Goal: Feedback & Contribution: Contribute content

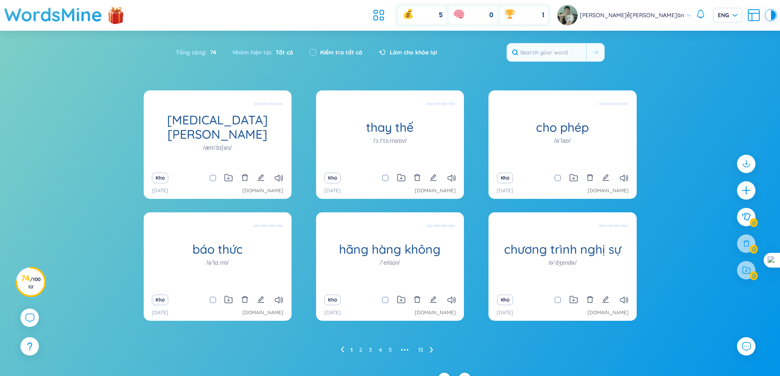
click at [216, 126] on font "(Định nghĩa trống)" at bounding box center [218, 129] width 50 height 7
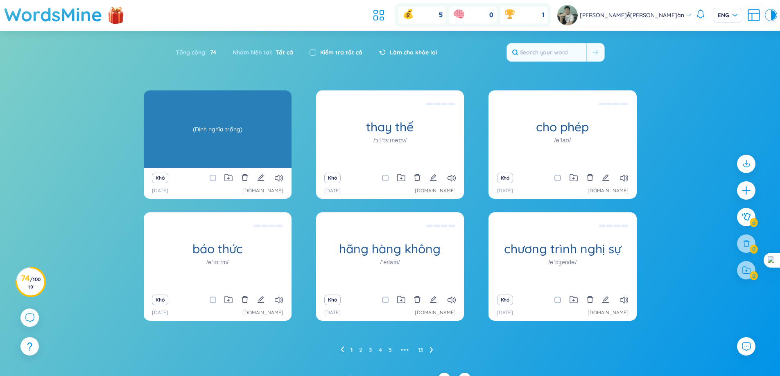
click at [221, 127] on font "(Định nghĩa trống)" at bounding box center [218, 129] width 50 height 7
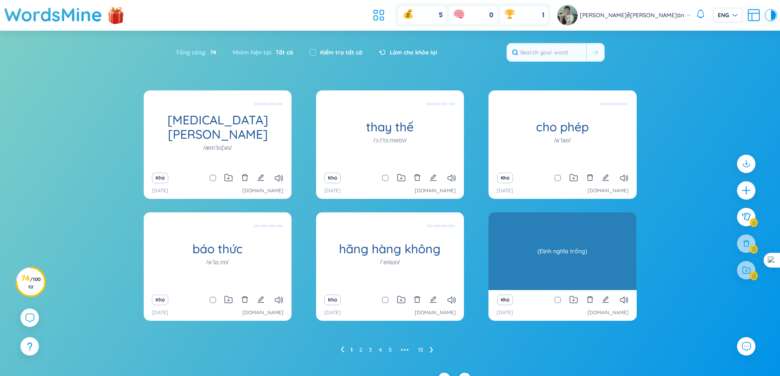
click at [561, 249] on font "(Định nghĩa trống)" at bounding box center [563, 251] width 50 height 7
click at [563, 250] on font "(Định nghĩa trống)" at bounding box center [563, 251] width 50 height 7
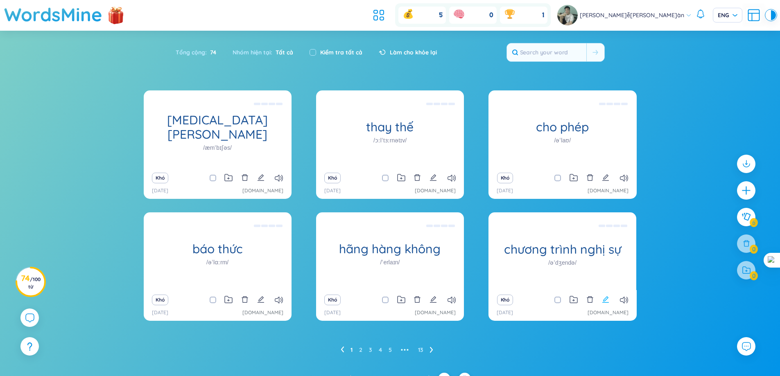
click at [607, 299] on icon "biên tập" at bounding box center [605, 300] width 7 height 7
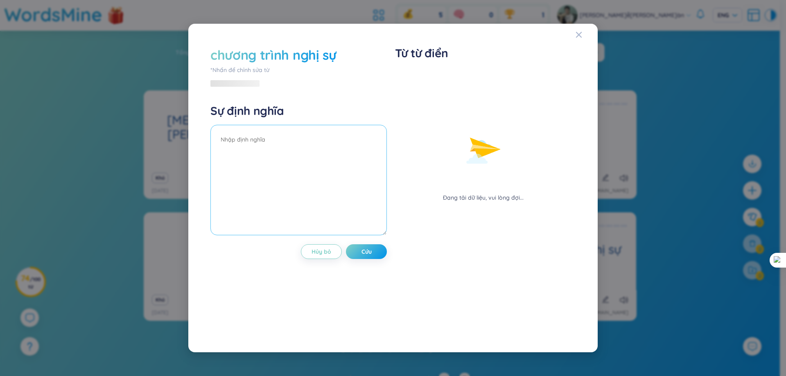
click at [302, 143] on textarea at bounding box center [299, 180] width 177 height 111
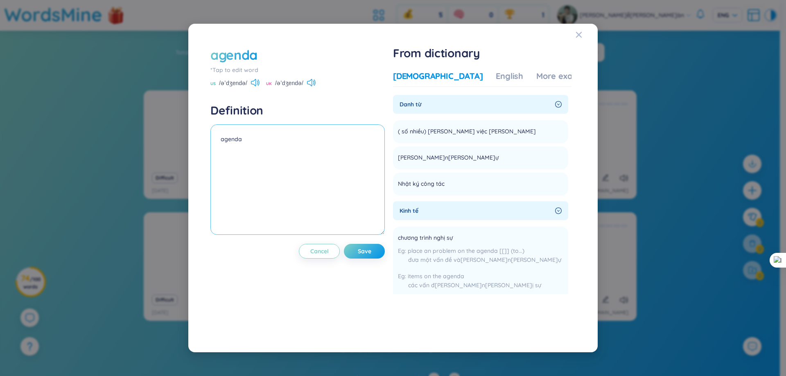
drag, startPoint x: 247, startPoint y: 139, endPoint x: 209, endPoint y: 145, distance: 39.1
click at [209, 145] on div "agenda *Tap to edit word US /əˈdʒendə/ UK /əˈdʒendə/ Definition agenda Cancel S…" at bounding box center [393, 188] width 374 height 293
click at [362, 258] on button "Save" at bounding box center [364, 251] width 41 height 15
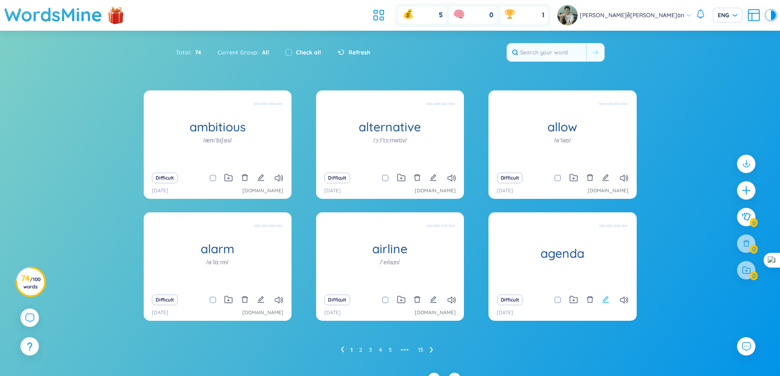
click at [606, 299] on icon "edit" at bounding box center [605, 299] width 7 height 7
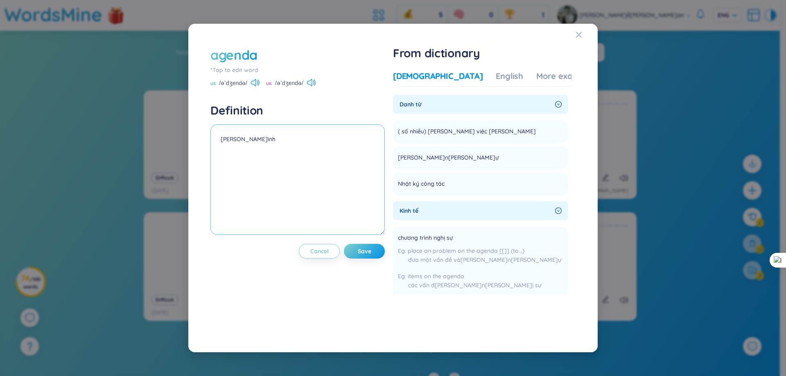
click at [272, 133] on textarea "chương trình" at bounding box center [298, 180] width 174 height 111
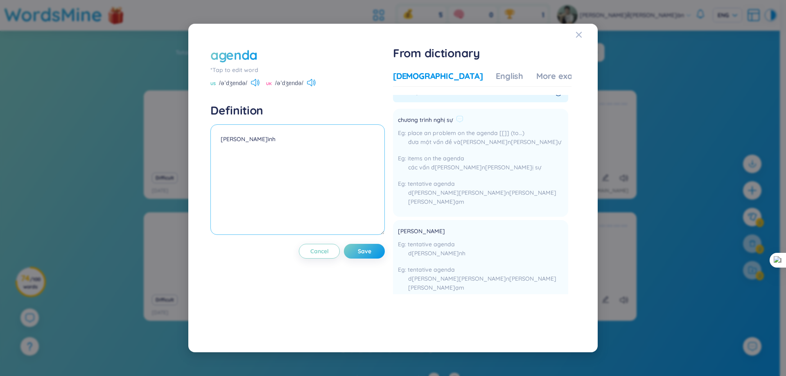
scroll to position [123, 0]
click at [496, 74] on div "English" at bounding box center [509, 75] width 27 height 11
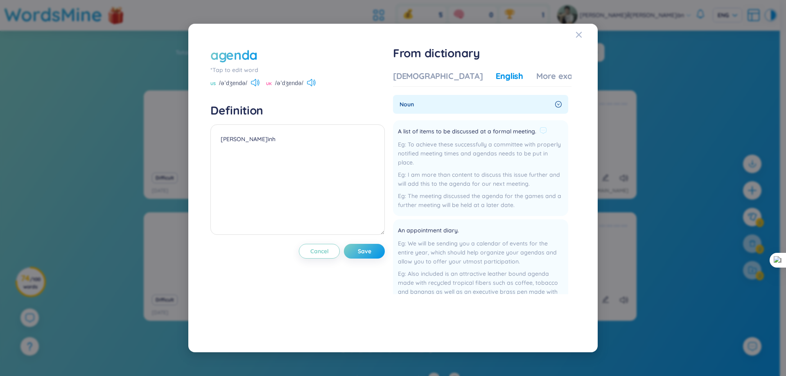
click at [500, 137] on div "A list of items to be discussed at a formal meeting. To achieve these successfu…" at bounding box center [480, 168] width 165 height 86
click at [423, 170] on div "I am more than content to discuss this issue further and will add this to the a…" at bounding box center [480, 179] width 165 height 18
click at [537, 75] on div "More examples" at bounding box center [566, 75] width 59 height 11
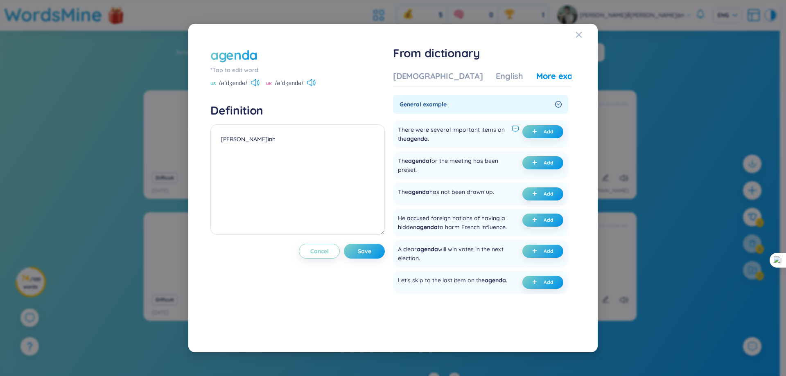
click at [513, 128] on icon at bounding box center [516, 129] width 6 height 6
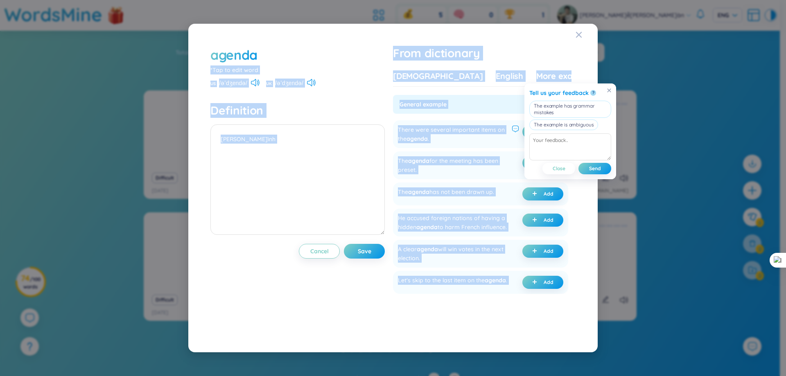
drag, startPoint x: 254, startPoint y: 32, endPoint x: 578, endPoint y: 294, distance: 416.7
click at [578, 294] on div "agenda *Tap to edit word US /əˈdʒendə/ UK /əˈdʒendə/ Definition chương trình Ca…" at bounding box center [393, 188] width 410 height 329
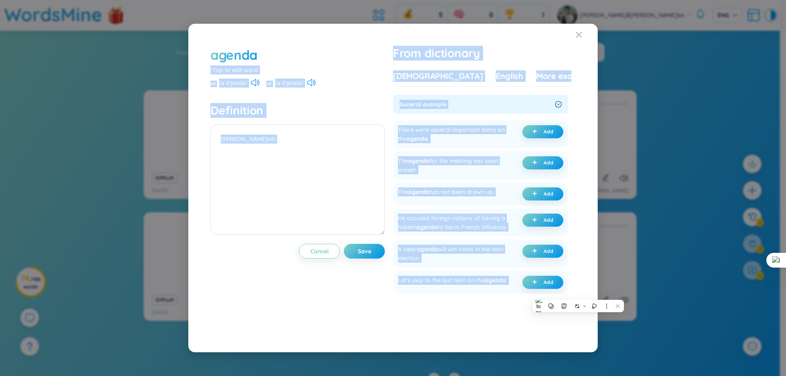
click at [348, 104] on h4 "Definition" at bounding box center [298, 110] width 174 height 15
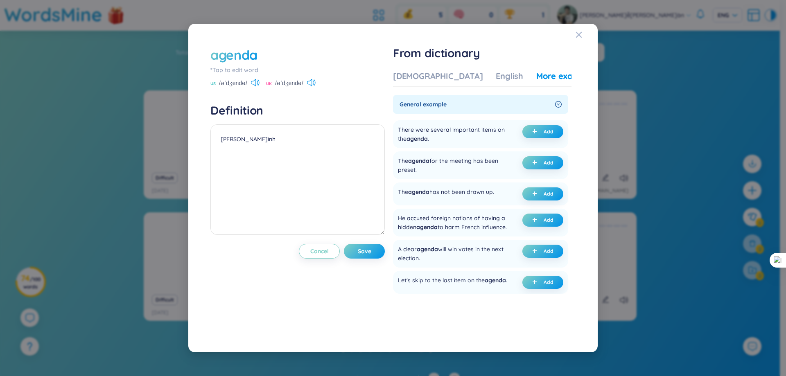
click at [557, 106] on icon "right-circle" at bounding box center [558, 104] width 7 height 7
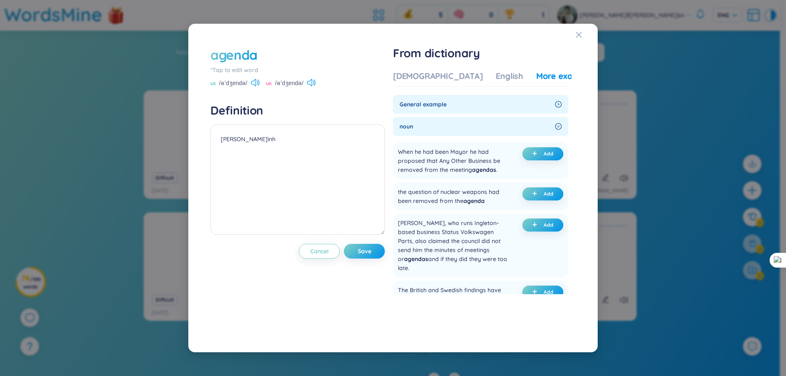
click at [557, 106] on icon "right-circle" at bounding box center [558, 104] width 7 height 7
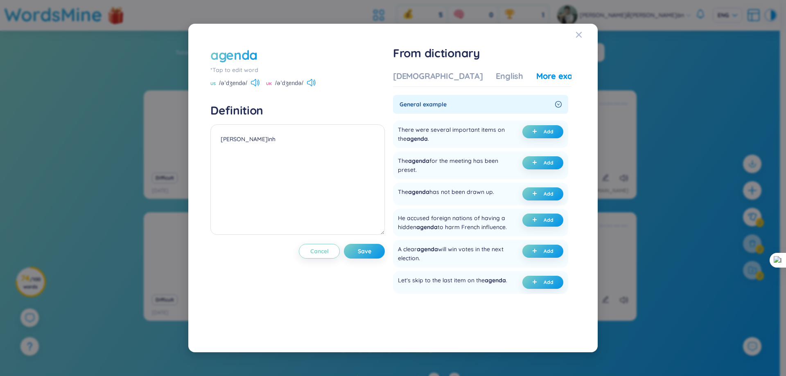
click at [434, 103] on span "General example" at bounding box center [476, 104] width 152 height 9
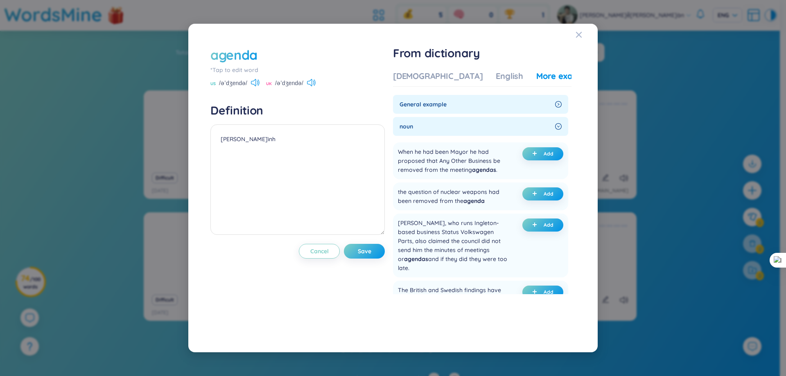
click at [434, 103] on span "General example" at bounding box center [476, 104] width 152 height 9
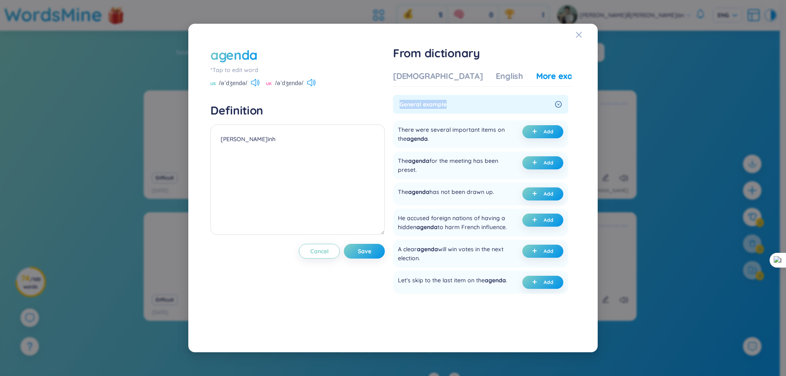
drag, startPoint x: 401, startPoint y: 91, endPoint x: 454, endPoint y: 112, distance: 57.6
click at [454, 112] on div "Vietnamese English More examples Danh từ ( số nhiều) những việc phải làm Add Ch…" at bounding box center [482, 182] width 179 height 224
click at [449, 109] on div at bounding box center [449, 109] width 0 height 0
click at [522, 56] on h1 "From dictionary" at bounding box center [482, 53] width 179 height 15
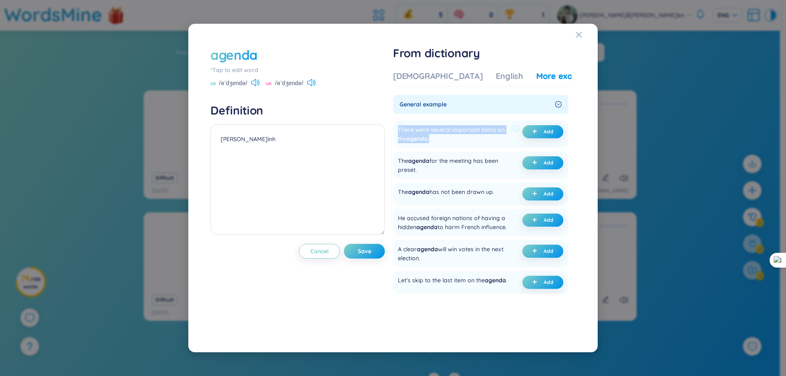
drag, startPoint x: 400, startPoint y: 130, endPoint x: 441, endPoint y: 145, distance: 44.2
click at [441, 145] on div "There were several important items on the agenda . Add" at bounding box center [480, 134] width 175 height 28
click at [436, 143] on div at bounding box center [436, 143] width 0 height 0
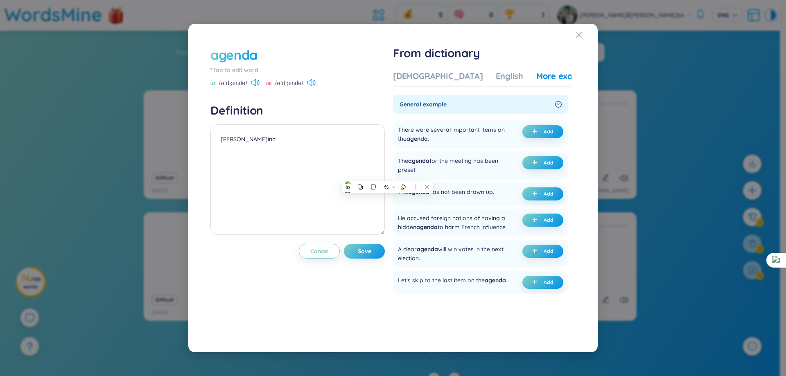
drag, startPoint x: 421, startPoint y: 177, endPoint x: 444, endPoint y: 178, distance: 23.0
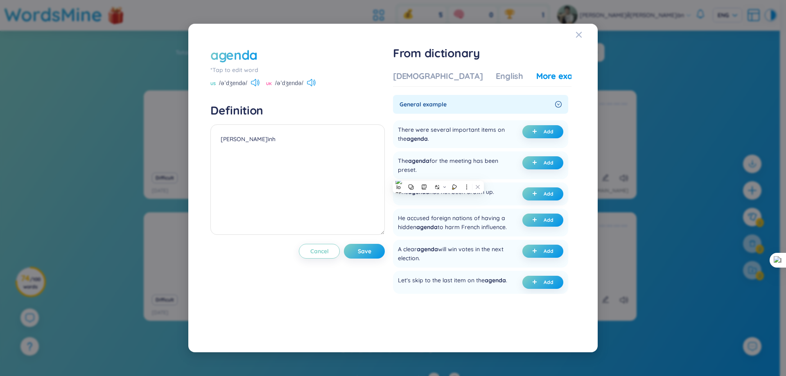
click at [479, 92] on div "Vietnamese English More examples Danh từ ( số nhiều) những việc phải làm Add Ch…" at bounding box center [482, 182] width 179 height 224
drag, startPoint x: 417, startPoint y: 129, endPoint x: 433, endPoint y: 132, distance: 16.6
click at [433, 132] on div "There were several important items on the agenda ." at bounding box center [453, 134] width 111 height 18
click at [456, 125] on div "There were several important items on the agenda ." at bounding box center [453, 134] width 111 height 18
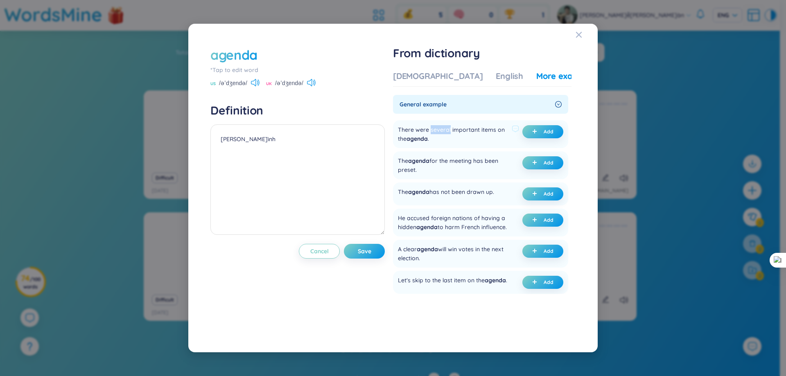
drag, startPoint x: 431, startPoint y: 128, endPoint x: 452, endPoint y: 133, distance: 21.1
click at [452, 133] on div "There were several important items on the agenda ." at bounding box center [453, 134] width 111 height 18
click at [446, 134] on div at bounding box center [446, 134] width 0 height 0
click at [472, 131] on div "There were several important items on the agenda ." at bounding box center [453, 134] width 111 height 18
click at [483, 129] on div "There were several important items on the agenda ." at bounding box center [453, 134] width 111 height 18
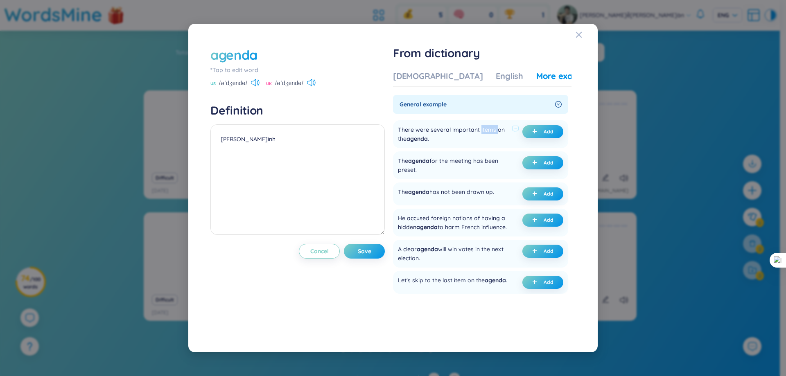
click at [483, 129] on div "There were several important items on the agenda ." at bounding box center [453, 134] width 111 height 18
click at [478, 115] on div at bounding box center [478, 115] width 0 height 0
click at [405, 130] on div "There were several important items on the agenda ." at bounding box center [453, 134] width 111 height 18
drag, startPoint x: 402, startPoint y: 130, endPoint x: 438, endPoint y: 143, distance: 38.3
click at [438, 143] on div "There were several important items on the agenda ." at bounding box center [453, 134] width 111 height 18
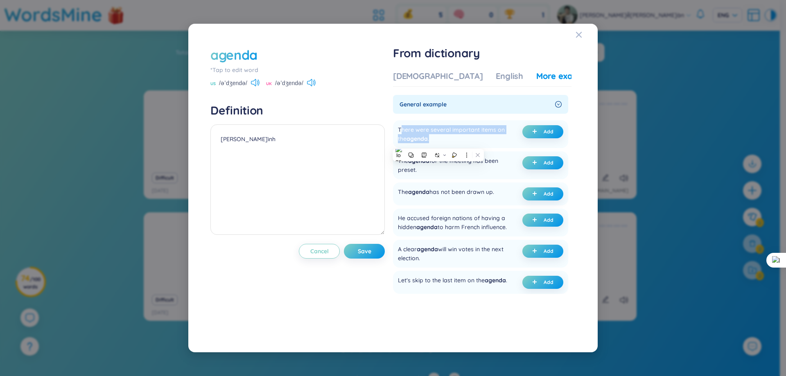
click at [433, 143] on div at bounding box center [433, 143] width 0 height 0
click at [358, 97] on div "agenda *Tap to edit word US /əˈdʒendə/ UK /əˈdʒendə/ Definition chương trình Ca…" at bounding box center [298, 188] width 174 height 285
drag, startPoint x: 397, startPoint y: 131, endPoint x: 435, endPoint y: 145, distance: 40.2
click at [435, 145] on div "There were several important items on the agenda . Add" at bounding box center [480, 134] width 175 height 28
click at [429, 143] on div at bounding box center [429, 143] width 0 height 0
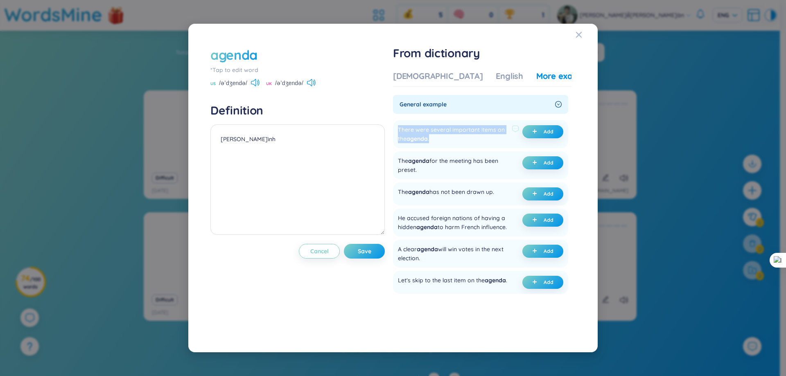
click at [471, 139] on div "There were several important items on the agenda ." at bounding box center [453, 134] width 111 height 18
click at [485, 131] on div "There were several important items on the agenda ." at bounding box center [453, 134] width 111 height 18
click at [486, 130] on div "There were several important items on the agenda ." at bounding box center [453, 134] width 111 height 18
click at [480, 134] on div at bounding box center [480, 134] width 0 height 0
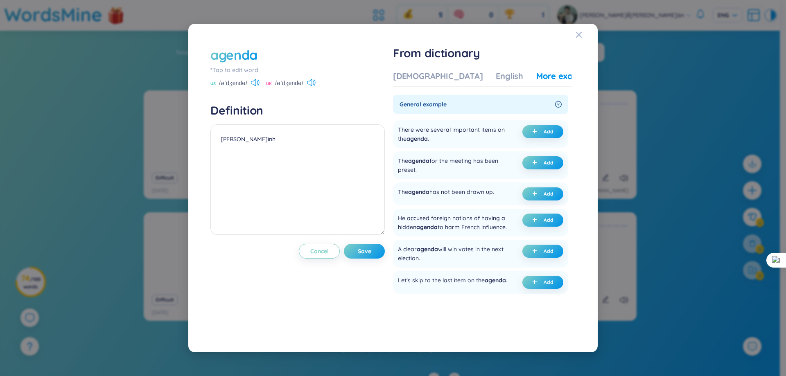
click at [513, 117] on ul "There were several important items on the agenda . Add The agenda for the meeti…" at bounding box center [480, 263] width 175 height 292
drag, startPoint x: 481, startPoint y: 132, endPoint x: 506, endPoint y: 133, distance: 25.0
click at [506, 133] on div "There were several important items on the agenda ." at bounding box center [453, 134] width 111 height 18
click at [500, 134] on div at bounding box center [500, 134] width 0 height 0
click at [495, 110] on div "General example" at bounding box center [480, 104] width 175 height 19
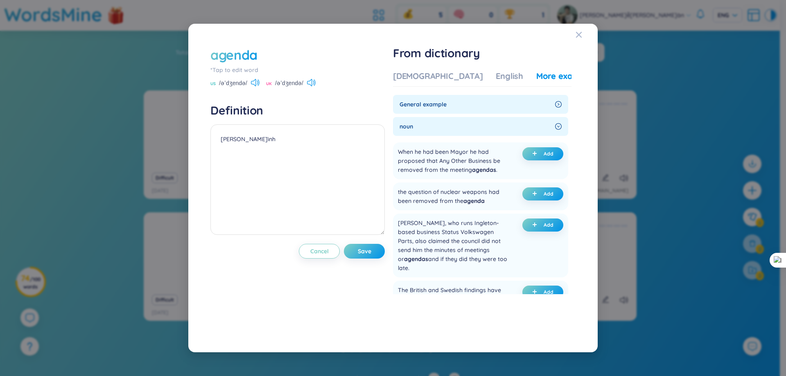
click at [502, 122] on span "noun" at bounding box center [476, 126] width 152 height 9
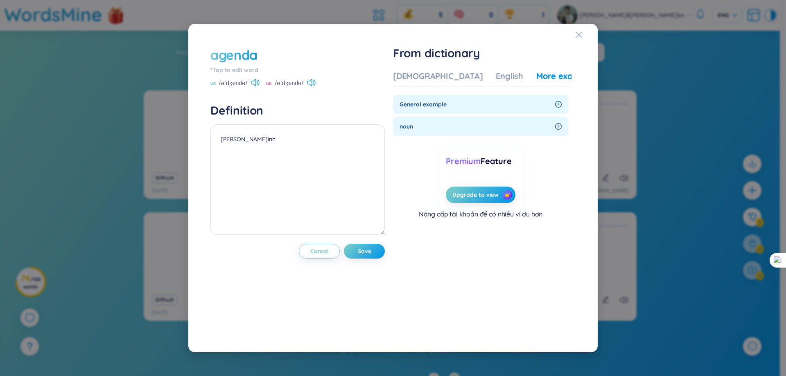
click at [502, 122] on span "noun" at bounding box center [476, 126] width 152 height 9
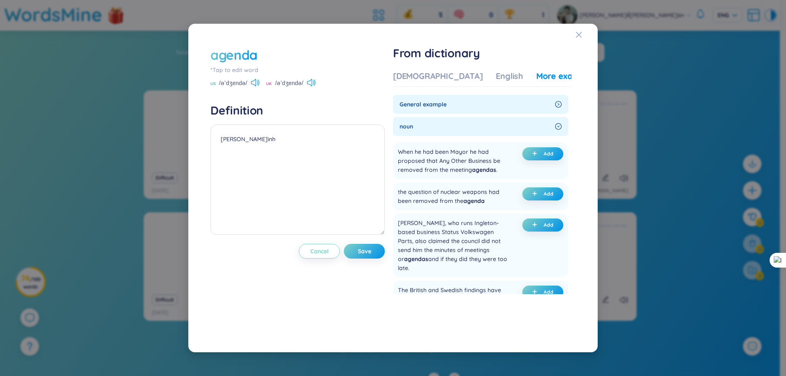
click at [514, 109] on span "General example" at bounding box center [476, 104] width 152 height 9
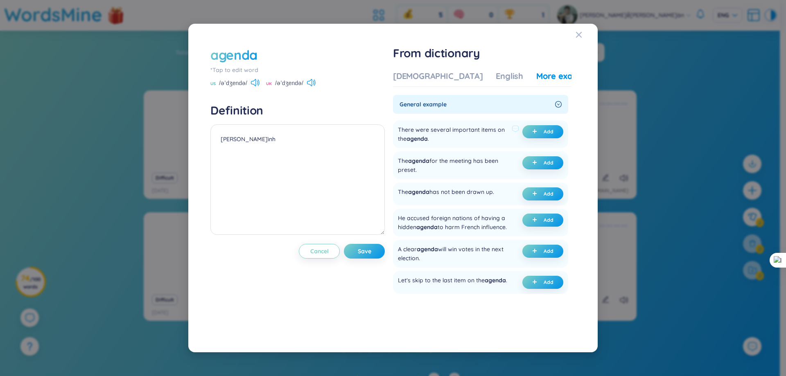
click at [422, 140] on span "agenda" at bounding box center [417, 138] width 21 height 7
click at [424, 134] on div "There were several important items on the agenda ." at bounding box center [453, 134] width 111 height 18
drag, startPoint x: 397, startPoint y: 127, endPoint x: 451, endPoint y: 146, distance: 56.9
click at [451, 146] on div "There were several important items on the agenda . Add" at bounding box center [480, 134] width 175 height 28
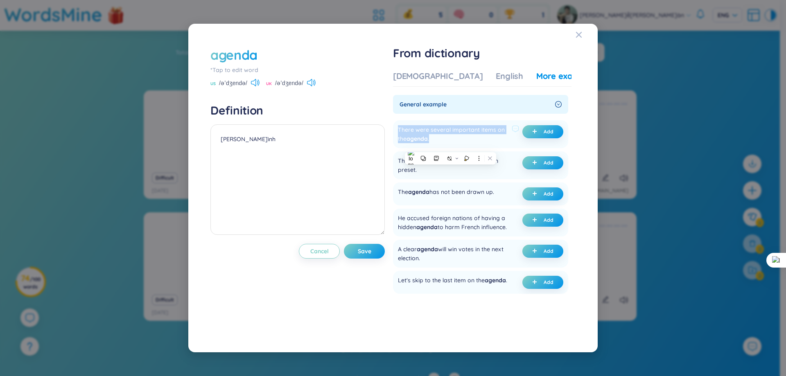
click at [445, 143] on div at bounding box center [445, 143] width 0 height 0
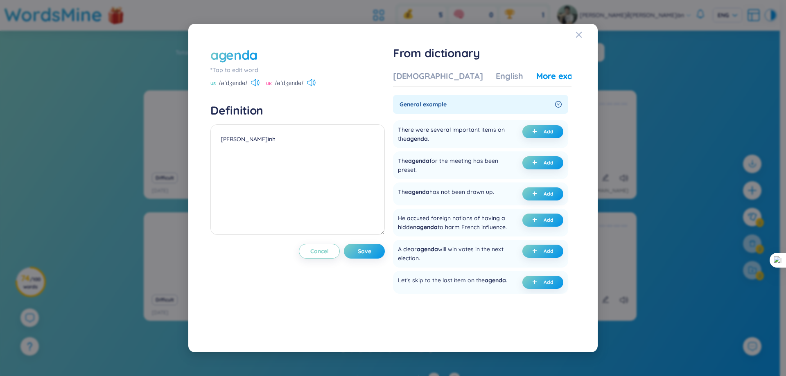
drag, startPoint x: 453, startPoint y: 130, endPoint x: 504, endPoint y: 129, distance: 50.8
click at [504, 129] on div "There were several important items on the agenda ." at bounding box center [453, 134] width 111 height 18
copy div "important items on"
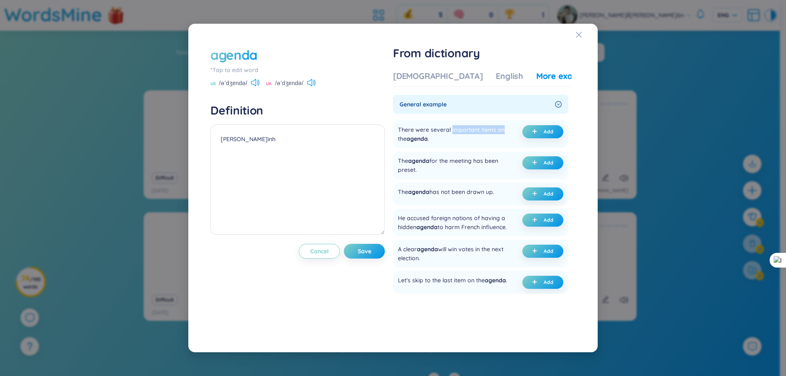
click at [243, 112] on h4 "Definition" at bounding box center [298, 110] width 174 height 15
click at [555, 106] on icon "right-circle" at bounding box center [558, 104] width 7 height 7
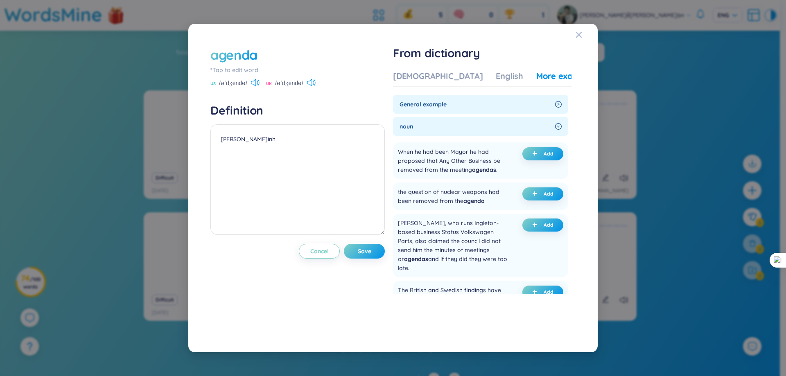
click at [555, 106] on icon "right-circle" at bounding box center [558, 104] width 7 height 7
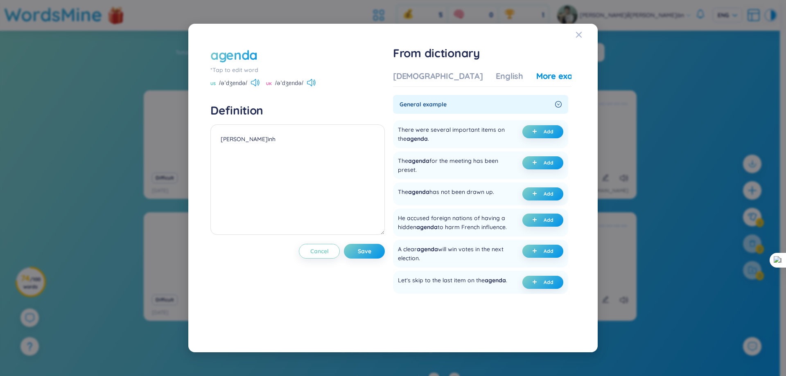
click at [439, 100] on span "General example" at bounding box center [476, 104] width 152 height 9
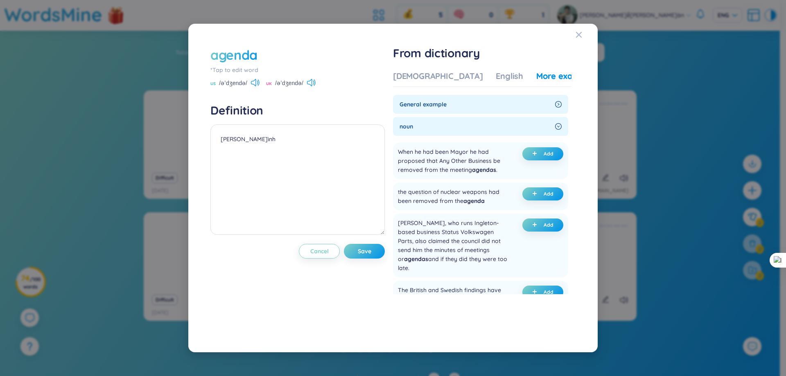
click at [439, 100] on span "General example" at bounding box center [476, 104] width 152 height 9
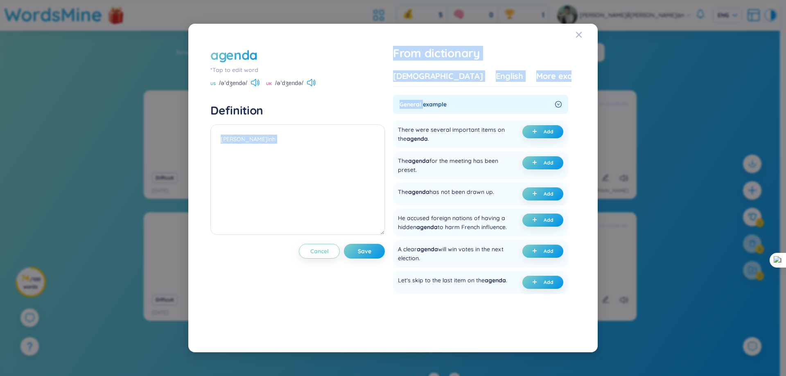
drag, startPoint x: 388, startPoint y: 94, endPoint x: 436, endPoint y: 107, distance: 49.3
click at [427, 111] on div "agenda *Tap to edit word US /əˈdʒendə/ UK /əˈdʒendə/ Definition chương trình Ca…" at bounding box center [393, 188] width 374 height 293
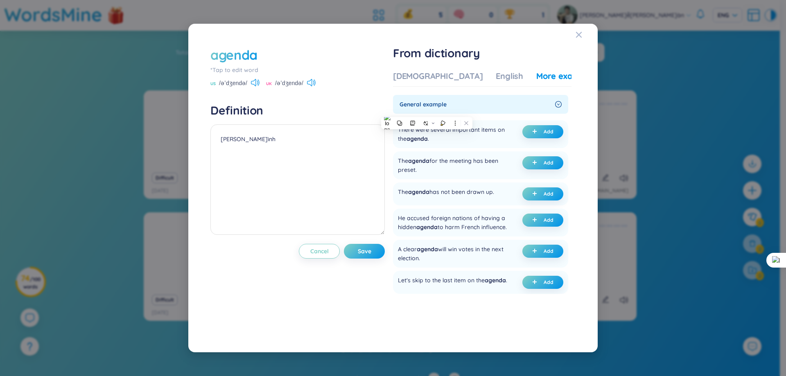
click at [465, 97] on div "General example" at bounding box center [480, 104] width 175 height 19
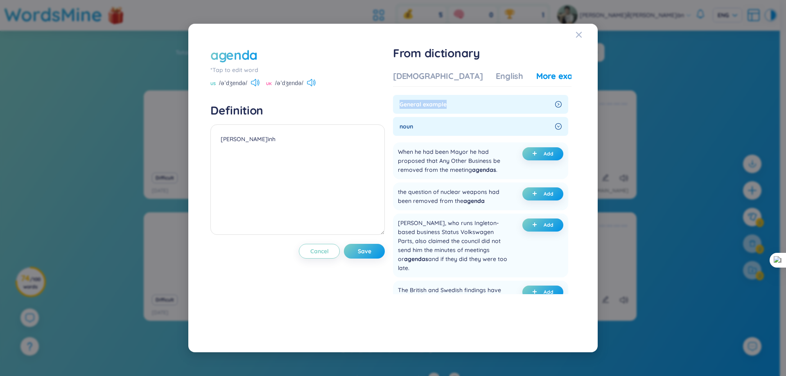
drag, startPoint x: 456, startPoint y: 103, endPoint x: 401, endPoint y: 107, distance: 55.4
click at [401, 107] on div "General example" at bounding box center [480, 104] width 175 height 19
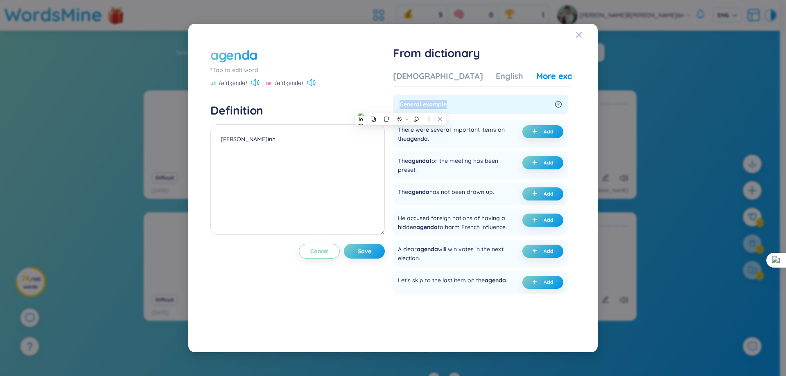
click at [395, 109] on div at bounding box center [395, 109] width 0 height 0
click at [431, 152] on icon at bounding box center [429, 153] width 6 height 6
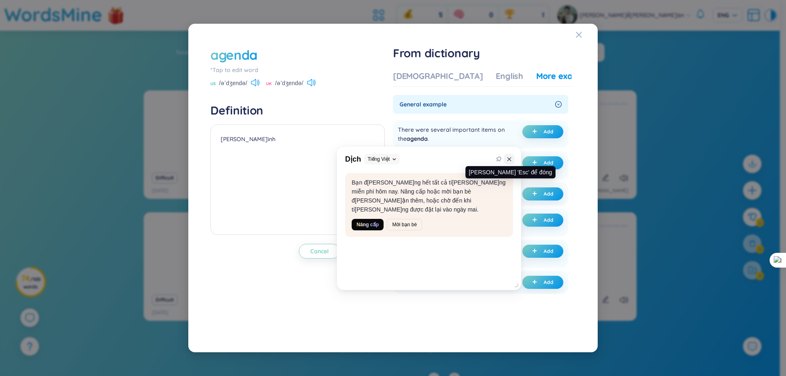
click at [510, 164] on button at bounding box center [509, 159] width 11 height 11
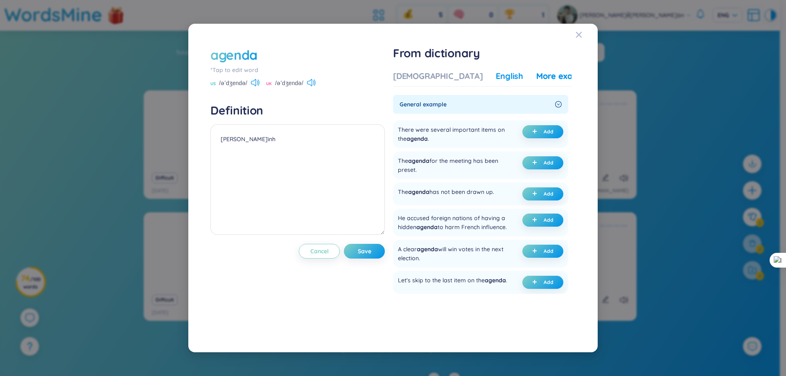
click at [496, 79] on div "English" at bounding box center [509, 75] width 27 height 11
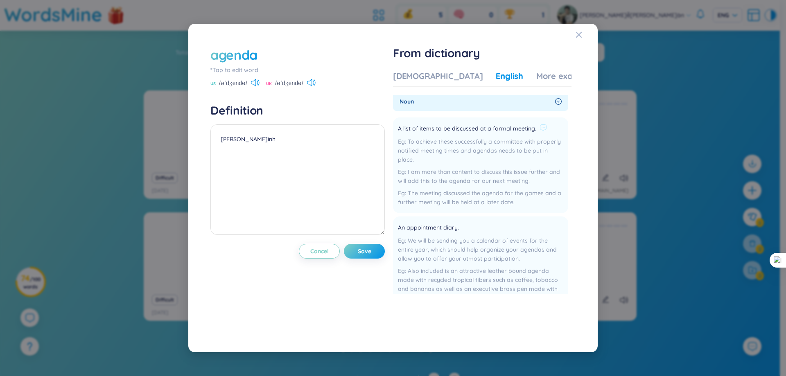
scroll to position [0, 0]
click at [466, 132] on span "A list of items to be discussed at a formal meeting." at bounding box center [467, 132] width 138 height 10
click at [461, 136] on div at bounding box center [461, 136] width 0 height 0
click at [436, 123] on li "A list of items to be discussed at a formal meeting. To achieve these successfu…" at bounding box center [480, 168] width 175 height 96
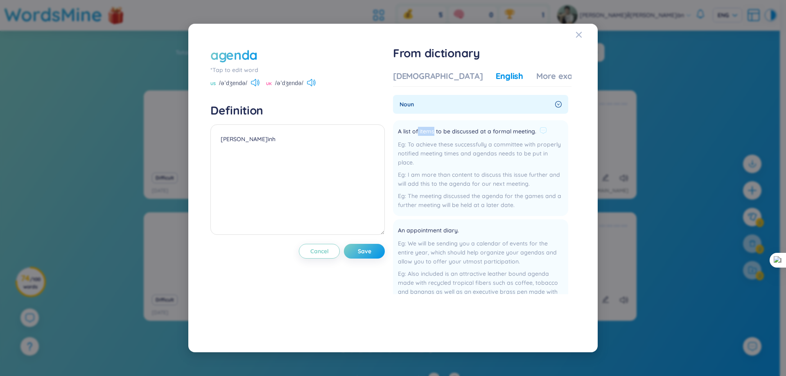
drag, startPoint x: 419, startPoint y: 132, endPoint x: 436, endPoint y: 134, distance: 16.5
click at [436, 134] on span "A list of items to be discussed at a formal meeting." at bounding box center [467, 132] width 138 height 10
click at [430, 136] on div at bounding box center [430, 136] width 0 height 0
click at [492, 108] on span "noun" at bounding box center [476, 104] width 152 height 9
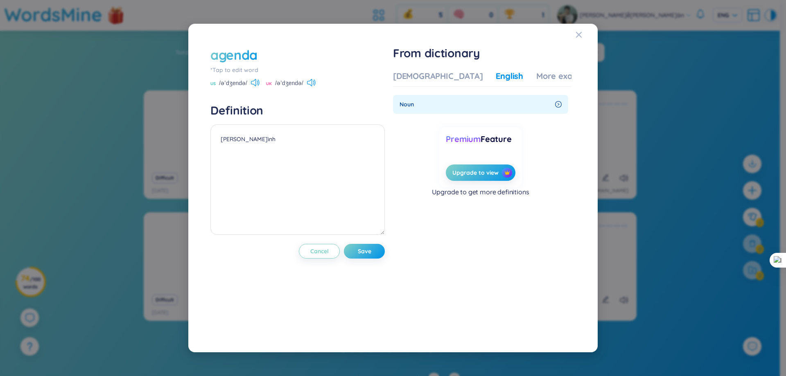
click at [552, 106] on div "noun" at bounding box center [480, 104] width 175 height 19
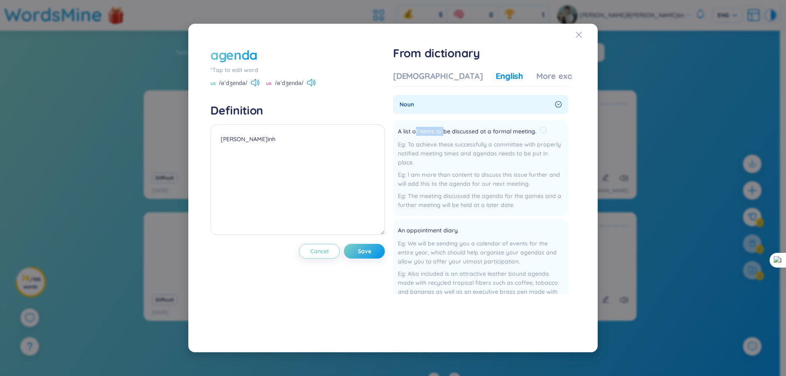
drag, startPoint x: 418, startPoint y: 131, endPoint x: 444, endPoint y: 134, distance: 26.5
click at [444, 134] on span "A list of items to be discussed at a formal meeting." at bounding box center [467, 132] width 138 height 10
drag, startPoint x: 444, startPoint y: 134, endPoint x: 425, endPoint y: 135, distance: 19.7
click at [425, 135] on span "A list of items to be discussed at a formal meeting." at bounding box center [467, 132] width 138 height 10
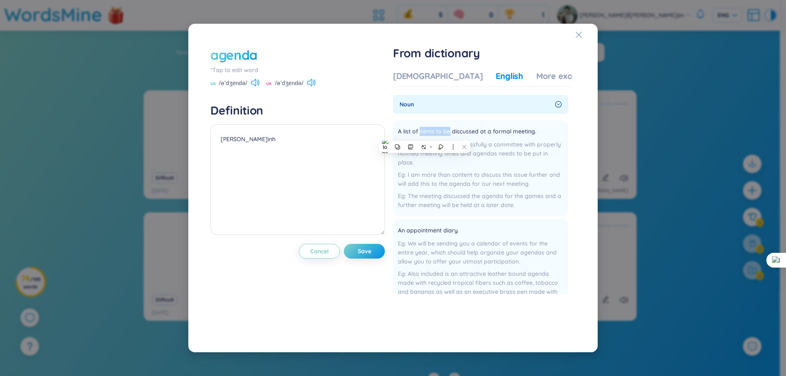
click at [419, 136] on div at bounding box center [419, 136] width 0 height 0
click at [475, 129] on span "A list of items to be discussed at a formal meeting." at bounding box center [467, 132] width 138 height 10
drag, startPoint x: 398, startPoint y: 129, endPoint x: 556, endPoint y: 130, distance: 157.3
click at [556, 130] on li "A list of items to be discussed at a formal meeting. To achieve these successfu…" at bounding box center [480, 168] width 175 height 96
click at [550, 115] on div at bounding box center [550, 115] width 0 height 0
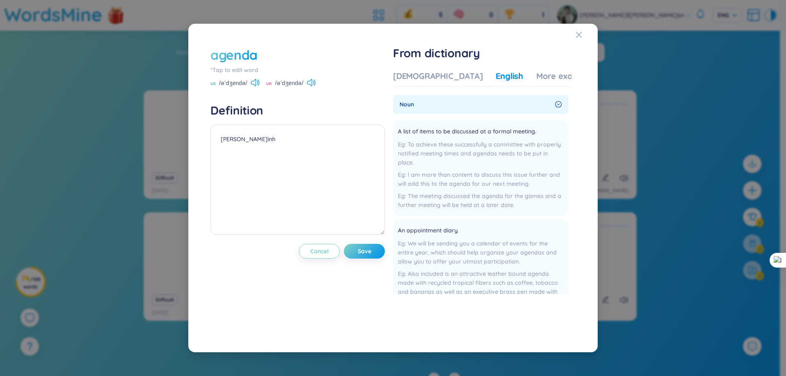
click at [249, 106] on h4 "Definition" at bounding box center [298, 110] width 174 height 15
click at [244, 92] on div at bounding box center [244, 92] width 0 height 0
click at [315, 126] on textarea "chương trình" at bounding box center [298, 180] width 174 height 111
click at [437, 72] on div "[DEMOGRAPHIC_DATA]" at bounding box center [438, 75] width 90 height 11
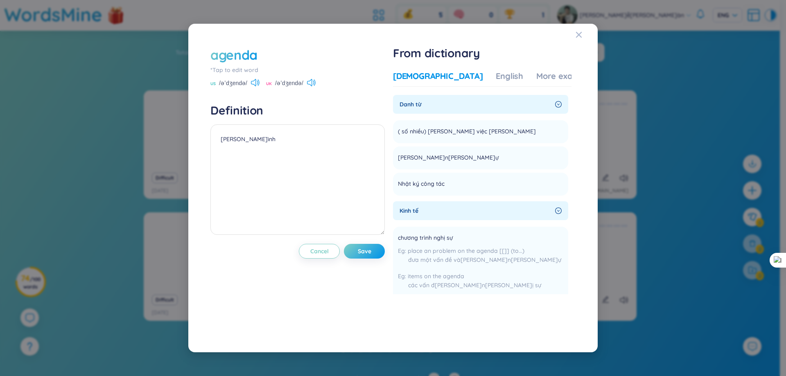
click at [520, 216] on div "Kinh tế" at bounding box center [480, 210] width 175 height 19
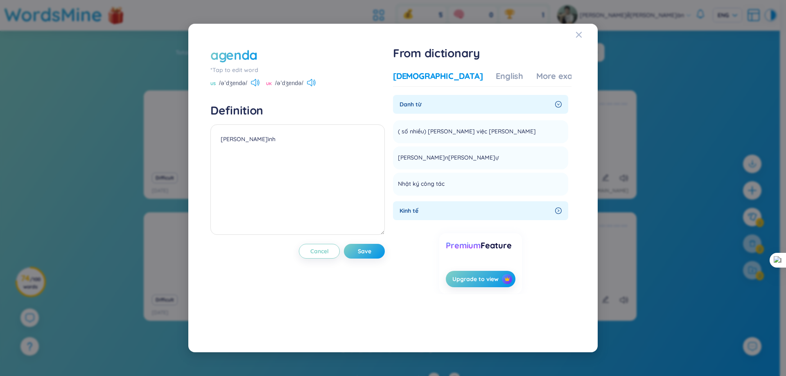
click at [522, 214] on span "Kinh tế" at bounding box center [476, 210] width 152 height 9
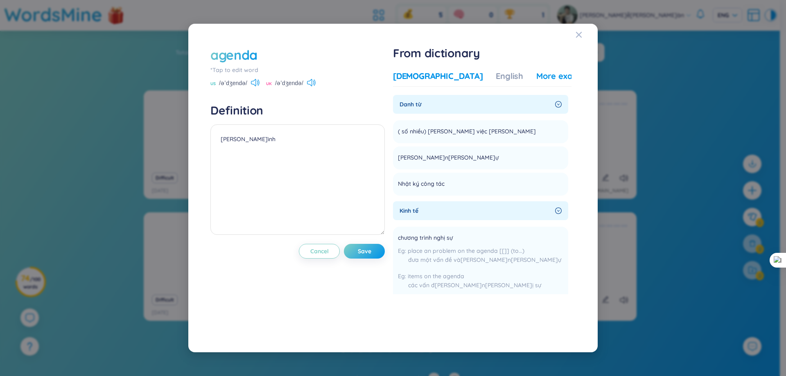
click at [537, 71] on div "More examples" at bounding box center [566, 75] width 59 height 11
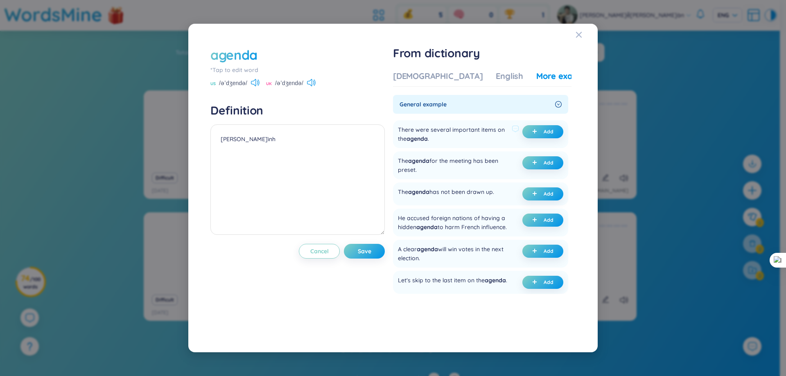
click at [447, 127] on div "There were several important items on the agenda ." at bounding box center [453, 134] width 111 height 18
click at [442, 115] on div at bounding box center [442, 115] width 0 height 0
click at [453, 118] on ul "There were several important items on the agenda . Add The agenda for the meeti…" at bounding box center [480, 263] width 175 height 292
click at [534, 131] on icon "plus" at bounding box center [535, 131] width 4 height 0
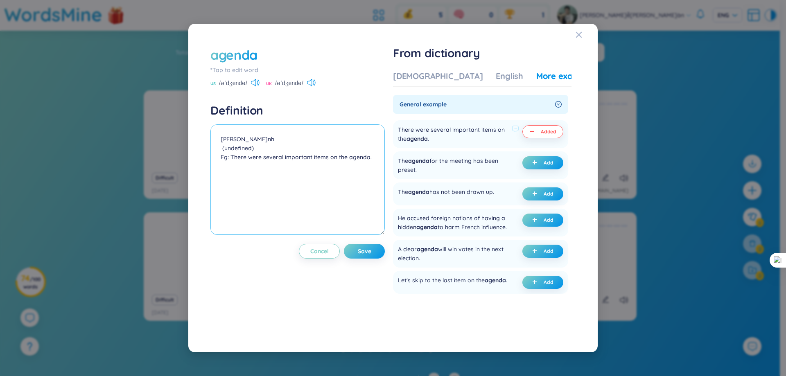
click at [256, 149] on textarea "chương trình (undefined) Eg: There were several important items on the agenda." at bounding box center [298, 180] width 174 height 111
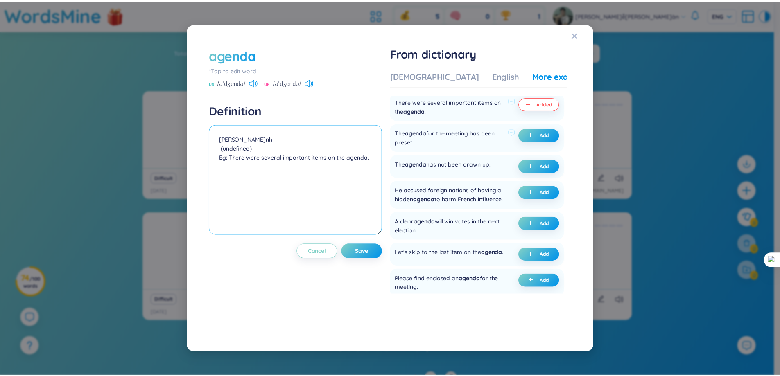
scroll to position [41, 0]
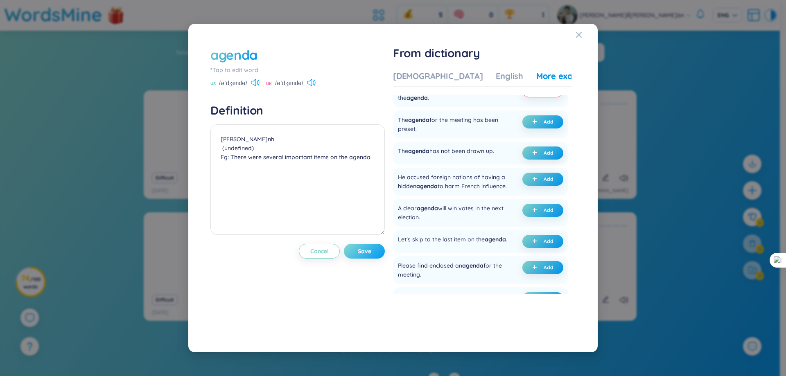
click at [367, 256] on button "Save" at bounding box center [364, 251] width 41 height 15
type textarea "chương trình (undefined) Eg: There were several important items on the agenda."
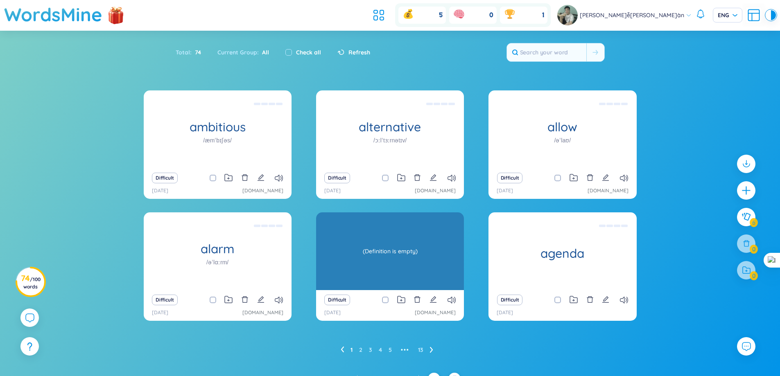
click at [398, 264] on div "(Definition is empty)" at bounding box center [390, 252] width 140 height 74
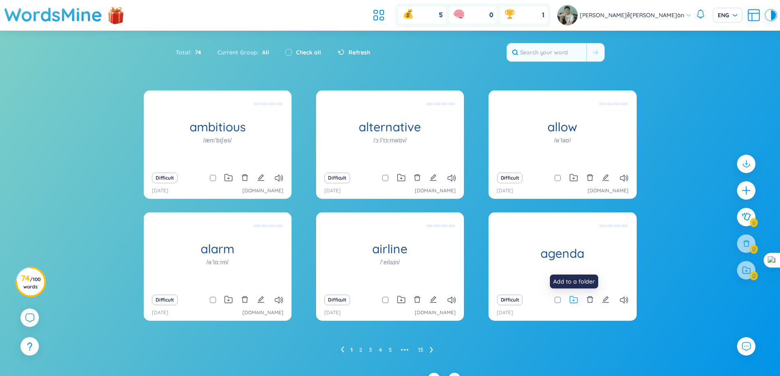
click at [571, 303] on icon at bounding box center [573, 300] width 7 height 7
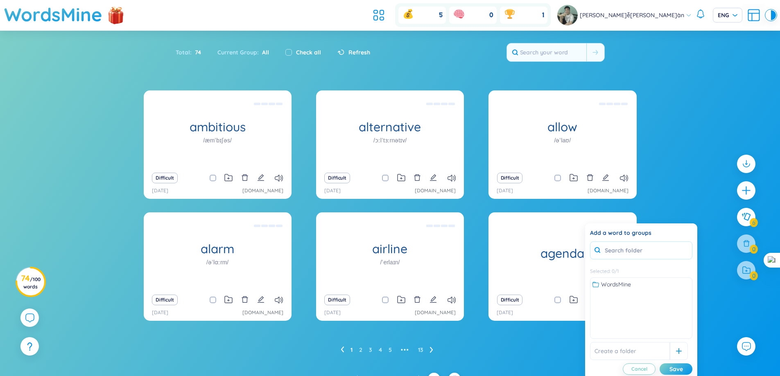
click at [632, 255] on input "text" at bounding box center [641, 251] width 102 height 18
click at [623, 286] on span "WordsMine" at bounding box center [616, 284] width 30 height 9
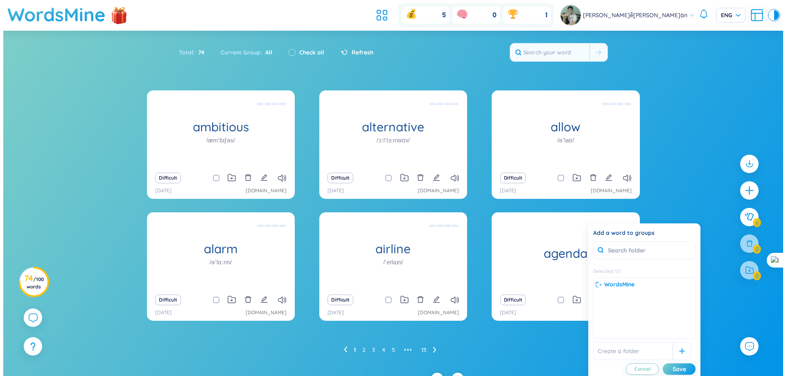
scroll to position [13, 0]
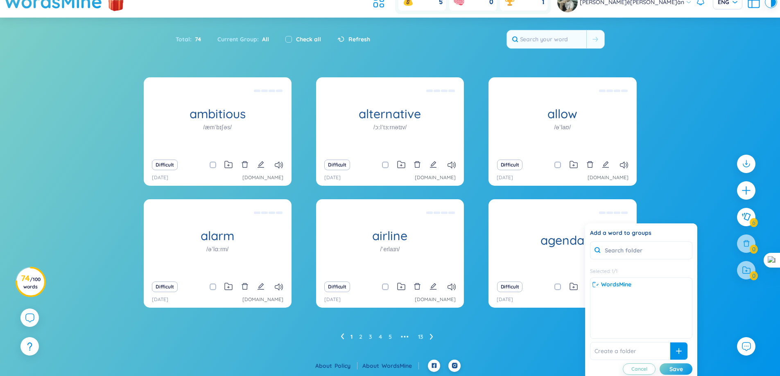
click at [676, 350] on icon at bounding box center [679, 352] width 6 height 6
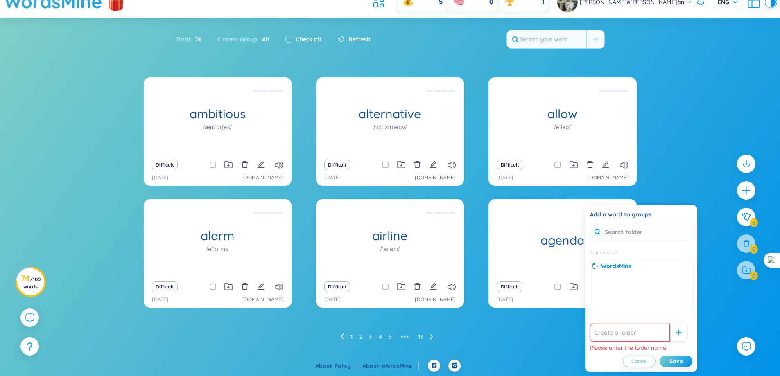
click at [640, 330] on input "text" at bounding box center [630, 333] width 80 height 18
click at [598, 265] on div "WordsMine" at bounding box center [641, 266] width 97 height 9
click at [615, 334] on input "text" at bounding box center [630, 333] width 80 height 18
type input "o"
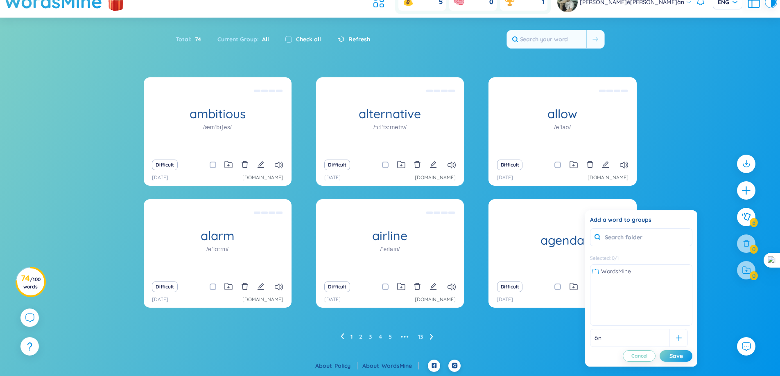
type input "ô"
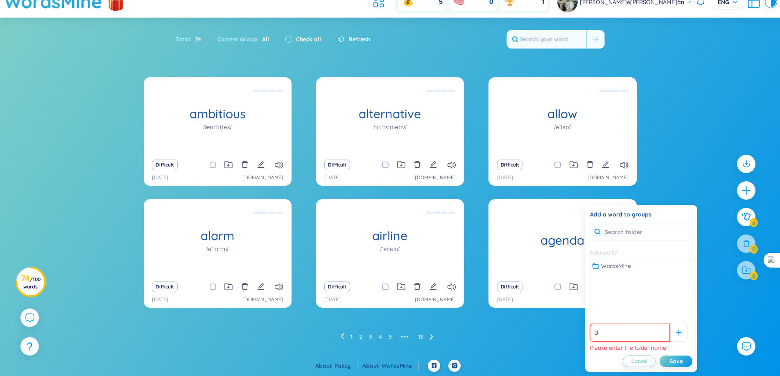
type input "d"
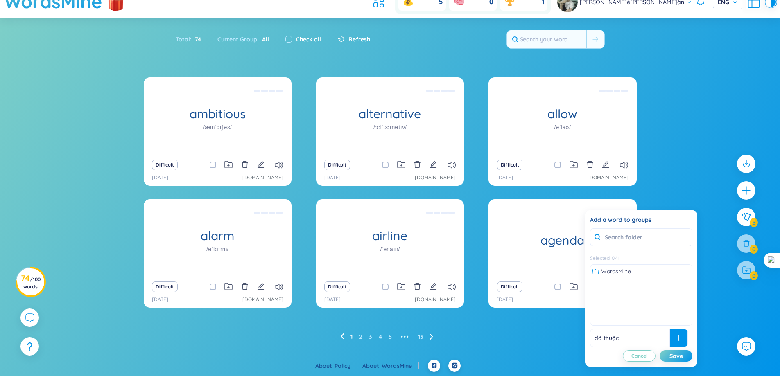
type input "đã thuộc"
click at [675, 337] on div at bounding box center [679, 338] width 18 height 18
click at [625, 272] on span "đã thuộc" at bounding box center [613, 271] width 25 height 9
click at [625, 272] on div "đã thuộc" at bounding box center [641, 271] width 97 height 9
click at [673, 353] on div "Save" at bounding box center [677, 356] width 14 height 9
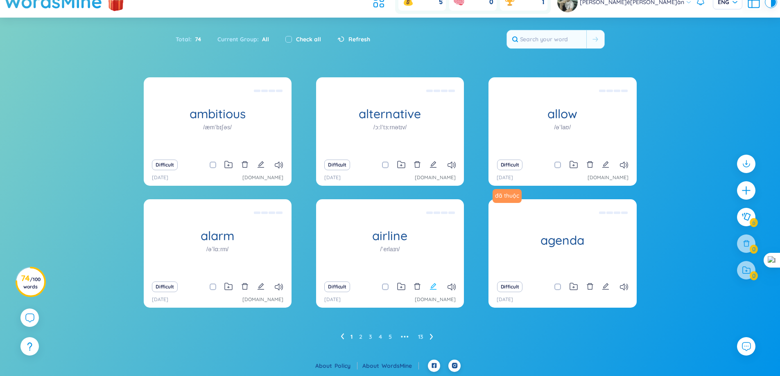
click at [437, 285] on icon "edit" at bounding box center [433, 286] width 7 height 7
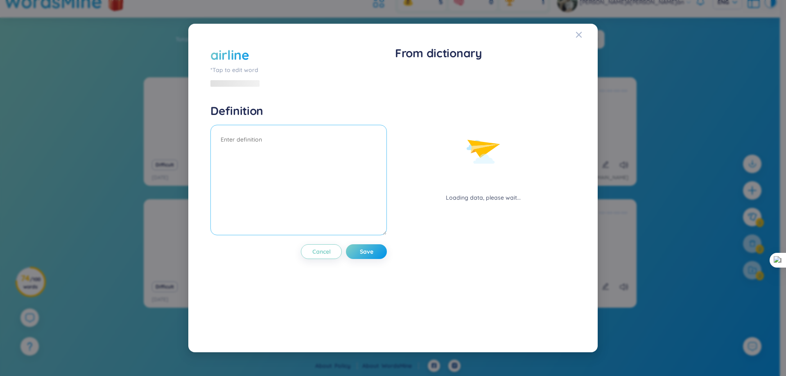
click at [274, 158] on textarea at bounding box center [299, 180] width 177 height 111
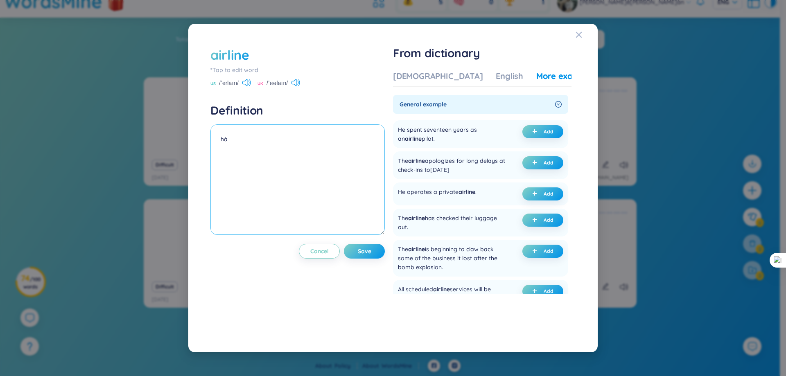
type textarea "h"
click at [499, 217] on div "The airline has checked their luggage out." at bounding box center [453, 223] width 111 height 18
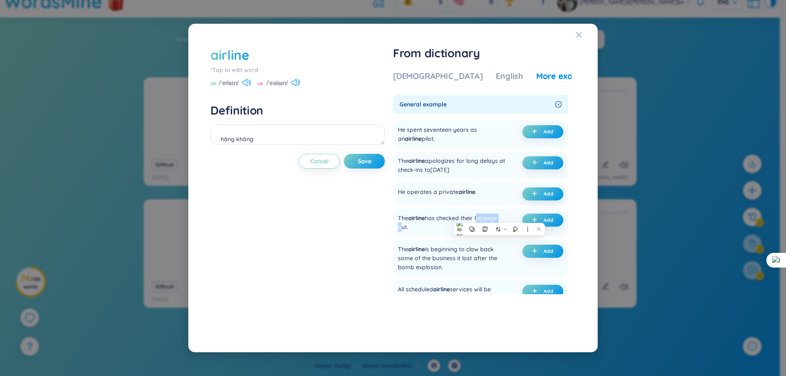
click at [494, 203] on div at bounding box center [494, 203] width 0 height 0
click at [408, 227] on div "The airline has checked their luggage out." at bounding box center [453, 223] width 111 height 18
drag, startPoint x: 397, startPoint y: 219, endPoint x: 420, endPoint y: 233, distance: 26.8
click at [420, 233] on div "The airline has checked their luggage out. Add" at bounding box center [480, 223] width 175 height 28
click at [414, 231] on div at bounding box center [414, 231] width 0 height 0
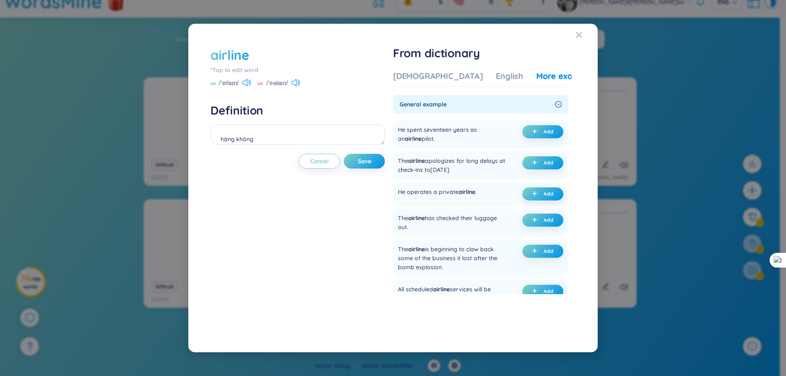
click at [419, 235] on div "The airline has checked their luggage out. Add" at bounding box center [480, 223] width 175 height 28
click at [551, 220] on span "Add" at bounding box center [549, 220] width 10 height 7
click at [296, 128] on textarea "hàng không (undefined) Eg: The airline has checked their luggage out." at bounding box center [298, 135] width 174 height 20
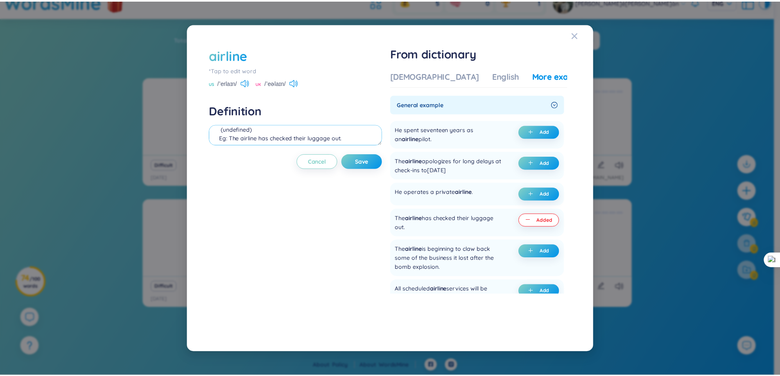
scroll to position [10, 0]
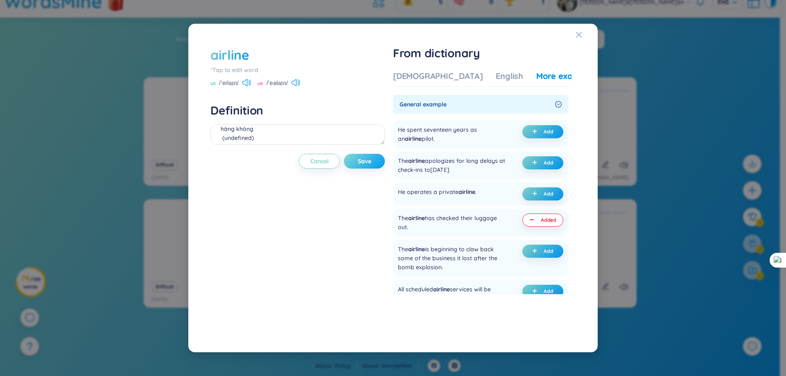
click at [351, 157] on button "Save" at bounding box center [364, 161] width 41 height 15
type textarea "hàng không (undefined) Eg: The airline has checked their luggage out."
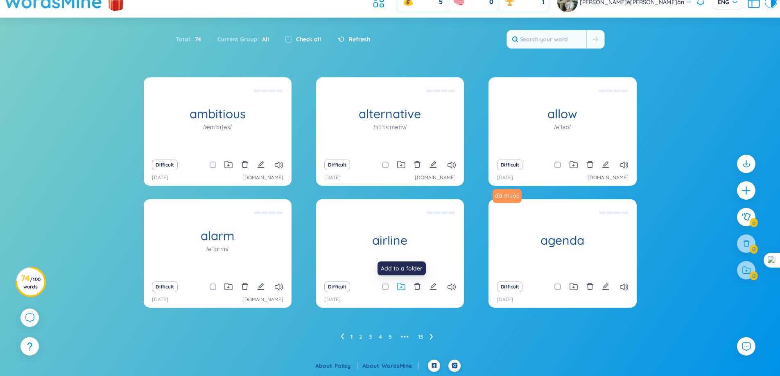
click at [404, 286] on icon at bounding box center [401, 287] width 8 height 8
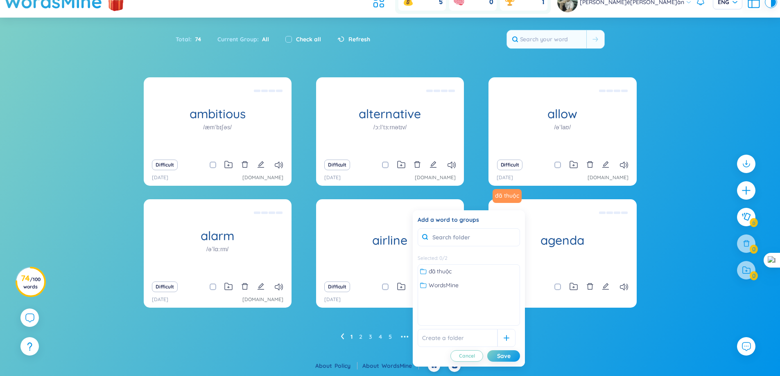
click at [385, 288] on span at bounding box center [385, 287] width 7 height 7
click at [386, 288] on input "checkbox" at bounding box center [389, 287] width 7 height 7
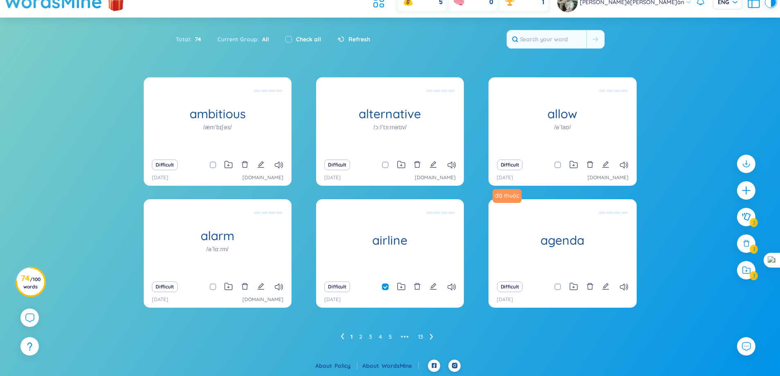
click at [385, 288] on span at bounding box center [385, 287] width 7 height 7
click at [386, 288] on input "checkbox" at bounding box center [389, 287] width 7 height 7
click at [384, 290] on span at bounding box center [385, 287] width 7 height 7
click at [386, 290] on input "checkbox" at bounding box center [389, 287] width 7 height 7
click at [384, 287] on span at bounding box center [385, 287] width 7 height 7
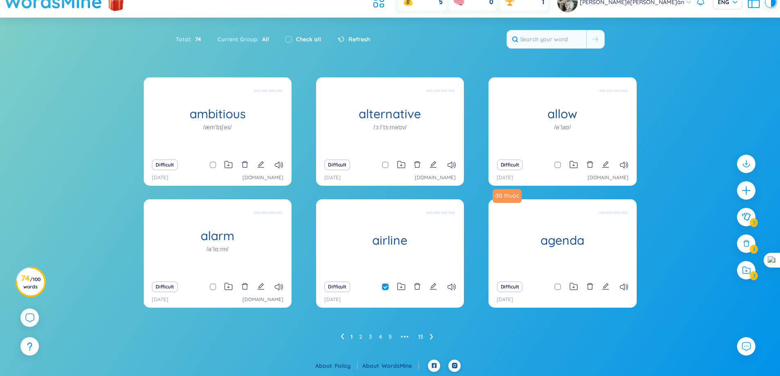
click at [386, 287] on input "checkbox" at bounding box center [389, 287] width 7 height 7
click at [402, 292] on div "Difficult" at bounding box center [390, 286] width 140 height 11
click at [402, 287] on icon at bounding box center [401, 287] width 8 height 8
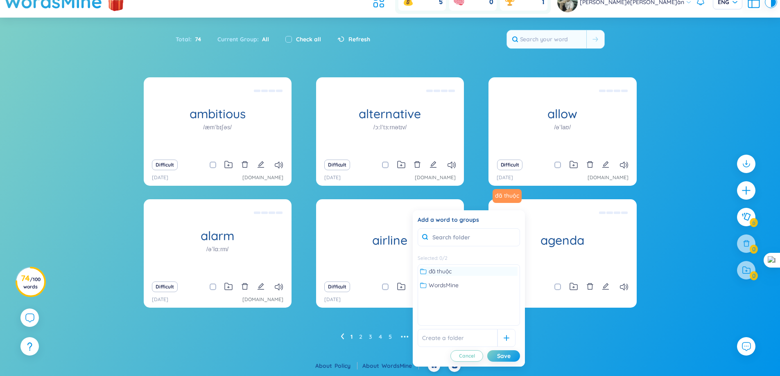
click at [447, 267] on span "đã thuộc" at bounding box center [440, 271] width 23 height 9
click at [384, 288] on span at bounding box center [385, 287] width 7 height 7
click at [386, 288] on input "checkbox" at bounding box center [389, 287] width 7 height 7
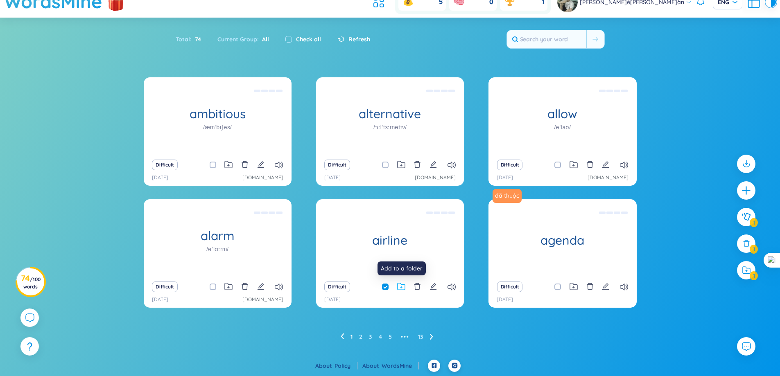
click at [405, 287] on icon at bounding box center [401, 286] width 7 height 7
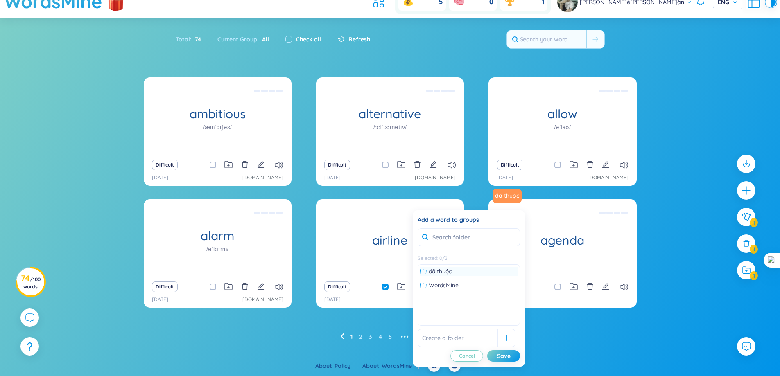
click at [440, 272] on span "đã thuộc" at bounding box center [440, 271] width 23 height 9
click at [498, 355] on div "Save" at bounding box center [504, 356] width 14 height 9
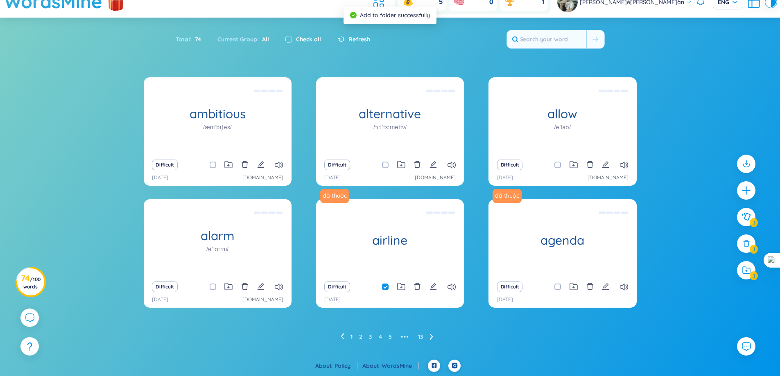
click at [386, 288] on input "checkbox" at bounding box center [389, 287] width 7 height 7
checkbox input "false"
click at [362, 337] on link "2" at bounding box center [360, 337] width 3 height 12
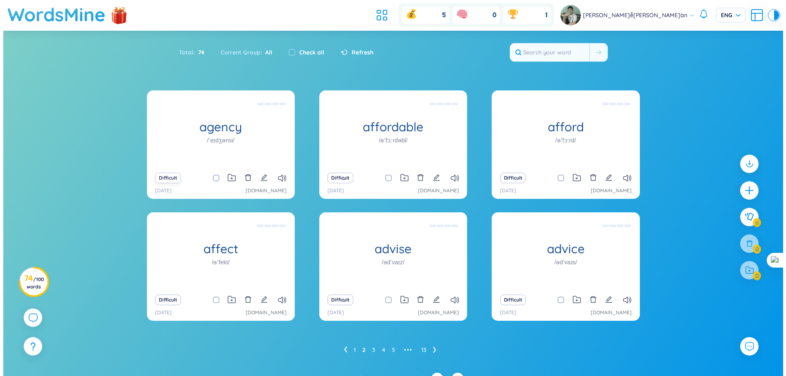
scroll to position [13, 0]
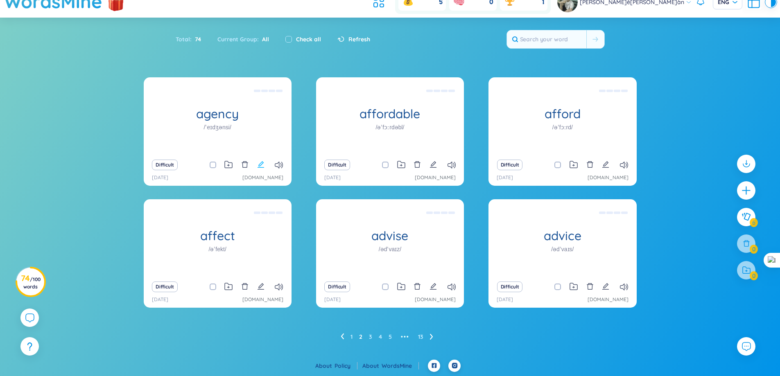
click at [260, 168] on icon "edit" at bounding box center [261, 164] width 7 height 7
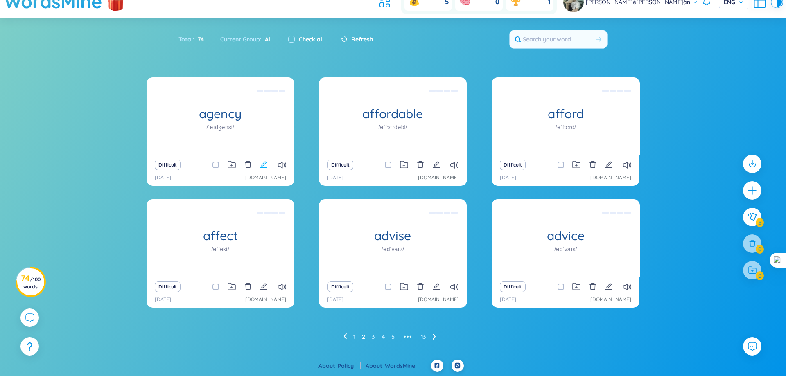
scroll to position [9, 0]
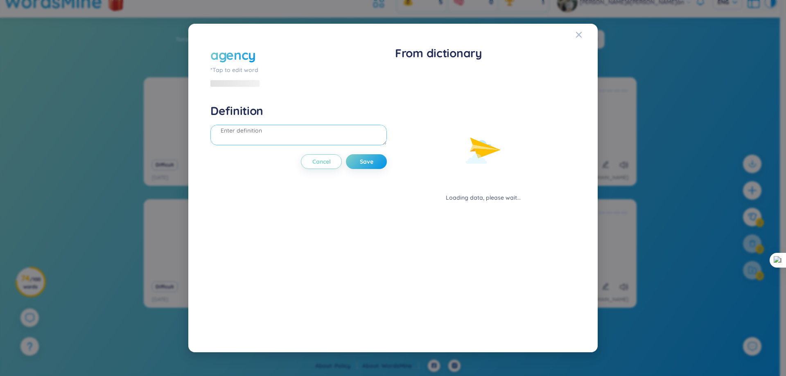
drag, startPoint x: 268, startPoint y: 136, endPoint x: 291, endPoint y: 120, distance: 27.7
click at [292, 124] on div "Definition" at bounding box center [299, 126] width 177 height 44
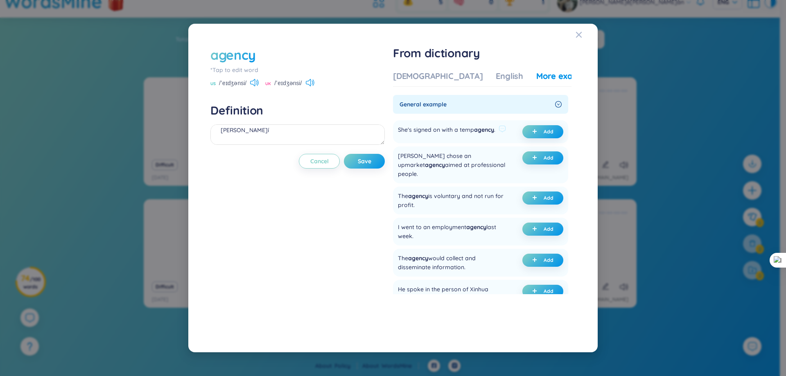
click at [426, 129] on div "She's signed on with a temp agency ." at bounding box center [446, 131] width 97 height 13
click at [421, 115] on div at bounding box center [421, 115] width 0 height 0
click at [454, 114] on div "General example She's signed on with a temp agency . Add Anne chose an upmarket…" at bounding box center [480, 263] width 175 height 337
click at [465, 132] on div "She's signed on with a temp agency ." at bounding box center [446, 131] width 97 height 13
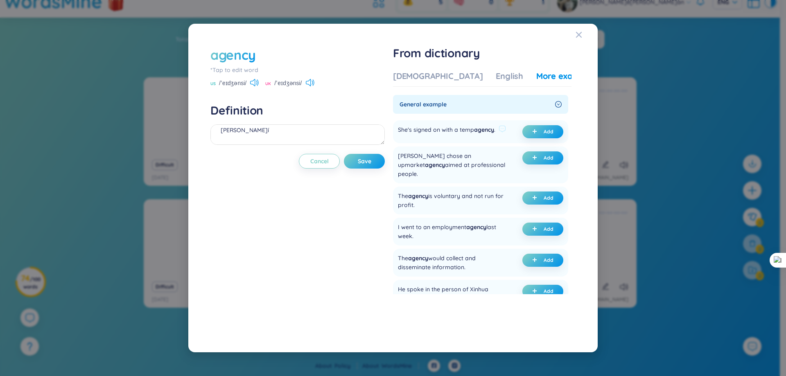
click at [465, 132] on div "She's signed on with a temp agency ." at bounding box center [446, 131] width 97 height 13
click at [460, 139] on div at bounding box center [460, 139] width 0 height 0
click at [486, 134] on div "She's signed on with a temp agency ." at bounding box center [446, 131] width 97 height 13
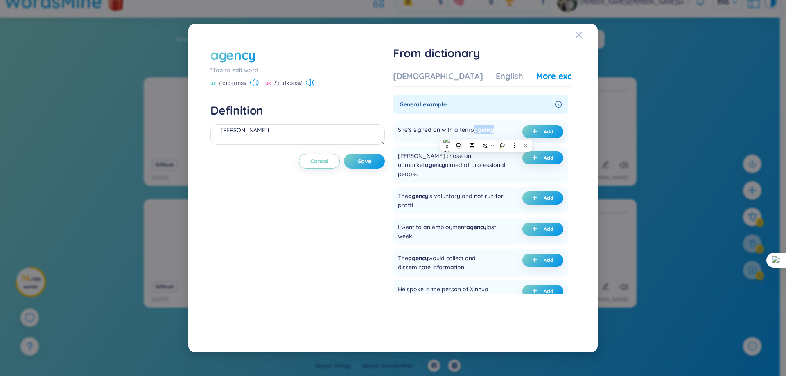
click at [481, 134] on div at bounding box center [481, 134] width 0 height 0
drag, startPoint x: 409, startPoint y: 205, endPoint x: 411, endPoint y: 199, distance: 5.9
click at [409, 205] on div "The agency is voluntary and not run for profit. Add" at bounding box center [480, 201] width 175 height 28
click at [415, 193] on div "The agency is voluntary and not run for profit." at bounding box center [453, 201] width 111 height 18
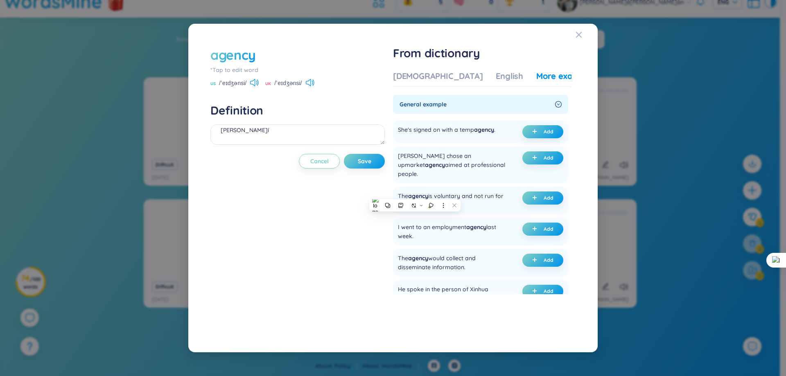
click at [410, 181] on div at bounding box center [410, 181] width 0 height 0
click at [436, 203] on div "The agency is voluntary and not run for profit. Add" at bounding box center [480, 201] width 175 height 28
click at [428, 192] on span "agency" at bounding box center [418, 195] width 20 height 7
click at [427, 192] on span "agency" at bounding box center [418, 195] width 20 height 7
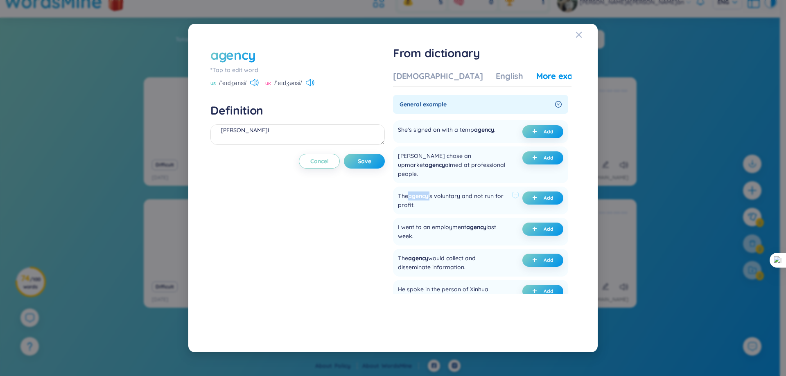
click at [427, 192] on span "agency" at bounding box center [418, 195] width 20 height 7
click at [421, 172] on div at bounding box center [421, 172] width 0 height 0
click at [164, 376] on div at bounding box center [82, 376] width 164 height 0
click at [476, 376] on div "Close" at bounding box center [390, 376] width 780 height 0
click at [466, 128] on div "She's signed on with a temp agency ." at bounding box center [446, 131] width 97 height 13
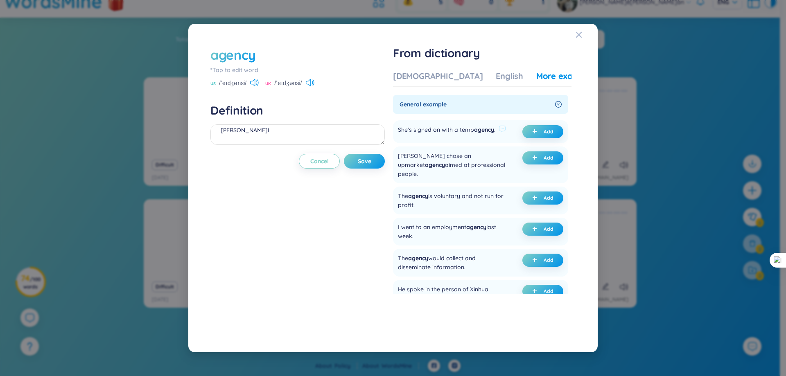
click at [466, 128] on div "She's signed on with a temp agency ." at bounding box center [446, 131] width 97 height 13
click at [461, 115] on div at bounding box center [461, 115] width 0 height 0
click at [514, 109] on span "General example" at bounding box center [476, 104] width 152 height 9
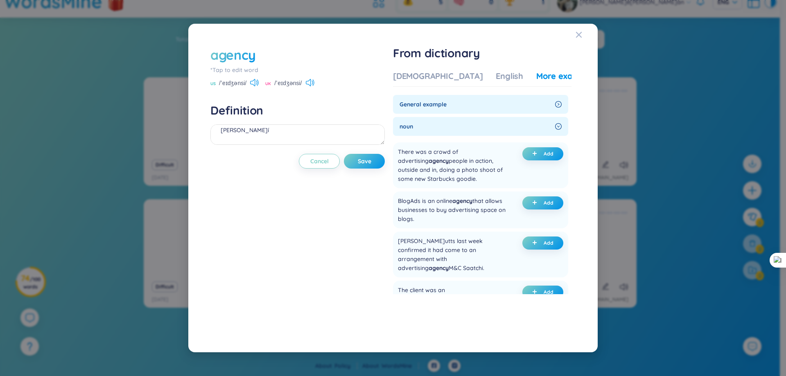
click at [492, 123] on span "noun" at bounding box center [476, 126] width 152 height 9
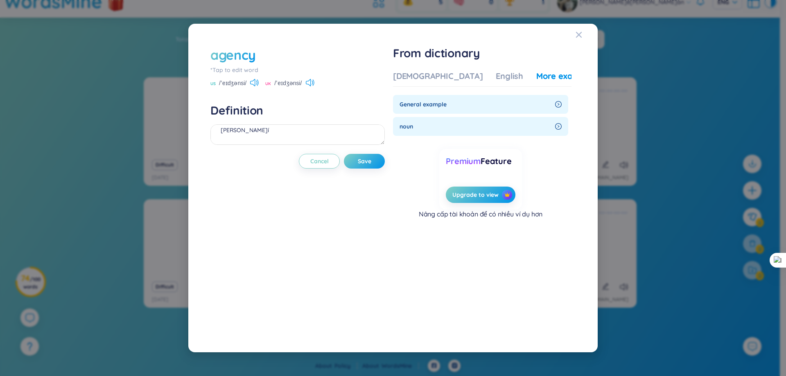
click at [521, 125] on span "noun" at bounding box center [476, 126] width 152 height 9
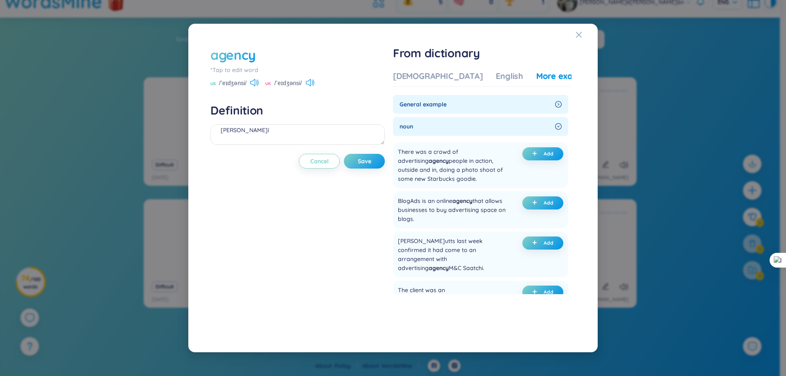
click at [538, 109] on span "General example" at bounding box center [476, 104] width 152 height 9
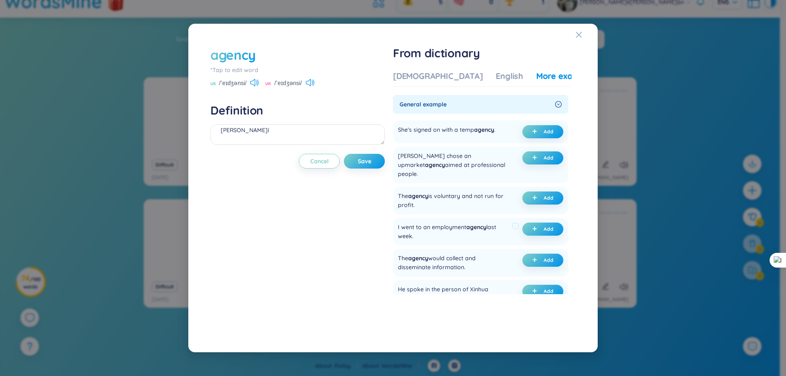
click at [452, 223] on div "I went to an employment agency last week." at bounding box center [453, 232] width 111 height 18
click at [446, 222] on div at bounding box center [446, 222] width 0 height 0
click at [483, 235] on div "I went to an employment agency last week. Add" at bounding box center [480, 232] width 175 height 28
click at [484, 224] on span "agency" at bounding box center [476, 227] width 20 height 7
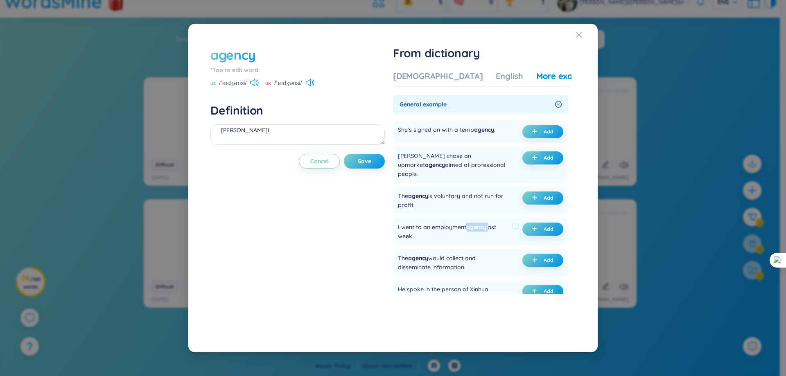
click at [484, 224] on span "agency" at bounding box center [476, 227] width 20 height 7
click at [478, 222] on div at bounding box center [478, 222] width 0 height 0
click at [487, 233] on div "I went to an employment agency last week. Add" at bounding box center [480, 232] width 175 height 28
drag, startPoint x: 397, startPoint y: 221, endPoint x: 418, endPoint y: 229, distance: 22.3
click at [418, 229] on div "I went to an employment agency last week. Add" at bounding box center [480, 232] width 175 height 28
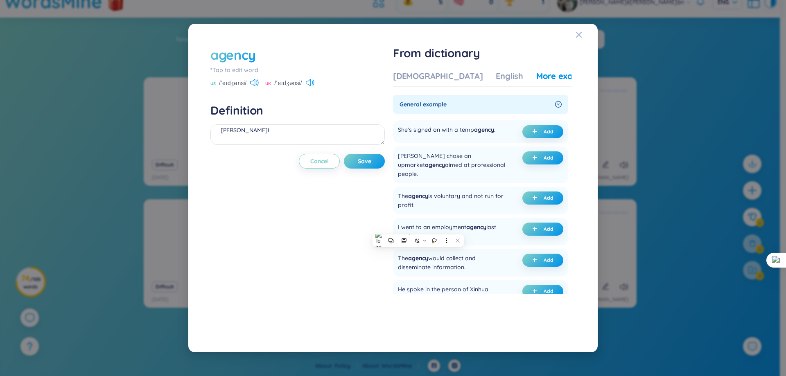
click at [413, 231] on div at bounding box center [413, 231] width 0 height 0
click at [455, 223] on div "I went to an employment agency last week." at bounding box center [453, 232] width 111 height 18
click at [449, 203] on div at bounding box center [449, 203] width 0 height 0
click at [537, 226] on span "plus" at bounding box center [536, 229] width 8 height 6
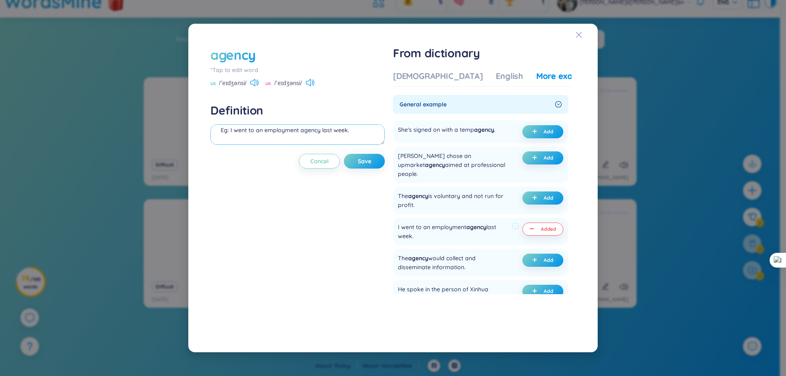
scroll to position [0, 0]
drag, startPoint x: 238, startPoint y: 138, endPoint x: 220, endPoint y: 134, distance: 18.8
click at [220, 134] on textarea "quản lí (undefined) Eg: I went to an employment agency last week." at bounding box center [298, 135] width 174 height 20
type textarea "bên trung gian (undefined) Eg: I went to an employment agency last week."
click at [362, 160] on span "Save" at bounding box center [365, 161] width 14 height 8
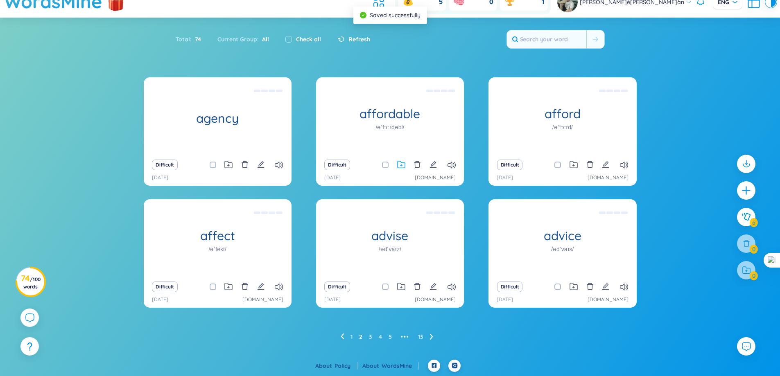
click at [401, 168] on icon at bounding box center [401, 164] width 7 height 7
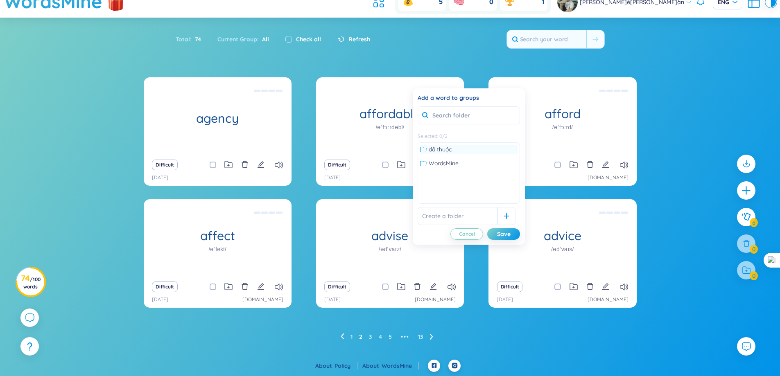
click at [434, 147] on span "đã thuộc" at bounding box center [440, 149] width 23 height 9
click at [501, 234] on div "Save" at bounding box center [504, 234] width 14 height 9
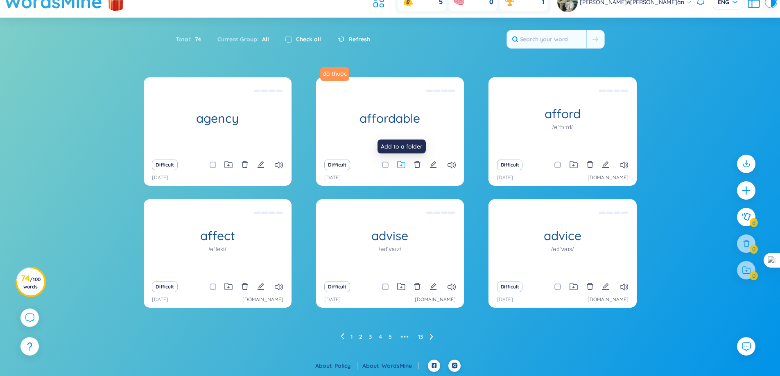
click at [405, 164] on icon at bounding box center [401, 164] width 7 height 7
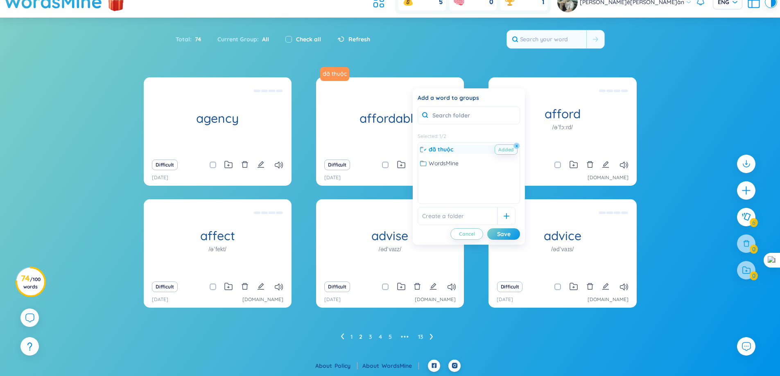
click at [433, 148] on span "đã thuộc" at bounding box center [441, 149] width 25 height 9
click at [517, 145] on button "x" at bounding box center [516, 145] width 7 height 7
click at [516, 145] on button "x" at bounding box center [516, 145] width 7 height 7
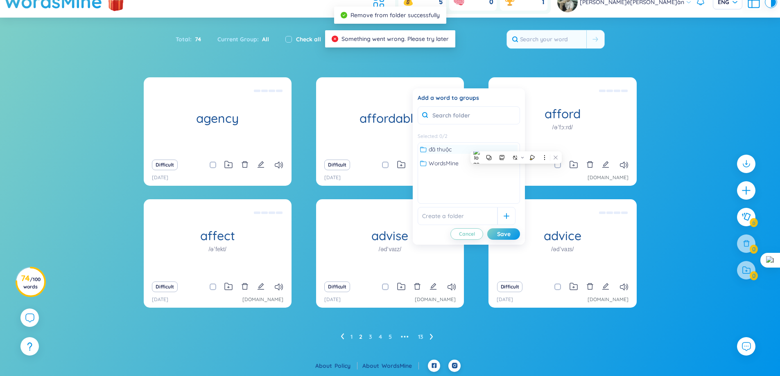
click at [478, 195] on div "đã thuộc WordsMine No data to display" at bounding box center [469, 173] width 102 height 61
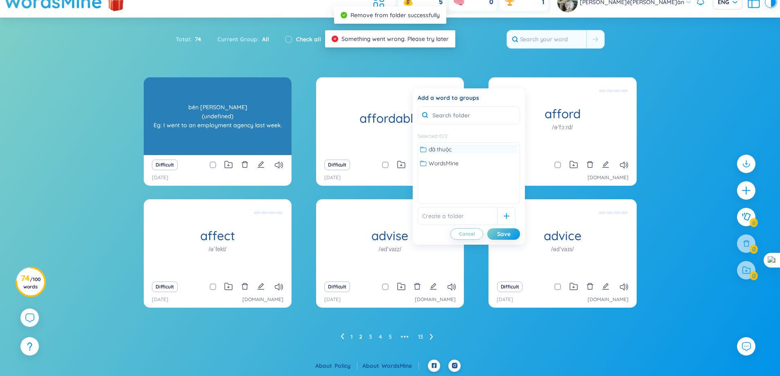
click at [172, 136] on div "agency bên trung gian (undefined) Eg: I went to an employment agency last week." at bounding box center [218, 116] width 148 height 78
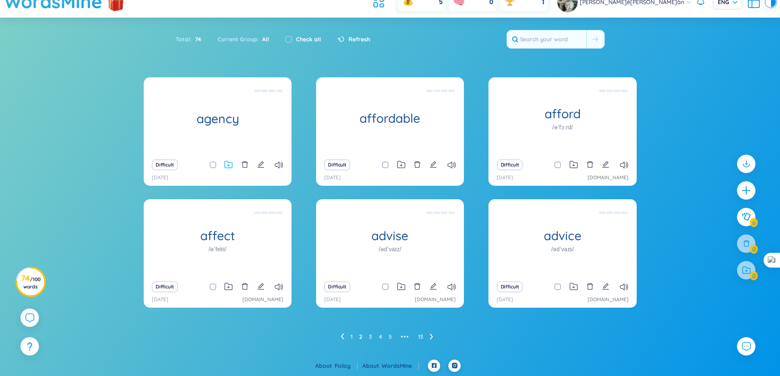
click at [229, 163] on icon at bounding box center [228, 165] width 8 height 8
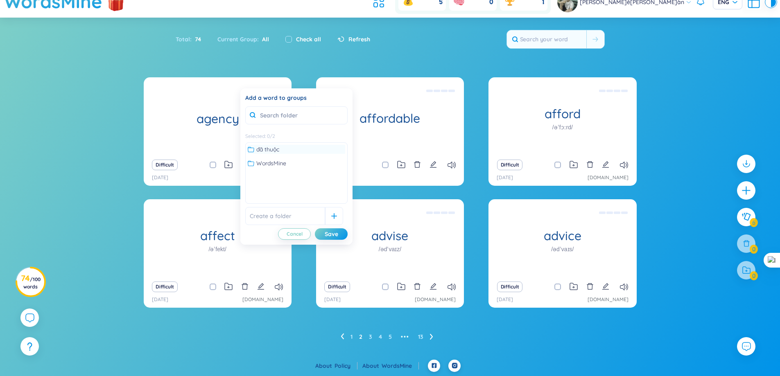
click at [269, 145] on span "đã thuộc" at bounding box center [267, 149] width 23 height 9
click at [329, 230] on div "Save" at bounding box center [332, 234] width 14 height 9
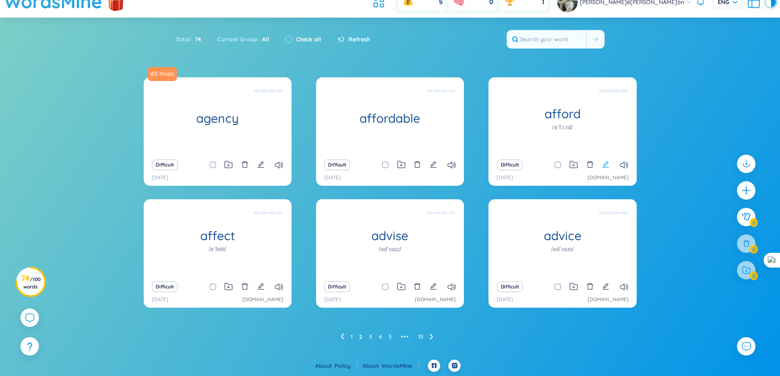
click at [604, 165] on icon "edit" at bounding box center [605, 164] width 7 height 7
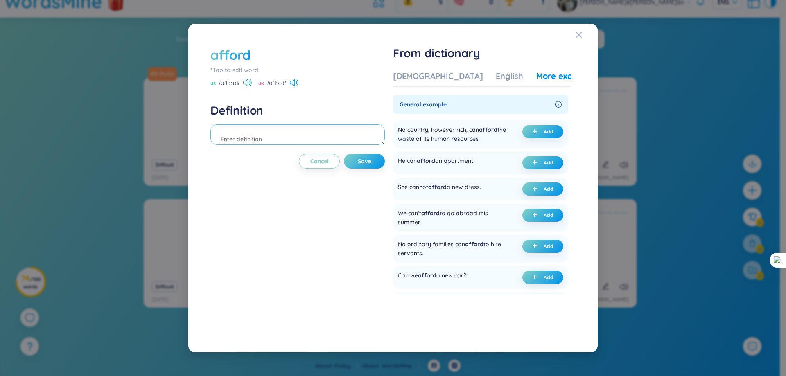
click at [326, 131] on textarea at bounding box center [298, 135] width 174 height 20
type textarea "d"
drag, startPoint x: 403, startPoint y: 129, endPoint x: 491, endPoint y: 138, distance: 88.6
click at [491, 138] on div "No country, however rich, can afford the waste of its human resources." at bounding box center [453, 134] width 111 height 18
click at [486, 143] on div at bounding box center [486, 143] width 0 height 0
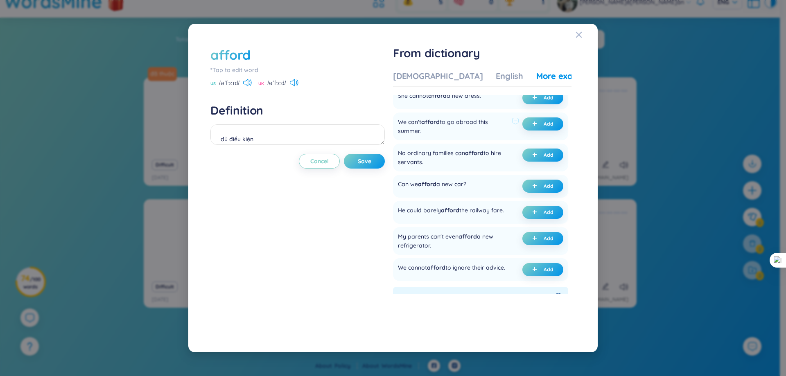
scroll to position [123, 0]
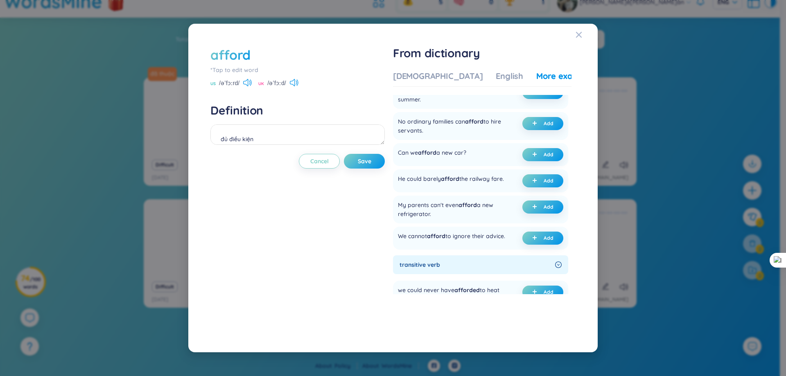
click at [464, 111] on ul "No country, however rich, can afford the waste of its human resources. Add He c…" at bounding box center [480, 122] width 175 height 256
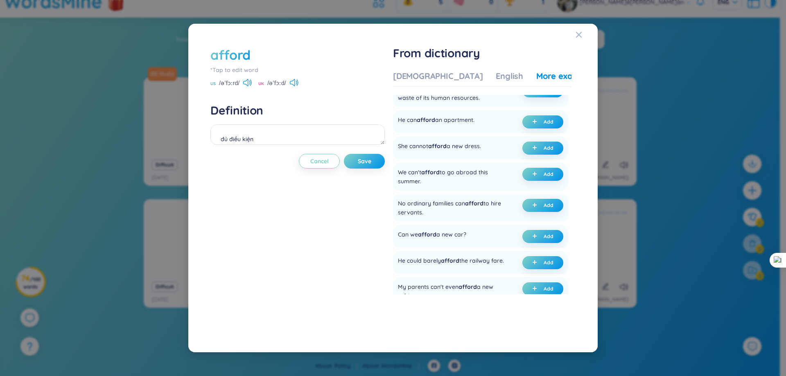
scroll to position [0, 0]
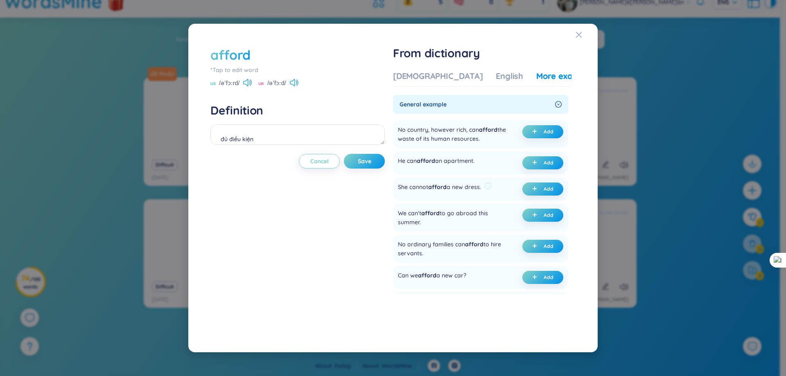
click at [478, 186] on div "She cannot afford a new dress." at bounding box center [439, 189] width 83 height 13
click at [472, 172] on div at bounding box center [472, 172] width 0 height 0
click at [477, 179] on div "She cannot afford a new dress. Add" at bounding box center [480, 189] width 175 height 23
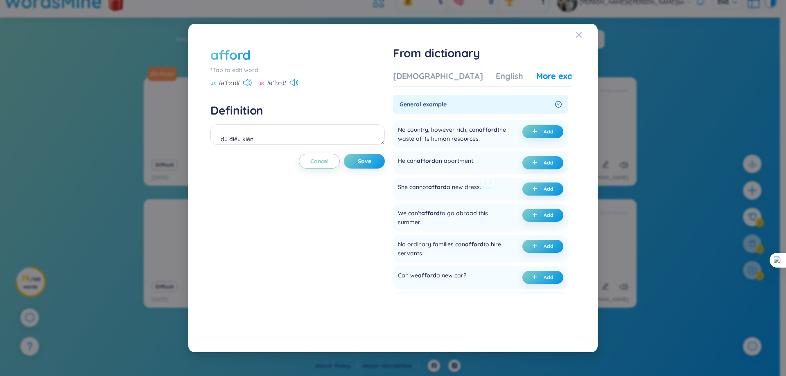
click at [460, 186] on div "She cannot afford a new dress." at bounding box center [439, 189] width 83 height 13
click at [454, 171] on div at bounding box center [454, 171] width 0 height 0
click at [340, 224] on div "afford *Tap to edit word US /əˈfɔːrd/ UK /əˈfɔːd/ Definition đủ điều kiện Cance…" at bounding box center [298, 188] width 174 height 285
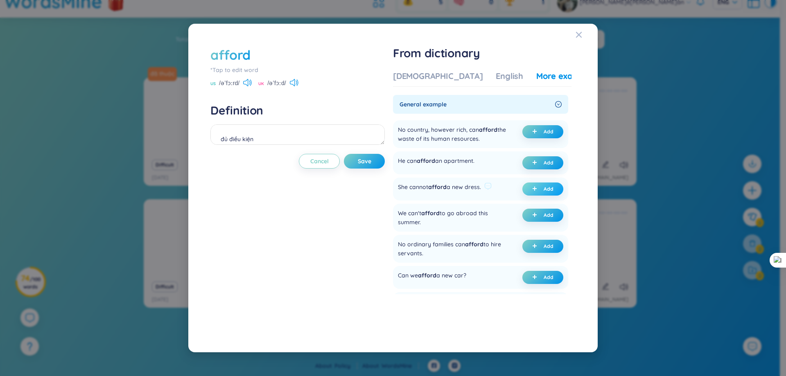
click at [545, 192] on button "Add" at bounding box center [543, 189] width 41 height 13
click at [364, 168] on button "Save" at bounding box center [364, 161] width 41 height 15
type textarea "đủ điều kiện (undefined) Eg: She cannot afford a new dress."
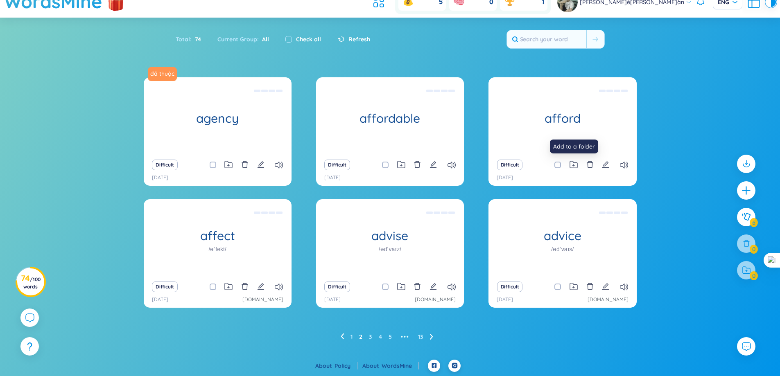
click at [568, 163] on div "Difficult" at bounding box center [563, 164] width 140 height 11
click at [571, 164] on icon at bounding box center [574, 165] width 8 height 8
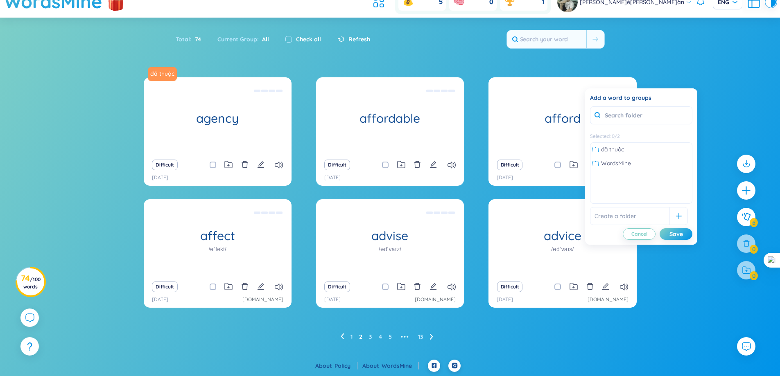
click at [604, 154] on div "đã thuộc WordsMine" at bounding box center [642, 156] width 102 height 27
click at [604, 152] on span "đã thuộc" at bounding box center [612, 149] width 23 height 9
click at [674, 237] on div "Save" at bounding box center [677, 234] width 14 height 9
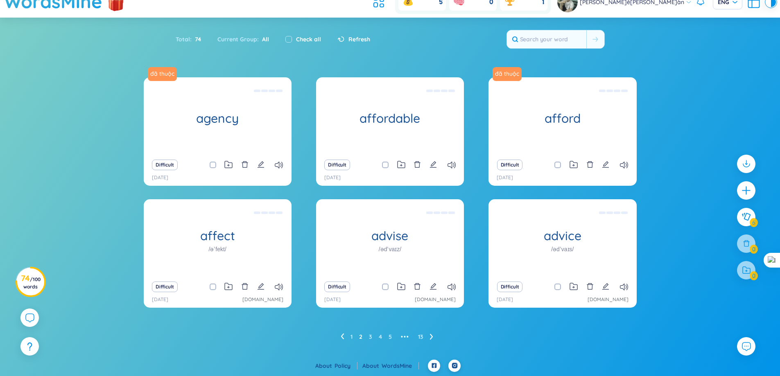
click at [260, 283] on icon "edit" at bounding box center [260, 286] width 7 height 7
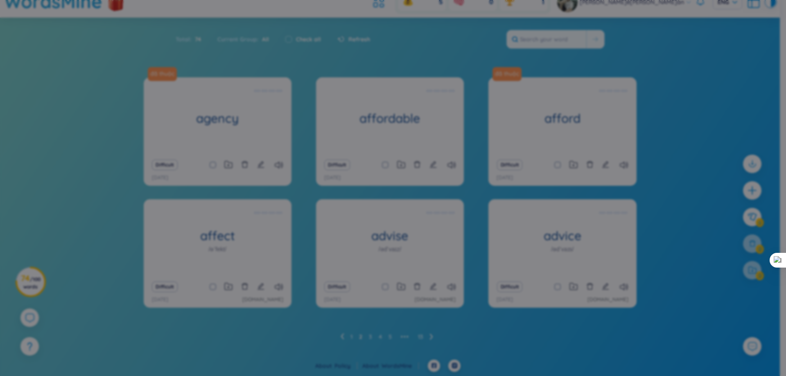
scroll to position [9, 0]
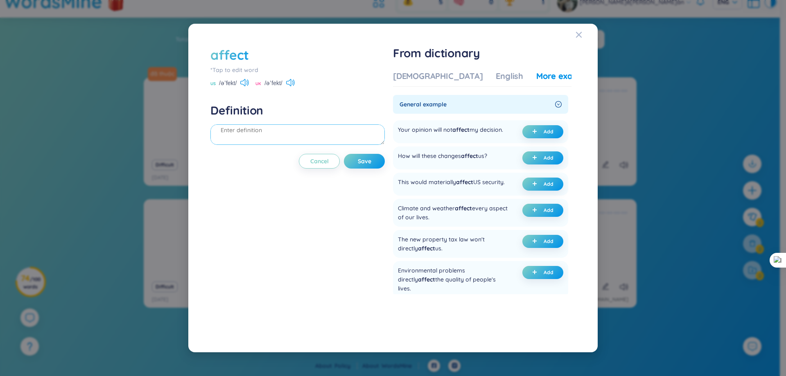
click at [317, 138] on textarea at bounding box center [298, 135] width 174 height 20
type textarea "a"
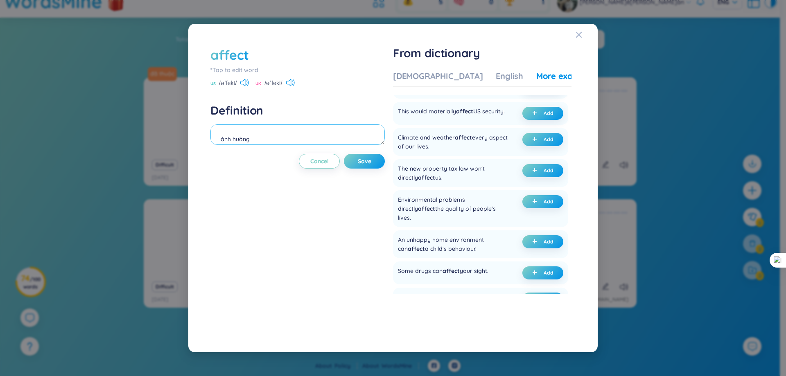
scroll to position [0, 0]
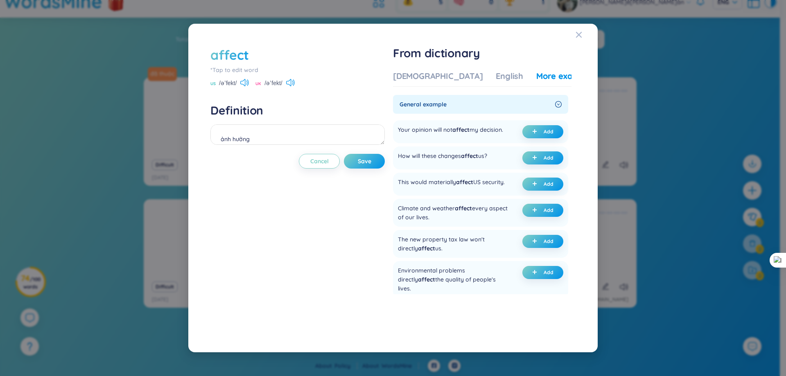
click at [551, 106] on div "General example" at bounding box center [480, 104] width 175 height 19
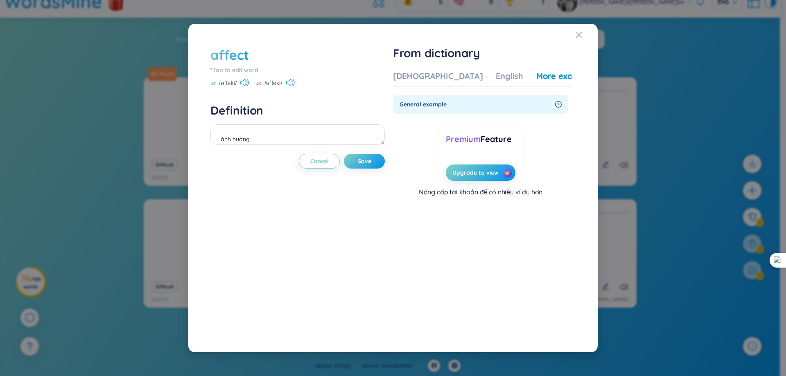
click at [550, 104] on span "General example" at bounding box center [476, 104] width 152 height 9
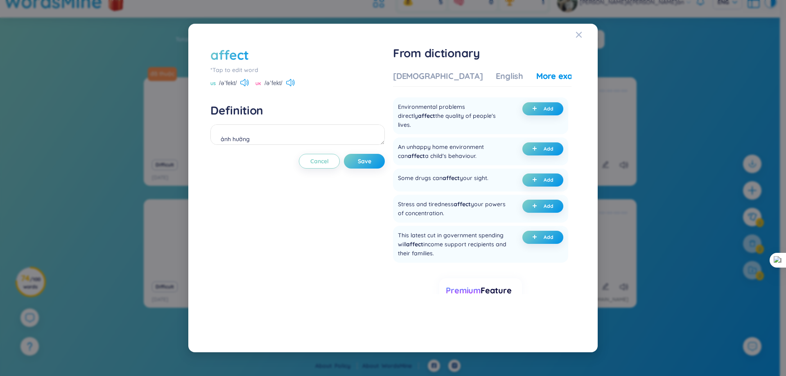
scroll to position [147, 0]
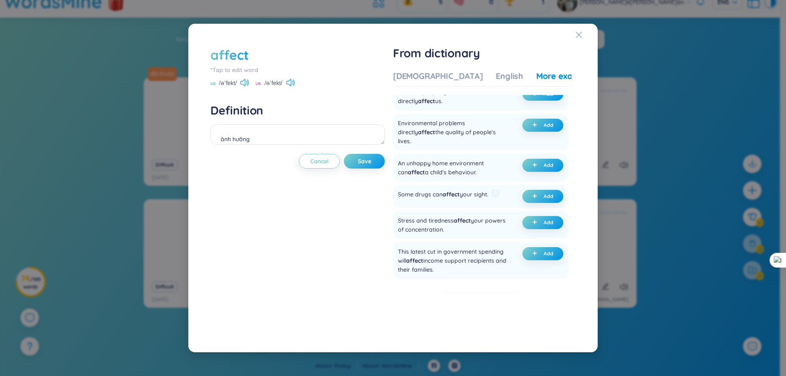
click at [425, 194] on div "Some drugs can affect your sight." at bounding box center [443, 196] width 91 height 13
click at [420, 180] on div at bounding box center [420, 180] width 0 height 0
click at [475, 211] on ul "Your opinion will not affect my decision. Add How will these changes affect us?…" at bounding box center [480, 125] width 175 height 310
click at [484, 195] on div "Some drugs can affect your sight." at bounding box center [443, 196] width 91 height 13
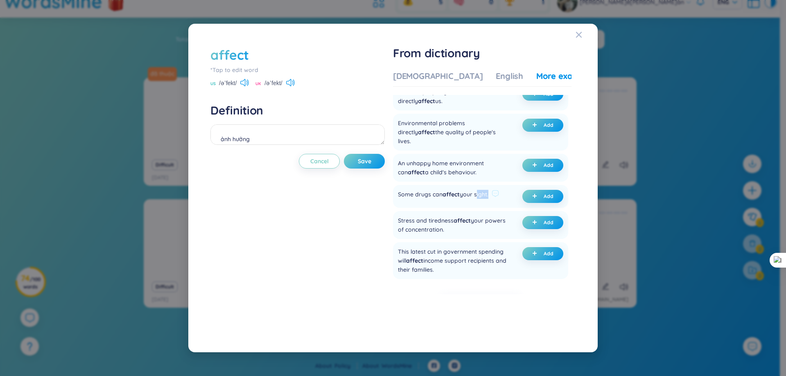
click at [484, 195] on div "Some drugs can affect your sight." at bounding box center [443, 196] width 91 height 13
click at [479, 180] on div at bounding box center [479, 180] width 0 height 0
click at [491, 215] on div "Stress and tiredness affect your powers of concentration. Add" at bounding box center [480, 225] width 175 height 28
click at [426, 195] on div "Some drugs can affect your sight." at bounding box center [443, 196] width 91 height 13
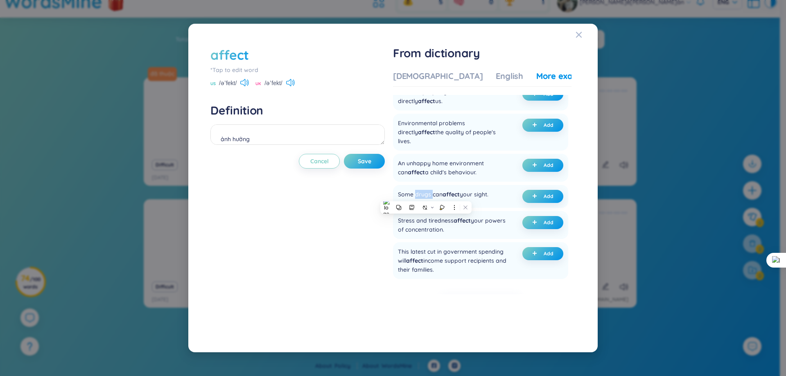
click at [421, 199] on div at bounding box center [421, 199] width 0 height 0
click at [428, 204] on div "Some drugs can affect your sight. Add" at bounding box center [480, 196] width 175 height 23
click at [451, 200] on div "Some drugs can affect your sight." at bounding box center [443, 196] width 91 height 13
click at [451, 198] on span "affect" at bounding box center [451, 194] width 17 height 7
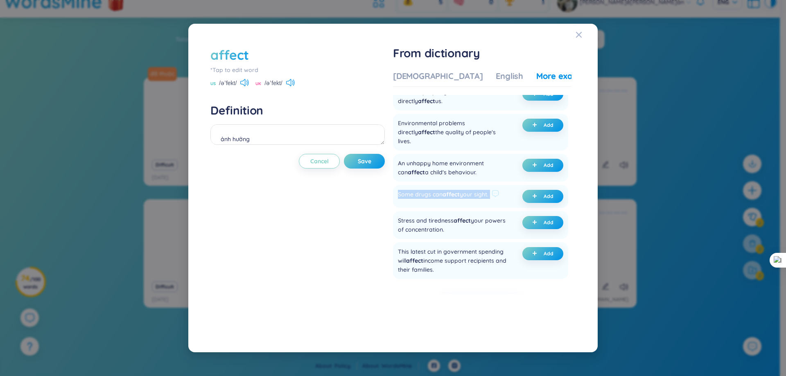
click at [451, 198] on span "affect" at bounding box center [451, 194] width 17 height 7
click at [446, 204] on div at bounding box center [446, 204] width 0 height 0
click at [457, 213] on div "Stress and tiredness affect your powers of concentration. Add" at bounding box center [480, 225] width 175 height 28
click at [486, 198] on div "Some drugs can affect your sight." at bounding box center [443, 196] width 91 height 13
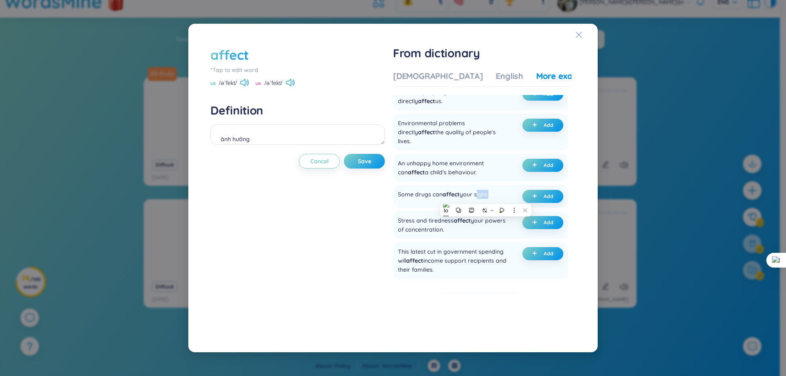
click at [480, 199] on div at bounding box center [480, 199] width 0 height 0
click at [475, 212] on div "Stress and tiredness affect your powers of concentration. Add" at bounding box center [480, 225] width 175 height 28
click at [535, 197] on icon "plus" at bounding box center [534, 196] width 5 height 5
type textarea "ảnh hưởng (undefined) Eg: Some drugs can affect your sight."
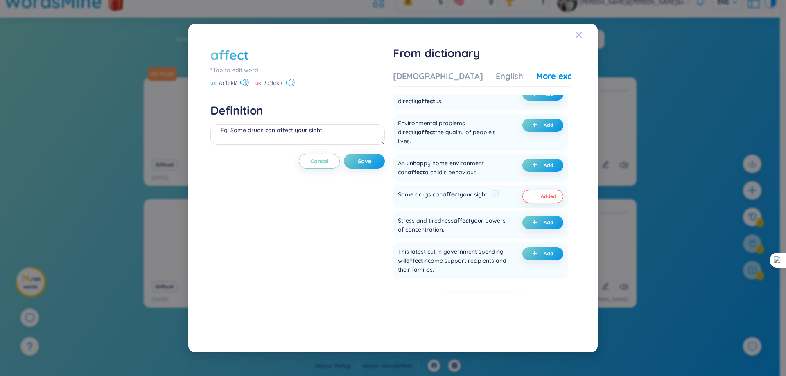
click at [424, 196] on div "Some drugs can affect your sight." at bounding box center [443, 196] width 91 height 13
click at [426, 197] on div "Some drugs can affect your sight." at bounding box center [443, 196] width 91 height 13
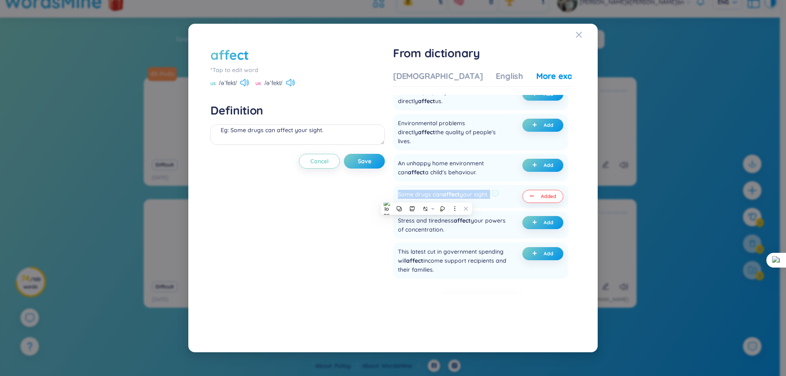
click at [426, 197] on div "Some drugs can affect your sight." at bounding box center [443, 196] width 91 height 13
click at [435, 194] on div "Some drugs can affect your sight." at bounding box center [443, 196] width 91 height 13
drag, startPoint x: 426, startPoint y: 196, endPoint x: 418, endPoint y: 197, distance: 8.3
click at [418, 197] on div "Some drugs can affect your sight." at bounding box center [443, 196] width 91 height 13
click at [413, 199] on div at bounding box center [413, 199] width 0 height 0
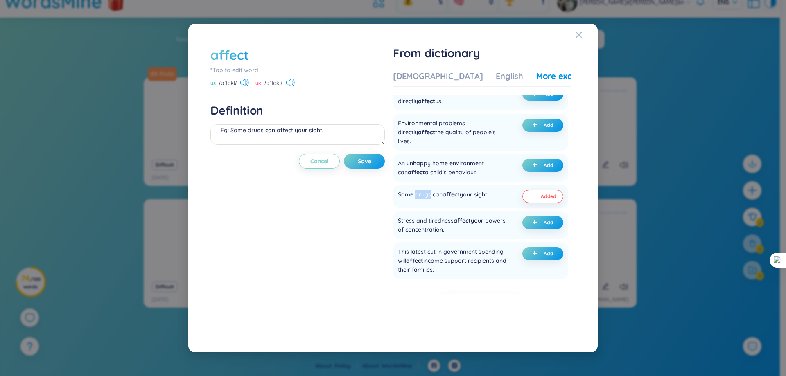
click at [164, 376] on div at bounding box center [82, 376] width 164 height 0
click at [502, 376] on div "Close" at bounding box center [390, 376] width 780 height 0
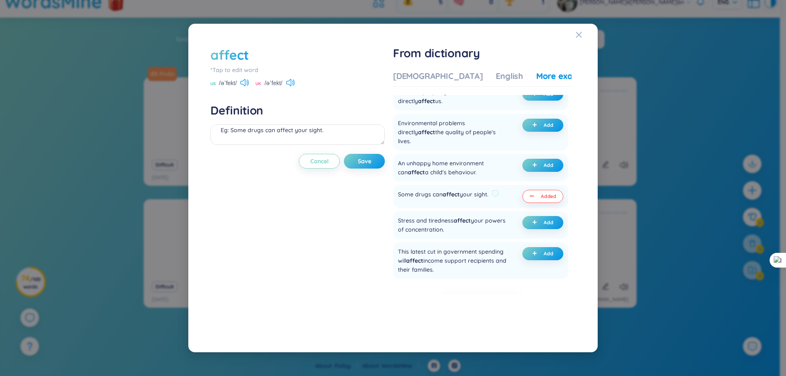
click at [482, 188] on div "Some drugs can affect your sight. Added" at bounding box center [480, 196] width 175 height 23
drag, startPoint x: 483, startPoint y: 192, endPoint x: 487, endPoint y: 195, distance: 4.4
click at [484, 193] on div "Some drugs can affect your sight." at bounding box center [443, 196] width 91 height 13
click at [487, 195] on div "Some drugs can affect your sight." at bounding box center [443, 196] width 91 height 13
click at [499, 194] on icon at bounding box center [495, 193] width 7 height 7
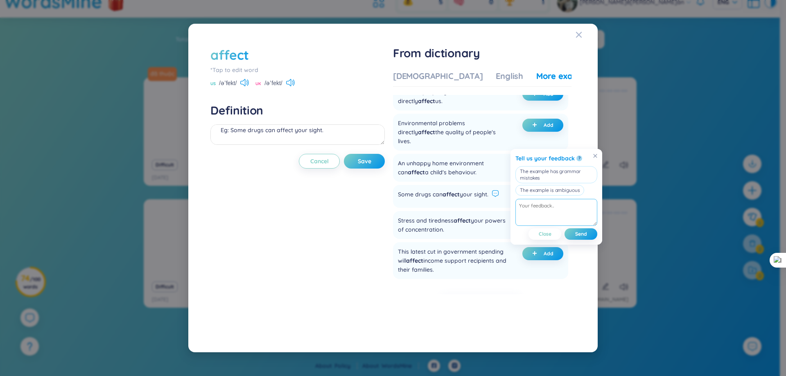
click at [559, 209] on textarea at bounding box center [557, 212] width 82 height 27
drag, startPoint x: 515, startPoint y: 157, endPoint x: 557, endPoint y: 213, distance: 69.9
click at [557, 213] on div "Tell us your feedback ? The example has grammar mistakes The example is ambiguo…" at bounding box center [557, 197] width 92 height 96
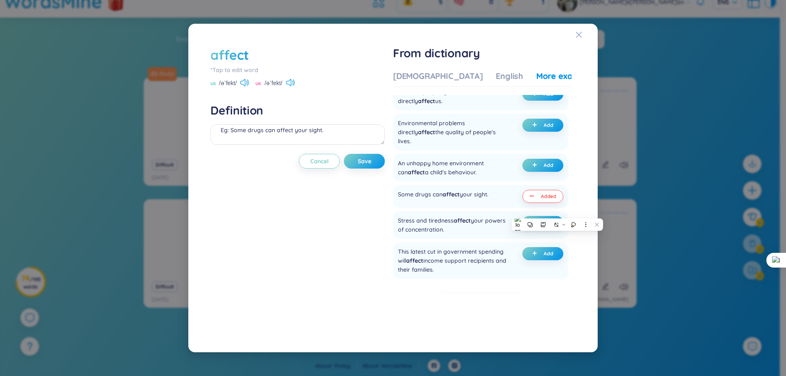
click at [552, 196] on div at bounding box center [552, 196] width 0 height 0
click at [376, 190] on div "affect *Tap to edit word US /əˈfekt/ UK /əˈfekt/ Definition ảnh hưởng (undefine…" at bounding box center [298, 188] width 174 height 285
click at [497, 193] on icon at bounding box center [495, 193] width 7 height 7
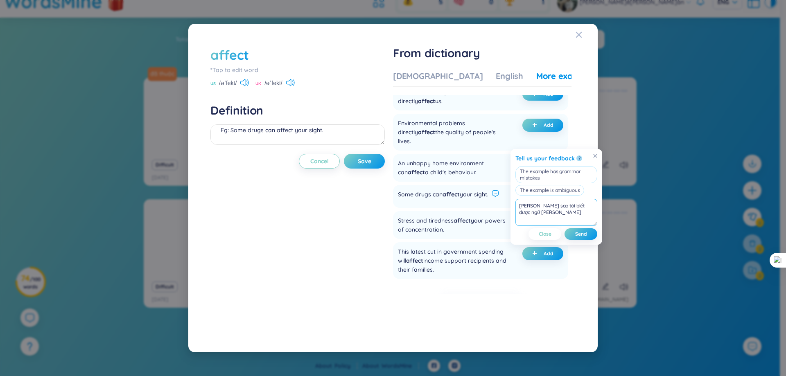
type textarea "làm sao tôi biết được ngữ pháp đúng"
click at [591, 240] on div "Tell us your feedback ? The example has grammar mistakes The example is ambiguo…" at bounding box center [557, 197] width 92 height 96
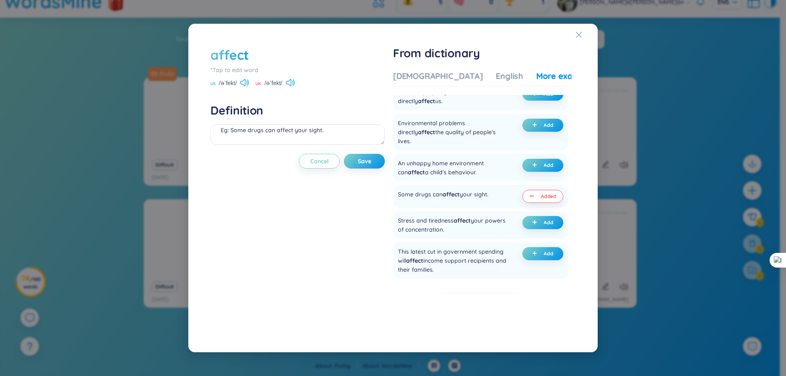
click at [584, 234] on div "affect *Tap to edit word US /əˈfekt/ UK /əˈfekt/ Definition ảnh hưởng (undefine…" at bounding box center [393, 188] width 390 height 309
click at [499, 193] on icon at bounding box center [495, 193] width 7 height 7
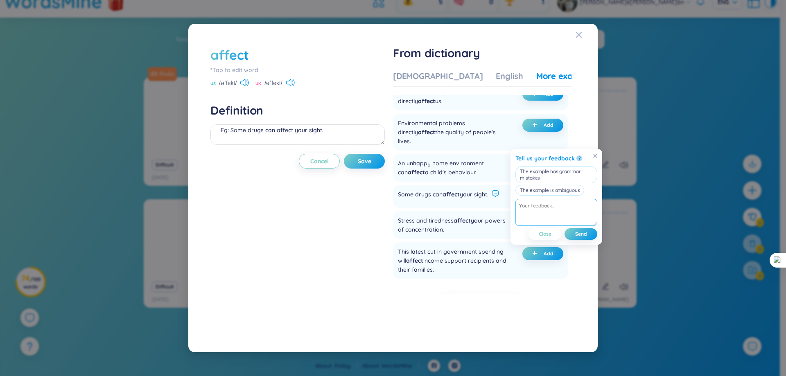
click at [552, 213] on textarea at bounding box center [557, 212] width 82 height 27
type textarea "làm sao tôi biết đucợ ngữ pháp đúng"
click at [577, 233] on span "Send" at bounding box center [581, 234] width 12 height 7
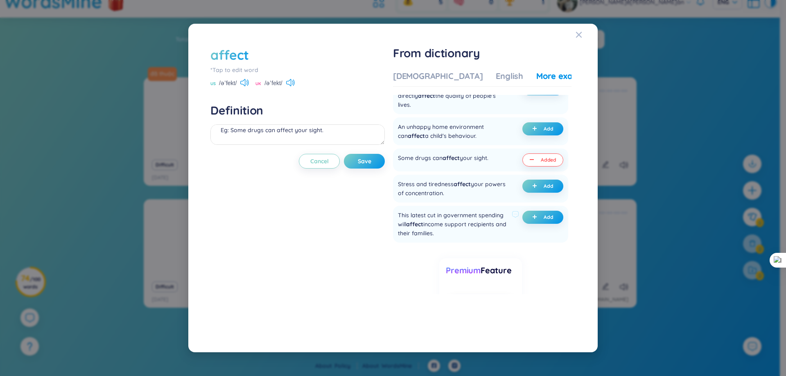
scroll to position [218, 0]
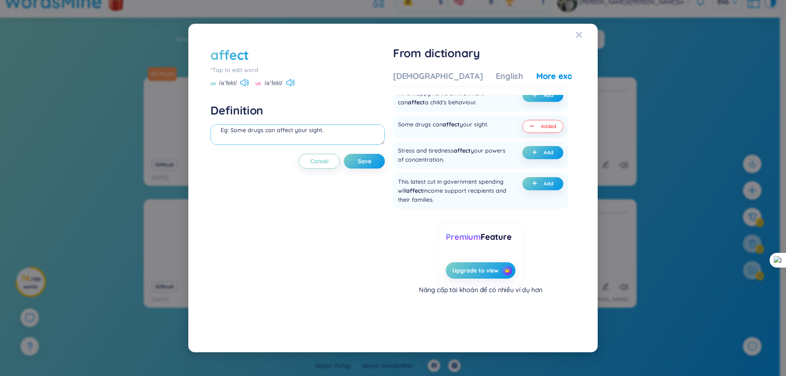
click at [289, 136] on textarea "ảnh hưởng (undefined) Eg: Some drugs can affect your sight." at bounding box center [298, 135] width 174 height 20
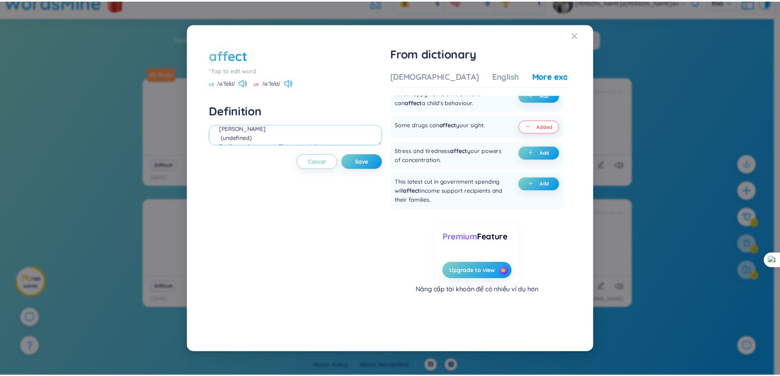
scroll to position [0, 0]
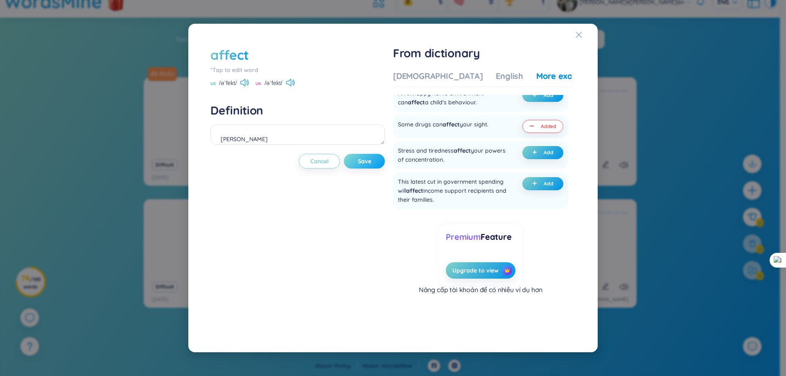
click at [365, 160] on span "Save" at bounding box center [365, 161] width 14 height 8
type textarea "ảnh hưởng (undefined) Eg: Some drugs can affect your sight."
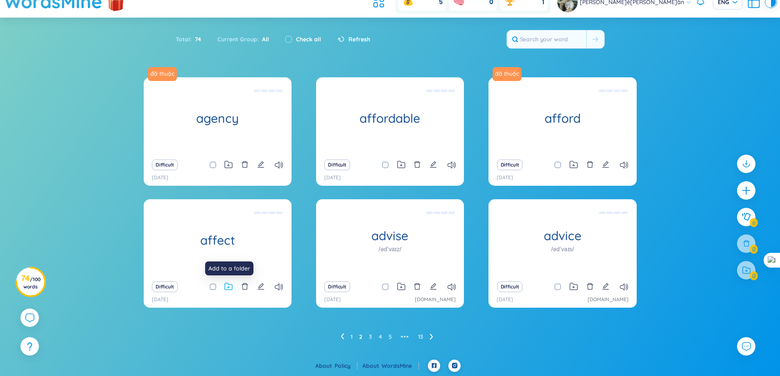
click at [229, 287] on icon at bounding box center [229, 288] width 2 height 2
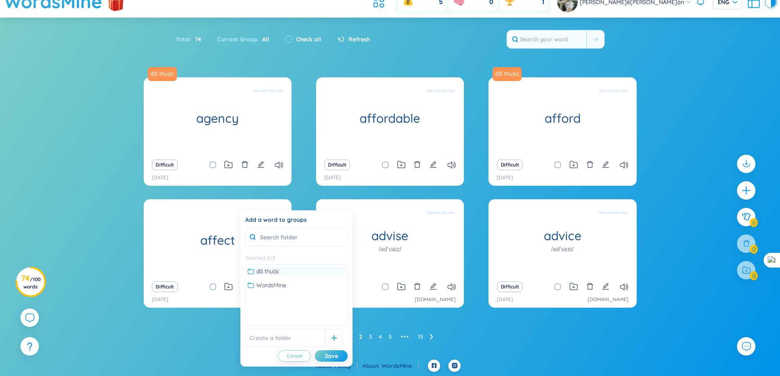
click at [269, 269] on span "đã thuộc" at bounding box center [267, 271] width 23 height 9
click at [327, 355] on div "Save" at bounding box center [332, 356] width 14 height 9
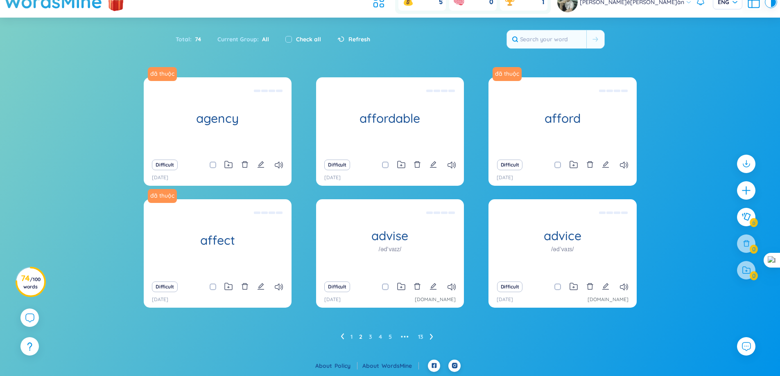
click at [429, 287] on div "Difficult" at bounding box center [390, 286] width 140 height 11
click at [433, 289] on icon "edit" at bounding box center [433, 286] width 7 height 7
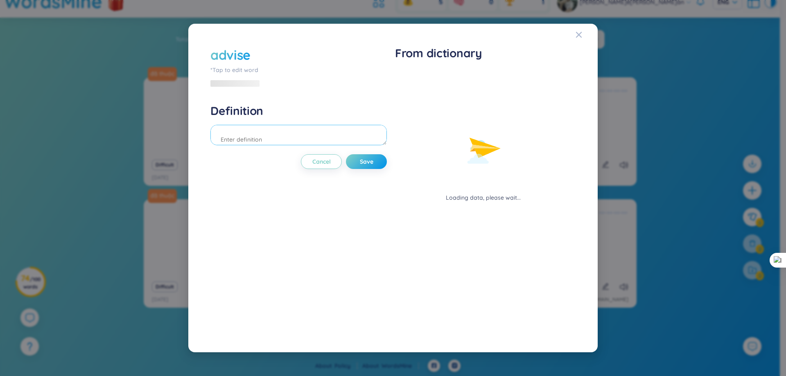
click at [328, 139] on textarea at bounding box center [299, 135] width 177 height 20
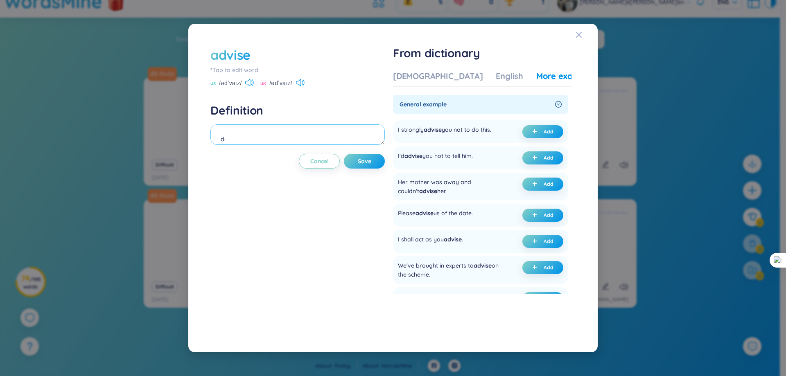
type textarea "d"
click at [438, 158] on div "I'd advise you not to tell him." at bounding box center [435, 158] width 75 height 13
click at [432, 140] on div at bounding box center [432, 140] width 0 height 0
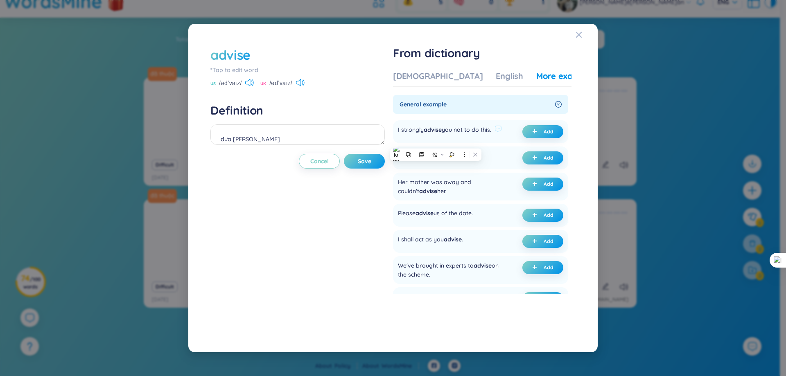
click at [481, 143] on div "I strongly advise you not to do this. Add" at bounding box center [480, 131] width 175 height 23
click at [548, 161] on span "Add" at bounding box center [549, 158] width 10 height 7
click at [366, 164] on span "Save" at bounding box center [365, 161] width 14 height 8
type textarea "đưa lời khuyên (undefined) Eg: I'd advise you not to tell him."
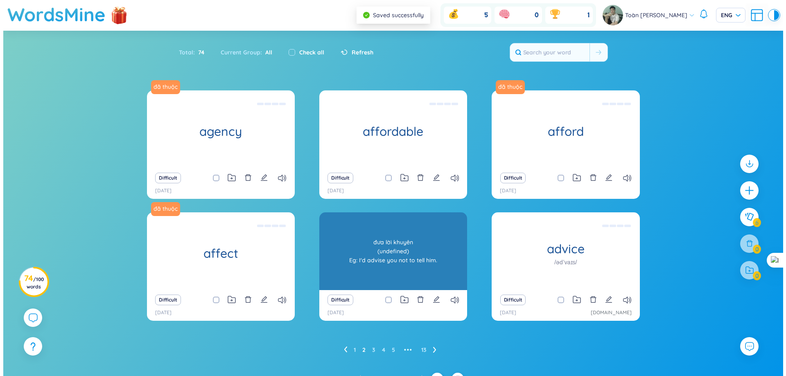
scroll to position [13, 0]
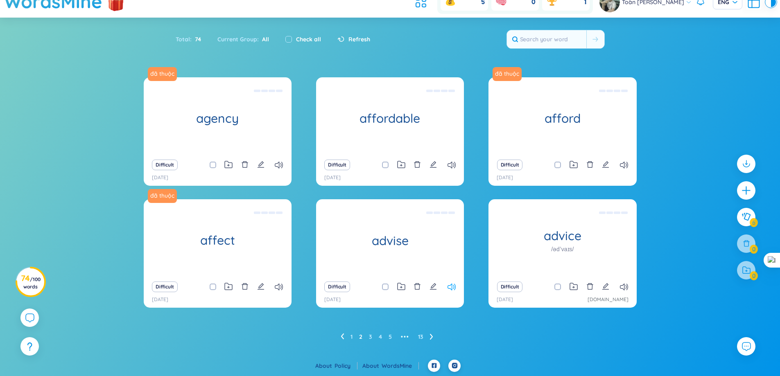
click at [448, 287] on icon at bounding box center [452, 287] width 8 height 7
click at [403, 289] on icon at bounding box center [401, 287] width 8 height 8
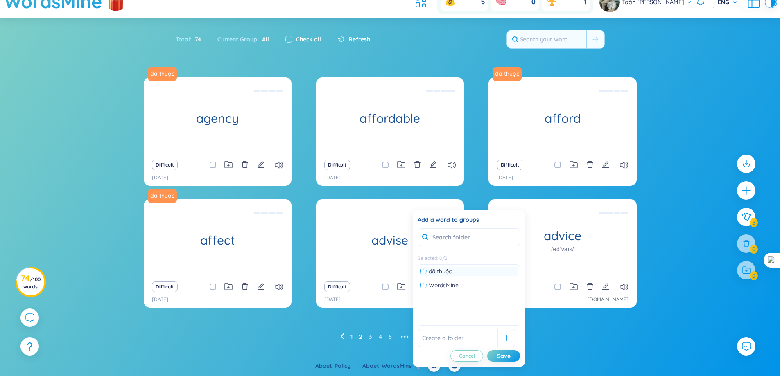
click at [430, 269] on span "đã thuộc" at bounding box center [440, 271] width 23 height 9
click at [380, 288] on div "Difficult" at bounding box center [390, 286] width 140 height 11
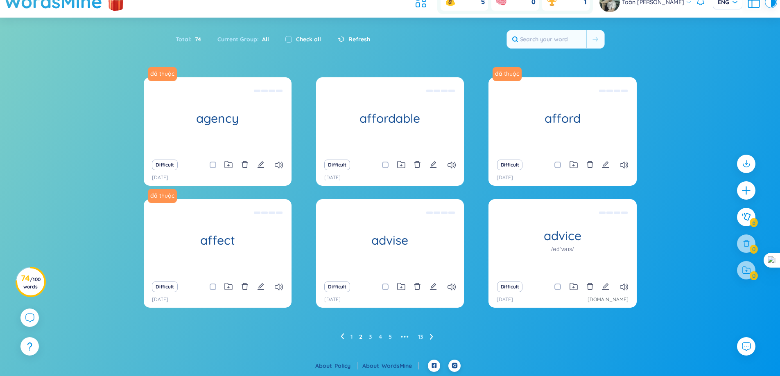
click at [383, 288] on span at bounding box center [385, 287] width 7 height 7
click at [386, 288] on input "checkbox" at bounding box center [389, 287] width 7 height 7
checkbox input "true"
click at [404, 289] on icon at bounding box center [401, 287] width 8 height 8
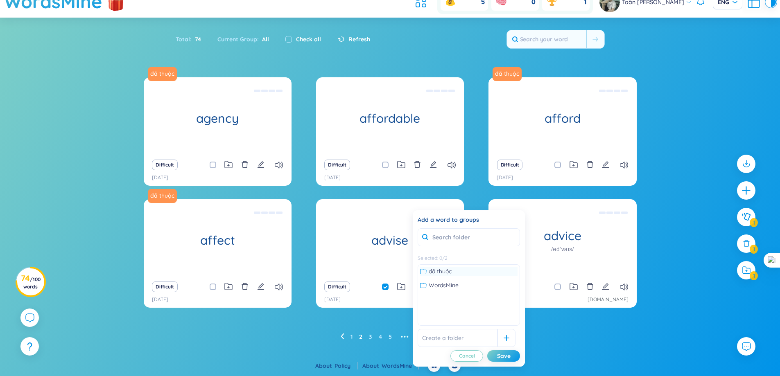
click at [438, 276] on span "đã thuộc" at bounding box center [440, 271] width 23 height 9
click at [503, 358] on div "Save" at bounding box center [504, 356] width 14 height 9
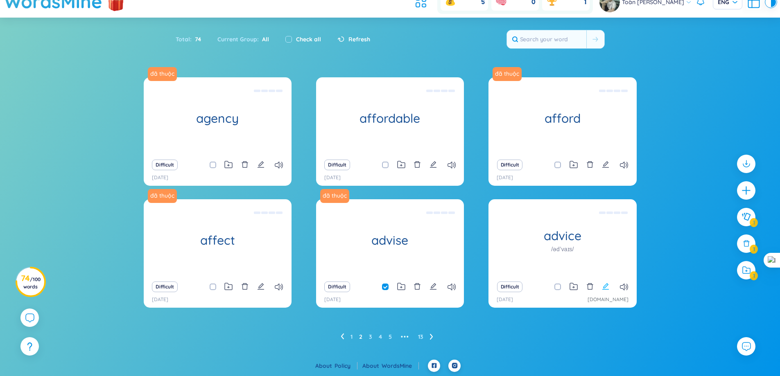
click at [607, 286] on icon "edit" at bounding box center [605, 286] width 7 height 7
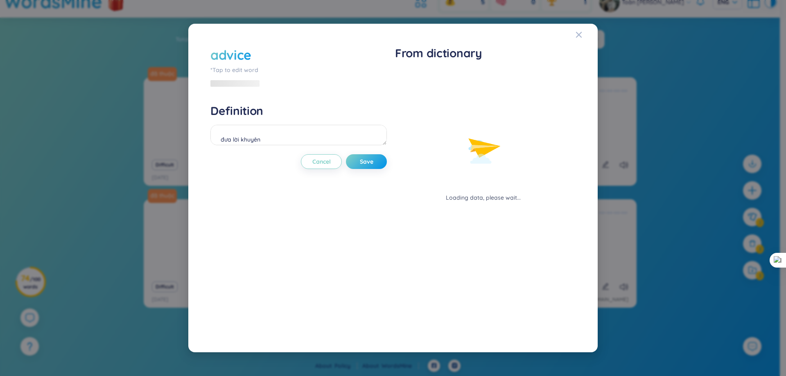
click at [350, 152] on div "advice *Tap to edit word Definition đưa lời khuyên (undefined) Eg: I'd advise y…" at bounding box center [299, 188] width 177 height 285
click at [345, 140] on textarea "đưa lời khuyên (undefined) Eg: I'd advise you not to tell him." at bounding box center [299, 135] width 177 height 20
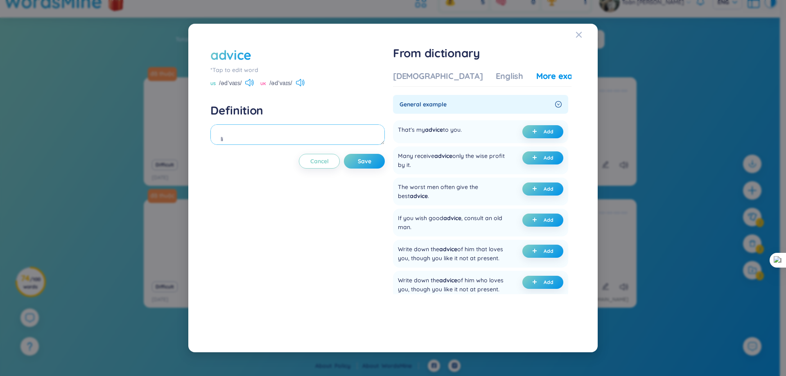
type textarea "l"
type textarea "lời khuyên"
click at [450, 128] on div "That's my advice to you." at bounding box center [430, 131] width 64 height 13
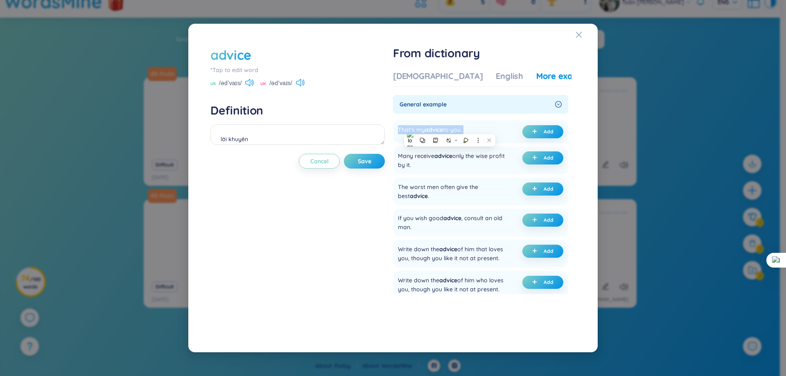
click at [444, 114] on div at bounding box center [444, 114] width 0 height 0
click at [551, 130] on button "Add" at bounding box center [543, 131] width 41 height 13
click at [371, 165] on span "Save" at bounding box center [365, 161] width 14 height 8
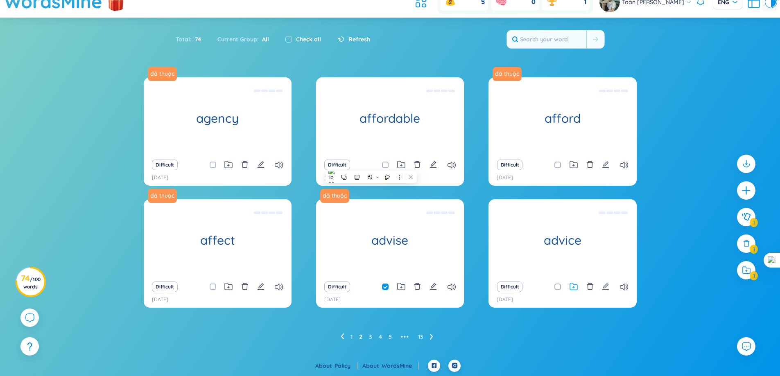
click at [577, 287] on icon at bounding box center [574, 287] width 8 height 8
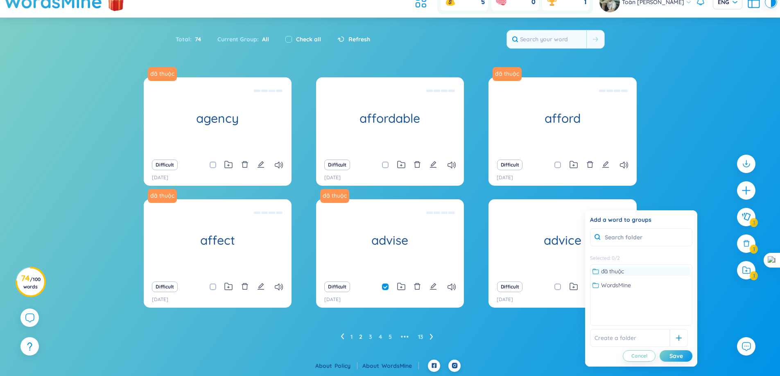
click at [608, 268] on span "đã thuộc" at bounding box center [612, 271] width 23 height 9
click at [672, 353] on div "Save" at bounding box center [677, 356] width 14 height 9
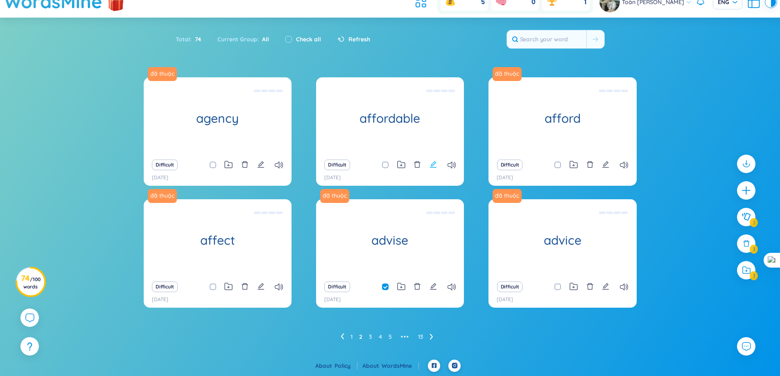
click at [437, 165] on icon "edit" at bounding box center [433, 164] width 7 height 7
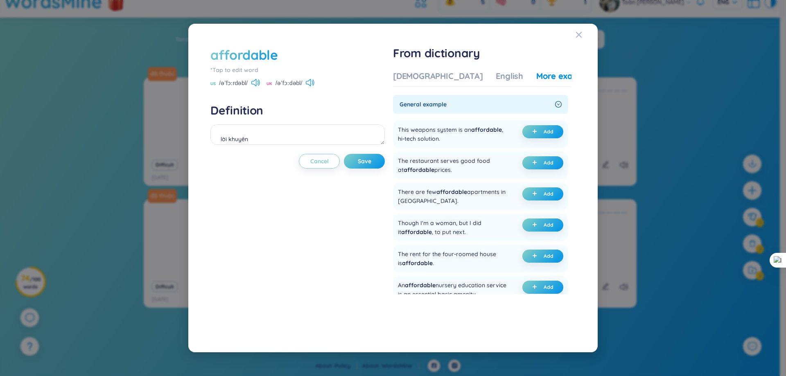
click at [331, 146] on div "lời khuyên" at bounding box center [298, 136] width 174 height 23
click at [332, 141] on textarea "lời khuyên" at bounding box center [298, 135] width 174 height 20
type textarea "vừa túi tiền"
click at [431, 191] on div "There are few affordable apartments in big cities." at bounding box center [453, 197] width 111 height 18
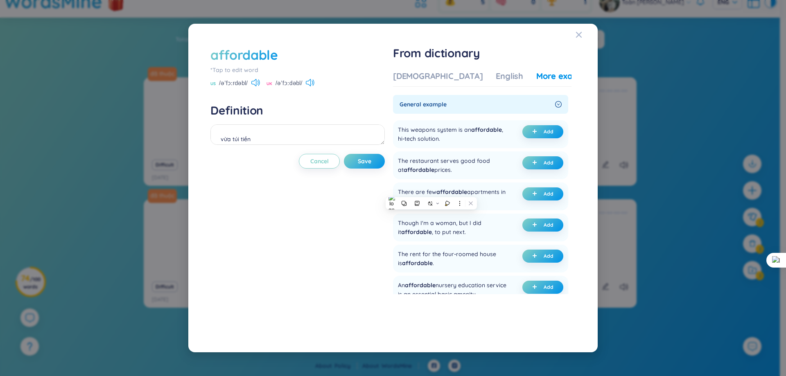
click at [426, 177] on div at bounding box center [426, 177] width 0 height 0
click at [467, 186] on div "There are few affordable apartments in big cities. Add" at bounding box center [480, 197] width 175 height 28
click at [475, 189] on div "There are few affordable apartments in big cities." at bounding box center [453, 197] width 111 height 18
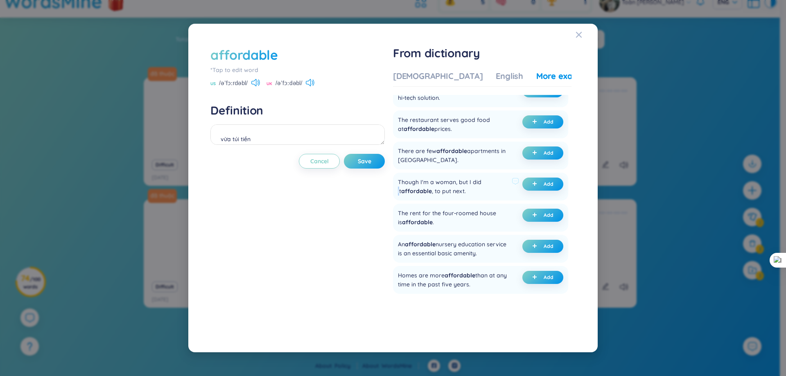
click at [484, 182] on div "Though I'm a woman, but I did it affordable , to put next." at bounding box center [453, 187] width 111 height 18
click at [529, 86] on div "Vietnamese English More examples" at bounding box center [494, 78] width 203 height 16
click at [537, 79] on div "More examples" at bounding box center [566, 75] width 59 height 11
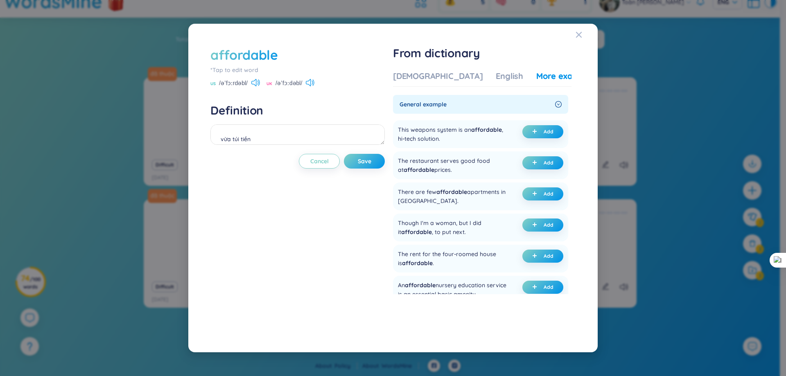
click at [557, 107] on icon "right-circle" at bounding box center [558, 104] width 7 height 7
click at [449, 163] on div "The restaurant serves good food at affordable prices." at bounding box center [453, 165] width 111 height 18
click at [448, 163] on div "The restaurant serves good food at affordable prices." at bounding box center [453, 165] width 111 height 18
click at [443, 165] on div at bounding box center [443, 165] width 0 height 0
click at [507, 153] on div "The restaurant serves good food at affordable prices. Add" at bounding box center [480, 166] width 175 height 28
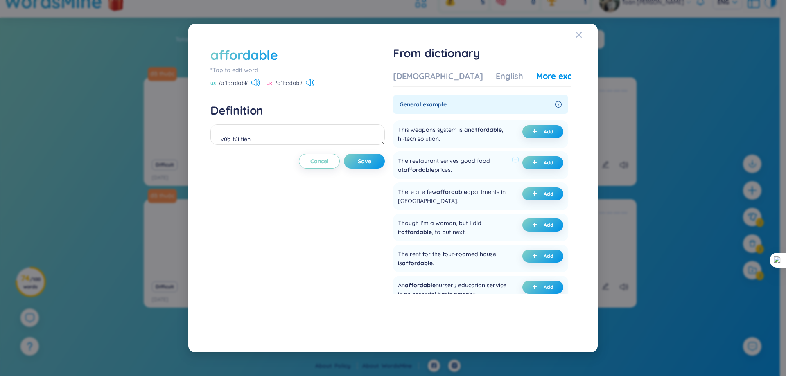
click at [437, 172] on div "The restaurant serves good food at affordable prices." at bounding box center [453, 165] width 111 height 18
click at [431, 174] on div at bounding box center [431, 174] width 0 height 0
click at [499, 163] on div "The restaurant serves good food at affordable prices." at bounding box center [453, 165] width 111 height 18
click at [536, 166] on button "Add" at bounding box center [543, 162] width 41 height 13
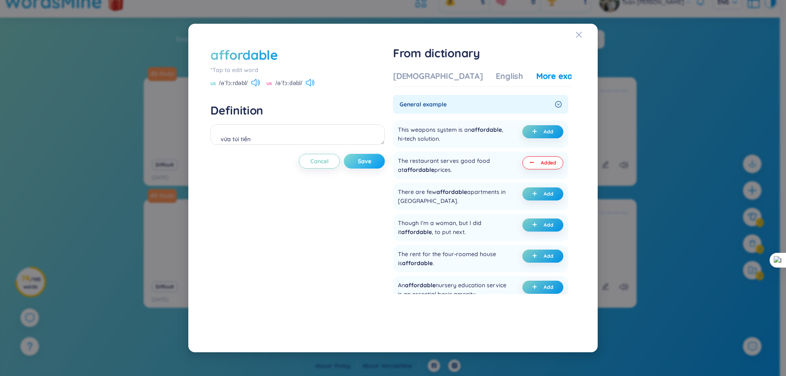
click at [369, 166] on button "Save" at bounding box center [364, 161] width 41 height 15
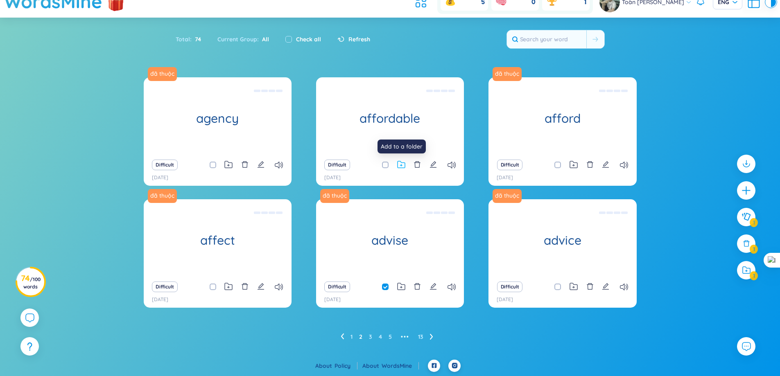
click at [404, 165] on icon at bounding box center [401, 165] width 8 height 8
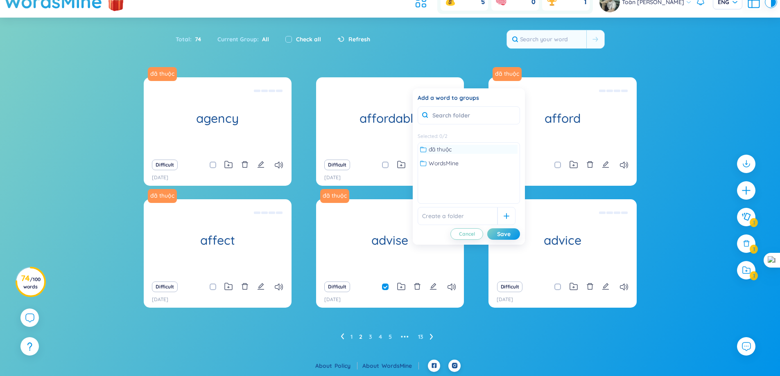
click at [423, 154] on div "đã thuộc" at bounding box center [468, 149] width 97 height 9
click at [384, 168] on label at bounding box center [385, 165] width 7 height 9
click at [386, 168] on input "checkbox" at bounding box center [389, 165] width 7 height 7
checkbox input "true"
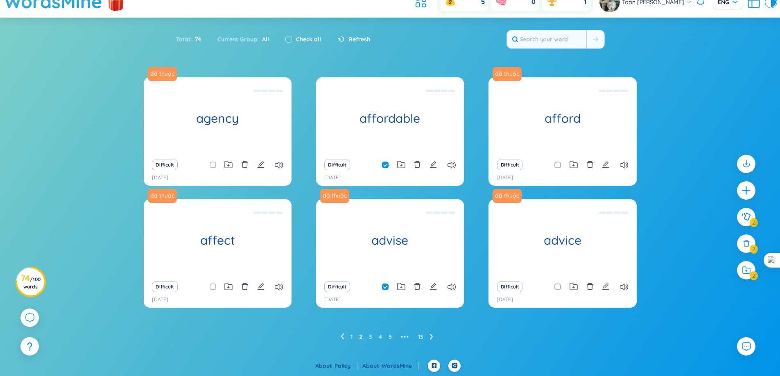
click at [214, 165] on input "checkbox" at bounding box center [217, 165] width 7 height 7
checkbox input "true"
click at [214, 291] on label at bounding box center [213, 287] width 7 height 9
click at [214, 290] on input "checkbox" at bounding box center [217, 287] width 7 height 7
checkbox input "true"
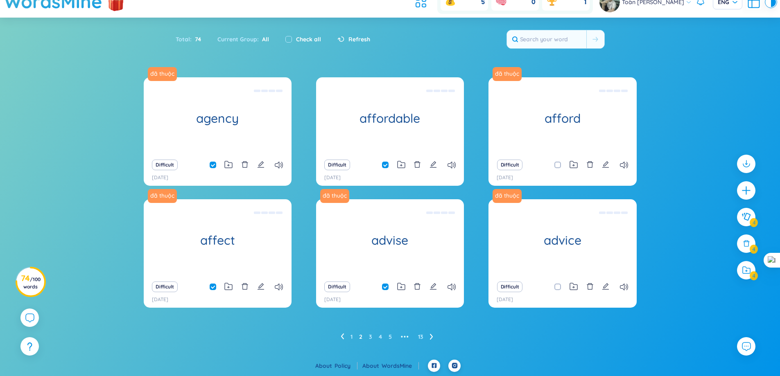
click at [560, 285] on input "checkbox" at bounding box center [562, 287] width 7 height 7
checkbox input "true"
click at [559, 164] on input "checkbox" at bounding box center [562, 165] width 7 height 7
checkbox input "true"
click at [354, 337] on ul "1 2 3 4 5 ••• 13" at bounding box center [390, 337] width 99 height 13
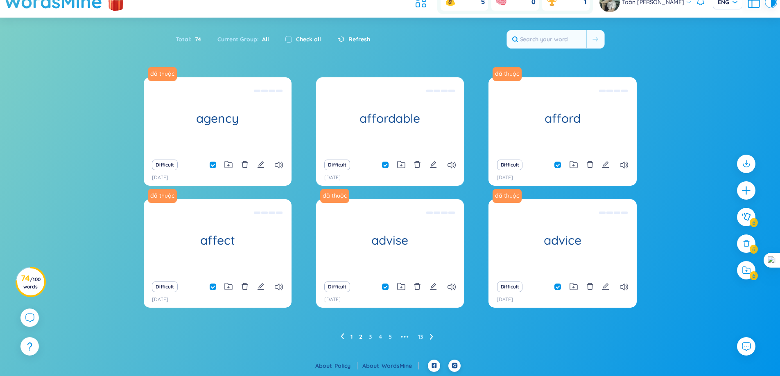
click at [352, 337] on link "1" at bounding box center [352, 337] width 2 height 12
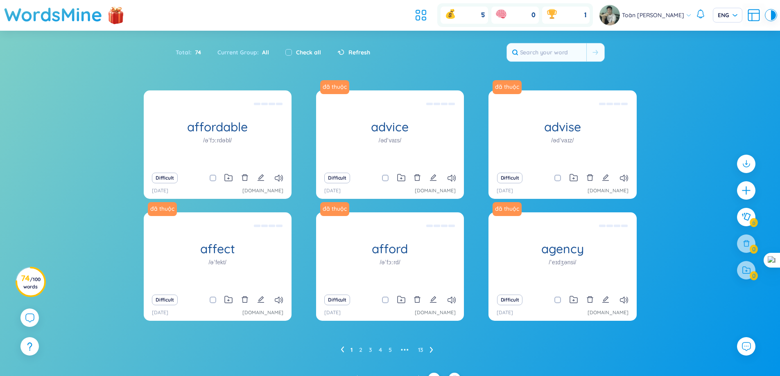
scroll to position [13, 0]
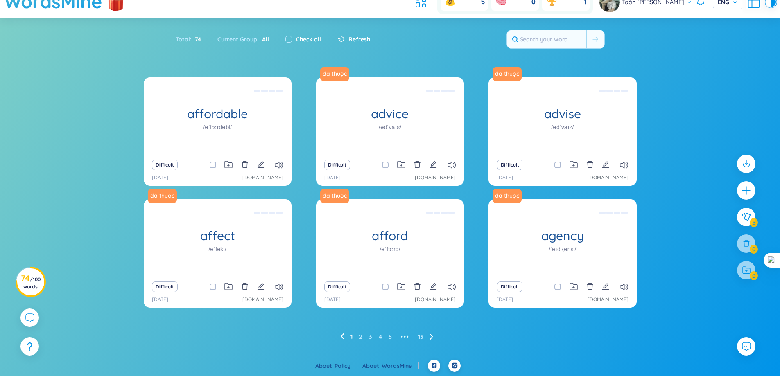
click at [385, 163] on span at bounding box center [385, 165] width 7 height 7
click at [386, 163] on input "checkbox" at bounding box center [389, 165] width 7 height 7
checkbox input "true"
click at [389, 285] on input "checkbox" at bounding box center [389, 287] width 7 height 7
checkbox input "true"
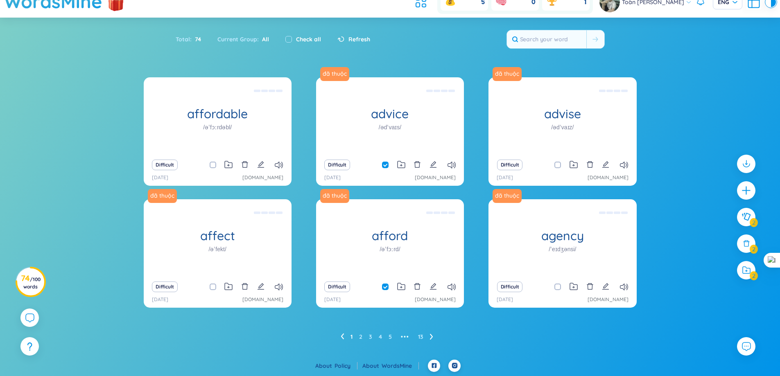
click at [213, 284] on span at bounding box center [213, 287] width 7 height 7
click at [214, 284] on input "checkbox" at bounding box center [217, 287] width 7 height 7
checkbox input "true"
click at [557, 289] on span at bounding box center [558, 287] width 7 height 7
click at [559, 289] on input "checkbox" at bounding box center [562, 287] width 7 height 7
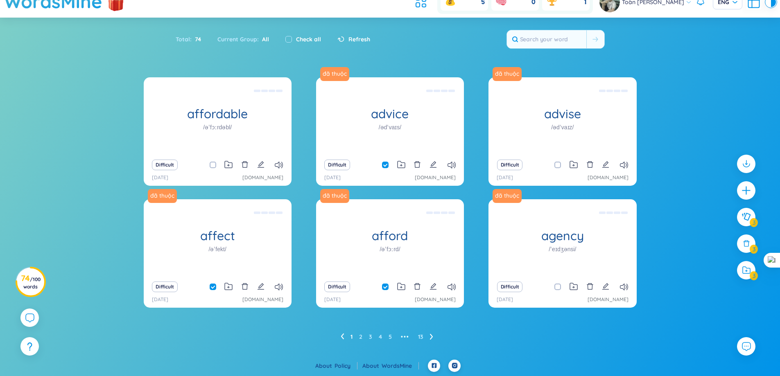
checkbox input "true"
click at [560, 165] on input "checkbox" at bounding box center [562, 165] width 7 height 7
checkbox input "true"
click at [340, 336] on div "1 2 3 4 5 ••• 13" at bounding box center [390, 337] width 493 height 13
click at [360, 339] on link "2" at bounding box center [360, 337] width 3 height 12
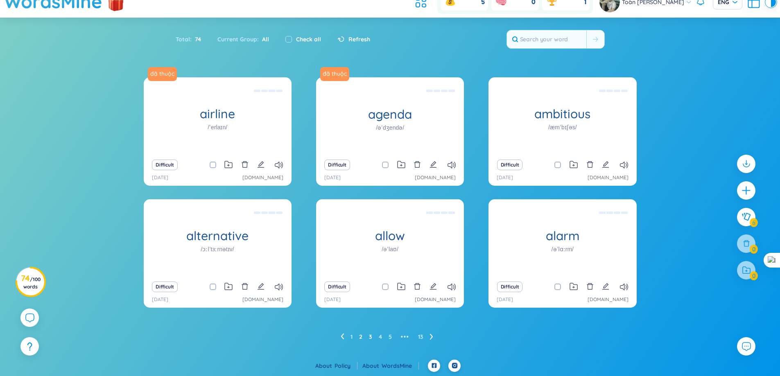
click at [371, 338] on link "3" at bounding box center [370, 337] width 3 height 12
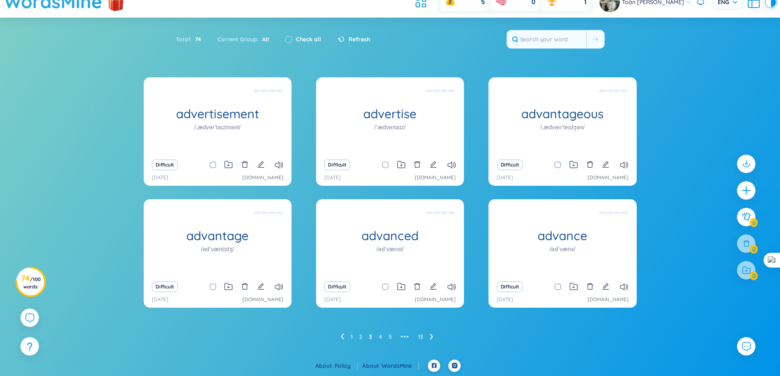
click at [266, 167] on div "Difficult" at bounding box center [218, 164] width 140 height 11
click at [262, 165] on icon "edit" at bounding box center [260, 164] width 7 height 7
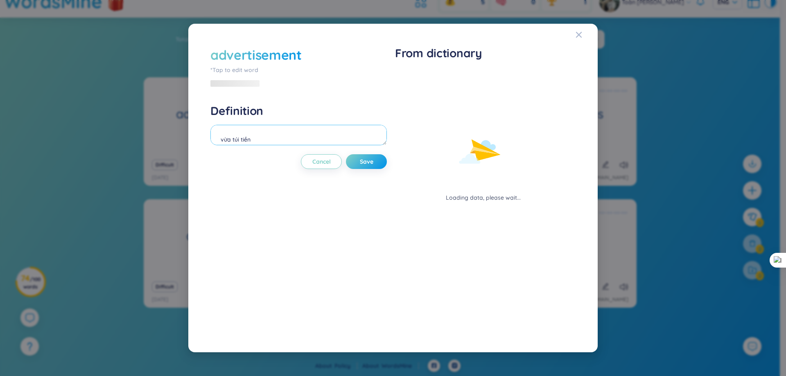
click at [262, 145] on textarea "vừa túi tiền" at bounding box center [299, 135] width 177 height 20
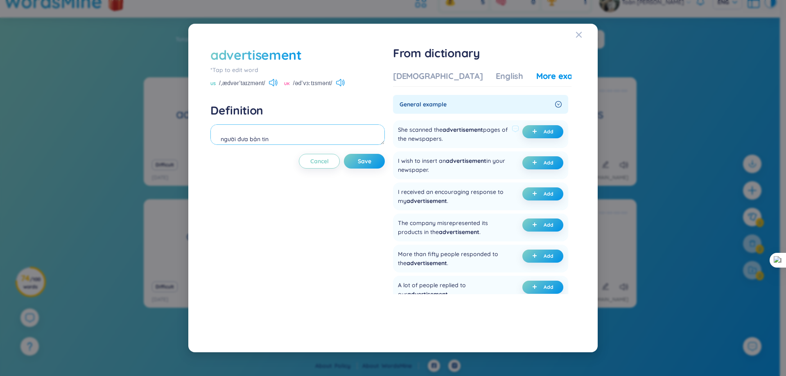
type textarea "người đưa bản tin"
drag, startPoint x: 491, startPoint y: 134, endPoint x: 483, endPoint y: 136, distance: 8.4
click at [496, 134] on div "She scanned the advertisement pages of the newspapers." at bounding box center [453, 134] width 111 height 18
drag, startPoint x: 422, startPoint y: 140, endPoint x: 449, endPoint y: 139, distance: 26.7
click at [449, 139] on div "She scanned the advertisement pages of the newspapers." at bounding box center [453, 134] width 111 height 18
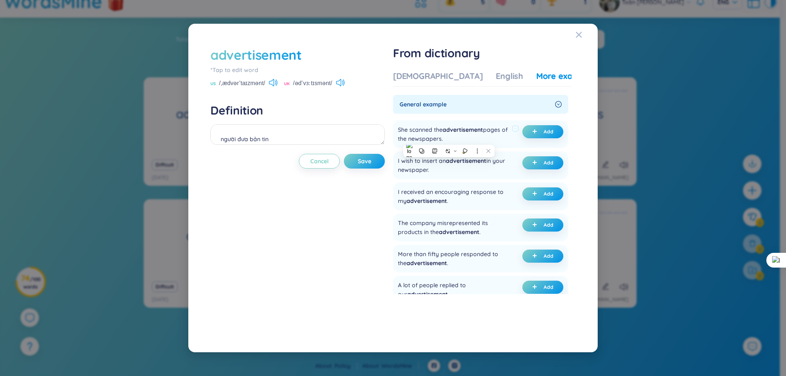
click at [505, 134] on div "She scanned the advertisement pages of the newspapers." at bounding box center [453, 134] width 111 height 18
drag, startPoint x: 488, startPoint y: 130, endPoint x: 492, endPoint y: 130, distance: 4.5
click at [492, 130] on div "She scanned the advertisement pages of the newspapers." at bounding box center [453, 134] width 111 height 18
click at [495, 129] on div "She scanned the advertisement pages of the newspapers." at bounding box center [453, 134] width 111 height 18
click at [491, 131] on div "She scanned the advertisement pages of the newspapers." at bounding box center [453, 134] width 111 height 18
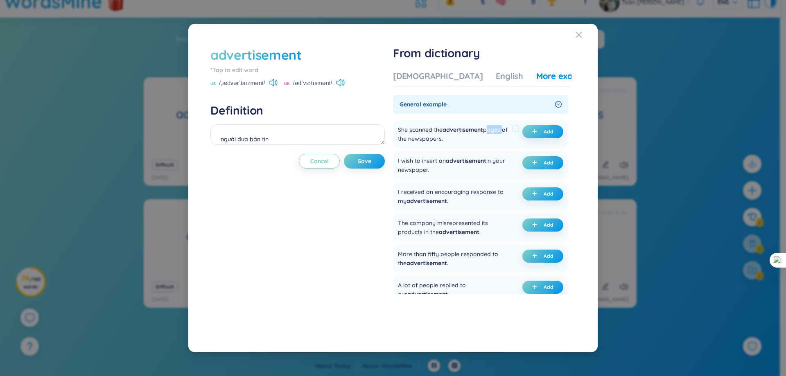
drag, startPoint x: 491, startPoint y: 131, endPoint x: 501, endPoint y: 131, distance: 10.2
click at [501, 131] on div "She scanned the advertisement pages of the newspapers." at bounding box center [453, 134] width 111 height 18
click at [496, 134] on div at bounding box center [496, 134] width 0 height 0
click at [455, 121] on div "She scanned the advertisement pages of the newspapers. Add" at bounding box center [480, 134] width 175 height 28
drag, startPoint x: 423, startPoint y: 137, endPoint x: 444, endPoint y: 140, distance: 21.5
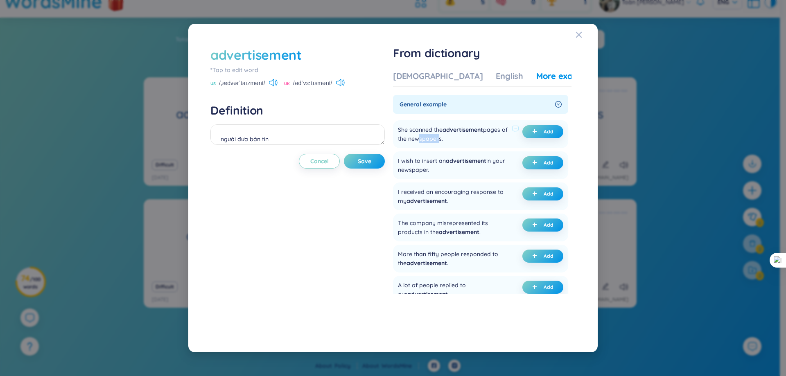
click at [444, 140] on div "She scanned the advertisement pages of the newspapers." at bounding box center [453, 134] width 111 height 18
drag, startPoint x: 419, startPoint y: 139, endPoint x: 449, endPoint y: 139, distance: 30.3
click at [449, 139] on div "She scanned the advertisement pages of the newspapers." at bounding box center [453, 134] width 111 height 18
click at [444, 143] on div at bounding box center [444, 143] width 0 height 0
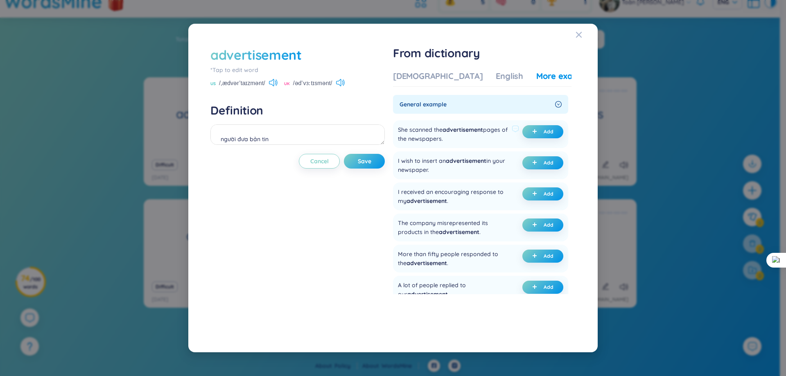
click at [486, 145] on div "She scanned the advertisement pages of the newspapers. Add" at bounding box center [480, 134] width 175 height 28
drag, startPoint x: 396, startPoint y: 129, endPoint x: 462, endPoint y: 138, distance: 66.9
click at [462, 138] on div "She scanned the advertisement pages of the newspapers. Add" at bounding box center [480, 134] width 175 height 28
click at [457, 143] on div at bounding box center [457, 143] width 0 height 0
click at [418, 132] on div "She scanned the advertisement pages of the newspapers." at bounding box center [453, 134] width 111 height 18
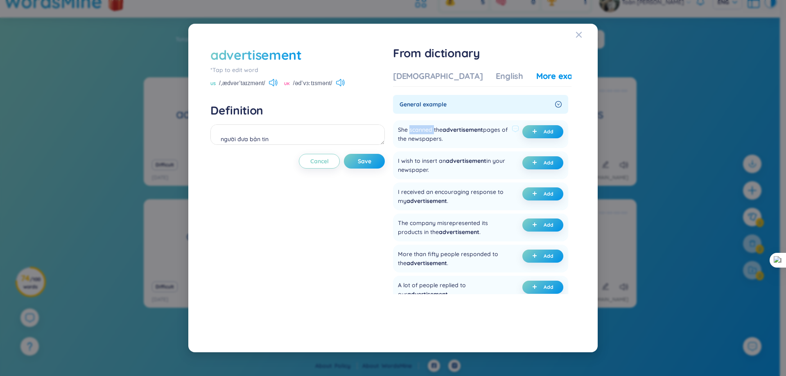
click at [418, 132] on div "She scanned the advertisement pages of the newspapers." at bounding box center [453, 134] width 111 height 18
click at [412, 134] on div at bounding box center [412, 134] width 0 height 0
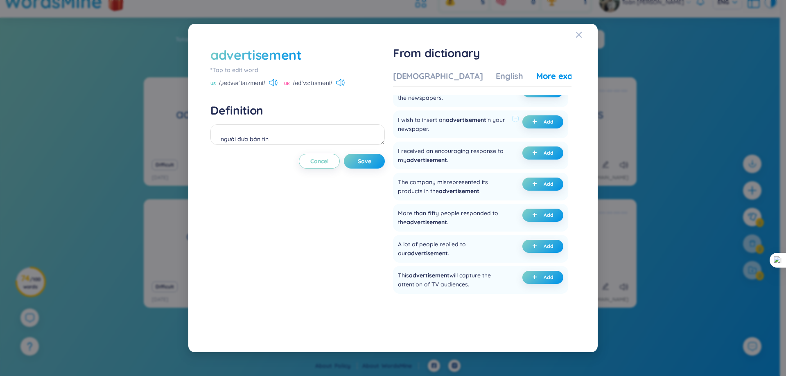
click at [478, 115] on div "I wish to insert an advertisement in your newspaper." at bounding box center [453, 124] width 111 height 18
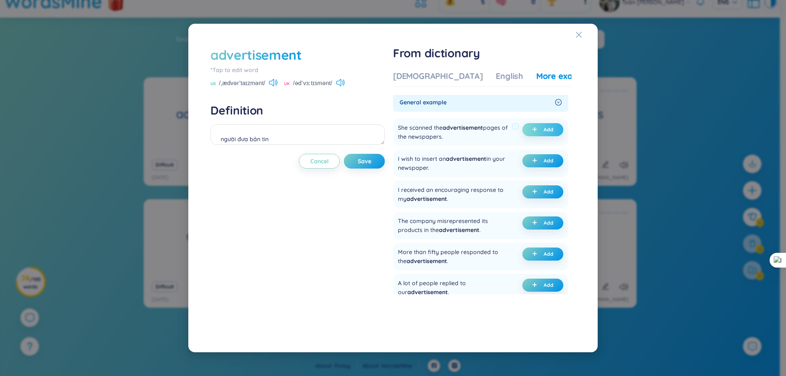
scroll to position [0, 0]
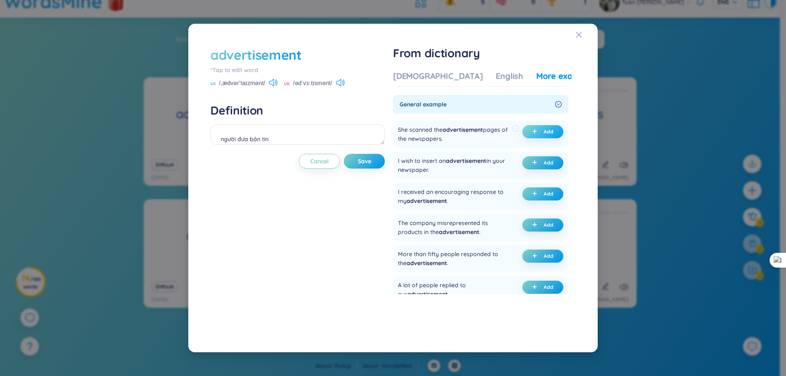
click at [539, 132] on button "Add" at bounding box center [543, 131] width 41 height 13
click at [372, 168] on button "Save" at bounding box center [364, 161] width 41 height 15
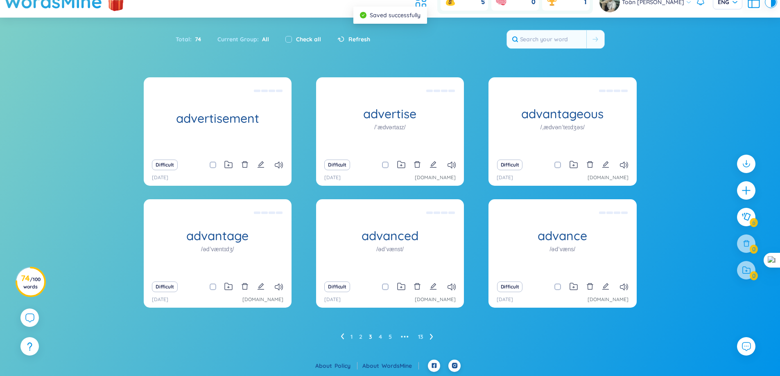
click at [213, 168] on span at bounding box center [213, 165] width 7 height 7
click at [214, 168] on input "checkbox" at bounding box center [217, 165] width 7 height 7
checkbox input "true"
click at [428, 166] on div "Difficult" at bounding box center [390, 164] width 140 height 11
click at [432, 167] on icon "edit" at bounding box center [433, 164] width 7 height 7
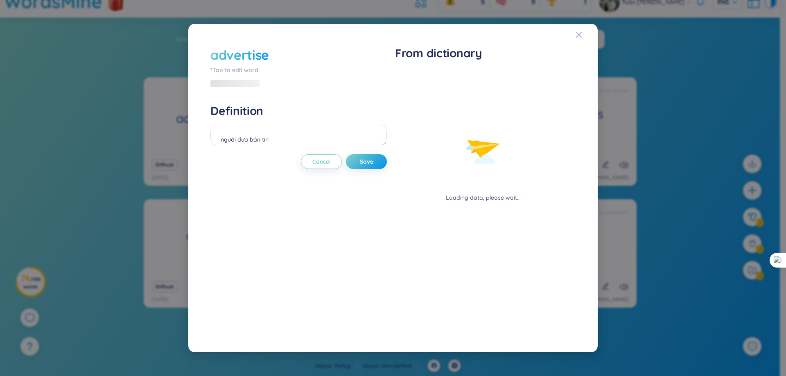
click at [339, 145] on div "người đưa bản tin" at bounding box center [299, 136] width 177 height 23
click at [341, 142] on textarea "người đưa bản tin" at bounding box center [299, 135] width 177 height 20
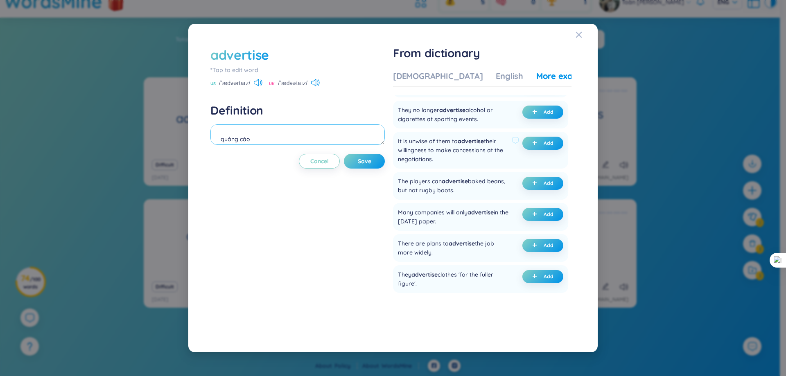
scroll to position [123, 0]
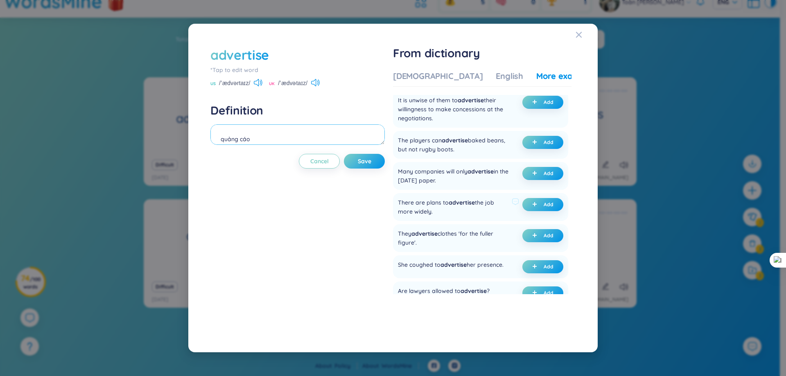
type textarea "quảng cáo"
click at [432, 204] on div "There are plans to advertise the job more widely." at bounding box center [453, 207] width 111 height 18
click at [426, 207] on div at bounding box center [426, 207] width 0 height 0
click at [448, 220] on div "There are plans to advertise the job more widely. Add" at bounding box center [480, 207] width 175 height 28
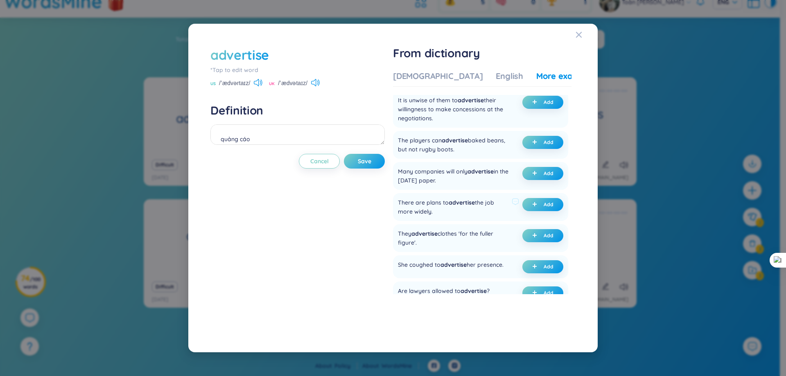
click at [431, 213] on div "There are plans to advertise the job more widely." at bounding box center [453, 207] width 111 height 18
click at [426, 216] on div at bounding box center [426, 216] width 0 height 0
click at [439, 222] on ul "It may be safer not to advertise your presence. Add Orders have been falling of…" at bounding box center [480, 149] width 175 height 310
click at [424, 207] on div "There are plans to advertise the job more widely." at bounding box center [453, 207] width 111 height 18
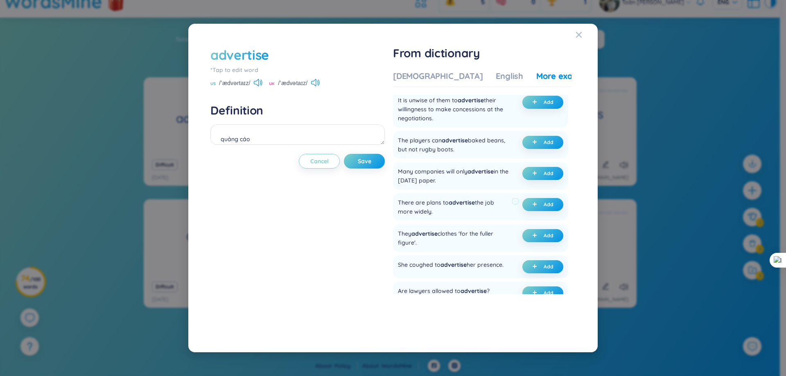
click at [424, 207] on div "There are plans to advertise the job more widely." at bounding box center [453, 207] width 111 height 18
click at [419, 197] on div at bounding box center [419, 197] width 0 height 0
click at [455, 226] on div "They advertise clothes 'for the fuller figure'. Add" at bounding box center [480, 238] width 175 height 28
click at [427, 215] on div "There are plans to advertise the job more widely." at bounding box center [453, 207] width 111 height 18
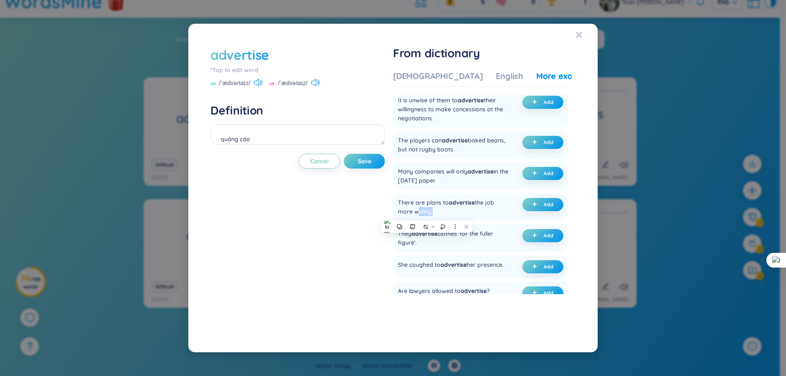
click at [421, 216] on div at bounding box center [421, 216] width 0 height 0
click at [446, 223] on ul "It may be safer not to advertise your presence. Add Orders have been falling of…" at bounding box center [480, 149] width 175 height 310
click at [428, 214] on div "There are plans to advertise the job more widely." at bounding box center [453, 207] width 111 height 18
click at [445, 224] on icon at bounding box center [443, 226] width 5 height 5
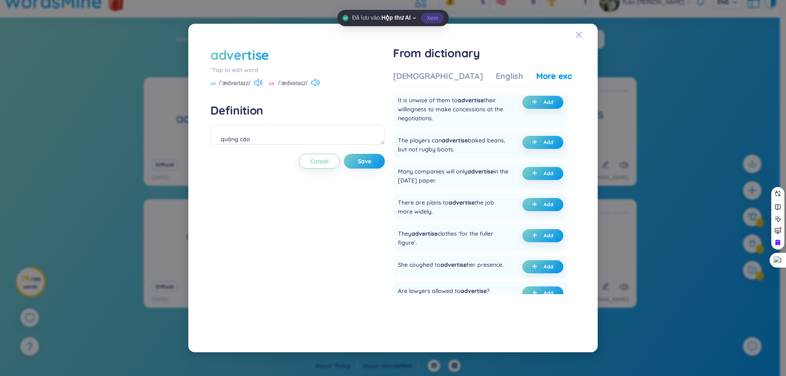
click at [433, 21] on button "Xem" at bounding box center [432, 18] width 23 height 11
drag, startPoint x: 401, startPoint y: 204, endPoint x: 440, endPoint y: 213, distance: 39.9
click at [440, 213] on div "There are plans to advertise the job more widely. Add" at bounding box center [480, 207] width 175 height 28
click at [435, 216] on div at bounding box center [435, 216] width 0 height 0
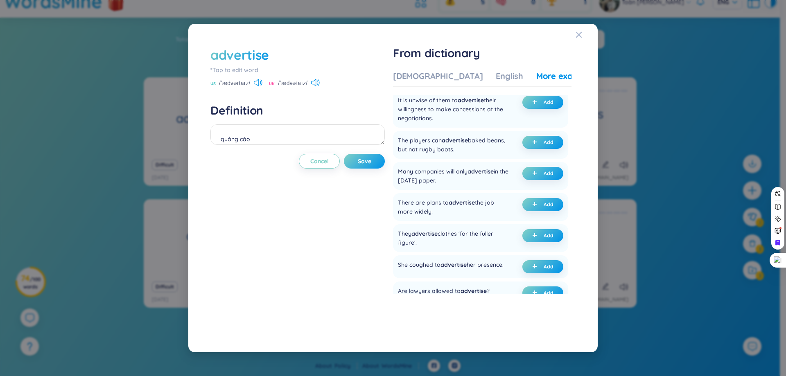
click at [351, 233] on div "advertise *Tap to edit word US /ˈædvərtaɪz/ UK /ˈædvətaɪz/ Definition quảng cáo…" at bounding box center [298, 188] width 174 height 285
click at [551, 207] on button "Add" at bounding box center [543, 204] width 41 height 13
click at [379, 163] on button "Save" at bounding box center [364, 161] width 41 height 15
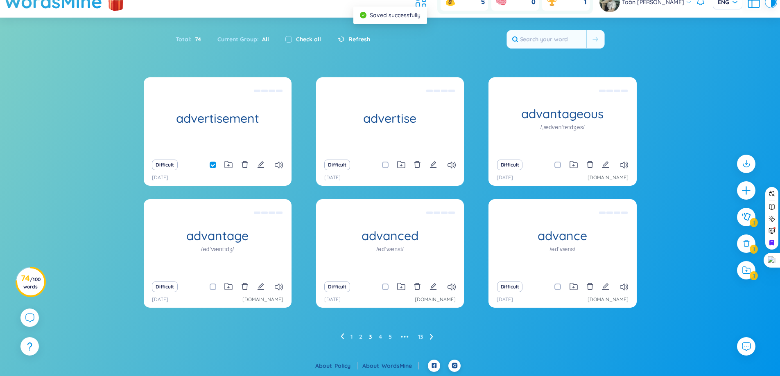
click at [385, 163] on span at bounding box center [385, 165] width 7 height 7
click at [386, 163] on input "checkbox" at bounding box center [389, 165] width 7 height 7
checkbox input "true"
click at [21, 283] on h3 "74 / 100 words" at bounding box center [31, 282] width 20 height 15
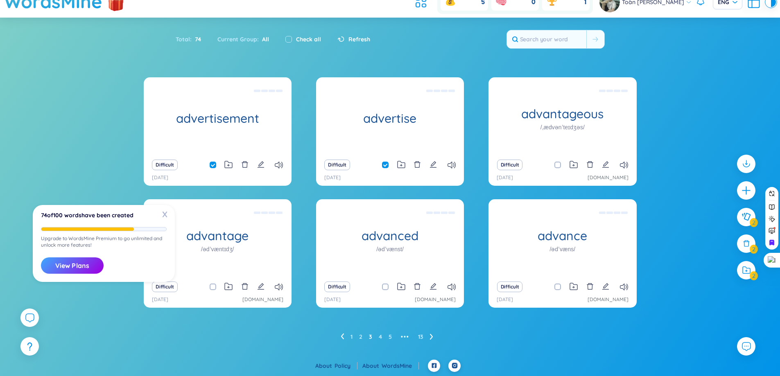
click at [158, 221] on div "74 of 100 words have been created" at bounding box center [104, 218] width 126 height 10
click at [162, 217] on span "X" at bounding box center [164, 214] width 12 height 13
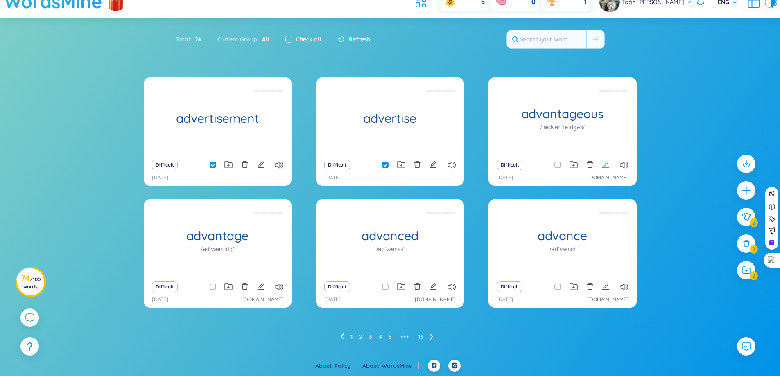
click at [602, 165] on icon "edit" at bounding box center [605, 164] width 7 height 7
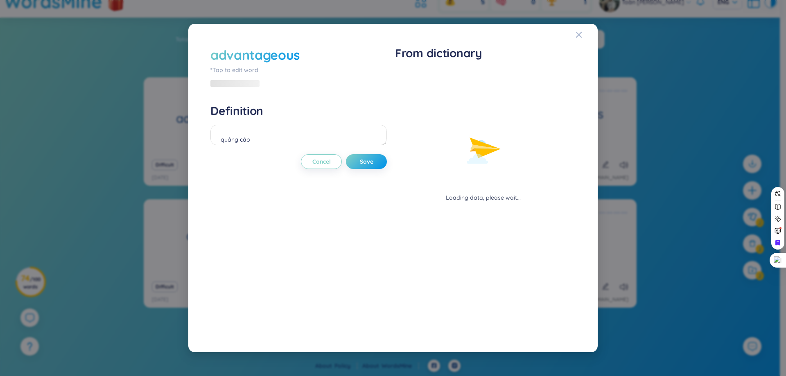
click at [360, 117] on h4 "Definition" at bounding box center [299, 111] width 177 height 15
click at [366, 127] on textarea "quảng cáo" at bounding box center [299, 135] width 177 height 20
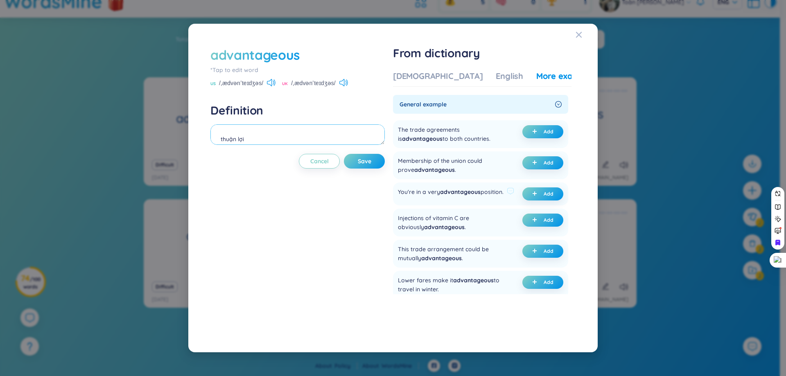
type textarea "thuận lợi"
click at [411, 200] on div "You're in a very advantageous position." at bounding box center [451, 194] width 106 height 13
click at [406, 186] on div at bounding box center [406, 186] width 0 height 0
click at [441, 211] on ul "The trade agreements is advantageous to both countries. Add Membership of the u…" at bounding box center [480, 270] width 175 height 306
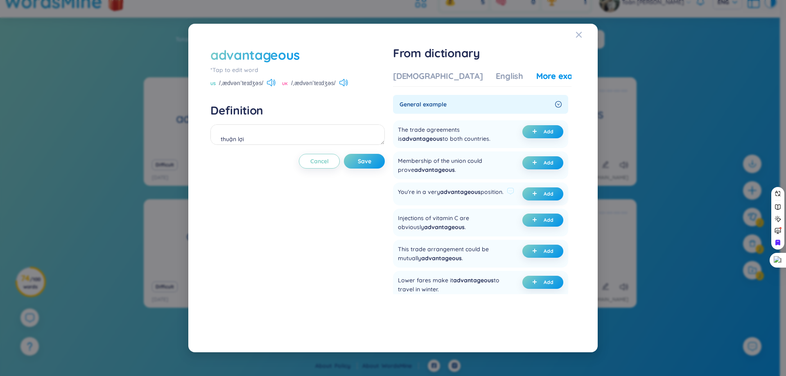
click at [408, 201] on div "You're in a very advantageous position." at bounding box center [451, 194] width 106 height 13
click at [442, 201] on div "You're in a very advantageous position." at bounding box center [451, 194] width 106 height 13
click at [465, 195] on span "advantageous" at bounding box center [460, 191] width 41 height 7
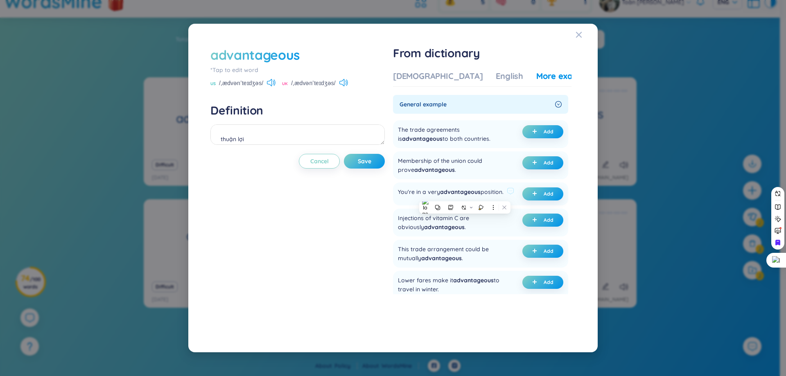
click at [440, 185] on div "You're in a very advantageous position. Add" at bounding box center [480, 194] width 175 height 23
drag, startPoint x: 402, startPoint y: 192, endPoint x: 432, endPoint y: 204, distance: 31.9
click at [432, 201] on div "You're in a very advantageous position." at bounding box center [451, 194] width 106 height 13
click at [427, 205] on div at bounding box center [427, 205] width 0 height 0
click at [465, 214] on div "Injections of vitamin C are obviously advantageous . Add" at bounding box center [480, 223] width 175 height 28
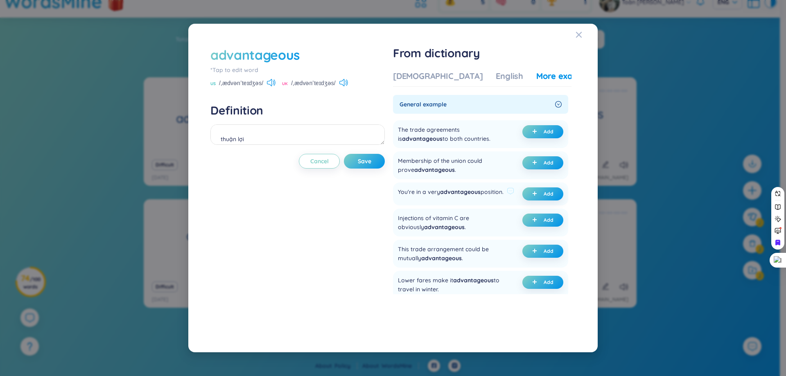
click at [417, 200] on div "You're in a very advantageous position." at bounding box center [451, 194] width 106 height 13
click at [412, 186] on div at bounding box center [412, 186] width 0 height 0
click at [448, 201] on div "You're in a very advantageous position." at bounding box center [451, 194] width 106 height 13
click at [407, 201] on div "You're in a very advantageous position." at bounding box center [451, 194] width 106 height 13
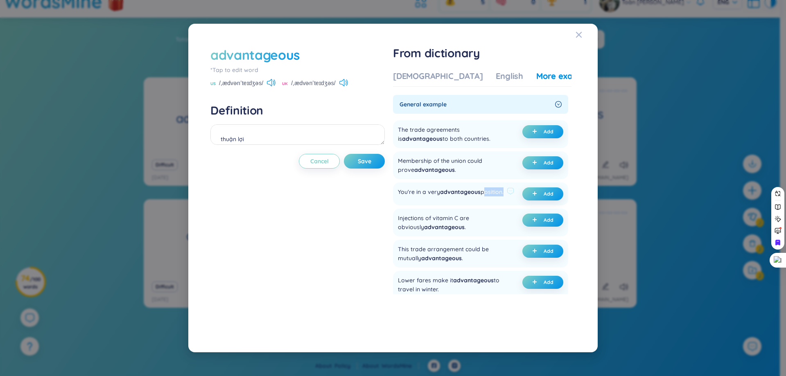
click at [407, 201] on div "You're in a very advantageous position." at bounding box center [451, 194] width 106 height 13
click at [423, 210] on button at bounding box center [423, 213] width 11 height 11
click at [426, 196] on div "You're in a very advantageous position." at bounding box center [451, 194] width 106 height 13
click at [561, 197] on div "You're in a very advantageous position. Add" at bounding box center [480, 194] width 175 height 23
click at [544, 196] on span "Add" at bounding box center [549, 194] width 10 height 7
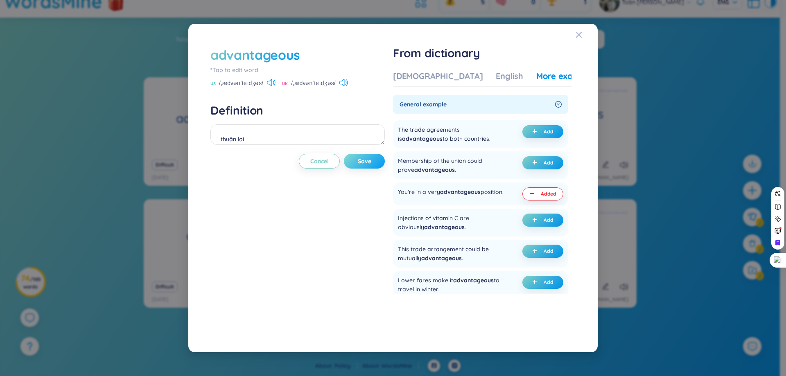
click at [370, 155] on button "Save" at bounding box center [364, 161] width 41 height 15
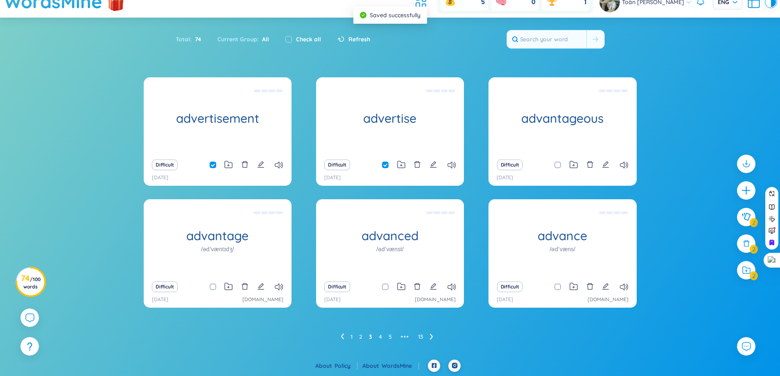
click at [559, 166] on input "checkbox" at bounding box center [562, 165] width 7 height 7
checkbox input "true"
click at [258, 287] on icon "edit" at bounding box center [260, 286] width 7 height 7
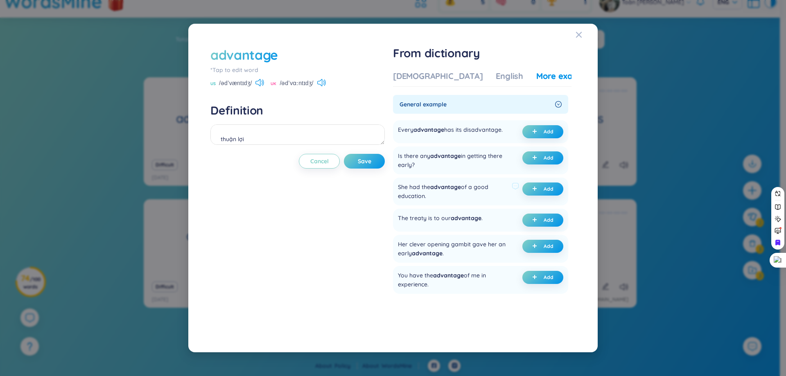
click at [414, 199] on div "She had the advantage of a good education." at bounding box center [453, 192] width 111 height 18
click at [435, 196] on div "She had the advantage of a good education." at bounding box center [453, 192] width 111 height 18
click at [423, 196] on div "She had the advantage of a good education." at bounding box center [453, 192] width 111 height 18
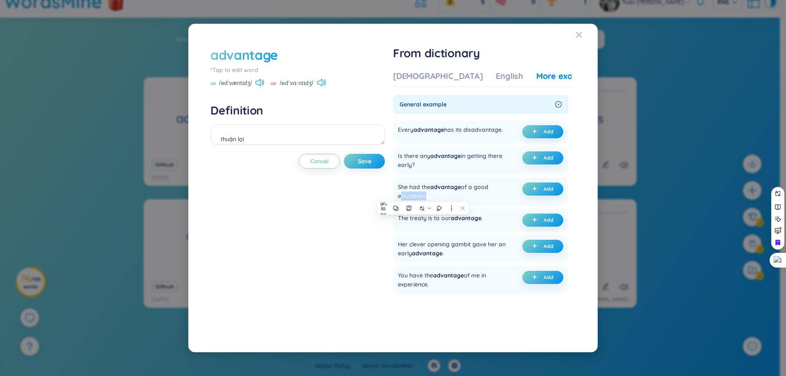
click at [418, 200] on div at bounding box center [418, 200] width 0 height 0
click at [469, 201] on div "She had the advantage of a good education. Add" at bounding box center [480, 192] width 175 height 28
drag, startPoint x: 416, startPoint y: 191, endPoint x: 436, endPoint y: 199, distance: 21.7
click at [436, 199] on div "She had the advantage of a good education." at bounding box center [453, 192] width 111 height 18
click at [415, 195] on div "She had the advantage of a good education." at bounding box center [453, 192] width 111 height 18
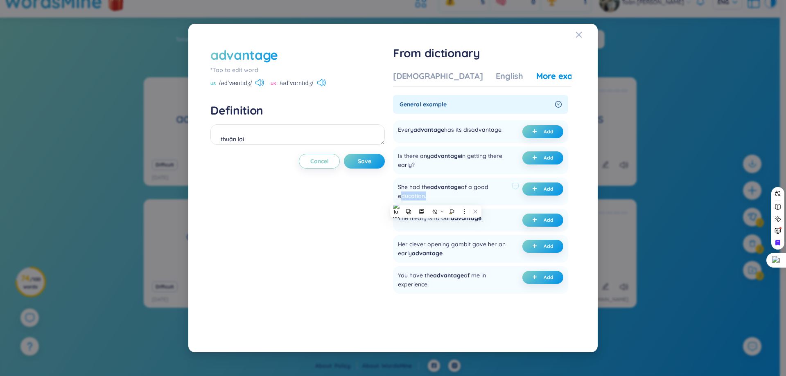
click at [415, 195] on div "She had the advantage of a good education." at bounding box center [453, 192] width 111 height 18
click at [410, 181] on div at bounding box center [410, 181] width 0 height 0
drag, startPoint x: 446, startPoint y: 197, endPoint x: 411, endPoint y: 197, distance: 34.4
click at [445, 197] on div "She had the advantage of a good education." at bounding box center [453, 192] width 111 height 18
click at [411, 197] on div "She had the advantage of a good education." at bounding box center [453, 192] width 111 height 18
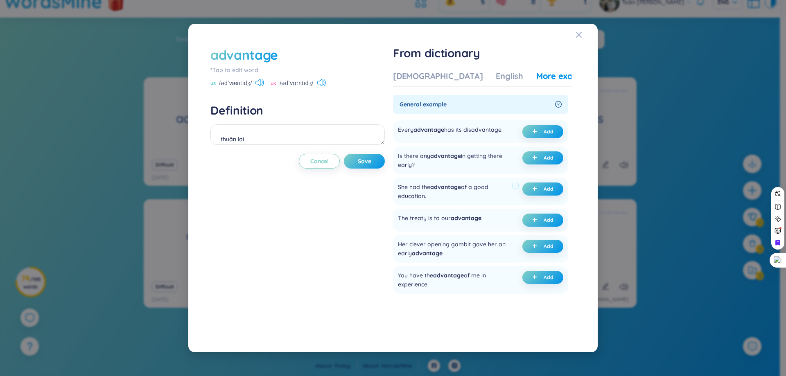
click at [414, 197] on div "She had the advantage of a good education." at bounding box center [453, 192] width 111 height 18
click at [432, 208] on icon at bounding box center [430, 209] width 5 height 5
click at [451, 193] on div "She had the advantage of a good education." at bounding box center [453, 192] width 111 height 18
drag, startPoint x: 426, startPoint y: 195, endPoint x: 431, endPoint y: 197, distance: 4.8
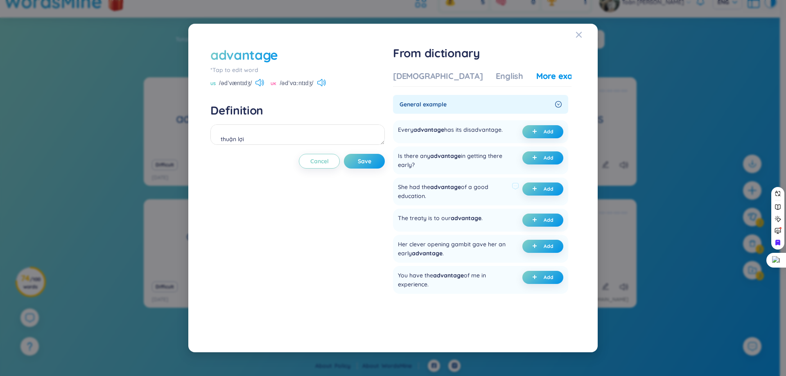
click at [431, 197] on div "She had the advantage of a good education." at bounding box center [453, 192] width 111 height 18
click at [442, 198] on div "She had the advantage of a good education." at bounding box center [453, 192] width 111 height 18
drag, startPoint x: 400, startPoint y: 188, endPoint x: 432, endPoint y: 199, distance: 34.2
click at [432, 199] on div "She had the advantage of a good education." at bounding box center [453, 192] width 111 height 18
click at [427, 200] on div at bounding box center [427, 200] width 0 height 0
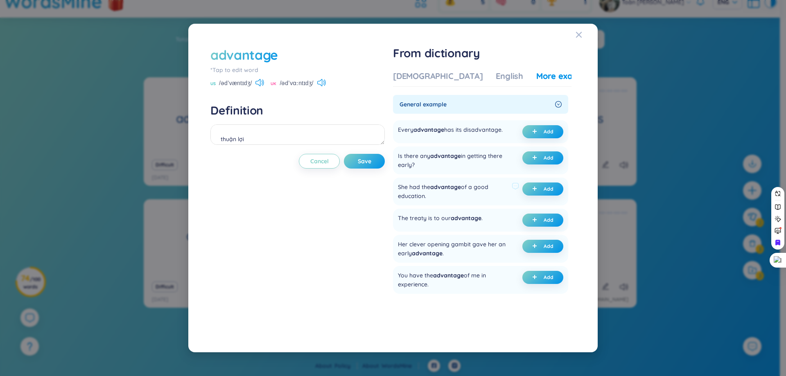
click at [453, 201] on div "She had the advantage of a good education. Add" at bounding box center [480, 192] width 175 height 28
click at [523, 190] on button "Add" at bounding box center [543, 189] width 41 height 13
click at [368, 161] on span "Save" at bounding box center [365, 161] width 14 height 8
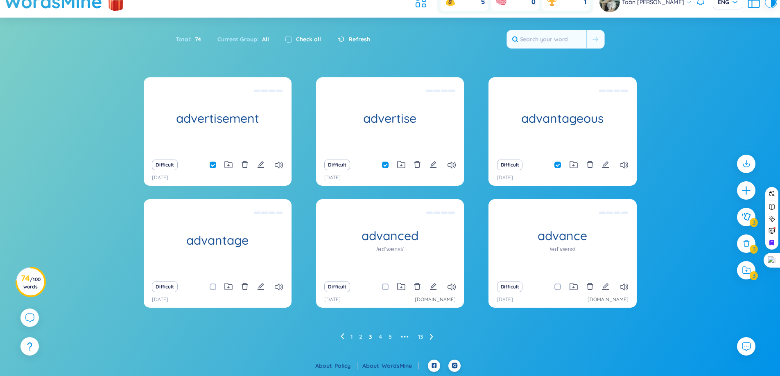
click at [214, 288] on input "checkbox" at bounding box center [217, 287] width 7 height 7
checkbox input "true"
click at [431, 288] on icon "edit" at bounding box center [433, 286] width 7 height 7
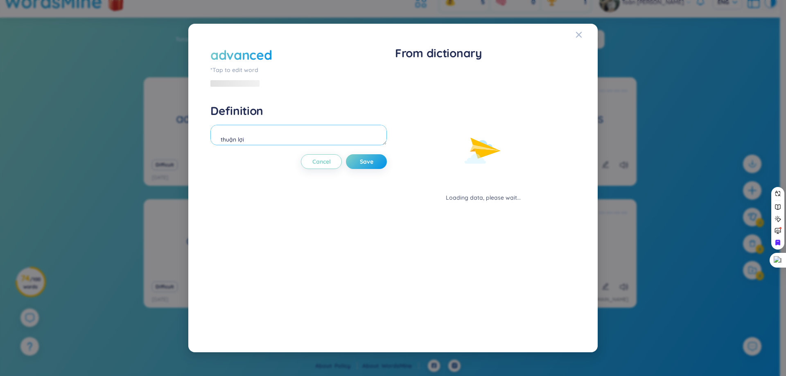
click at [304, 135] on textarea "thuận lợi" at bounding box center [299, 135] width 177 height 20
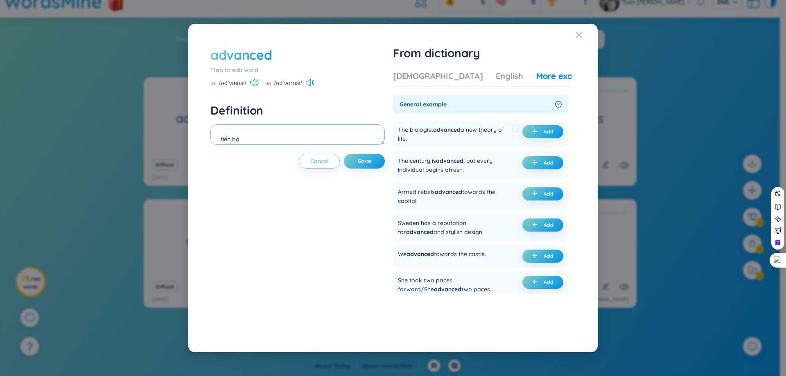
type textarea "tiến bộ"
click at [450, 131] on span "advanced" at bounding box center [446, 129] width 27 height 7
click at [445, 134] on div at bounding box center [445, 134] width 0 height 0
click at [368, 115] on h4 "Definition" at bounding box center [298, 110] width 174 height 15
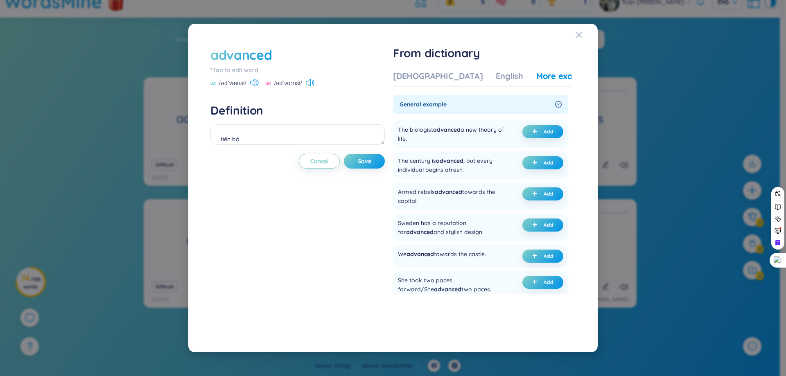
click at [368, 115] on h4 "Definition" at bounding box center [298, 110] width 174 height 15
click at [425, 144] on div "The biologist advanced a new theory of life. Add" at bounding box center [480, 134] width 175 height 28
click at [489, 120] on div "The biologist advanced a new theory of life. Add" at bounding box center [480, 134] width 175 height 28
click at [253, 87] on div "US /ədˈvænst/" at bounding box center [235, 83] width 48 height 7
click at [253, 86] on icon at bounding box center [254, 82] width 9 height 7
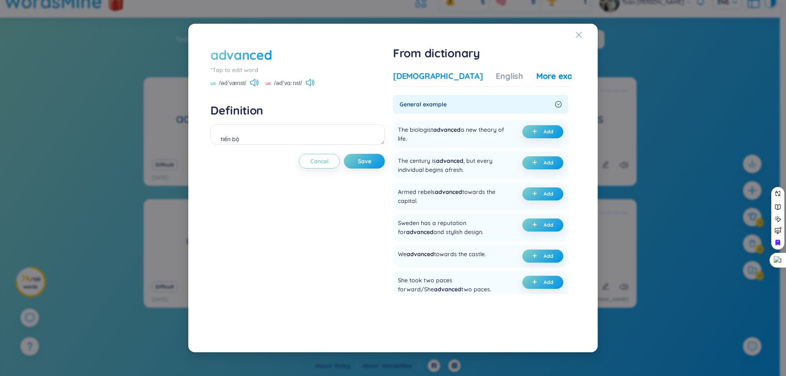
click at [419, 79] on div "[DEMOGRAPHIC_DATA]" at bounding box center [438, 75] width 90 height 11
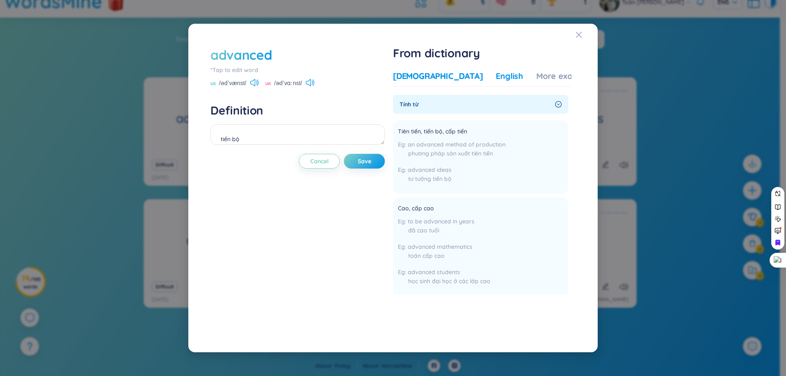
click at [496, 81] on div "English" at bounding box center [509, 75] width 27 height 11
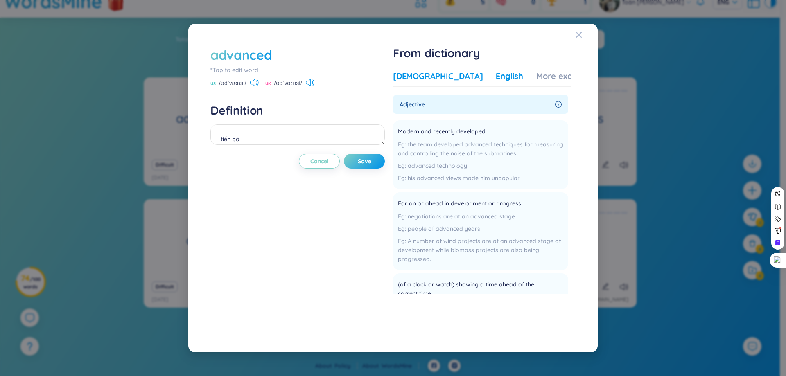
click at [411, 72] on div "[DEMOGRAPHIC_DATA]" at bounding box center [438, 75] width 90 height 11
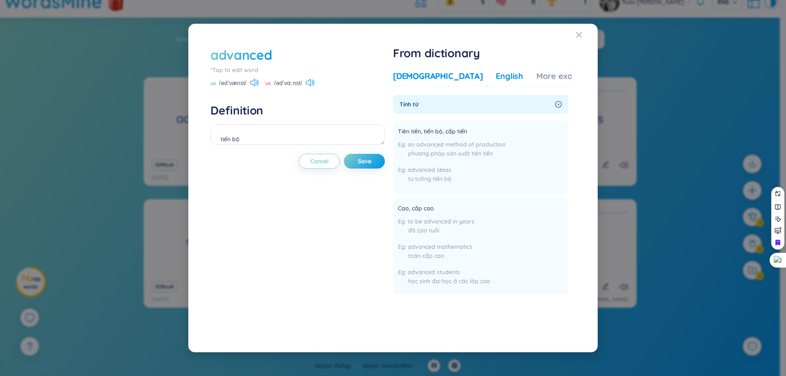
click at [496, 80] on div "English" at bounding box center [509, 75] width 27 height 11
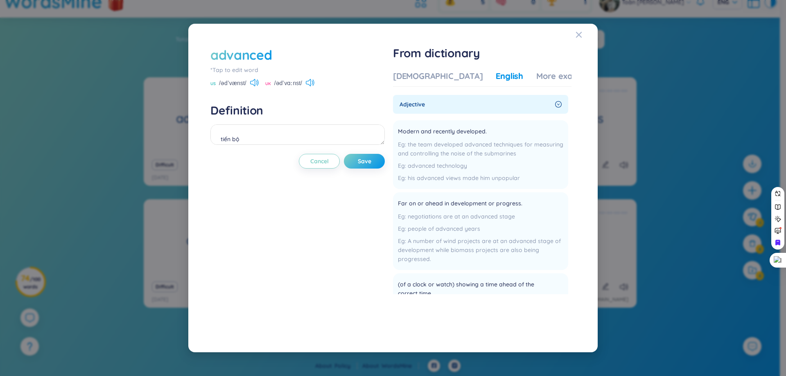
click at [517, 68] on div "Vietnamese English More examples Tính từ Tiên tiến, tiến bộ, cấp tiến an advanc…" at bounding box center [482, 198] width 179 height 263
click at [537, 71] on div "More examples" at bounding box center [566, 75] width 59 height 11
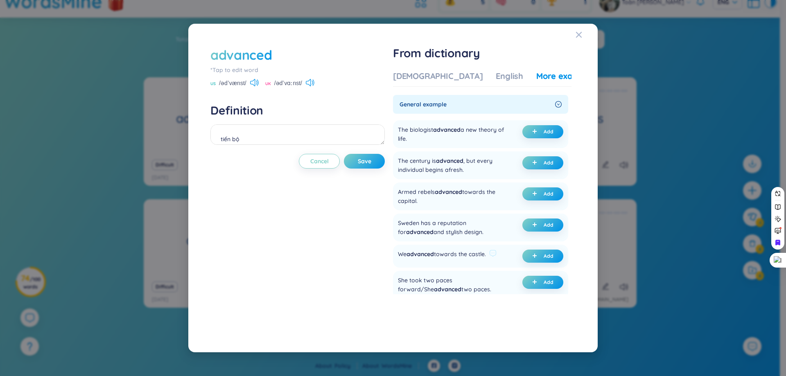
click at [458, 256] on div "We advanced towards the castle." at bounding box center [442, 256] width 88 height 13
click at [453, 256] on div "We advanced towards the castle." at bounding box center [442, 256] width 88 height 13
click at [448, 258] on div at bounding box center [448, 258] width 0 height 0
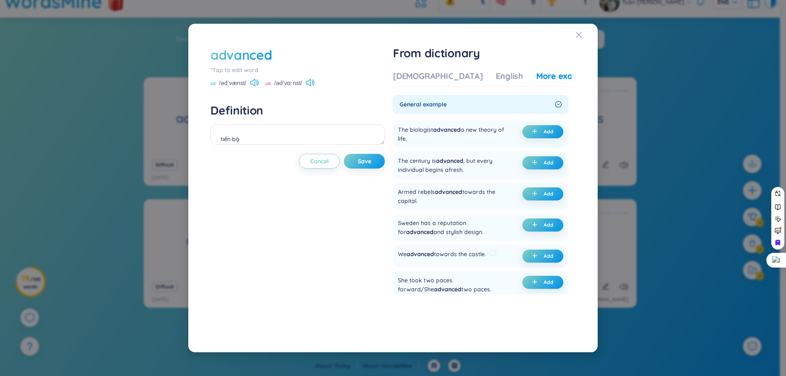
click at [486, 255] on div "We advanced towards the castle." at bounding box center [442, 256] width 88 height 13
click at [481, 256] on div "We advanced towards the castle." at bounding box center [442, 256] width 88 height 13
click at [475, 258] on div at bounding box center [475, 258] width 0 height 0
click at [471, 261] on div "We advanced towards the castle." at bounding box center [442, 256] width 88 height 13
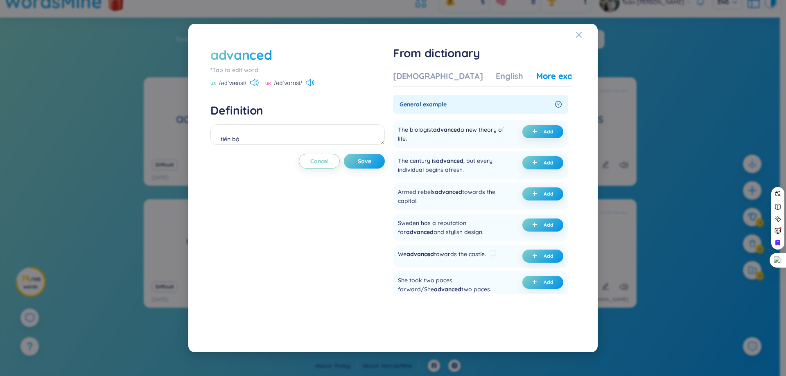
drag, startPoint x: 411, startPoint y: 256, endPoint x: 490, endPoint y: 258, distance: 79.1
click at [490, 258] on div "We advanced towards the castle. Add" at bounding box center [480, 256] width 175 height 23
click at [485, 258] on div at bounding box center [485, 258] width 0 height 0
click at [449, 265] on div "We advanced towards the castle. Add" at bounding box center [480, 256] width 175 height 23
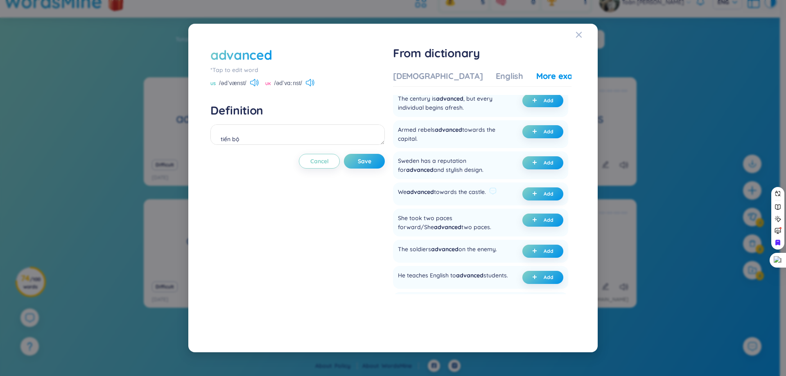
scroll to position [82, 0]
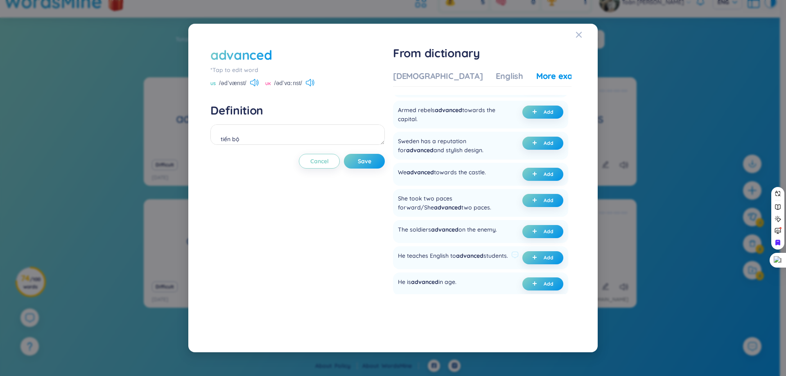
drag, startPoint x: 407, startPoint y: 253, endPoint x: 437, endPoint y: 266, distance: 33.2
click at [437, 265] on div "He teaches English to advanced students." at bounding box center [453, 257] width 110 height 13
click at [432, 269] on div at bounding box center [432, 269] width 0 height 0
click at [499, 279] on div "He is advanced in age. Add" at bounding box center [480, 284] width 175 height 23
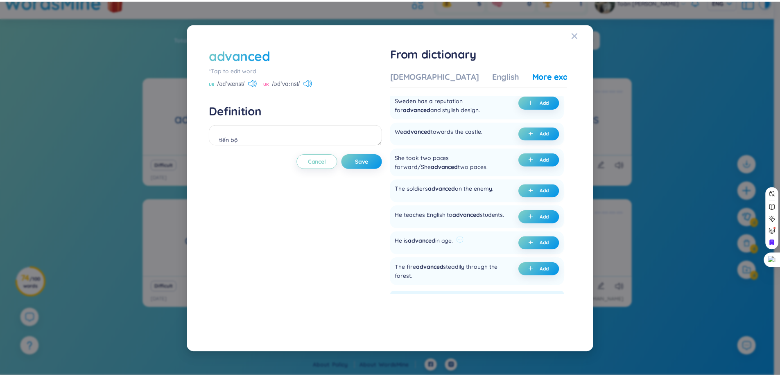
scroll to position [164, 0]
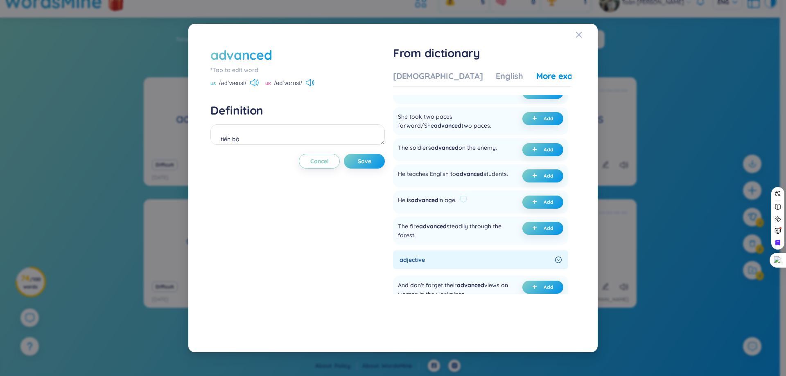
click at [430, 204] on span "advanced" at bounding box center [424, 200] width 27 height 7
click at [455, 192] on ul "The biologist advanced a new theory of life. Add The century is advanced , but …" at bounding box center [480, 99] width 175 height 292
drag, startPoint x: 401, startPoint y: 206, endPoint x: 473, endPoint y: 205, distance: 72.5
click at [473, 205] on div "He is advanced in age. Add" at bounding box center [480, 202] width 175 height 23
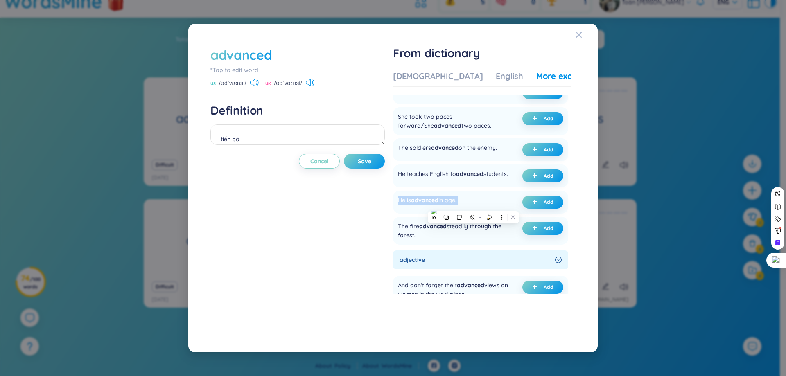
click at [468, 189] on div at bounding box center [468, 189] width 0 height 0
click at [474, 214] on div "He is advanced in age. Add" at bounding box center [480, 202] width 175 height 23
click at [530, 206] on button "Add" at bounding box center [543, 202] width 41 height 13
click at [360, 161] on span "Save" at bounding box center [365, 161] width 14 height 8
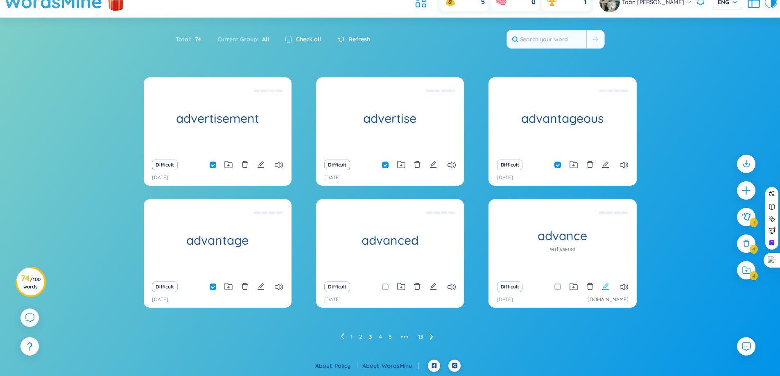
click at [603, 285] on icon "edit" at bounding box center [605, 286] width 7 height 7
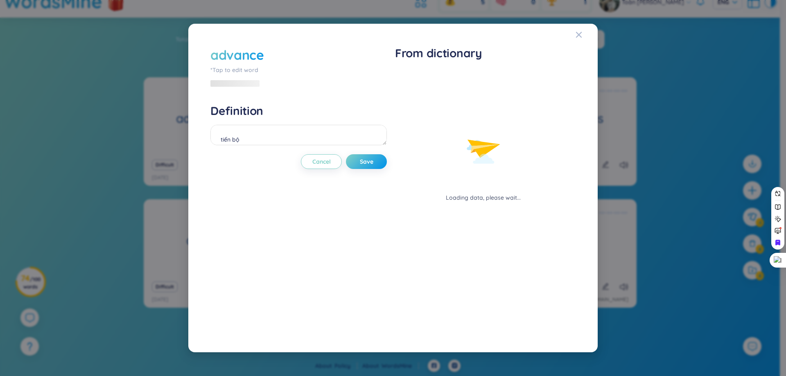
click at [663, 322] on div "advance *Tap to edit word Definition tiến bộ Cancel Save From dictionary Loadin…" at bounding box center [393, 188] width 786 height 376
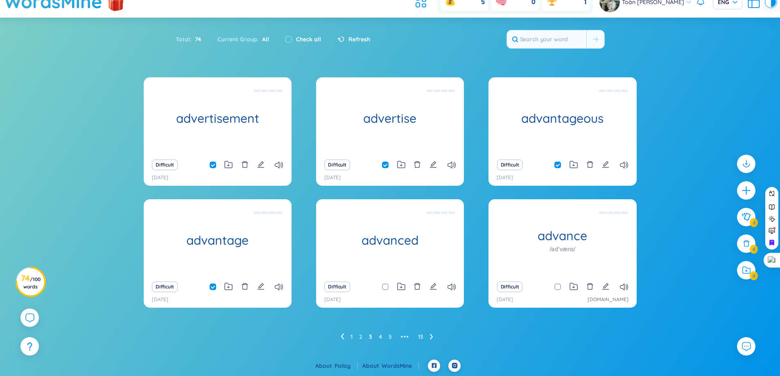
click at [386, 287] on input "checkbox" at bounding box center [389, 287] width 7 height 7
checkbox input "true"
click at [604, 286] on icon "edit" at bounding box center [605, 286] width 7 height 7
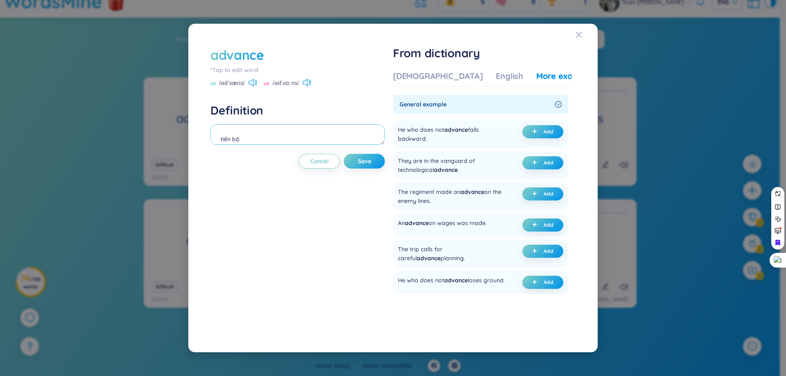
click at [295, 139] on textarea "tiến bộ" at bounding box center [298, 135] width 174 height 20
click at [703, 249] on div "advance *Tap to edit word US /ədˈvæns/ UK /ədˈvɑːns/ Definition tiến bộ Cancel …" at bounding box center [393, 188] width 786 height 376
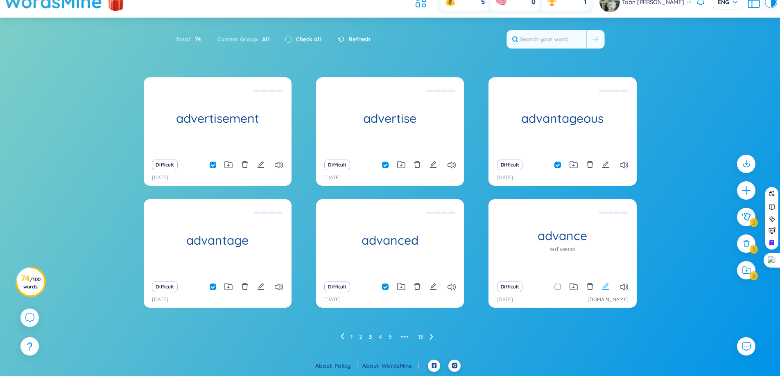
click at [608, 290] on button at bounding box center [605, 286] width 7 height 11
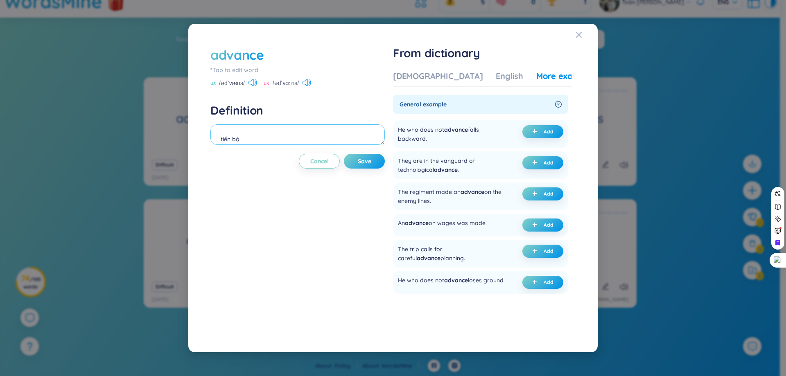
click at [311, 125] on textarea "tiến bộ" at bounding box center [298, 135] width 174 height 20
type textarea "sự tiến bộ, sự tiến lên"
click at [426, 138] on div "He who does not advance falls backward." at bounding box center [453, 134] width 111 height 18
click at [417, 138] on div "He who does not advance falls backward." at bounding box center [453, 134] width 111 height 18
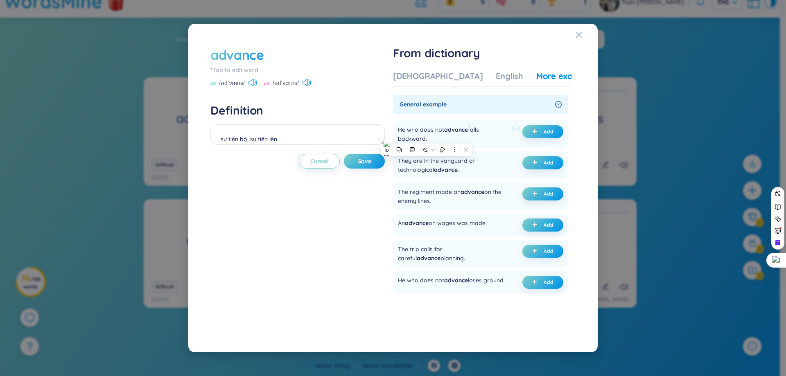
click at [417, 138] on div "He who does not advance falls backward." at bounding box center [453, 134] width 111 height 18
click at [412, 124] on div at bounding box center [412, 124] width 0 height 0
click at [491, 138] on div "He who does not advance falls backward." at bounding box center [453, 134] width 111 height 18
drag, startPoint x: 398, startPoint y: 131, endPoint x: 430, endPoint y: 137, distance: 32.6
click at [430, 137] on div "He who does not advance falls backward. Add" at bounding box center [480, 134] width 175 height 28
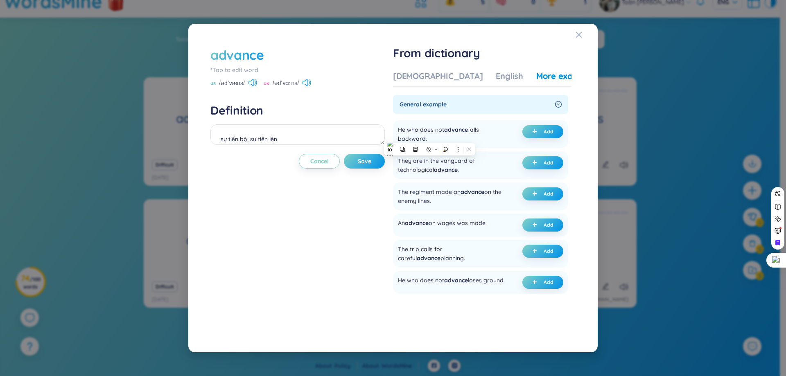
click at [424, 143] on div at bounding box center [424, 143] width 0 height 0
click at [480, 144] on div "He who does not advance falls backward. Add" at bounding box center [480, 134] width 175 height 28
click at [403, 129] on div "He who does not advance falls backward." at bounding box center [453, 134] width 111 height 18
click at [450, 124] on div "He who does not advance falls backward. Add" at bounding box center [480, 134] width 175 height 28
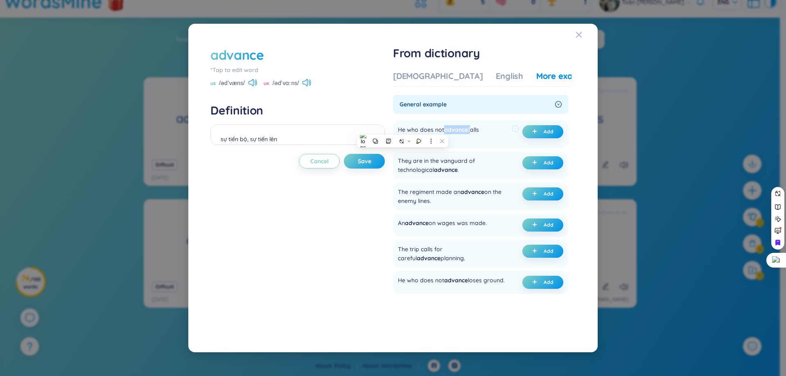
click at [450, 124] on div "He who does not advance falls backward. Add" at bounding box center [480, 134] width 175 height 28
click at [451, 158] on div "They are in the vanguard of technological advance ." at bounding box center [453, 165] width 111 height 18
drag, startPoint x: 401, startPoint y: 128, endPoint x: 435, endPoint y: 138, distance: 36.2
click at [432, 136] on div "He who does not advance falls backward." at bounding box center [453, 134] width 111 height 18
click at [436, 138] on div "He who does not advance falls backward." at bounding box center [453, 134] width 111 height 18
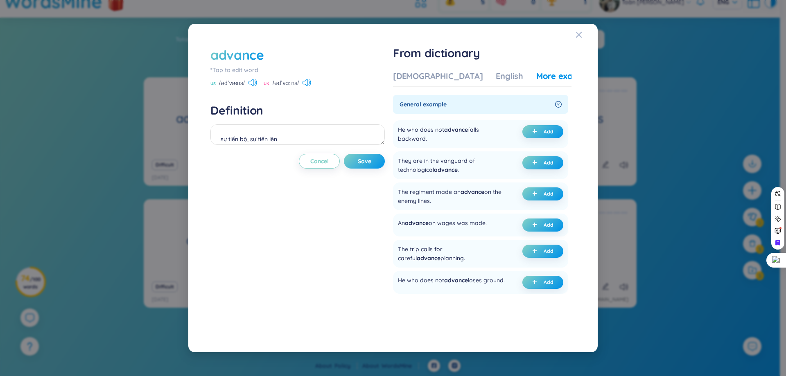
click at [430, 143] on div at bounding box center [430, 143] width 0 height 0
copy div "He who does not advance falls backward."
click at [473, 128] on div "He who does not advance falls backward." at bounding box center [453, 134] width 111 height 18
drag, startPoint x: 476, startPoint y: 129, endPoint x: 479, endPoint y: 140, distance: 10.6
click at [479, 140] on div "He who does not advance falls backward." at bounding box center [453, 134] width 111 height 18
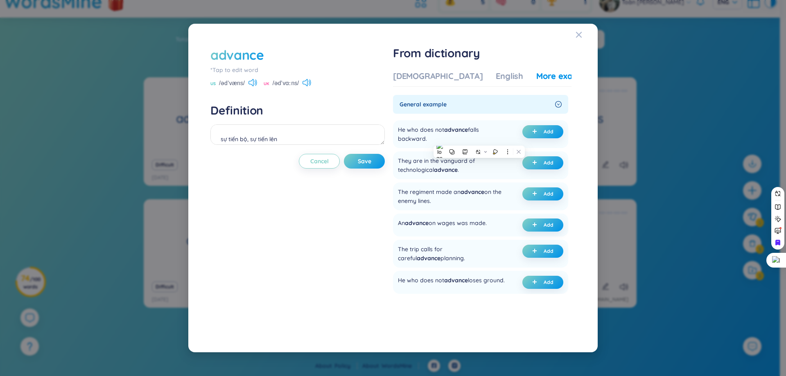
click at [474, 143] on div at bounding box center [474, 143] width 0 height 0
click at [488, 124] on div "He who does not advance falls backward. Add" at bounding box center [480, 134] width 175 height 28
drag, startPoint x: 471, startPoint y: 127, endPoint x: 473, endPoint y: 141, distance: 14.2
click at [473, 141] on div "He who does not advance falls backward." at bounding box center [453, 134] width 111 height 18
click at [468, 143] on div at bounding box center [468, 143] width 0 height 0
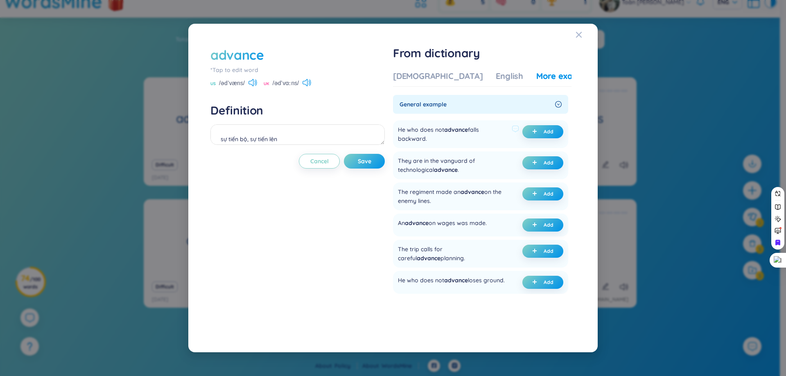
click at [492, 131] on div "He who does not advance falls backward." at bounding box center [453, 134] width 111 height 18
drag, startPoint x: 473, startPoint y: 130, endPoint x: 475, endPoint y: 136, distance: 7.2
click at [475, 136] on div "He who does not advance falls backward." at bounding box center [453, 134] width 111 height 18
click at [494, 148] on icon at bounding box center [491, 148] width 5 height 5
click at [548, 134] on span "Add" at bounding box center [549, 132] width 10 height 7
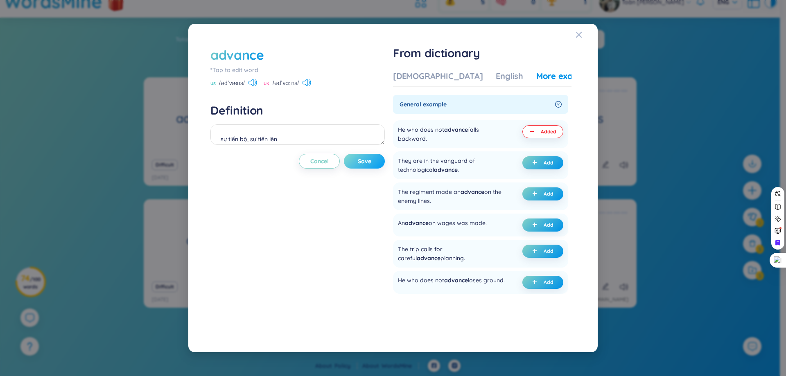
click at [360, 163] on span "Save" at bounding box center [365, 161] width 14 height 8
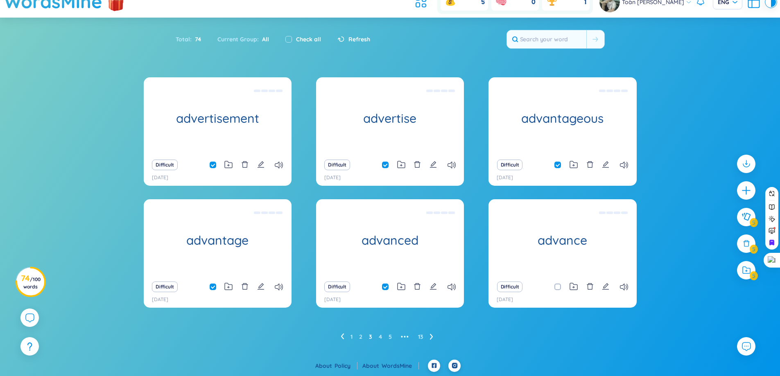
click at [556, 287] on span at bounding box center [558, 287] width 7 height 7
click at [559, 287] on input "checkbox" at bounding box center [562, 287] width 7 height 7
checkbox input "true"
click at [431, 335] on icon at bounding box center [431, 337] width 3 height 6
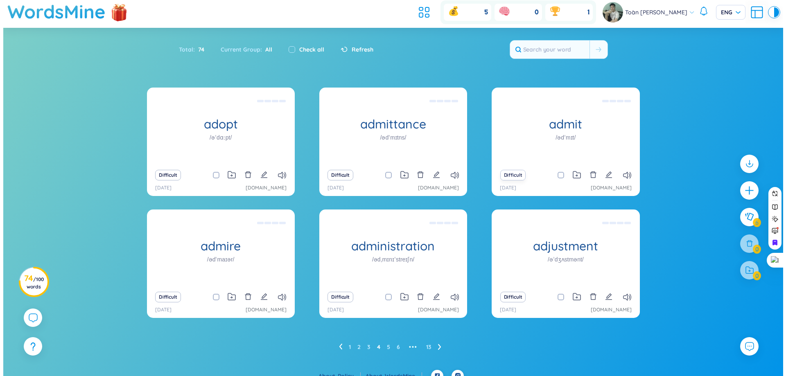
scroll to position [0, 0]
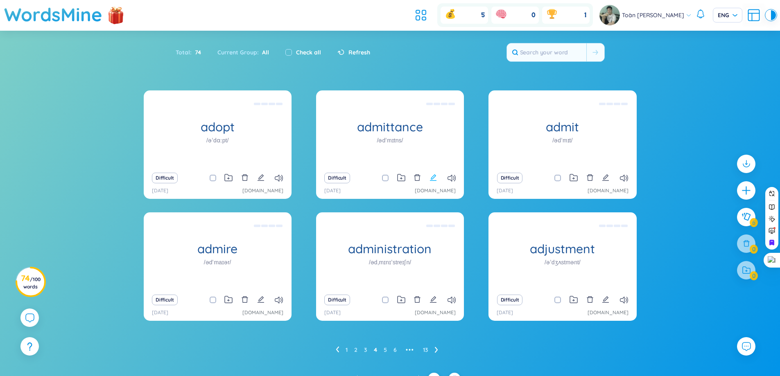
click at [437, 180] on icon "edit" at bounding box center [433, 177] width 7 height 7
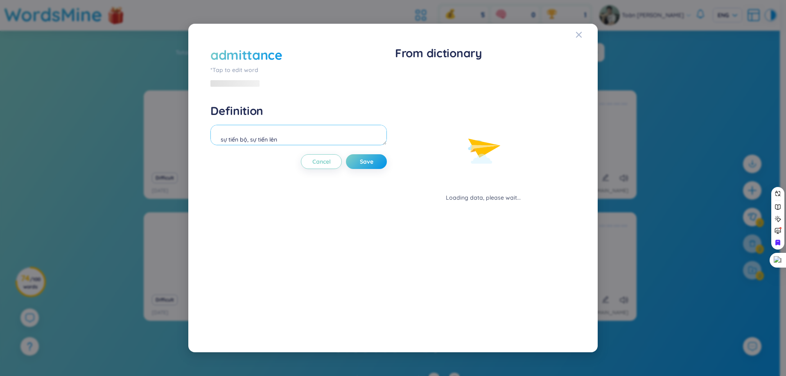
click at [279, 138] on textarea "sự tiến bộ, sự tiến lên" at bounding box center [299, 135] width 177 height 20
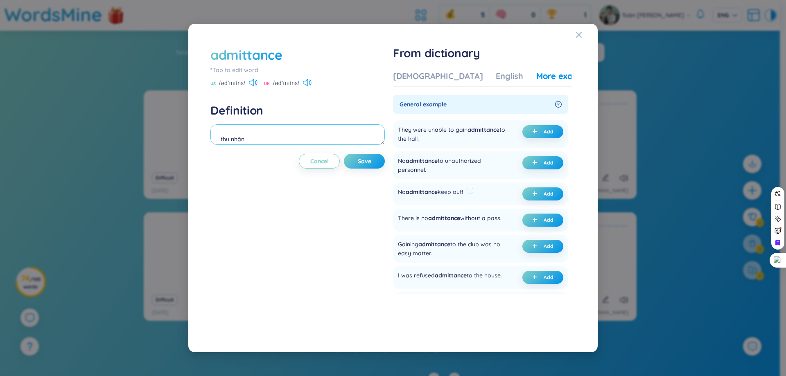
type textarea "thu nhận"
drag, startPoint x: 407, startPoint y: 192, endPoint x: 473, endPoint y: 191, distance: 65.9
click at [472, 191] on div "No admittance keep out!" at bounding box center [436, 194] width 76 height 13
click at [467, 176] on div at bounding box center [467, 176] width 0 height 0
click at [555, 195] on button "Add" at bounding box center [543, 194] width 41 height 13
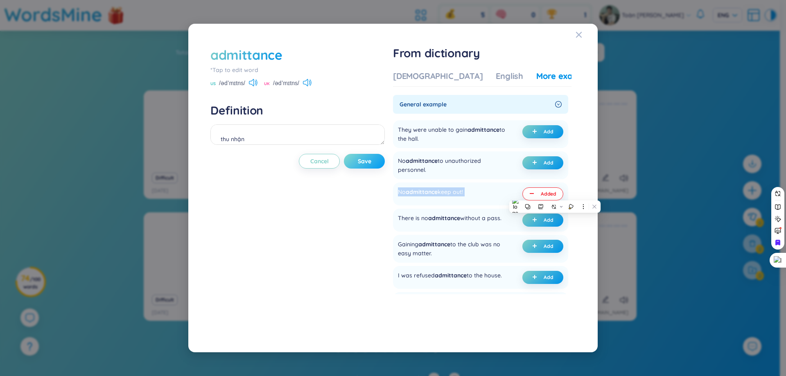
click at [368, 161] on span "Save" at bounding box center [365, 161] width 14 height 8
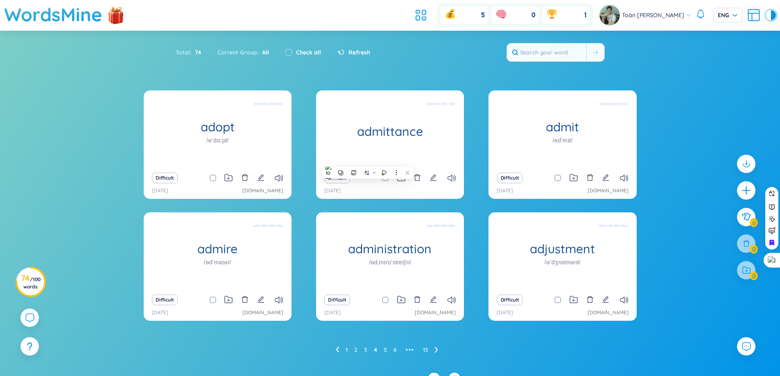
click at [385, 181] on span at bounding box center [385, 178] width 7 height 7
click at [386, 181] on input "checkbox" at bounding box center [389, 178] width 7 height 7
checkbox input "true"
click at [609, 180] on icon "edit" at bounding box center [605, 177] width 7 height 7
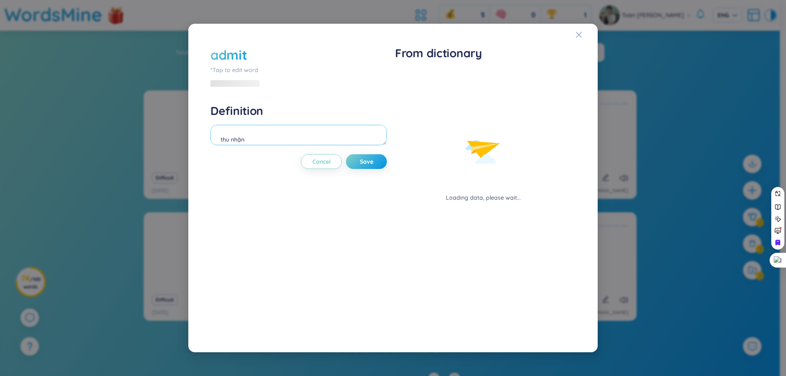
click at [326, 136] on textarea "thu nhận" at bounding box center [299, 135] width 177 height 20
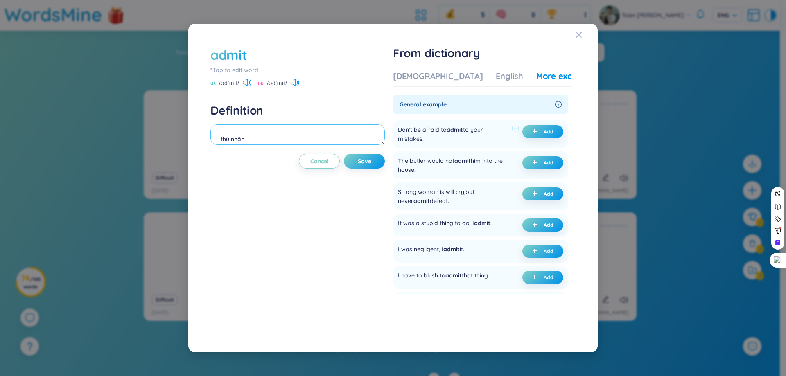
type textarea "thú nhận"
click at [419, 138] on div "Don't be afraid to admit to your mistakes." at bounding box center [453, 134] width 111 height 18
click at [413, 124] on div at bounding box center [413, 124] width 0 height 0
click at [466, 131] on div "Don't be afraid to admit to your mistakes." at bounding box center [453, 134] width 111 height 18
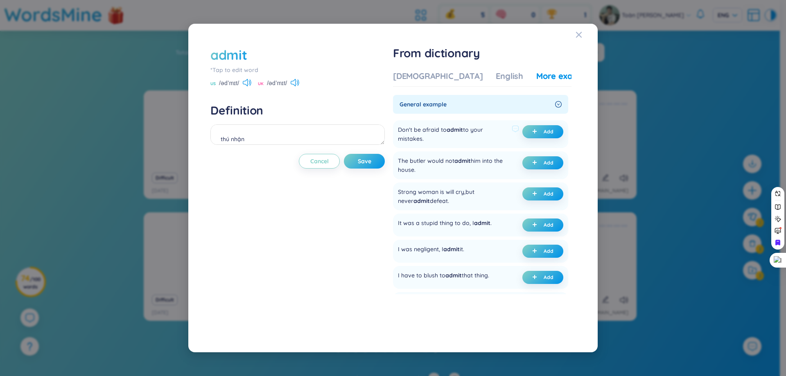
drag, startPoint x: 408, startPoint y: 131, endPoint x: 437, endPoint y: 143, distance: 30.7
click at [437, 143] on div "Don't be afraid to admit to your mistakes." at bounding box center [453, 134] width 111 height 18
click at [431, 143] on div at bounding box center [431, 143] width 0 height 0
click at [464, 134] on div "Don't be afraid to admit to your mistakes." at bounding box center [453, 134] width 111 height 18
click at [430, 131] on div "Don't be afraid to admit to your mistakes." at bounding box center [453, 134] width 111 height 18
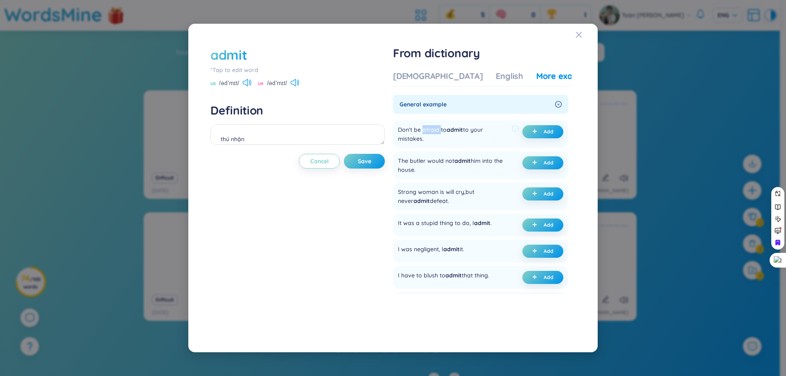
click at [430, 131] on div "Don't be afraid to admit to your mistakes." at bounding box center [453, 134] width 111 height 18
click at [425, 134] on div at bounding box center [425, 134] width 0 height 0
click at [491, 137] on div "Don't be afraid to admit to your mistakes." at bounding box center [453, 134] width 111 height 18
click at [406, 138] on div "Don't be afraid to admit to your mistakes." at bounding box center [453, 134] width 111 height 18
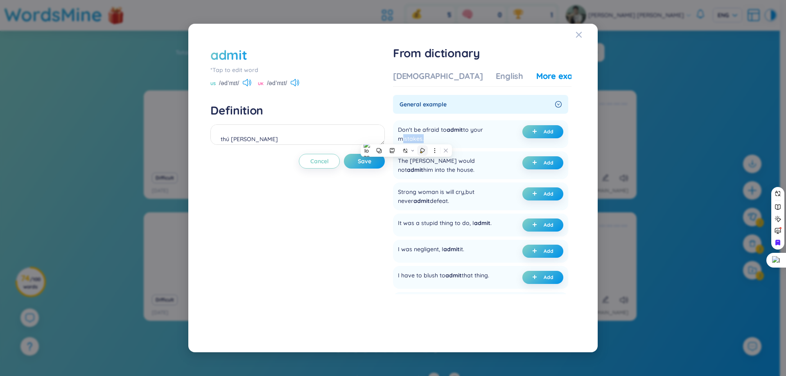
click at [424, 148] on icon at bounding box center [423, 151] width 6 height 6
click at [479, 131] on div "Don't be afraid to admit to your mistakes." at bounding box center [453, 134] width 111 height 18
click at [426, 133] on div "Don't be afraid to admit to your mistakes." at bounding box center [453, 134] width 111 height 18
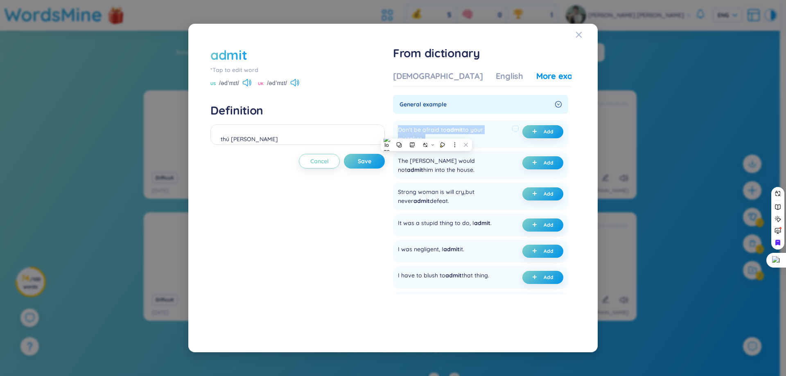
click at [428, 133] on div "Don't be afraid to admit to your mistakes." at bounding box center [453, 134] width 111 height 18
click at [429, 130] on div "Don't be afraid to admit to your mistakes." at bounding box center [453, 134] width 111 height 18
click at [446, 143] on icon at bounding box center [446, 143] width 6 height 6
click at [499, 142] on div "Don't be afraid to admit to your mistakes." at bounding box center [453, 134] width 111 height 18
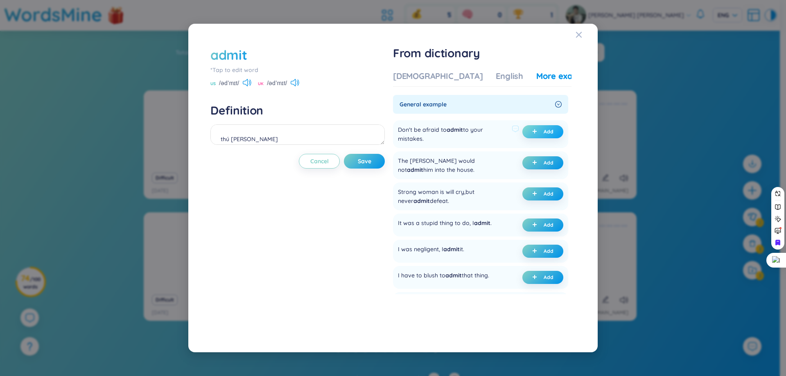
click at [532, 134] on span "plus" at bounding box center [536, 132] width 8 height 6
click at [316, 128] on textarea "thú nhận (undefined) Eg: Don't be afraid to admit to your mistakes." at bounding box center [298, 135] width 174 height 20
click at [376, 159] on button "Save" at bounding box center [364, 161] width 41 height 15
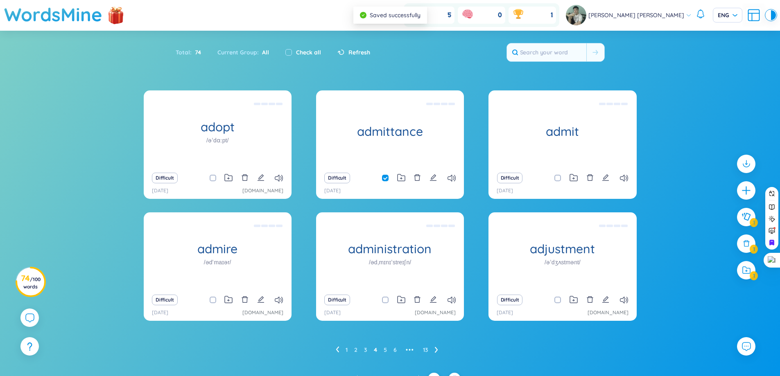
click at [552, 180] on div "Difficult" at bounding box center [563, 177] width 140 height 11
click at [559, 178] on input "checkbox" at bounding box center [562, 178] width 7 height 7
checkbox input "true"
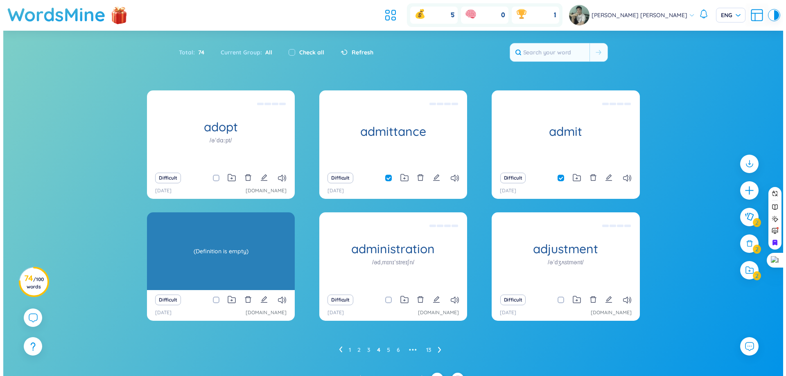
scroll to position [13, 0]
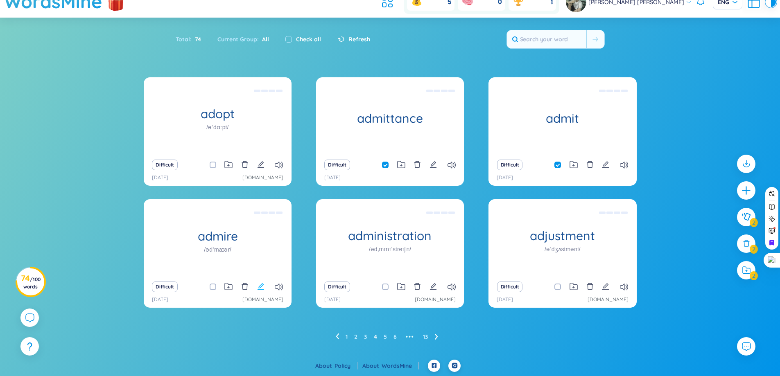
click at [258, 287] on icon "edit" at bounding box center [260, 286] width 7 height 7
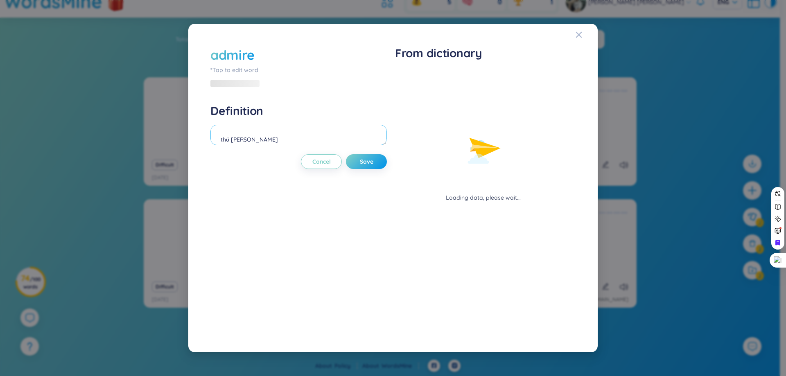
click at [316, 140] on textarea "thú nhận" at bounding box center [299, 135] width 177 height 20
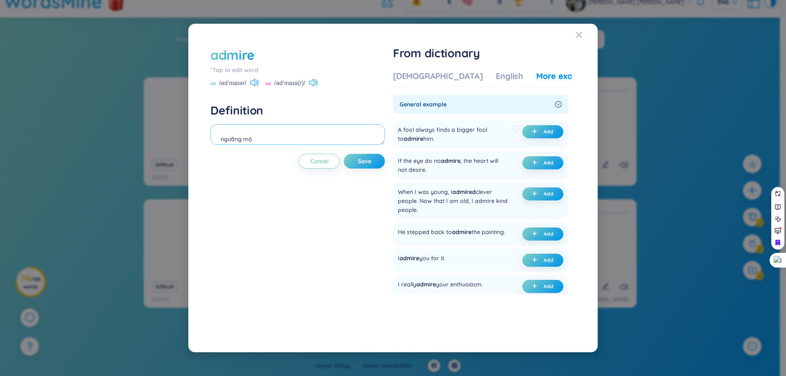
type textarea "ngưỡng mộ"
click at [480, 130] on div "A fool always finds a bigger fool to admire him." at bounding box center [453, 134] width 111 height 18
click at [475, 134] on div at bounding box center [475, 134] width 0 height 0
click at [461, 132] on div "A fool always finds a bigger fool to admire him." at bounding box center [453, 134] width 111 height 18
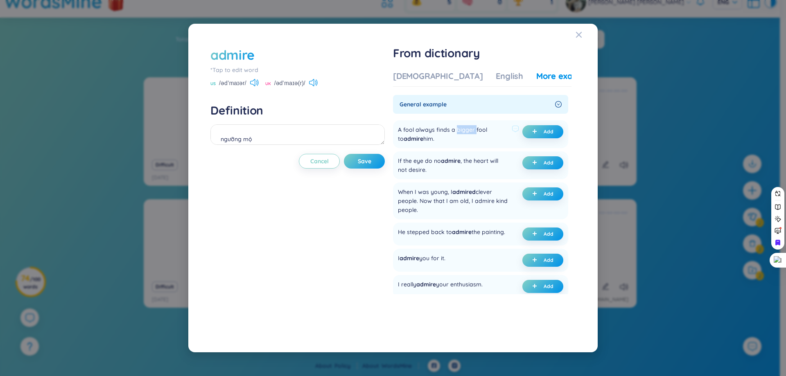
click at [461, 132] on div "A fool always finds a bigger fool to admire him." at bounding box center [453, 134] width 111 height 18
click at [465, 130] on div "A fool always finds a bigger fool to admire him." at bounding box center [453, 134] width 111 height 18
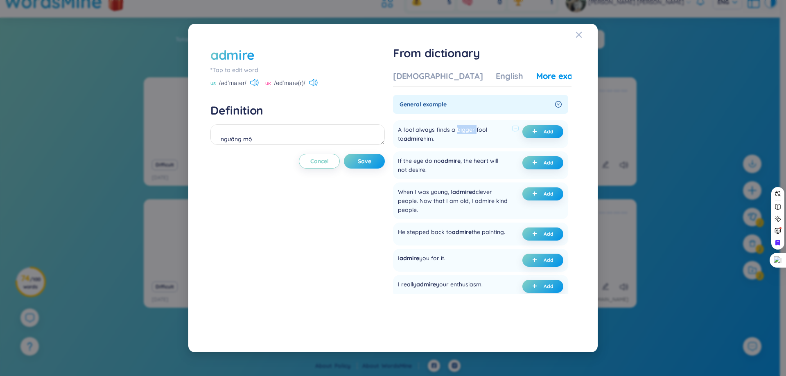
click at [465, 130] on div "A fool always finds a bigger fool to admire him." at bounding box center [453, 134] width 111 height 18
click at [460, 114] on div at bounding box center [460, 114] width 0 height 0
click at [466, 132] on div "A fool always finds a bigger fool to admire him." at bounding box center [453, 134] width 111 height 18
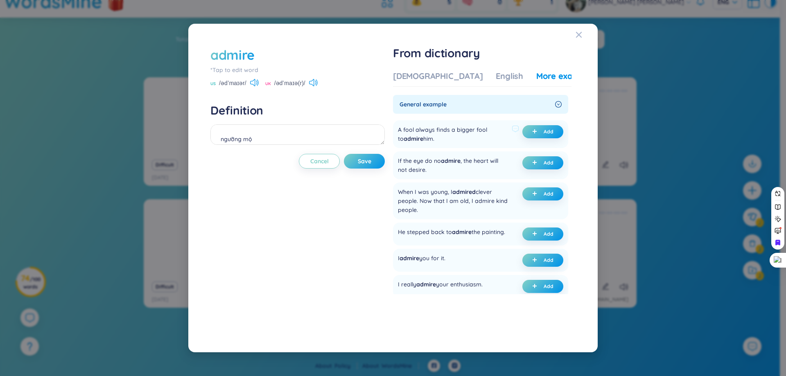
click at [465, 130] on div "A fool always finds a bigger fool to admire him." at bounding box center [453, 134] width 111 height 18
click at [460, 134] on div at bounding box center [460, 134] width 0 height 0
click at [483, 133] on div "A fool always finds a bigger fool to admire him." at bounding box center [453, 134] width 111 height 18
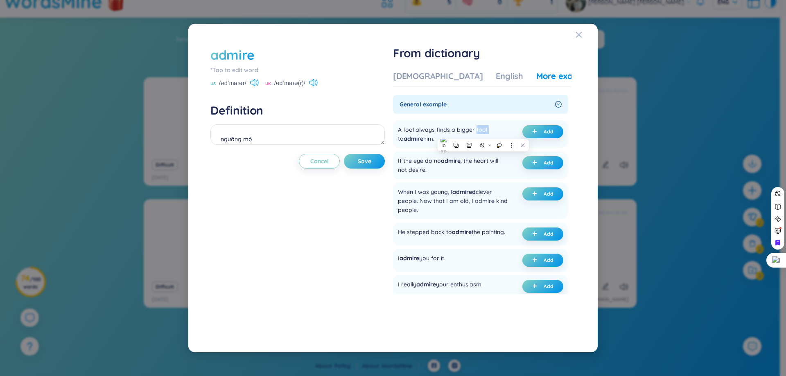
click at [478, 134] on div at bounding box center [478, 134] width 0 height 0
click at [504, 125] on div "A fool always finds a bigger fool to admire him." at bounding box center [453, 134] width 111 height 18
click at [464, 130] on div "A fool always finds a bigger fool to admire him." at bounding box center [453, 134] width 111 height 18
click at [459, 134] on div at bounding box center [459, 134] width 0 height 0
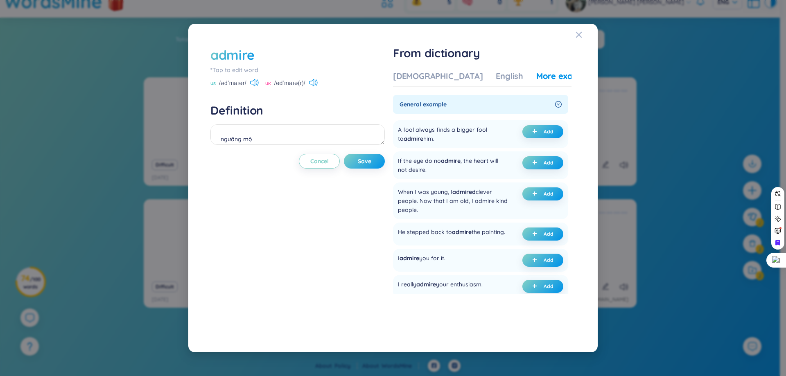
click at [503, 118] on ul "A fool always finds a bigger fool to admire him. Add If the eye do no admire , …" at bounding box center [480, 260] width 175 height 286
click at [462, 129] on div "A fool always finds a bigger fool to admire him." at bounding box center [453, 134] width 111 height 18
click at [465, 130] on div "A fool always finds a bigger fool to admire him." at bounding box center [453, 134] width 111 height 18
click at [481, 143] on icon at bounding box center [481, 143] width 6 height 6
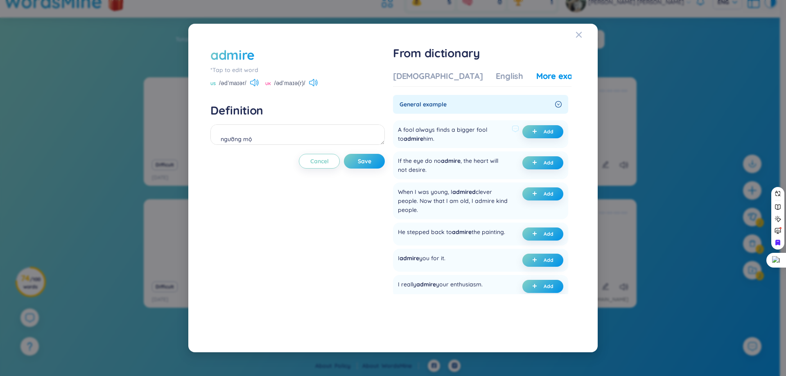
click at [491, 138] on div "A fool always finds a bigger fool to admire him." at bounding box center [453, 134] width 111 height 18
click at [483, 132] on div "A fool always finds a bigger fool to admire him." at bounding box center [453, 134] width 111 height 18
click at [498, 145] on icon at bounding box center [499, 145] width 6 height 6
click at [472, 144] on div "A fool always finds a bigger fool to admire him. Add" at bounding box center [480, 134] width 175 height 28
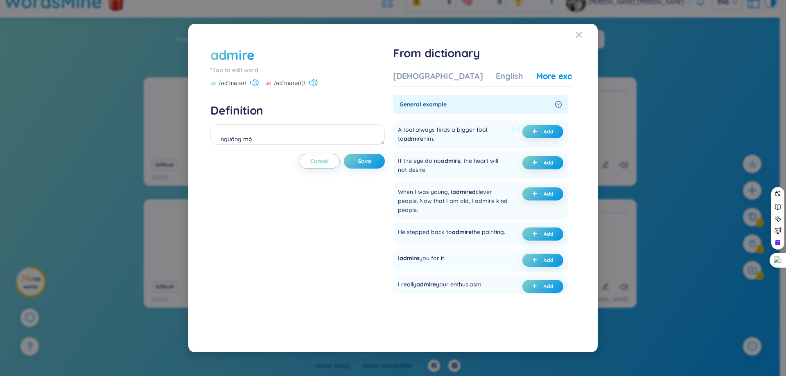
drag, startPoint x: 398, startPoint y: 130, endPoint x: 440, endPoint y: 143, distance: 43.5
click at [440, 143] on div "A fool always finds a bigger fool to admire him. Add" at bounding box center [480, 134] width 175 height 28
click at [435, 143] on div at bounding box center [435, 143] width 0 height 0
click at [527, 376] on div "Close" at bounding box center [390, 376] width 780 height 0
click at [544, 134] on span "Add" at bounding box center [549, 132] width 10 height 7
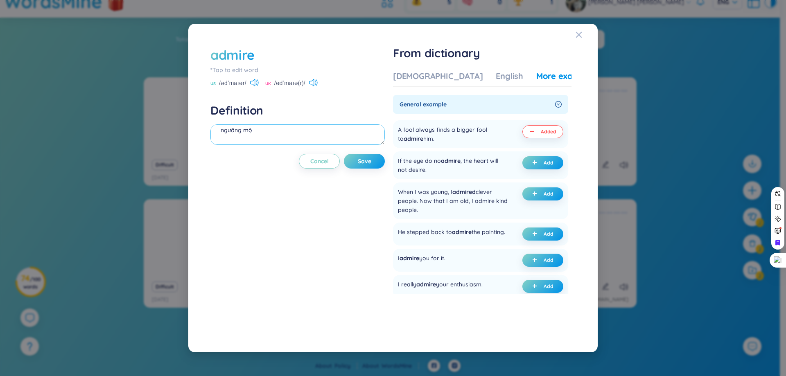
scroll to position [36, 0]
click at [381, 161] on button "Save" at bounding box center [364, 161] width 41 height 15
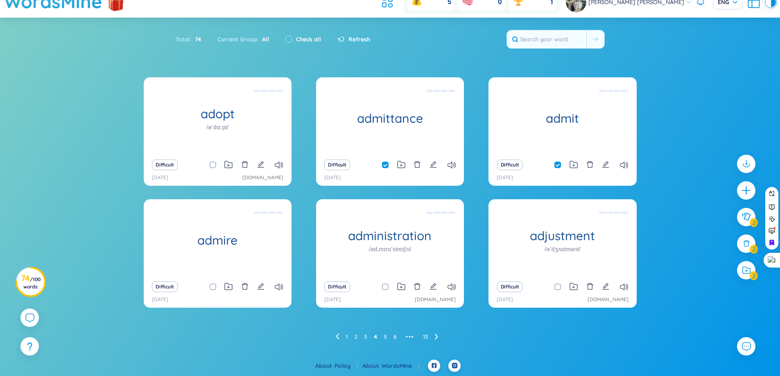
click at [213, 288] on span at bounding box center [213, 287] width 7 height 7
click at [214, 288] on input "checkbox" at bounding box center [217, 287] width 7 height 7
checkbox input "true"
click at [437, 288] on icon "edit" at bounding box center [433, 286] width 7 height 7
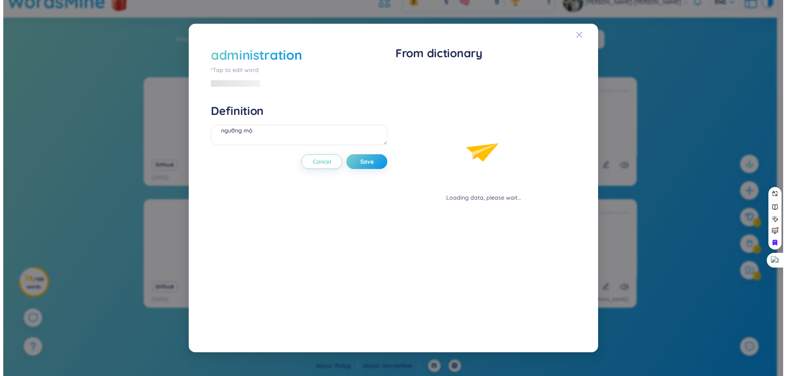
scroll to position [9, 0]
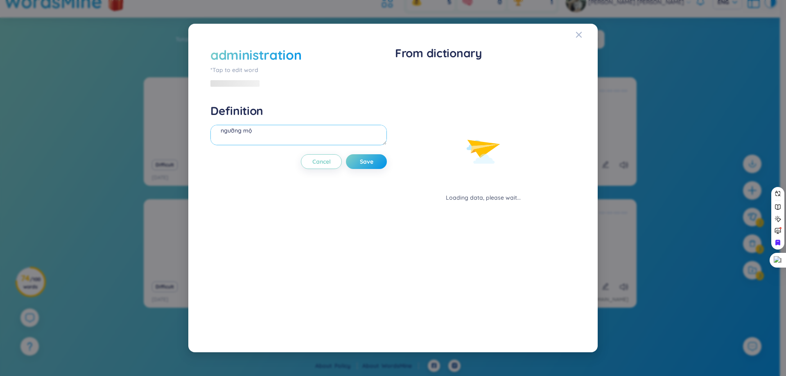
click at [293, 137] on textarea "ngưỡng mộ" at bounding box center [299, 135] width 177 height 20
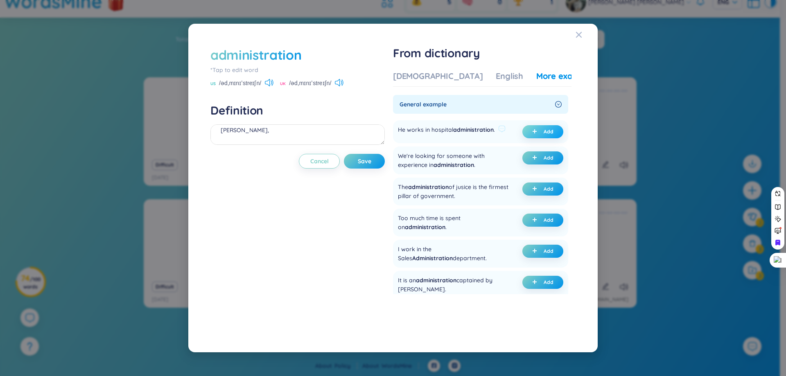
click at [537, 132] on span "plus" at bounding box center [536, 132] width 8 height 6
click at [407, 126] on div "He works in hospital administration ." at bounding box center [446, 131] width 97 height 13
click at [401, 114] on div at bounding box center [401, 114] width 0 height 0
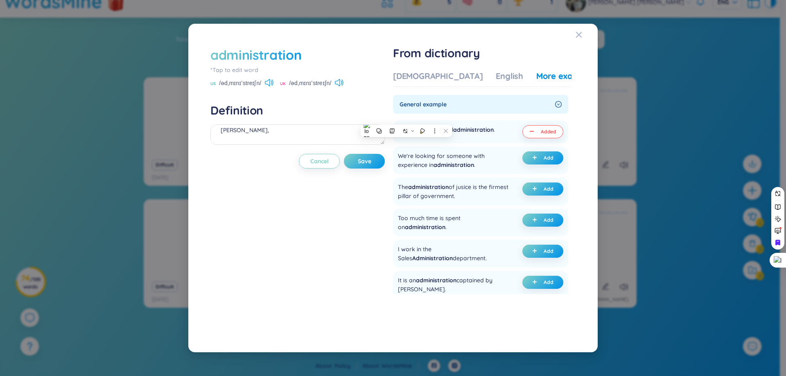
click at [512, 112] on div "General example" at bounding box center [480, 104] width 175 height 19
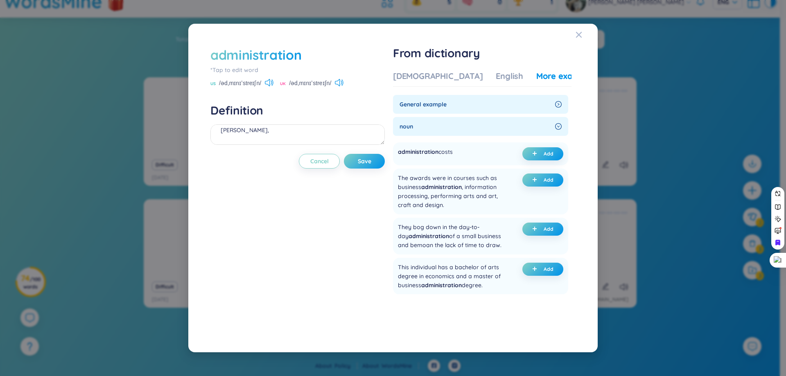
click at [480, 129] on span "noun" at bounding box center [476, 126] width 152 height 9
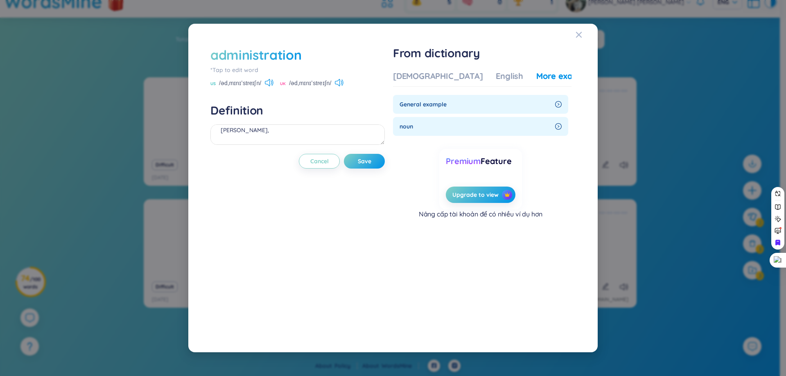
click at [434, 84] on div "Vietnamese English More examples" at bounding box center [494, 78] width 203 height 16
click at [420, 75] on div "[DEMOGRAPHIC_DATA]" at bounding box center [438, 75] width 90 height 11
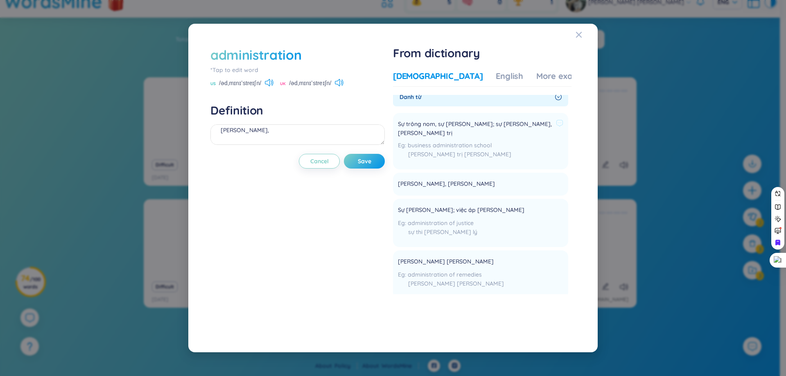
scroll to position [0, 0]
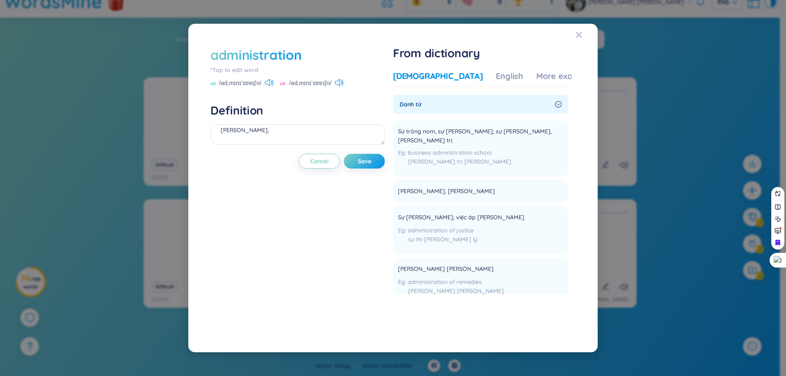
click at [259, 59] on div "administration" at bounding box center [256, 55] width 91 height 18
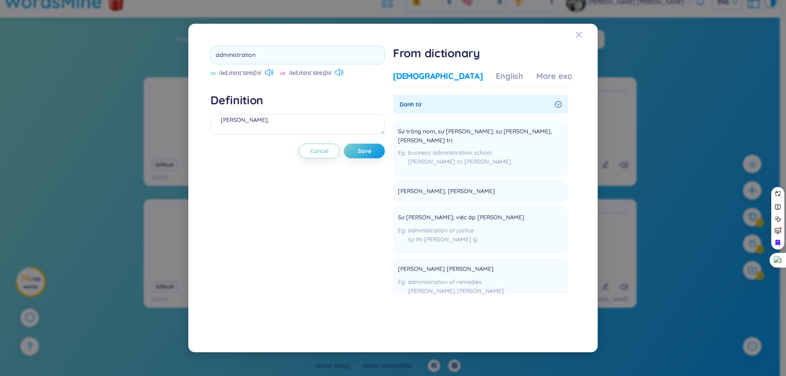
click at [259, 59] on input "administration" at bounding box center [298, 55] width 174 height 18
click at [239, 52] on input "administration" at bounding box center [298, 55] width 174 height 18
click at [274, 36] on div "administration US /ədˌmɪnɪˈstreɪʃn/ UK /ədˌmɪnɪˈstreɪʃn/ Definition quản lí, (u…" at bounding box center [393, 188] width 390 height 309
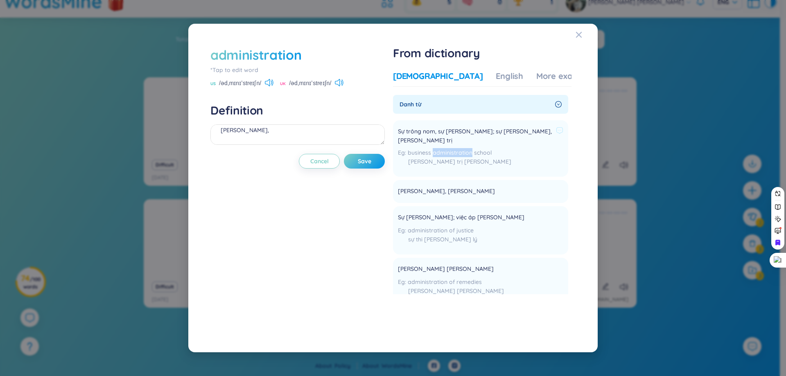
drag, startPoint x: 435, startPoint y: 145, endPoint x: 472, endPoint y: 144, distance: 37.3
click at [472, 149] on span "business administration school" at bounding box center [450, 152] width 84 height 7
click at [484, 149] on span "business administration school" at bounding box center [450, 152] width 84 height 7
click at [496, 75] on div "English" at bounding box center [509, 75] width 27 height 11
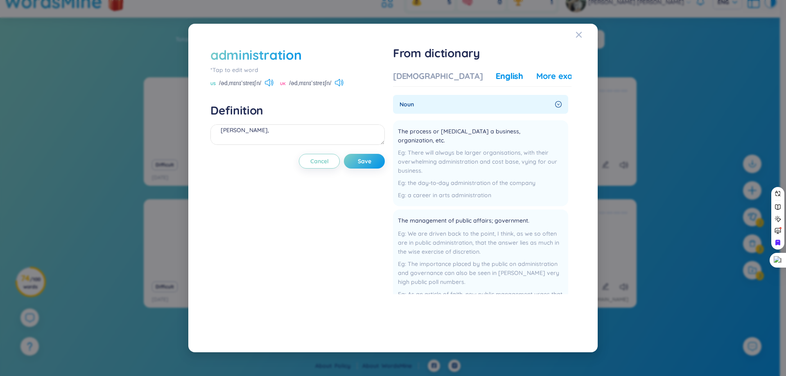
click at [537, 80] on div "More examples" at bounding box center [566, 75] width 59 height 11
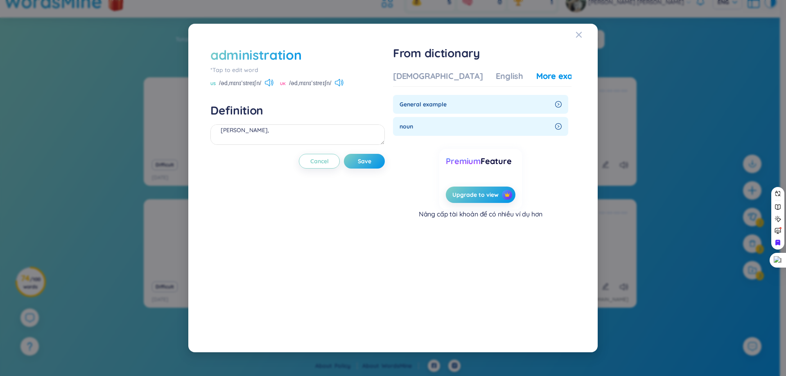
click at [538, 102] on span "General example" at bounding box center [476, 104] width 152 height 9
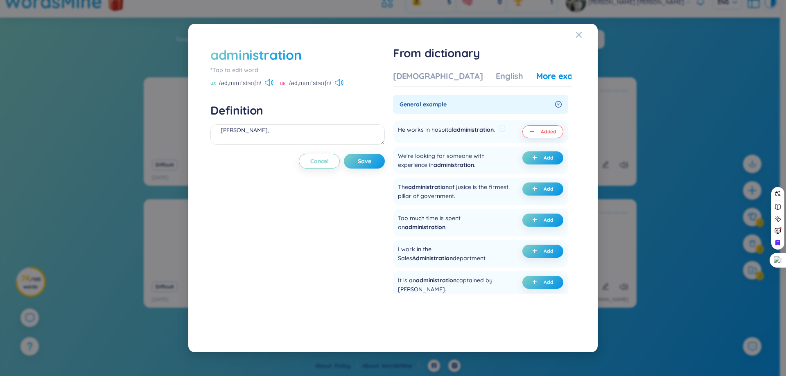
click at [477, 127] on span "administration" at bounding box center [473, 129] width 41 height 7
click at [471, 115] on div at bounding box center [471, 115] width 0 height 0
click at [164, 376] on div at bounding box center [82, 376] width 164 height 0
click at [411, 72] on div "[DEMOGRAPHIC_DATA]" at bounding box center [438, 75] width 90 height 11
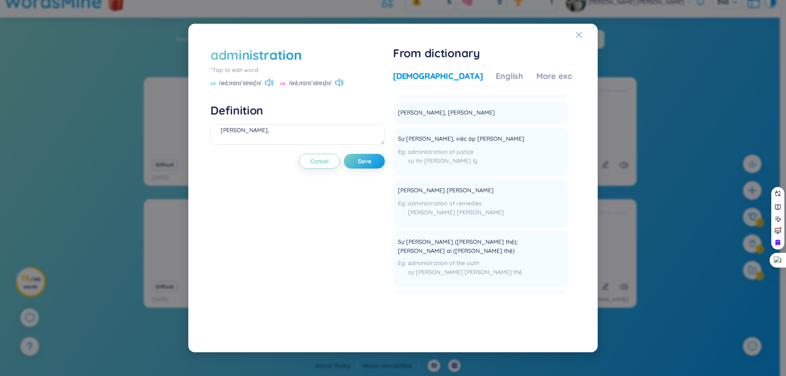
scroll to position [82, 0]
click at [254, 130] on textarea "quản lí, (undefined) Eg: He works in hospital administration." at bounding box center [298, 135] width 174 height 20
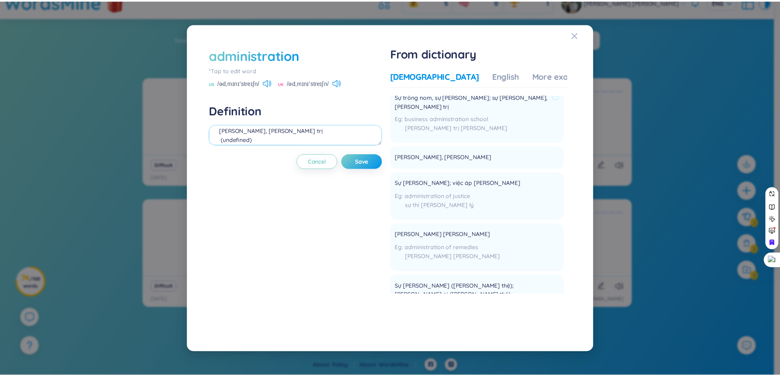
scroll to position [0, 0]
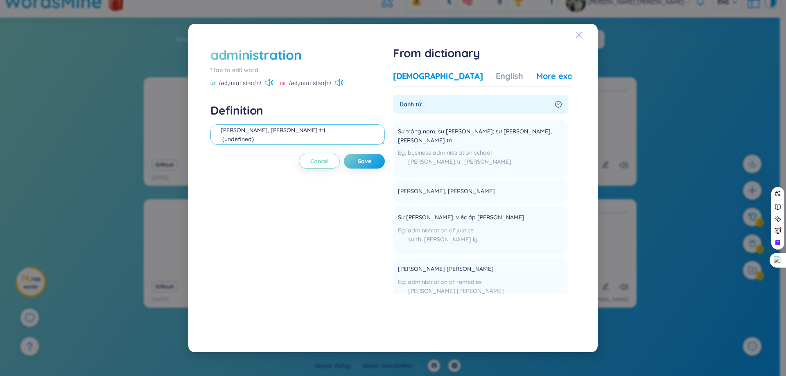
type textarea "quản lí, quản trị (undefined) Eg: He works in hospital administration."
click at [537, 81] on div "More examples" at bounding box center [566, 75] width 59 height 11
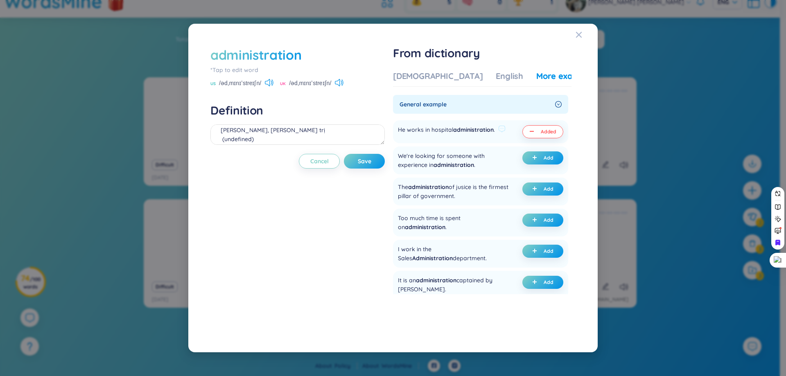
click at [415, 130] on div "He works in hospital administration ." at bounding box center [446, 131] width 97 height 13
click at [416, 130] on div "He works in hospital administration ." at bounding box center [446, 131] width 97 height 13
click at [410, 114] on div at bounding box center [410, 114] width 0 height 0
click at [464, 376] on div at bounding box center [390, 376] width 780 height 0
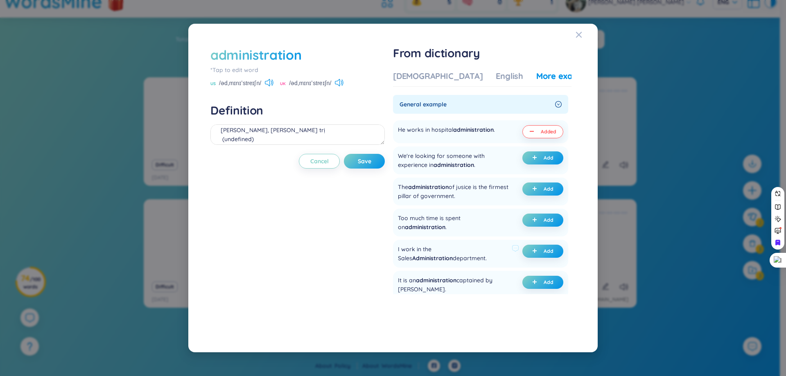
drag, startPoint x: 464, startPoint y: 266, endPoint x: 460, endPoint y: 256, distance: 10.9
click at [464, 267] on div "I work in the Sales Administration department. Add" at bounding box center [480, 254] width 175 height 28
click at [359, 163] on button "Save" at bounding box center [364, 161] width 41 height 15
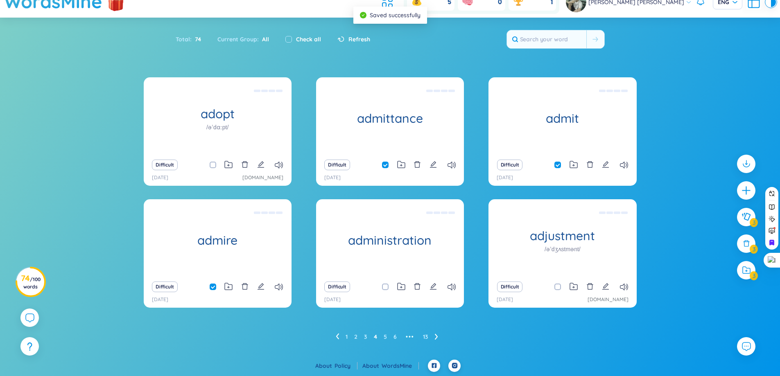
click at [386, 290] on input "checkbox" at bounding box center [389, 287] width 7 height 7
checkbox input "true"
click at [607, 293] on div "Difficult 26/8/2025 assets.lsdsoftware.com" at bounding box center [563, 292] width 148 height 31
click at [607, 290] on icon "edit" at bounding box center [605, 286] width 7 height 7
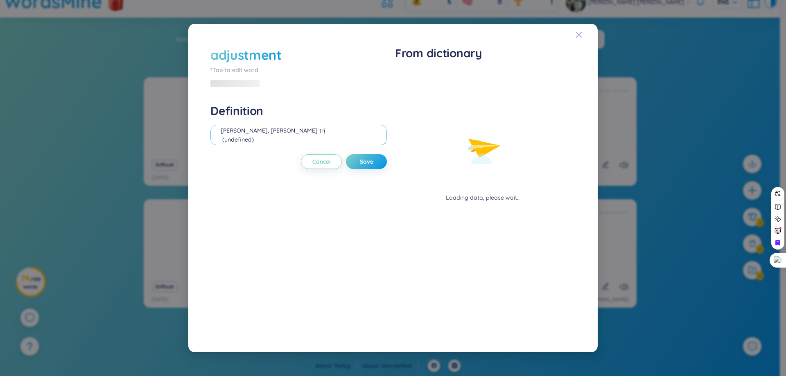
click at [278, 131] on textarea "quản lí, quản trị (undefined) Eg: He works in hospital administration." at bounding box center [299, 135] width 177 height 20
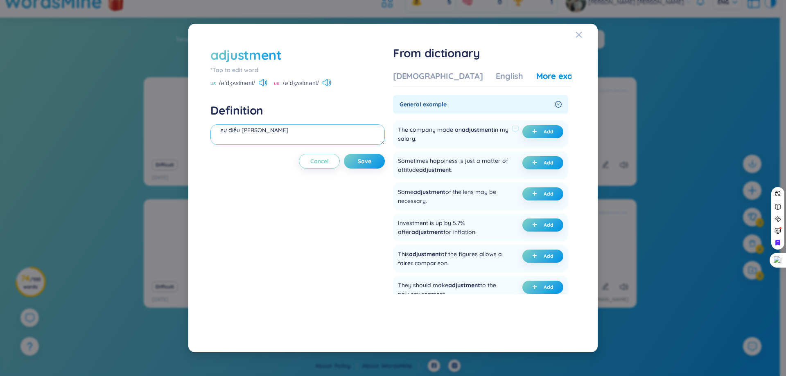
type textarea "sự điều chỉnh"
click at [411, 140] on div "The company made an adjustment in my salary." at bounding box center [453, 134] width 111 height 18
click at [406, 143] on div at bounding box center [406, 143] width 0 height 0
click at [419, 140] on div "The company made an adjustment in my salary." at bounding box center [453, 134] width 111 height 18
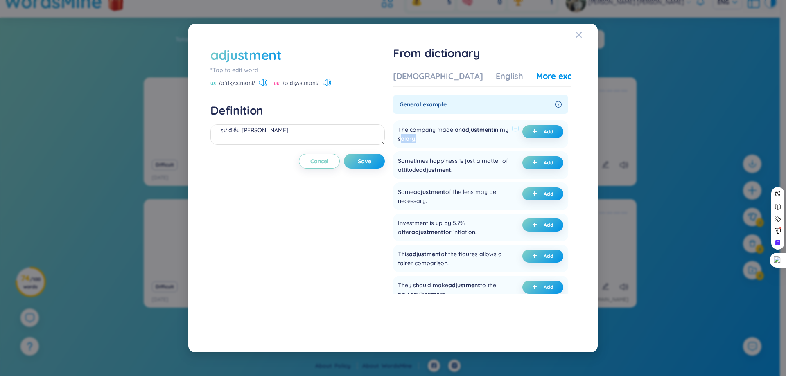
click at [419, 140] on div "The company made an adjustment in my salary." at bounding box center [453, 134] width 111 height 18
click at [414, 143] on div at bounding box center [414, 143] width 0 height 0
click at [465, 376] on div "Close" at bounding box center [390, 376] width 780 height 0
click at [407, 132] on div "The company made an adjustment in my salary." at bounding box center [453, 134] width 111 height 18
drag, startPoint x: 430, startPoint y: 138, endPoint x: 446, endPoint y: 140, distance: 16.0
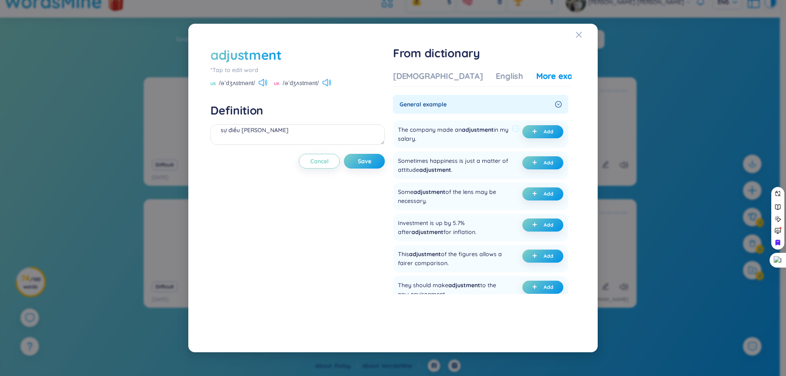
click at [446, 140] on div "The company made an adjustment in my salary." at bounding box center [453, 134] width 111 height 18
drag, startPoint x: 399, startPoint y: 129, endPoint x: 430, endPoint y: 137, distance: 31.5
click at [430, 137] on div "The company made an adjustment in my salary. Add" at bounding box center [480, 134] width 175 height 28
click at [424, 143] on div at bounding box center [424, 143] width 0 height 0
click at [578, 141] on div "adjustment *Tap to edit word US /əˈdʒʌstmənt/ UK /əˈdʒʌstmənt/ Definition sự đi…" at bounding box center [393, 188] width 374 height 293
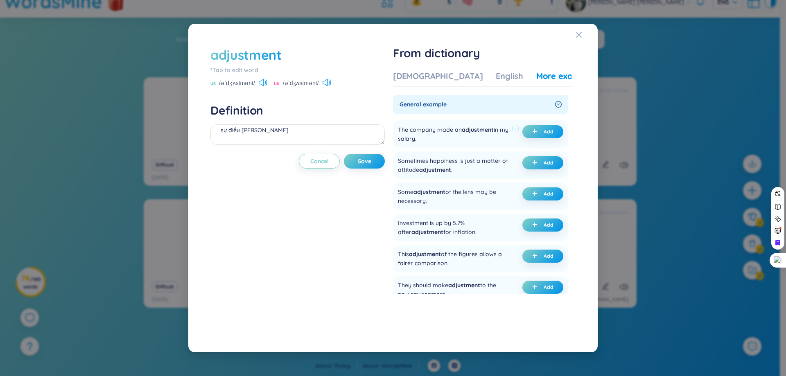
click at [418, 141] on div "The company made an adjustment in my salary." at bounding box center [453, 134] width 111 height 18
click at [418, 139] on div "The company made an adjustment in my salary." at bounding box center [453, 134] width 111 height 18
click at [434, 149] on icon at bounding box center [434, 151] width 5 height 5
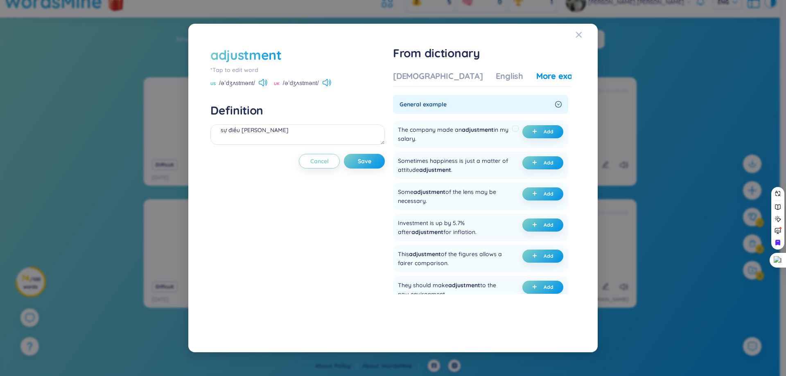
click at [429, 129] on div "The company made an adjustment in my salary." at bounding box center [453, 134] width 111 height 18
click at [423, 115] on div at bounding box center [423, 115] width 0 height 0
click at [164, 376] on div at bounding box center [82, 376] width 164 height 0
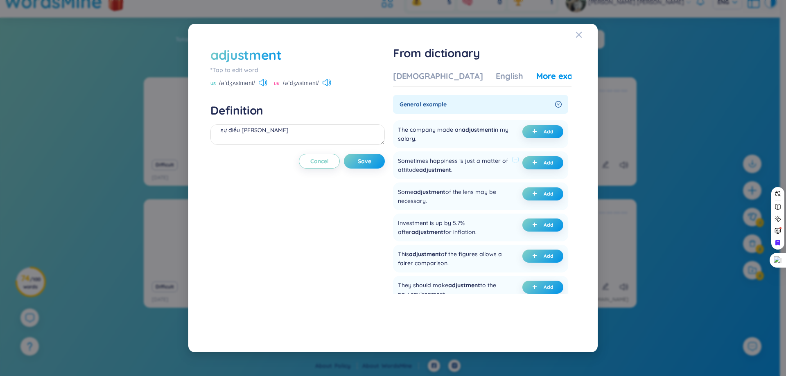
click at [498, 153] on div "Sometimes happiness is just a matter of attitude adjustment . Add" at bounding box center [480, 166] width 175 height 28
click at [421, 139] on div "The company made an adjustment in my salary." at bounding box center [453, 134] width 111 height 18
drag, startPoint x: 427, startPoint y: 138, endPoint x: 412, endPoint y: 140, distance: 15.7
click at [412, 140] on div "The company made an adjustment in my salary." at bounding box center [453, 134] width 111 height 18
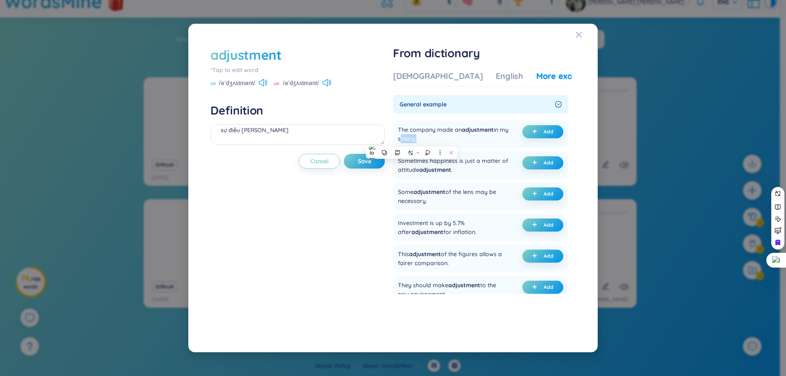
click at [406, 143] on div at bounding box center [406, 143] width 0 height 0
click at [164, 376] on div at bounding box center [82, 376] width 164 height 0
click at [552, 140] on div "Add" at bounding box center [543, 134] width 41 height 18
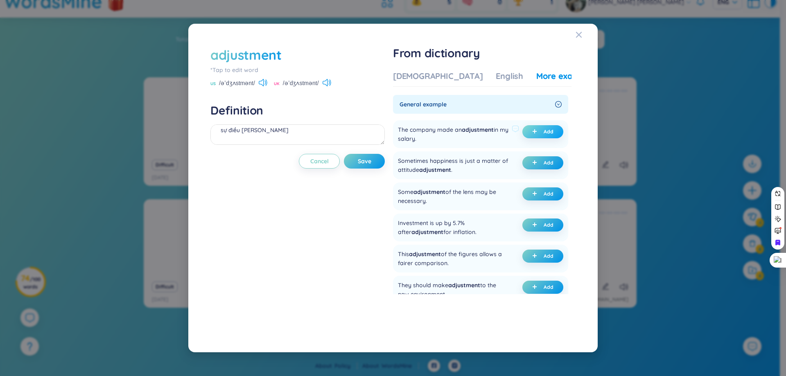
click at [551, 132] on span "Add" at bounding box center [549, 132] width 10 height 7
click at [370, 158] on span "Save" at bounding box center [365, 161] width 14 height 8
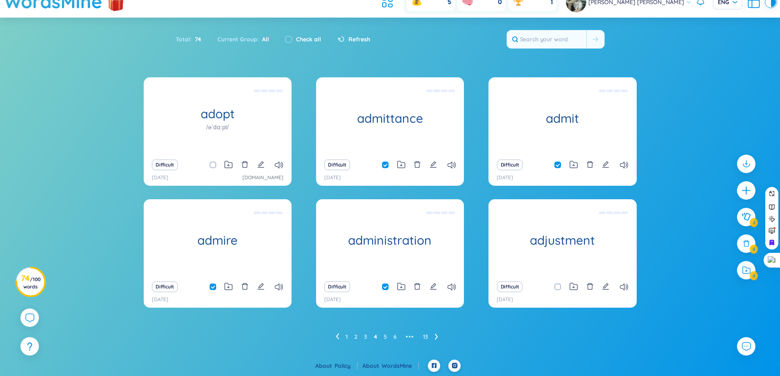
click at [560, 285] on input "checkbox" at bounding box center [562, 287] width 7 height 7
checkbox input "true"
click at [437, 336] on icon at bounding box center [436, 337] width 3 height 6
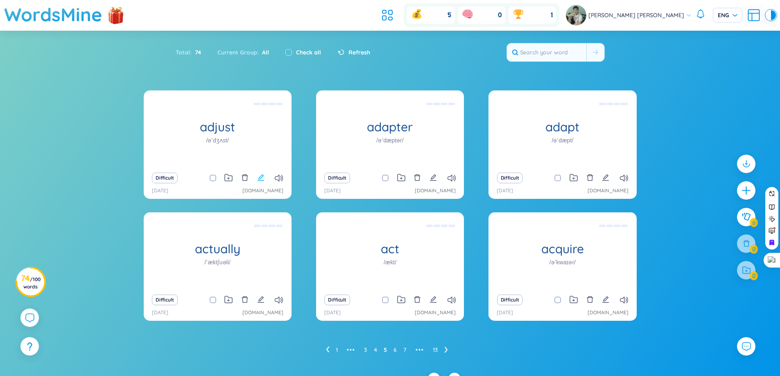
click at [263, 179] on icon "edit" at bounding box center [260, 177] width 7 height 7
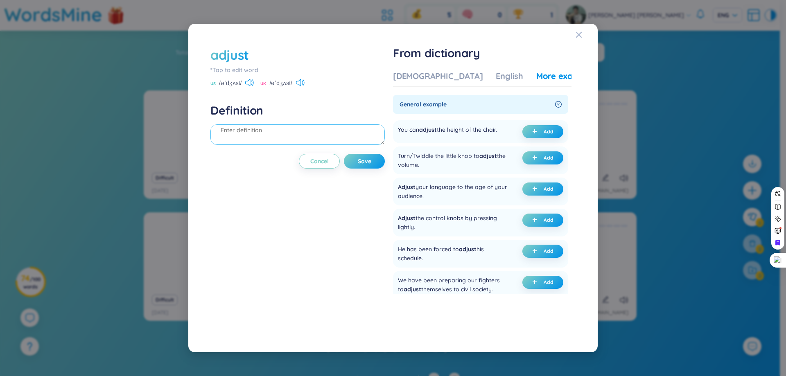
click at [268, 143] on textarea at bounding box center [298, 135] width 174 height 20
click at [299, 154] on button "Cancel" at bounding box center [319, 161] width 41 height 15
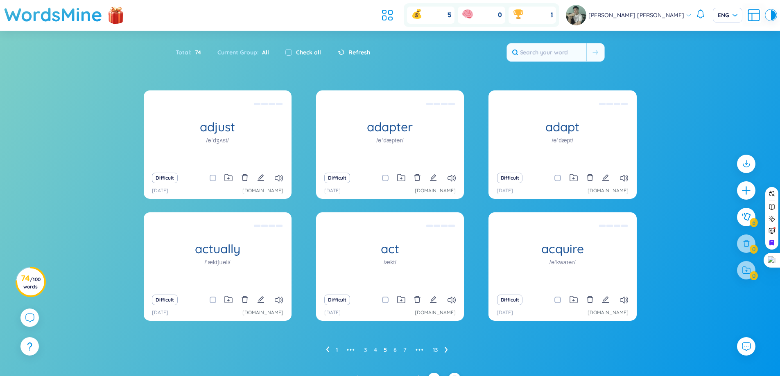
click at [257, 172] on button at bounding box center [260, 177] width 7 height 11
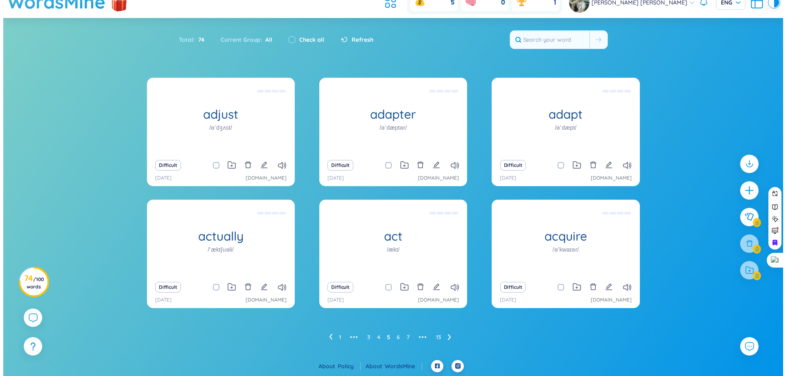
scroll to position [13, 0]
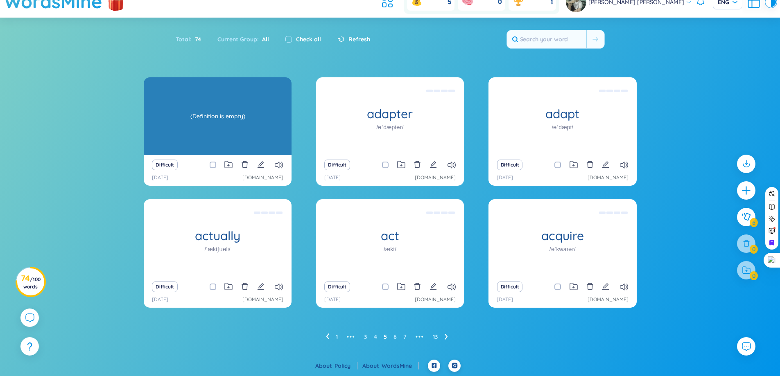
click at [188, 83] on div "adjust /əˈdʒʌst/" at bounding box center [218, 116] width 148 height 78
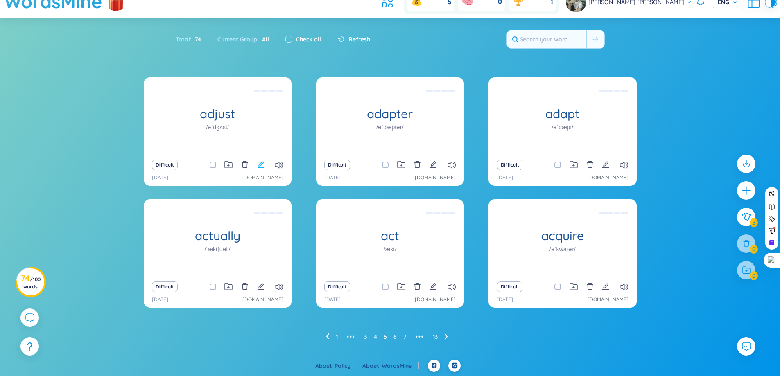
click at [264, 164] on icon "edit" at bounding box center [260, 164] width 7 height 7
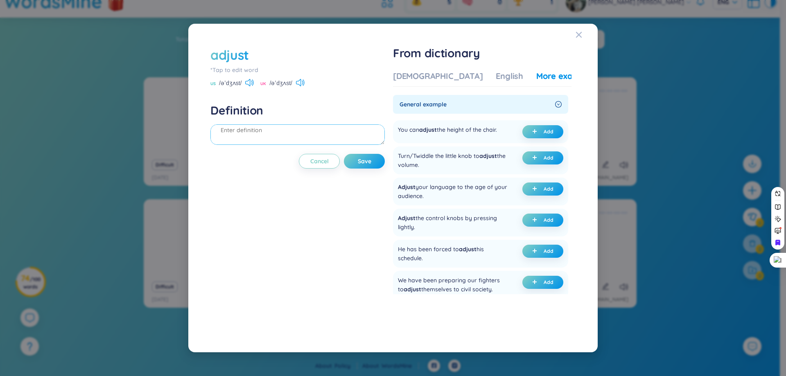
click at [288, 136] on textarea at bounding box center [298, 135] width 174 height 20
type textarea "d"
type textarea "điều chỉnh"
click at [497, 128] on div "You can adjust the height of the chair." at bounding box center [447, 131] width 99 height 13
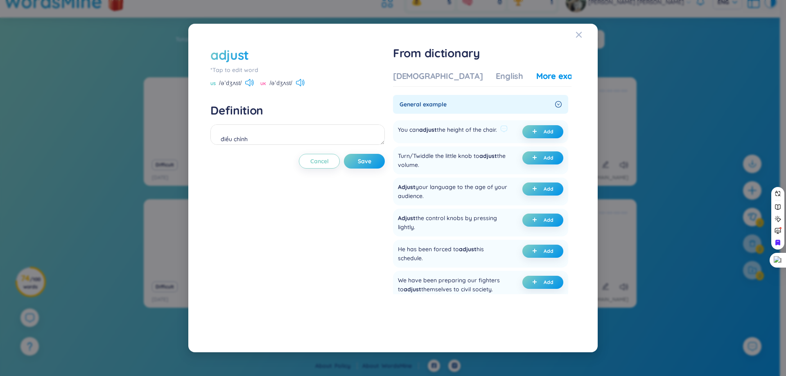
click at [496, 128] on div "You can adjust the height of the chair." at bounding box center [447, 131] width 99 height 13
click at [490, 115] on div at bounding box center [490, 115] width 0 height 0
click at [319, 238] on div "adjust *Tap to edit word US /əˈdʒʌst/ UK /əˈdʒʌst/ Definition điều chỉnh Cancel…" at bounding box center [298, 188] width 174 height 285
drag, startPoint x: 469, startPoint y: 131, endPoint x: 502, endPoint y: 131, distance: 32.4
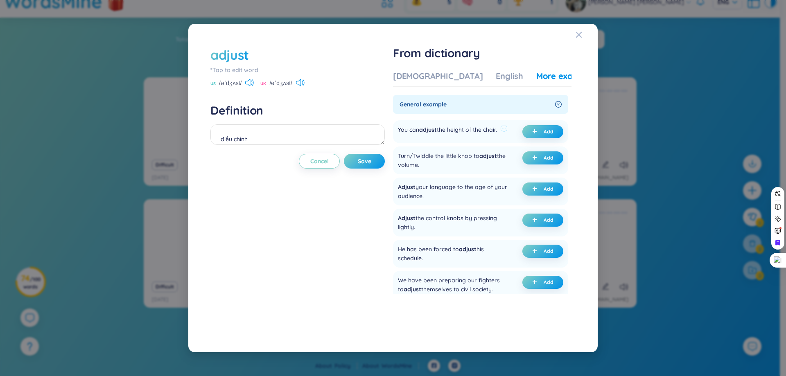
click at [497, 131] on div "You can adjust the height of the chair." at bounding box center [447, 131] width 99 height 13
click at [496, 134] on div at bounding box center [496, 134] width 0 height 0
click at [274, 255] on div "adjust *Tap to edit word US /əˈdʒʌst/ UK /əˈdʒʌst/ Definition điều chỉnh Cancel…" at bounding box center [298, 188] width 174 height 285
click at [537, 129] on span "plus" at bounding box center [536, 132] width 8 height 6
click at [366, 159] on span "Save" at bounding box center [365, 161] width 14 height 8
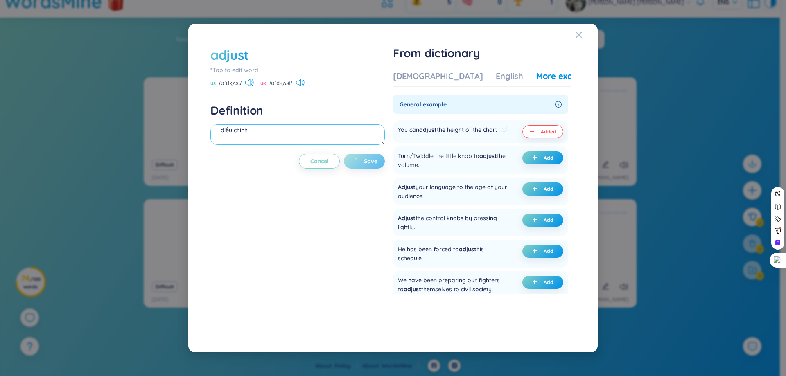
scroll to position [36, 0]
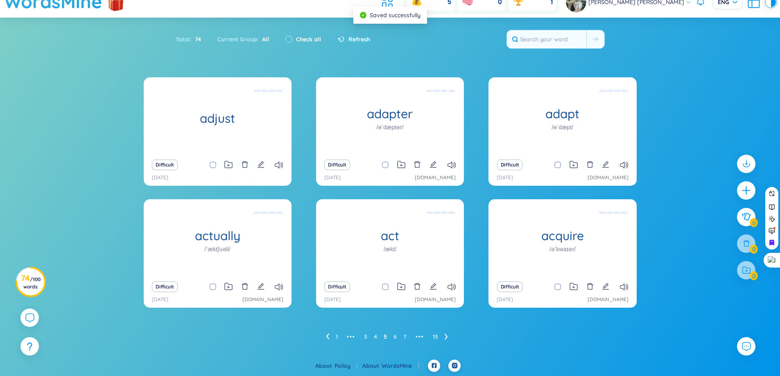
click at [215, 167] on input "checkbox" at bounding box center [217, 165] width 7 height 7
checkbox input "true"
click at [432, 164] on icon "edit" at bounding box center [433, 164] width 7 height 7
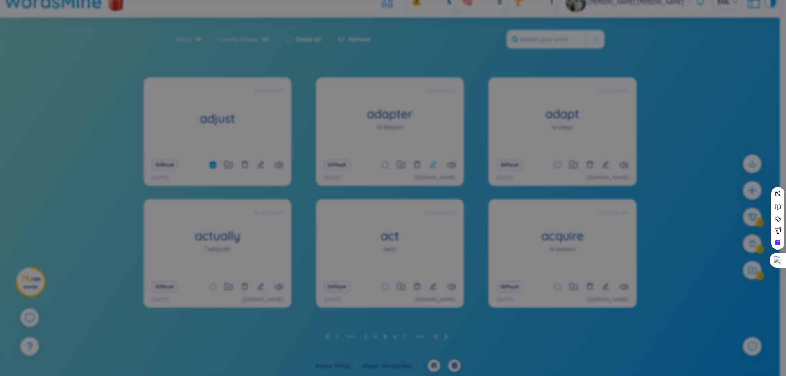
scroll to position [9, 0]
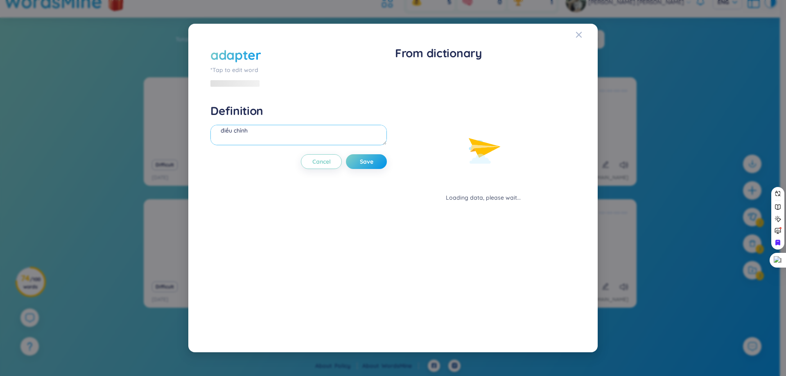
click at [325, 132] on textarea "điều chỉnh" at bounding box center [299, 135] width 177 height 20
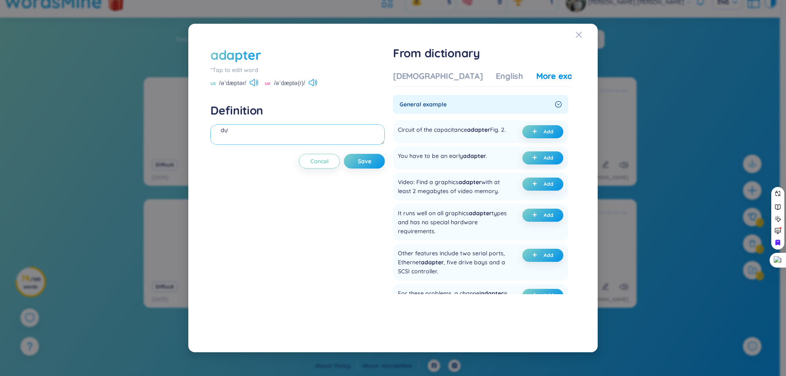
type textarea "d"
type textarea "thiết bị chuyển đổi"
drag, startPoint x: 455, startPoint y: 169, endPoint x: 489, endPoint y: 165, distance: 34.6
click at [487, 165] on div "You have to be an early adapter ." at bounding box center [442, 158] width 89 height 13
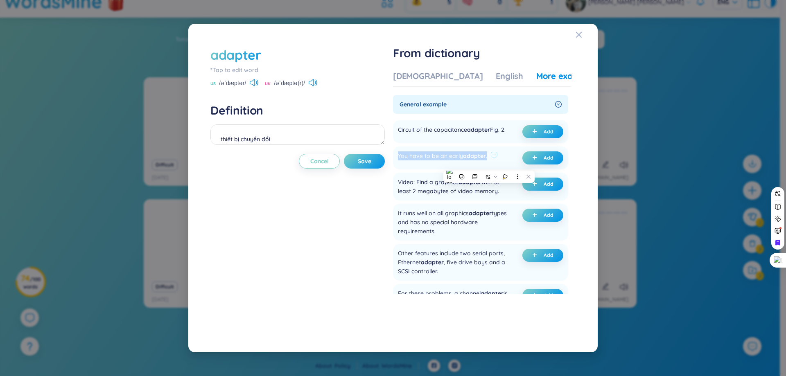
click at [456, 163] on div "You have to be an early adapter ." at bounding box center [442, 158] width 89 height 13
click at [471, 150] on ul "Circuit of the capacitance adapter Fig. 2. Add You have to be an early adapter …" at bounding box center [480, 276] width 175 height 319
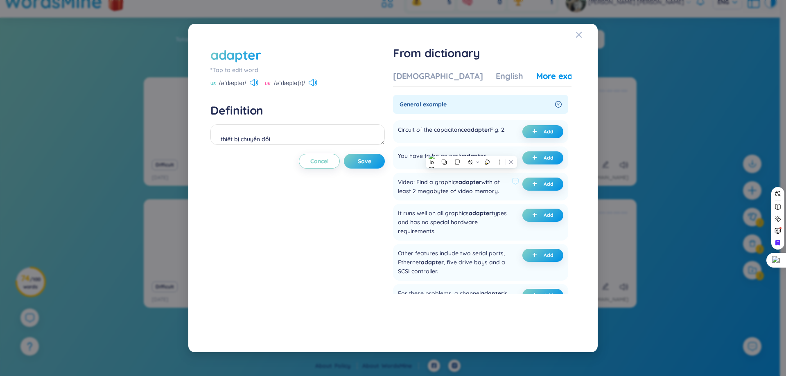
click at [466, 180] on div "Video: Find a graphics adapter with at least 2 megabytes of video memory. Add" at bounding box center [480, 187] width 175 height 28
click at [457, 162] on div "You have to be an early adapter ." at bounding box center [442, 158] width 89 height 13
click at [452, 165] on div at bounding box center [452, 165] width 0 height 0
click at [494, 138] on div "Circuit of the capacitance adapter Fig. 2." at bounding box center [452, 131] width 108 height 13
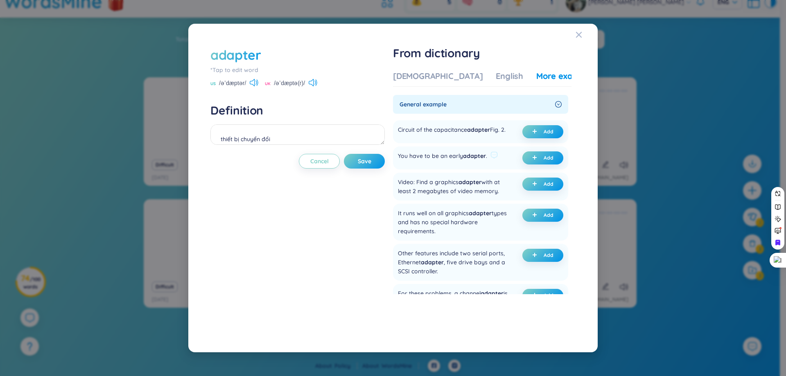
click at [447, 163] on div "You have to be an early adapter ." at bounding box center [442, 158] width 89 height 13
click at [441, 145] on div at bounding box center [441, 145] width 0 height 0
click at [502, 161] on div "You have to be an early adapter . Add" at bounding box center [480, 158] width 175 height 23
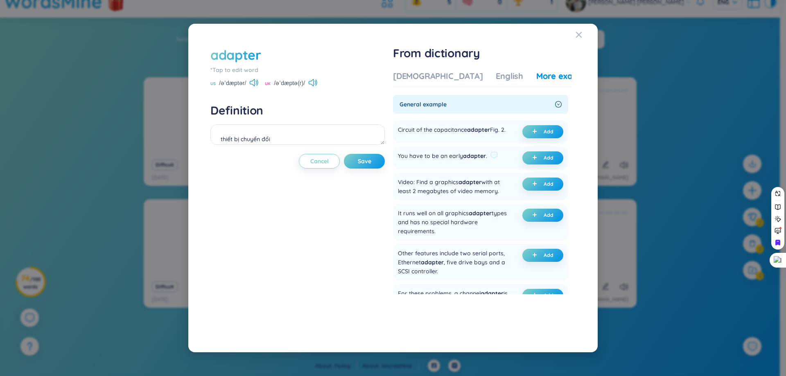
click at [472, 160] on span "adapter" at bounding box center [474, 155] width 23 height 7
click at [467, 165] on div at bounding box center [467, 165] width 0 height 0
click at [509, 161] on div "You have to be an early adapter . Add" at bounding box center [480, 158] width 175 height 23
click at [432, 77] on div "[DEMOGRAPHIC_DATA]" at bounding box center [438, 75] width 90 height 11
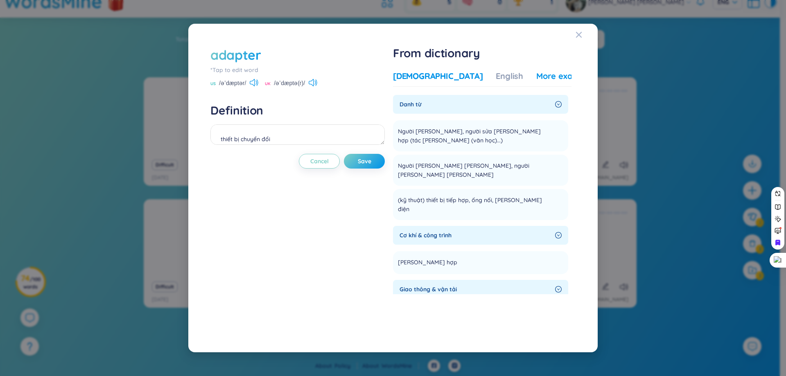
click at [537, 74] on div "More examples" at bounding box center [566, 75] width 59 height 11
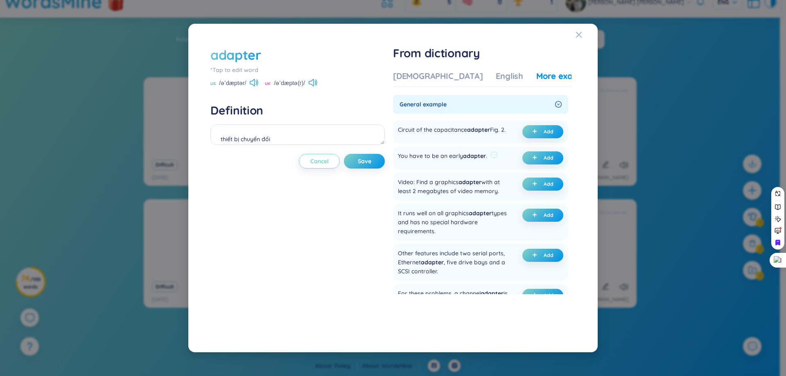
click at [403, 158] on div "You have to be an early adapter ." at bounding box center [442, 158] width 89 height 13
click at [398, 145] on div at bounding box center [398, 145] width 0 height 0
click at [453, 143] on div "Circuit of the capacitance adapter Fig. 2. Add" at bounding box center [480, 131] width 175 height 23
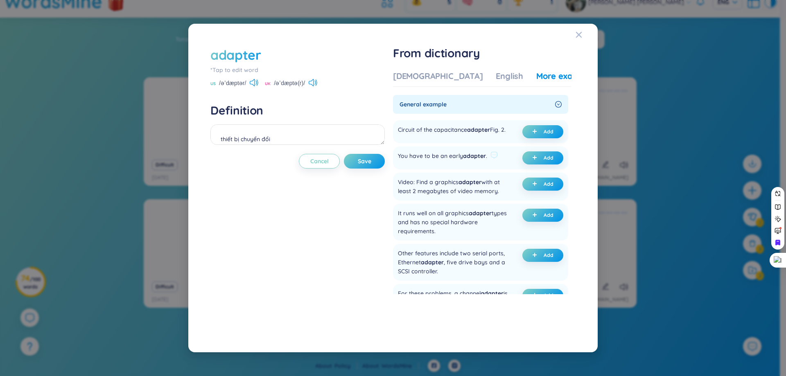
click at [459, 160] on div "You have to be an early adapter ." at bounding box center [442, 158] width 89 height 13
click at [424, 158] on div "You have to be an early adapter ." at bounding box center [442, 158] width 89 height 13
click at [416, 159] on div "You have to be an early adapter ." at bounding box center [442, 158] width 89 height 13
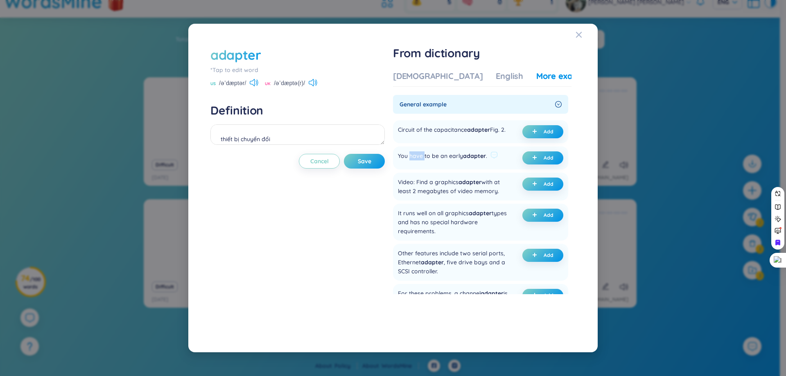
click at [416, 159] on div "You have to be an early adapter ." at bounding box center [442, 158] width 89 height 13
click at [411, 146] on div at bounding box center [411, 146] width 0 height 0
click at [487, 164] on div "You have to be an early adapter ." at bounding box center [442, 158] width 89 height 13
click at [549, 161] on span "Add" at bounding box center [549, 158] width 10 height 7
click at [383, 163] on button "Save" at bounding box center [364, 161] width 41 height 15
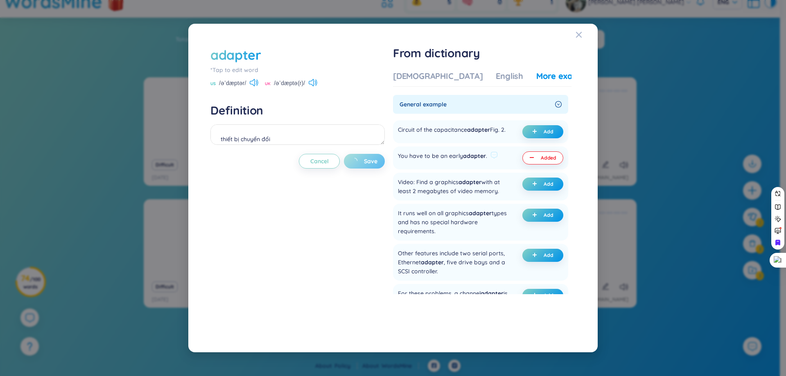
click at [456, 158] on div "You have to be an early adapter ." at bounding box center [442, 158] width 89 height 13
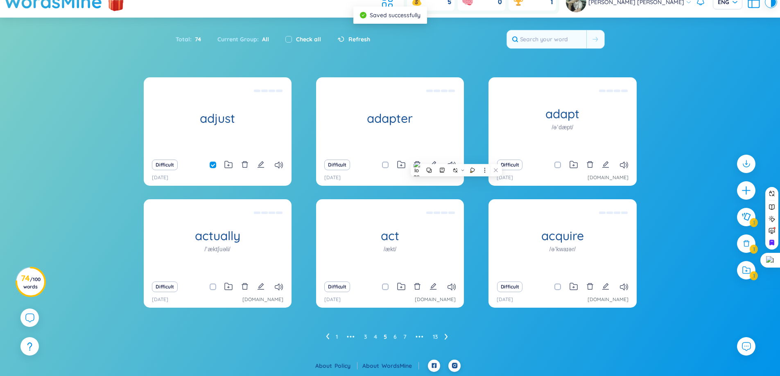
click at [483, 203] on div "adjust điều chỉnh (undefined) Eg: You can adjust the height of the chair. Diffi…" at bounding box center [390, 197] width 493 height 241
click at [386, 164] on input "checkbox" at bounding box center [389, 165] width 7 height 7
checkbox input "true"
click at [439, 163] on div "Difficult" at bounding box center [390, 164] width 140 height 11
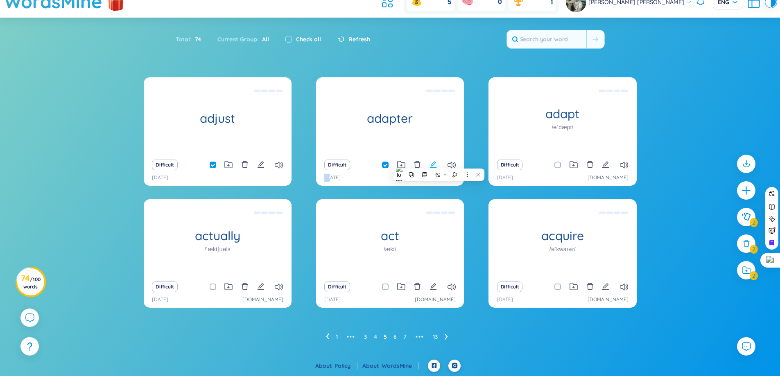
click at [435, 164] on icon "edit" at bounding box center [433, 164] width 7 height 7
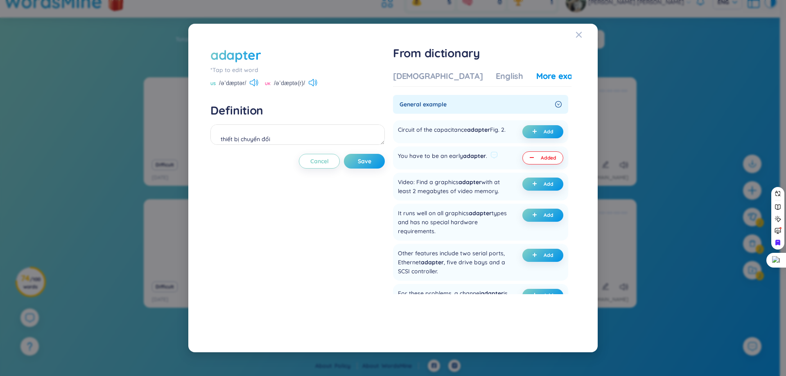
click at [454, 160] on div "You have to be an early adapter ." at bounding box center [442, 158] width 89 height 13
click at [472, 172] on icon at bounding box center [470, 172] width 5 height 5
click at [476, 217] on span "adapter" at bounding box center [480, 213] width 23 height 7
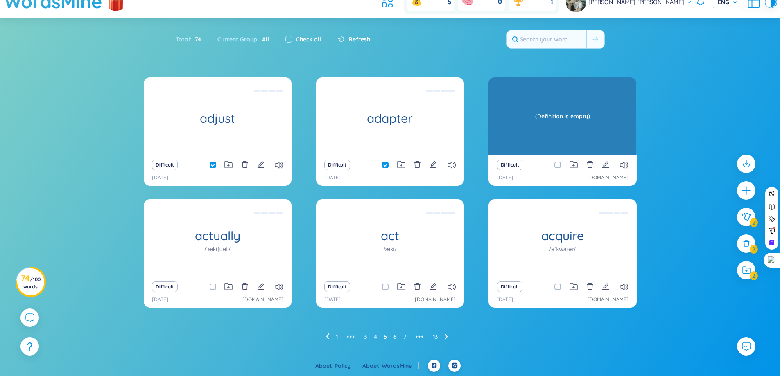
click at [579, 121] on div "(Definition is empty)" at bounding box center [563, 116] width 140 height 74
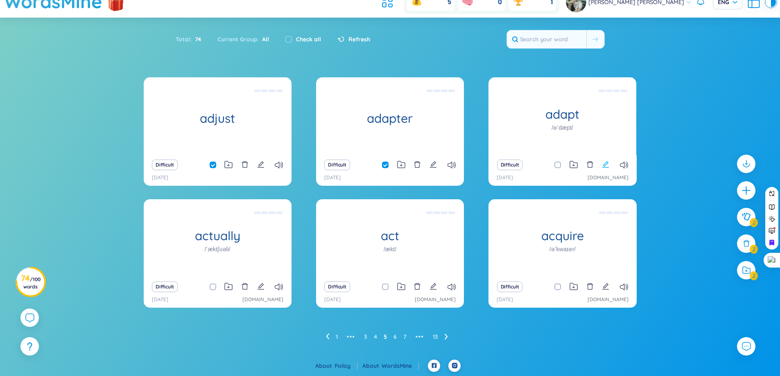
click at [605, 166] on icon "edit" at bounding box center [605, 164] width 7 height 7
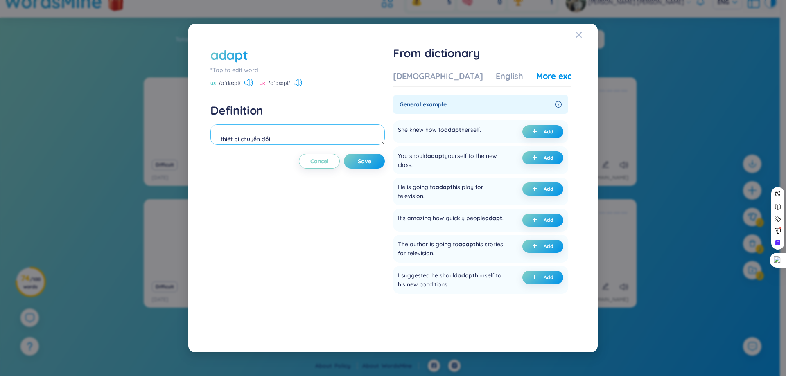
click at [276, 132] on textarea "thiết bị chuyển đổi" at bounding box center [298, 135] width 174 height 20
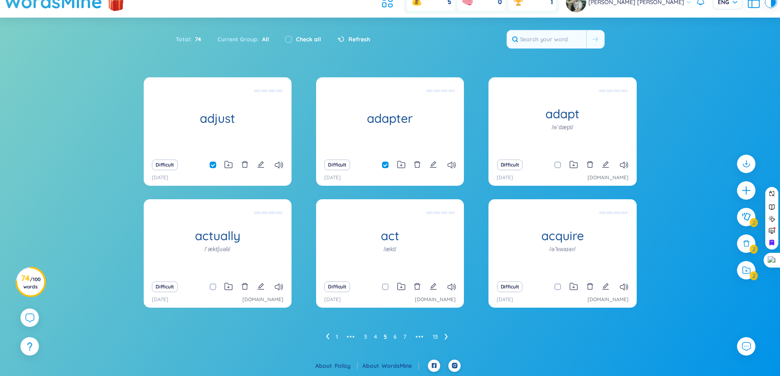
click at [558, 166] on span at bounding box center [558, 165] width 7 height 7
click at [559, 166] on input "checkbox" at bounding box center [562, 165] width 7 height 7
checkbox input "true"
click at [607, 162] on icon "edit" at bounding box center [605, 164] width 7 height 7
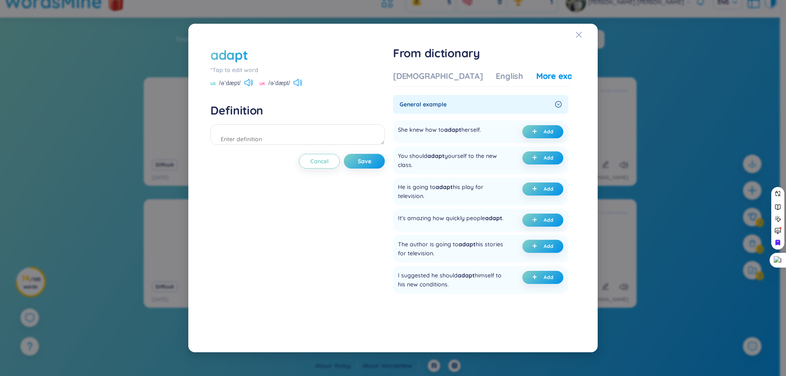
click at [354, 147] on div "adapt *Tap to edit word US /əˈdæpt/ UK /əˈdæpt/ Definition Cancel Save" at bounding box center [298, 188] width 174 height 285
click at [351, 145] on div at bounding box center [298, 136] width 174 height 23
click at [345, 134] on textarea at bounding box center [298, 135] width 174 height 20
type textarea "dựa vào"
click at [461, 131] on span "adapt" at bounding box center [452, 129] width 17 height 7
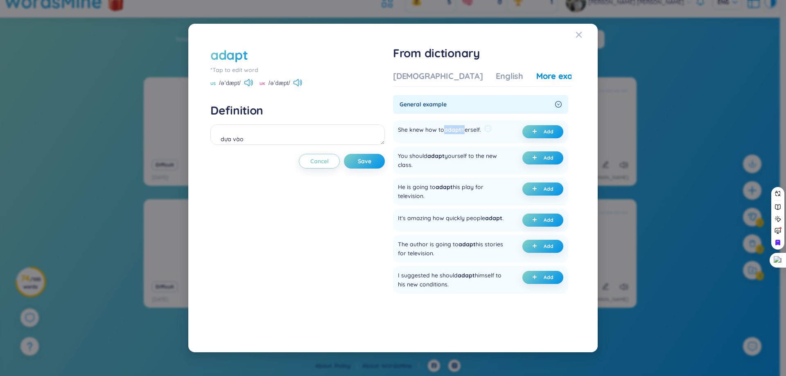
click at [461, 131] on span "adapt" at bounding box center [452, 129] width 17 height 7
click at [455, 114] on div at bounding box center [455, 114] width 0 height 0
click at [469, 231] on div "It's amazing how quickly people adapt . Add" at bounding box center [480, 220] width 175 height 23
click at [425, 68] on div "Vietnamese English More examples General example She knew how to adapt herself.…" at bounding box center [482, 198] width 179 height 263
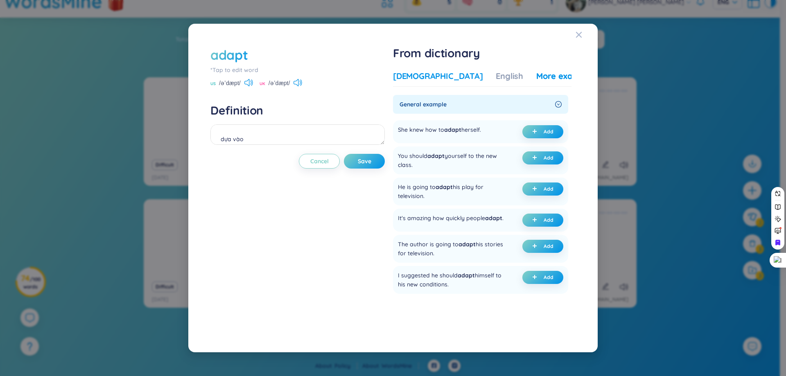
click at [427, 74] on div "[DEMOGRAPHIC_DATA]" at bounding box center [438, 75] width 90 height 11
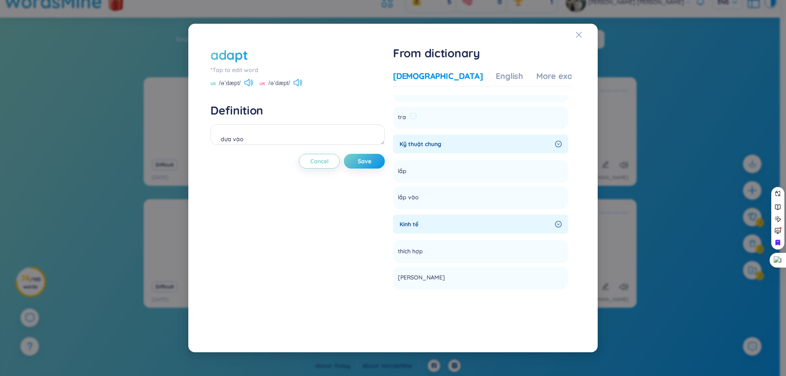
scroll to position [417, 0]
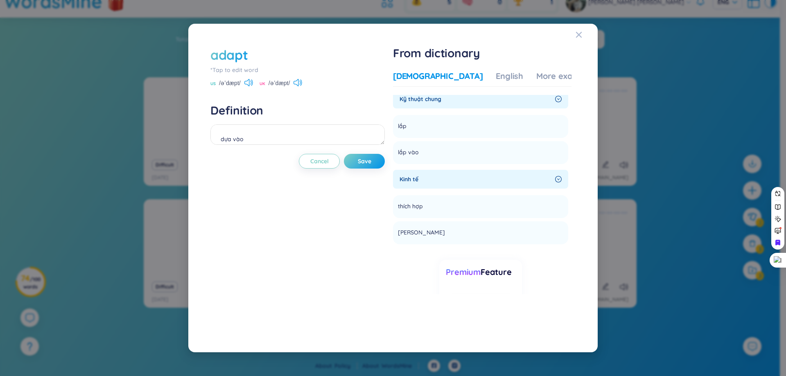
click at [639, 60] on div "adapt *Tap to edit word US /əˈdæpt/ UK /əˈdæpt/ Definition dựa vào Cancel Save …" at bounding box center [393, 188] width 786 height 376
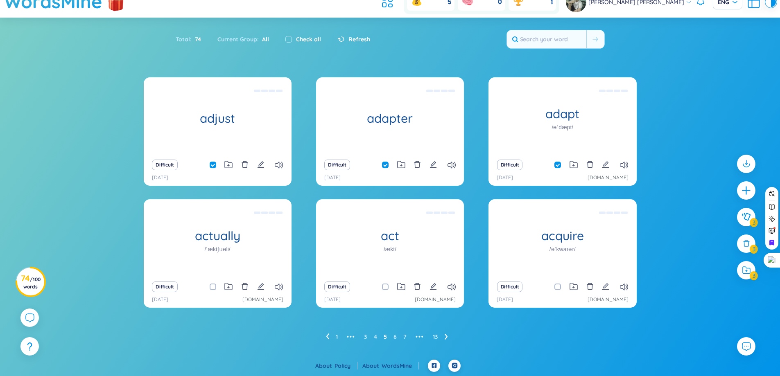
click at [215, 289] on input "checkbox" at bounding box center [217, 287] width 7 height 7
checkbox input "true"
click at [260, 289] on icon "edit" at bounding box center [260, 286] width 7 height 7
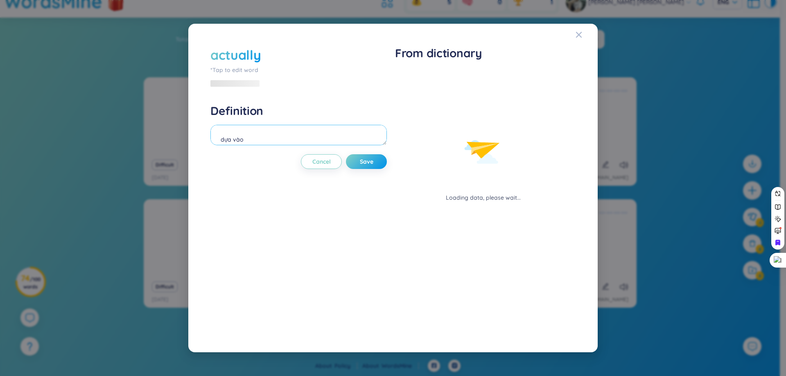
click at [283, 125] on textarea "dựa vào" at bounding box center [299, 135] width 177 height 20
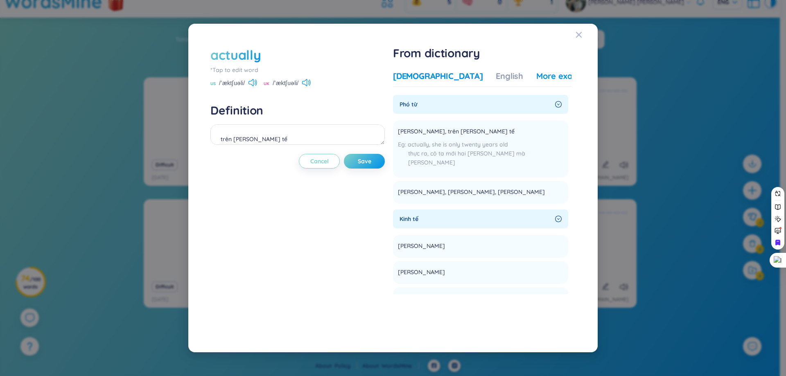
click at [537, 79] on div "More examples" at bounding box center [566, 75] width 59 height 11
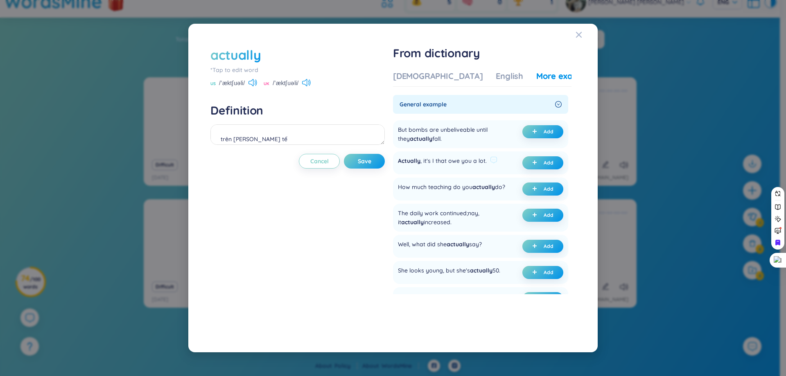
click at [452, 159] on div "Actually , it's I that owe you a lot." at bounding box center [442, 162] width 89 height 13
click at [447, 146] on div at bounding box center [447, 146] width 0 height 0
click at [643, 169] on div "actually *Tap to edit word US /ˈæktʃuəli/ UK /ˈæktʃuəli/ Definition trên thực t…" at bounding box center [393, 188] width 786 height 376
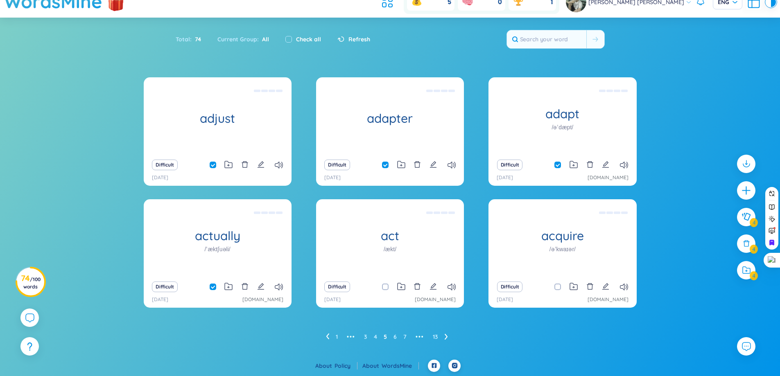
click at [265, 287] on div "Difficult" at bounding box center [218, 286] width 140 height 11
click at [259, 289] on icon "edit" at bounding box center [260, 286] width 7 height 7
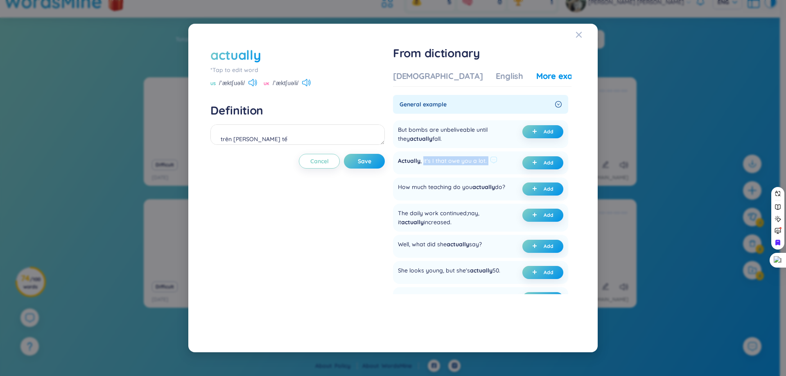
drag, startPoint x: 425, startPoint y: 163, endPoint x: 490, endPoint y: 164, distance: 65.1
click at [490, 164] on div "Actually , it's I that owe you a lot." at bounding box center [448, 162] width 100 height 13
click at [484, 170] on div at bounding box center [484, 170] width 0 height 0
click at [547, 162] on span "Add" at bounding box center [549, 163] width 10 height 7
click at [346, 146] on div "(undefined) Eg: Actually, it's I that owe you a lot." at bounding box center [298, 136] width 174 height 23
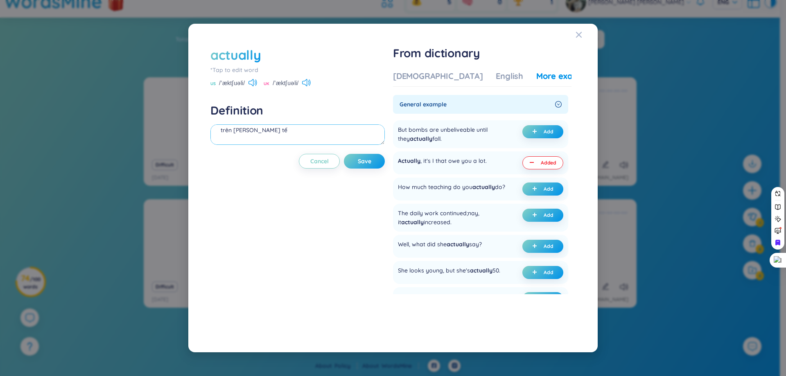
scroll to position [0, 0]
click at [249, 131] on textarea "(undefined) Eg: Actually, it's I that owe you a lot." at bounding box center [298, 135] width 174 height 20
click at [240, 125] on textarea "(undefined) Eg: Actually, it's I that owe you a lot." at bounding box center [298, 135] width 174 height 20
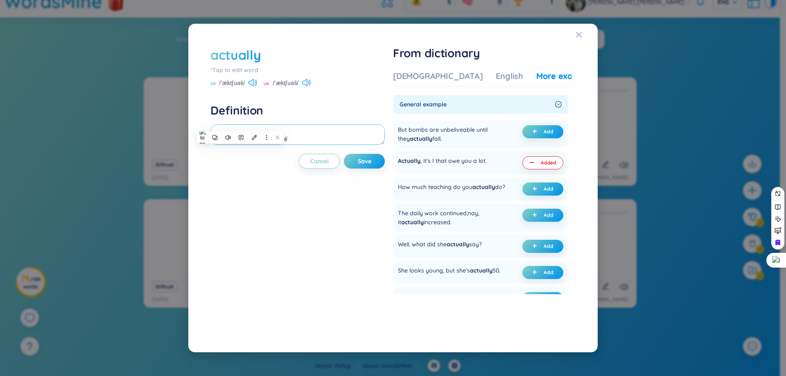
click at [239, 127] on textarea "(undefined) Eg: Actually, it's I that owe you a lot." at bounding box center [298, 135] width 174 height 20
click at [224, 136] on textarea "(undefined) Eg: Actually, it's I that owe you a lot." at bounding box center [298, 135] width 174 height 20
click at [222, 140] on textarea "(undefined) Eg: Actually, it's I that owe you a lot." at bounding box center [298, 135] width 174 height 20
click at [538, 163] on button "Added" at bounding box center [543, 162] width 41 height 13
drag, startPoint x: 283, startPoint y: 136, endPoint x: 216, endPoint y: 136, distance: 66.3
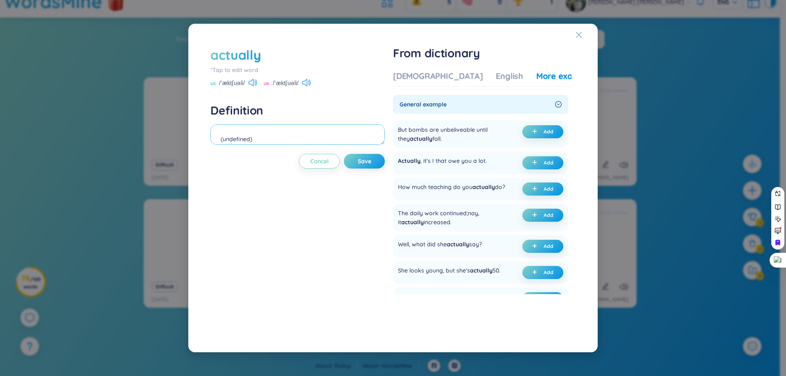
click at [216, 136] on textarea "(undefined)" at bounding box center [298, 135] width 174 height 20
type textarea "trên thực tế (undefined)"
click at [544, 163] on span "Add" at bounding box center [549, 163] width 10 height 7
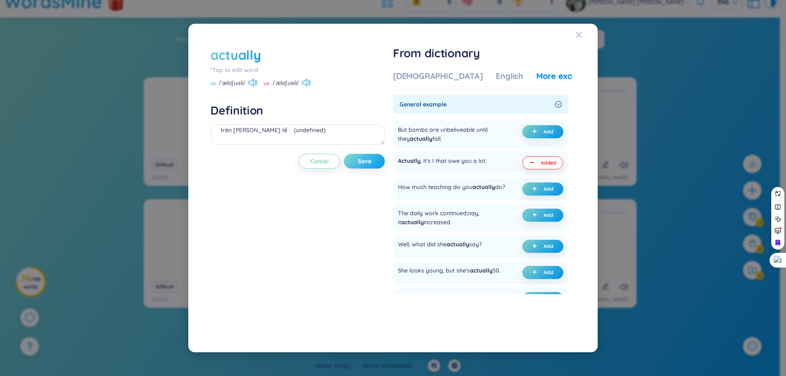
click at [371, 161] on span "Save" at bounding box center [365, 161] width 14 height 8
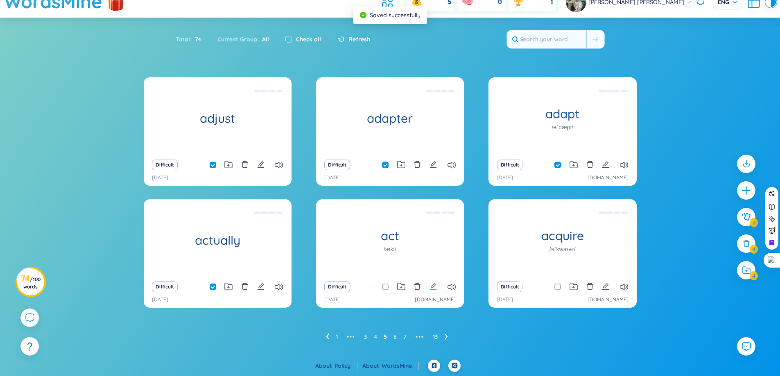
click at [431, 286] on icon "edit" at bounding box center [433, 286] width 7 height 7
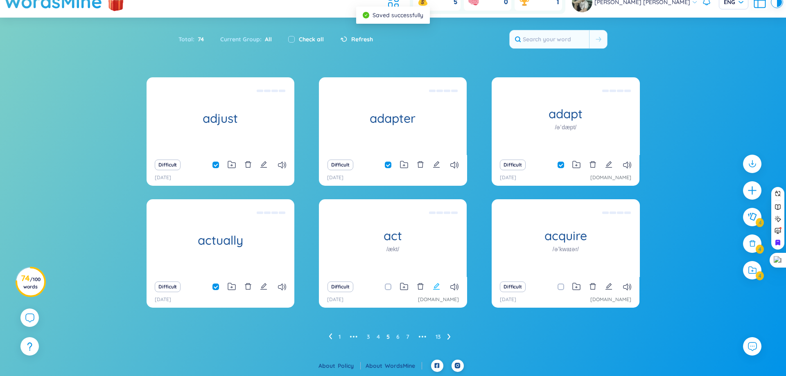
scroll to position [9, 0]
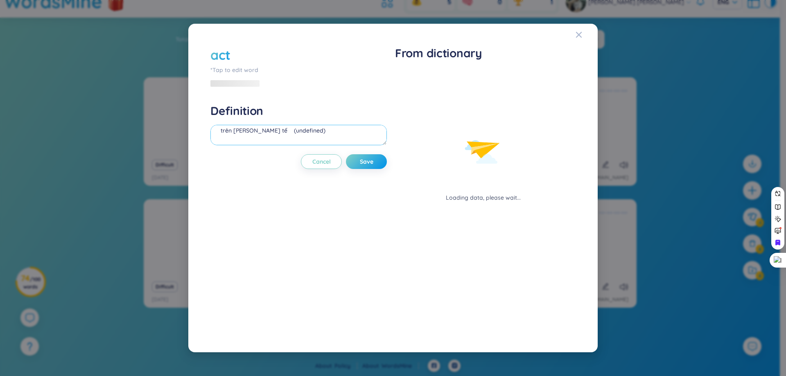
click at [331, 136] on textarea "trên thực tế (undefined)" at bounding box center [299, 135] width 177 height 20
type textarea "g"
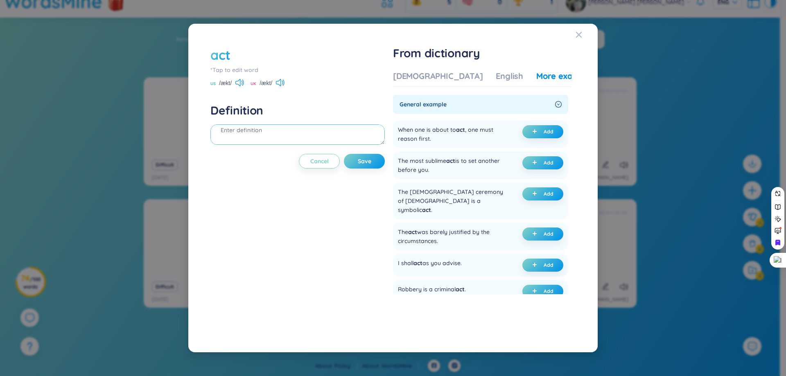
scroll to position [0, 0]
type textarea "hành động"
drag, startPoint x: 398, startPoint y: 129, endPoint x: 427, endPoint y: 130, distance: 29.1
click at [427, 130] on div "When one is about to act , one must reason first. Add" at bounding box center [480, 134] width 175 height 28
click at [422, 134] on div at bounding box center [422, 134] width 0 height 0
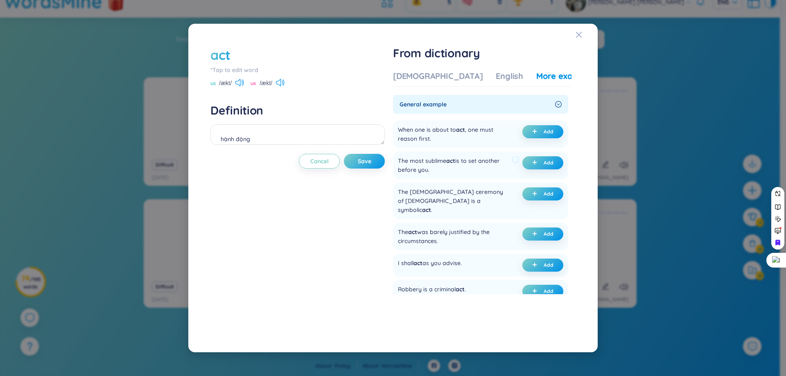
click at [486, 170] on div "The most sublime act is to set another before you." at bounding box center [453, 165] width 111 height 18
click at [405, 139] on div "When one is about to act , one must reason first." at bounding box center [453, 134] width 111 height 18
click at [399, 143] on div at bounding box center [399, 143] width 0 height 0
click at [408, 147] on div "When one is about to act , one must reason first. Add" at bounding box center [480, 134] width 175 height 28
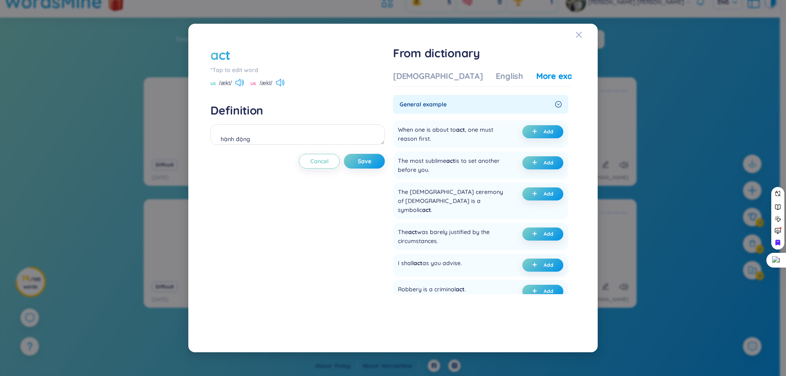
click at [465, 376] on div at bounding box center [390, 376] width 780 height 0
click at [480, 165] on div "The most sublime act is to set another before you." at bounding box center [453, 165] width 111 height 18
drag, startPoint x: 401, startPoint y: 129, endPoint x: 451, endPoint y: 138, distance: 50.7
click at [451, 138] on div "When one is about to act , one must reason first." at bounding box center [453, 134] width 111 height 18
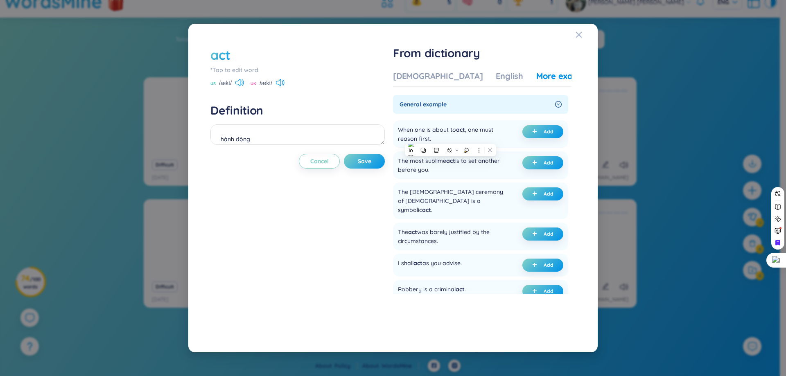
click at [445, 143] on div at bounding box center [445, 143] width 0 height 0
click at [412, 138] on div "When one is about to act , one must reason first." at bounding box center [453, 134] width 111 height 18
click at [452, 143] on div "When one is about to act , one must reason first." at bounding box center [453, 134] width 111 height 18
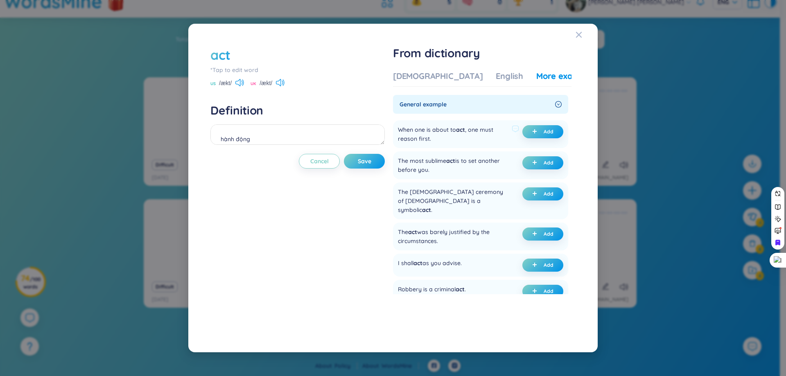
click at [410, 142] on div "When one is about to act , one must reason first." at bounding box center [453, 134] width 111 height 18
click at [405, 143] on div at bounding box center [405, 143] width 0 height 0
click at [415, 137] on div "When one is about to act , one must reason first." at bounding box center [453, 134] width 111 height 18
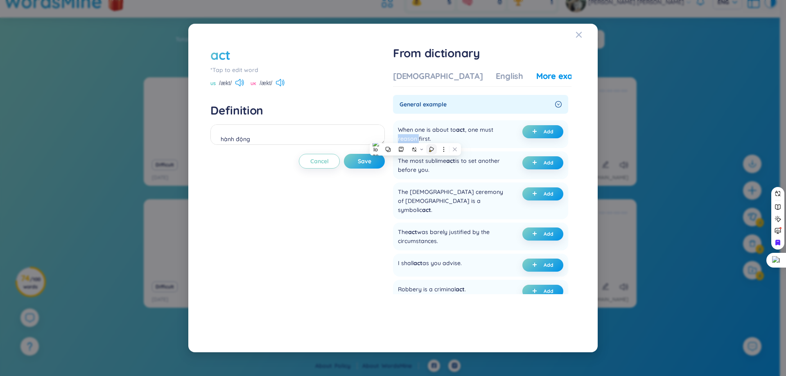
click at [432, 150] on icon at bounding box center [431, 149] width 5 height 5
click at [469, 140] on div "When one is about to act , one must reason first." at bounding box center [453, 134] width 111 height 18
click at [541, 135] on button "Add" at bounding box center [543, 131] width 41 height 13
click at [366, 165] on span "Save" at bounding box center [365, 161] width 14 height 8
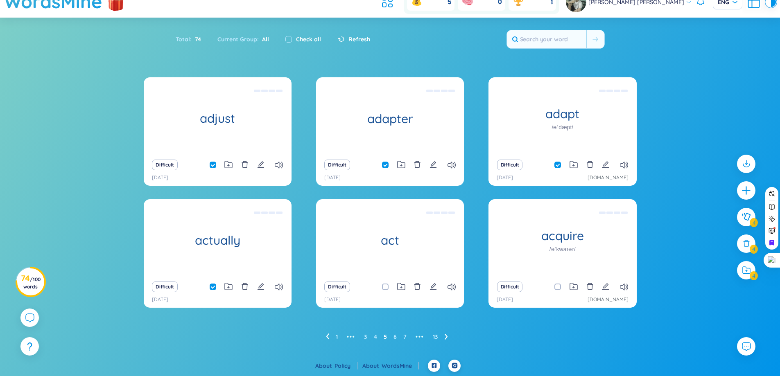
click at [387, 286] on input "checkbox" at bounding box center [389, 287] width 7 height 7
checkbox input "true"
click at [600, 288] on div "Difficult" at bounding box center [563, 286] width 140 height 11
click at [604, 287] on icon "edit" at bounding box center [605, 286] width 7 height 7
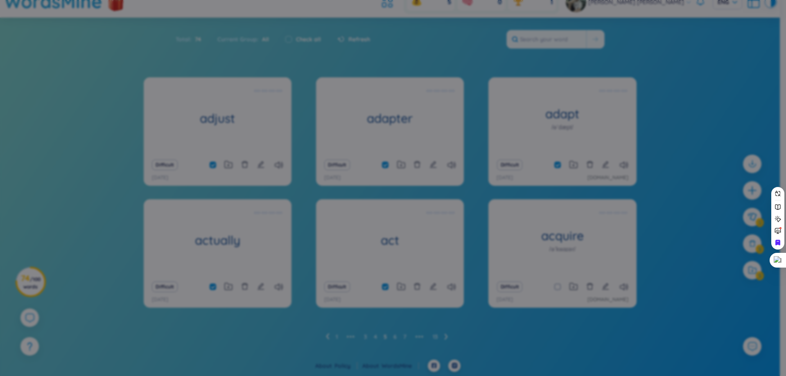
scroll to position [9, 0]
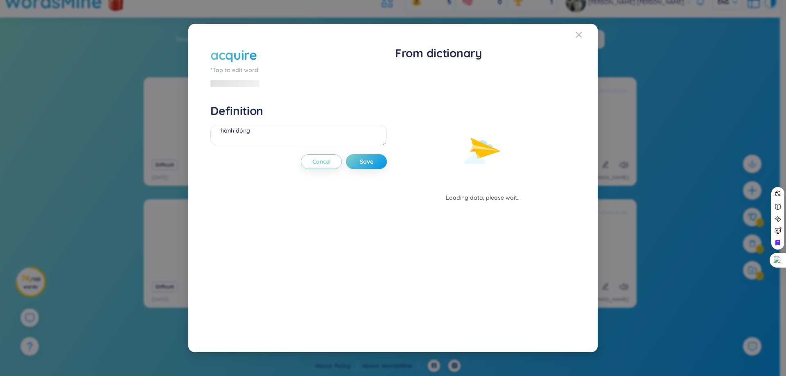
click at [323, 123] on div "Definition hành động" at bounding box center [299, 126] width 177 height 44
click at [329, 136] on textarea "hành động" at bounding box center [299, 135] width 177 height 20
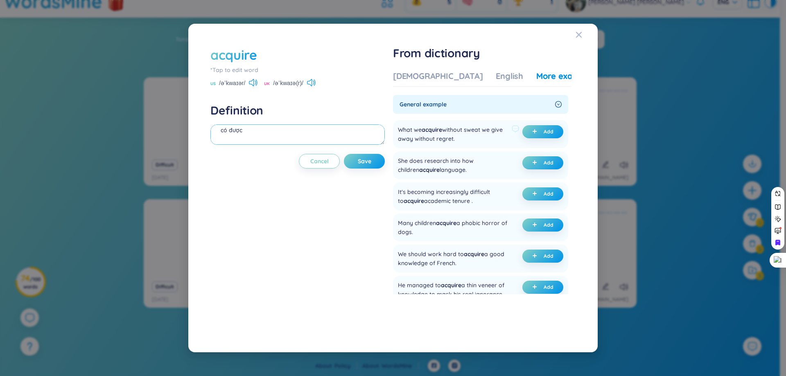
type textarea "có được"
drag, startPoint x: 470, startPoint y: 130, endPoint x: 480, endPoint y: 131, distance: 10.3
click at [480, 131] on div "What we acquire without sweat we give away without regret." at bounding box center [453, 134] width 111 height 18
drag, startPoint x: 417, startPoint y: 142, endPoint x: 424, endPoint y: 143, distance: 7.0
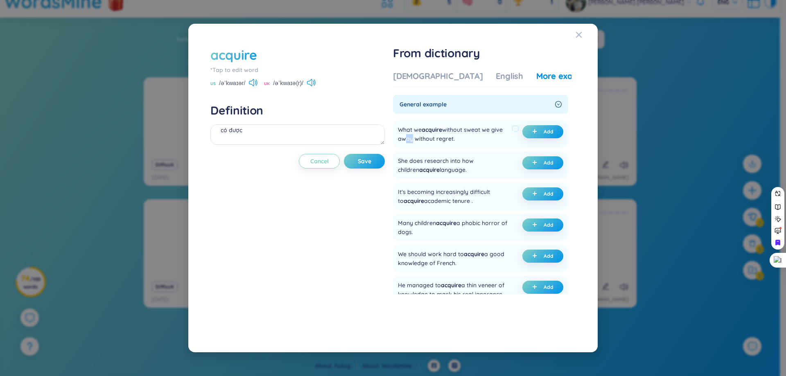
click at [424, 143] on div "What we acquire without sweat we give away without regret." at bounding box center [453, 134] width 111 height 18
drag, startPoint x: 438, startPoint y: 134, endPoint x: 448, endPoint y: 137, distance: 10.2
click at [447, 137] on div "What we acquire without sweat we give away without regret." at bounding box center [453, 134] width 111 height 18
drag, startPoint x: 457, startPoint y: 139, endPoint x: 468, endPoint y: 141, distance: 10.9
click at [466, 141] on div "What we acquire without sweat we give away without regret." at bounding box center [453, 134] width 111 height 18
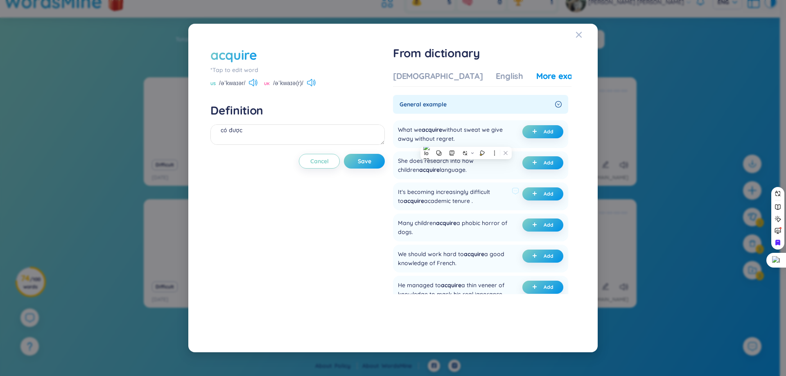
click at [456, 186] on div "It's becoming increasingly difficult to acquire academic tenure . Add" at bounding box center [480, 197] width 175 height 28
drag, startPoint x: 470, startPoint y: 225, endPoint x: 491, endPoint y: 245, distance: 28.7
click at [487, 225] on div "Many children acquire a phobic horror of dogs." at bounding box center [453, 228] width 111 height 18
click at [470, 254] on span "acquire" at bounding box center [474, 254] width 20 height 7
drag, startPoint x: 469, startPoint y: 222, endPoint x: 511, endPoint y: 224, distance: 42.2
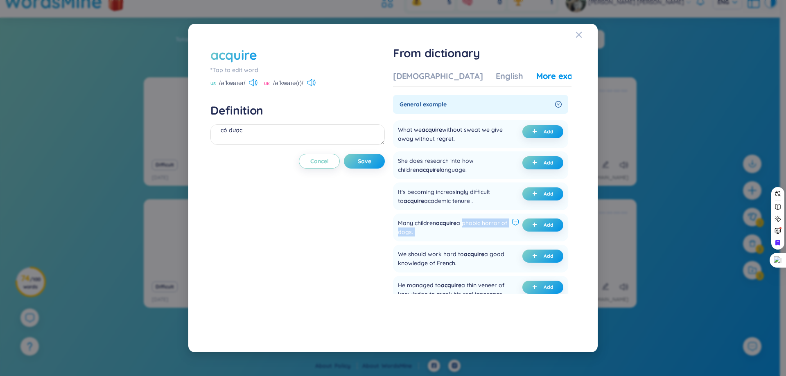
click at [511, 224] on div "Many children acquire a phobic horror of dogs." at bounding box center [458, 228] width 121 height 18
click at [489, 219] on div "Many children acquire a phobic horror of dogs." at bounding box center [453, 228] width 111 height 18
drag, startPoint x: 470, startPoint y: 224, endPoint x: 500, endPoint y: 226, distance: 30.0
click at [500, 226] on div "Many children acquire a phobic horror of dogs." at bounding box center [453, 228] width 111 height 18
click at [471, 224] on div "Many children acquire a phobic horror of dogs." at bounding box center [453, 228] width 111 height 18
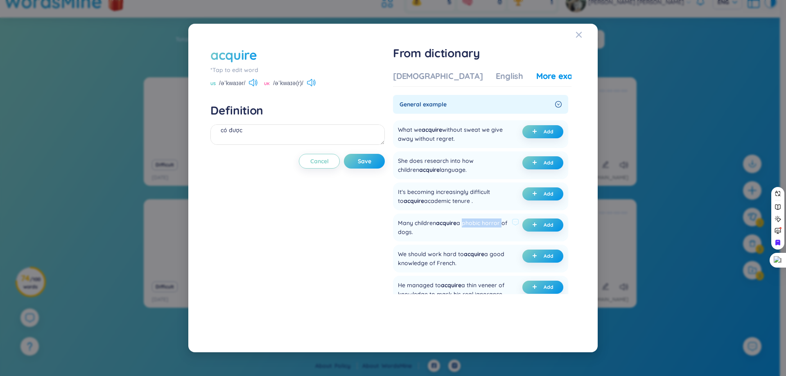
drag, startPoint x: 465, startPoint y: 224, endPoint x: 503, endPoint y: 225, distance: 38.1
click at [503, 225] on div "Many children acquire a phobic horror of dogs." at bounding box center [453, 228] width 111 height 18
click at [498, 227] on div at bounding box center [498, 227] width 0 height 0
click at [430, 224] on div "Many children acquire a phobic horror of dogs." at bounding box center [453, 228] width 111 height 18
drag, startPoint x: 399, startPoint y: 220, endPoint x: 441, endPoint y: 236, distance: 45.6
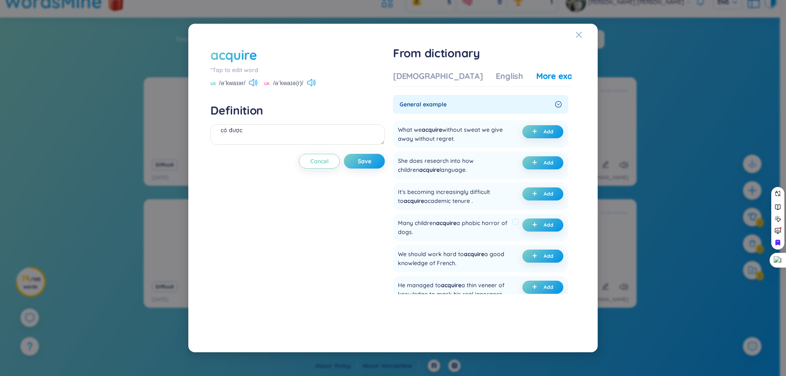
click at [441, 236] on div "Many children acquire a phobic horror of dogs. Add" at bounding box center [480, 228] width 175 height 28
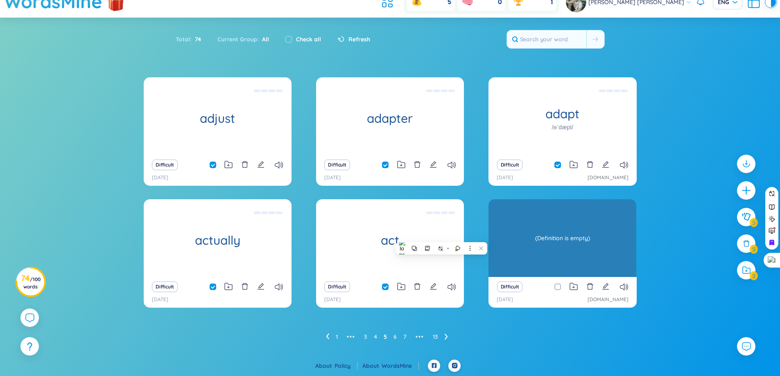
click at [532, 240] on h1 "acquire" at bounding box center [563, 236] width 148 height 14
click at [532, 240] on div "(Definition is empty)" at bounding box center [563, 238] width 140 height 74
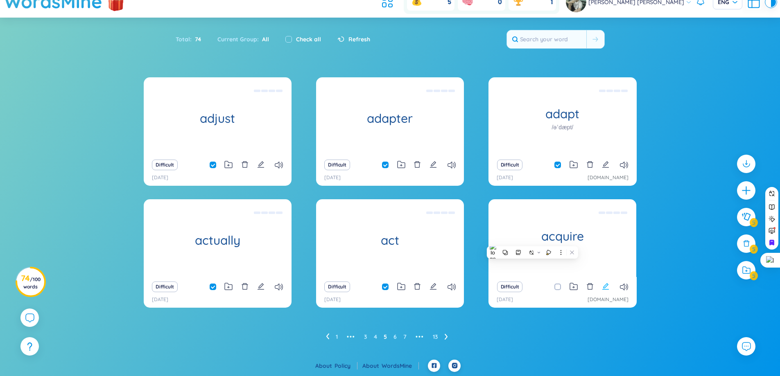
click at [602, 287] on icon "edit" at bounding box center [605, 286] width 7 height 7
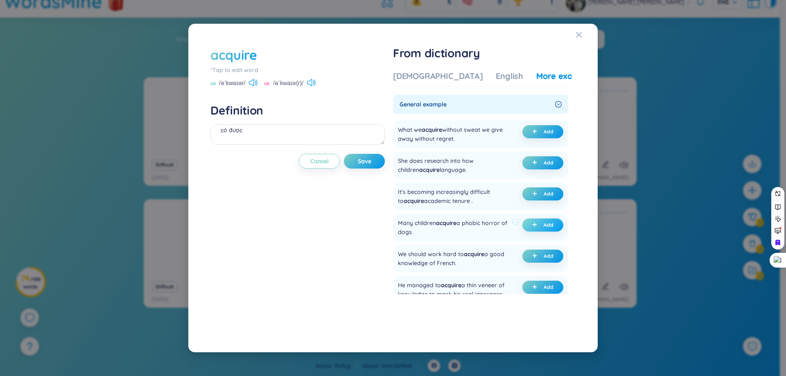
click at [540, 224] on button "Add" at bounding box center [543, 225] width 41 height 13
click at [324, 159] on span "Cancel" at bounding box center [319, 161] width 18 height 8
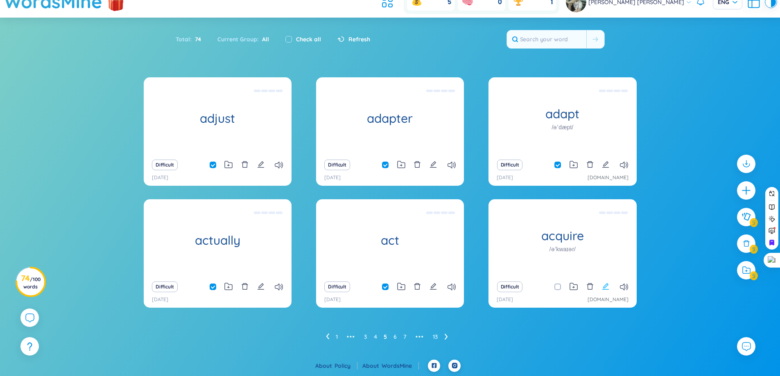
click at [604, 284] on icon "edit" at bounding box center [605, 286] width 7 height 7
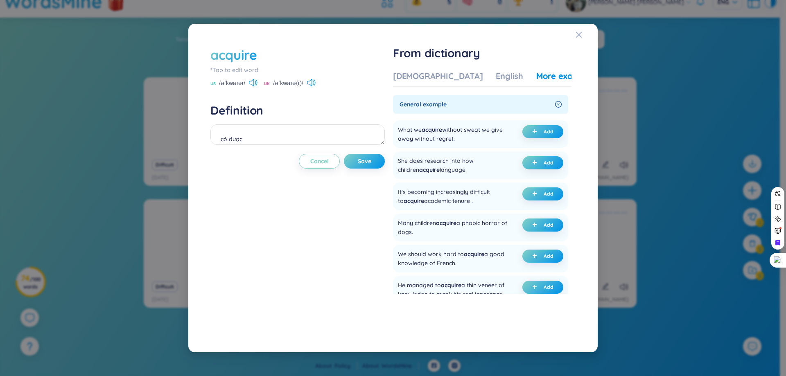
click at [303, 145] on div "có được" at bounding box center [298, 136] width 174 height 23
click at [303, 141] on textarea "có được" at bounding box center [298, 135] width 174 height 20
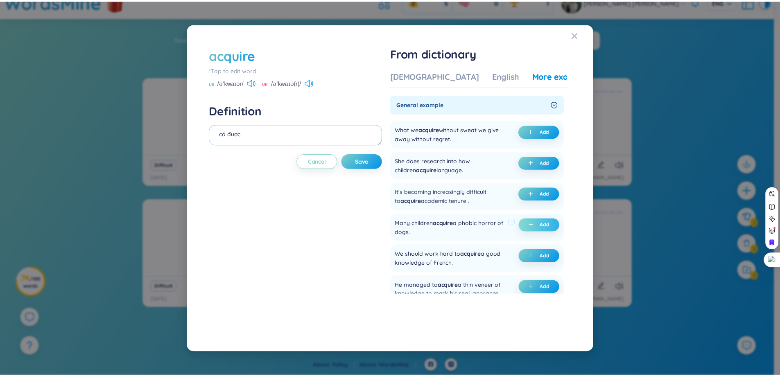
scroll to position [9, 0]
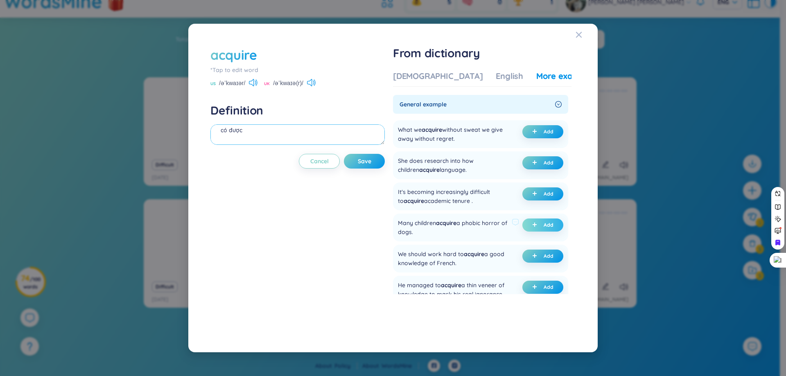
type textarea "có được"
click at [536, 224] on span "plus" at bounding box center [536, 225] width 8 height 6
click at [382, 165] on button "Save" at bounding box center [364, 161] width 41 height 15
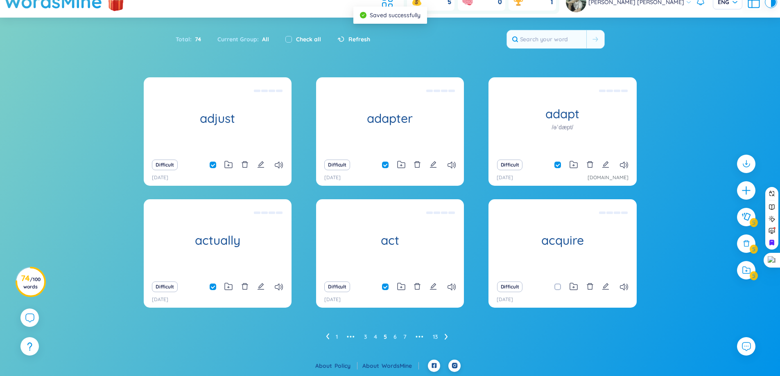
click at [561, 288] on input "checkbox" at bounding box center [562, 287] width 7 height 7
checkbox input "true"
click at [450, 337] on ul "1 ••• 3 4 5 6 7 ••• 13" at bounding box center [390, 337] width 129 height 13
click at [445, 337] on icon at bounding box center [446, 337] width 3 height 6
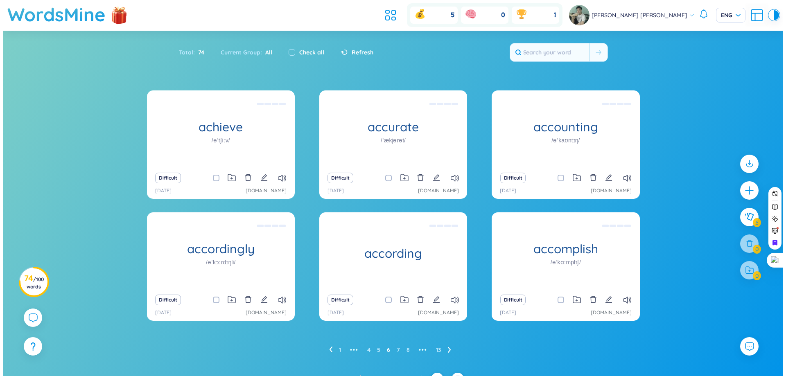
scroll to position [13, 0]
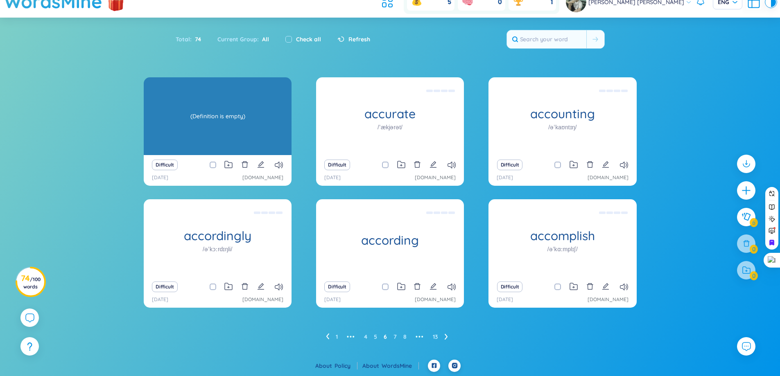
click at [186, 104] on div "achieve /əˈtʃiːv/ (Definition is empty)" at bounding box center [218, 116] width 148 height 78
click at [205, 128] on div "(Definition is empty)" at bounding box center [218, 116] width 140 height 74
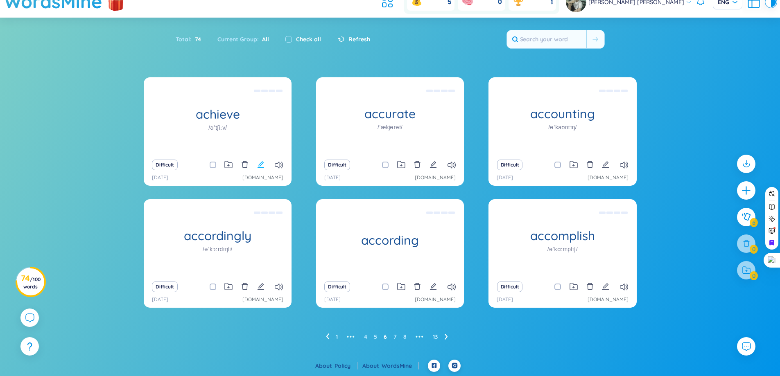
click at [261, 166] on icon "edit" at bounding box center [260, 164] width 7 height 7
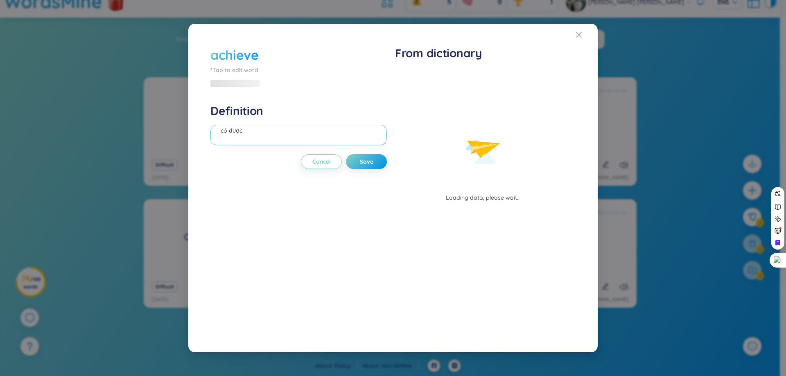
click at [256, 142] on textarea "có được" at bounding box center [299, 135] width 177 height 20
click at [257, 138] on textarea "có được" at bounding box center [299, 135] width 177 height 20
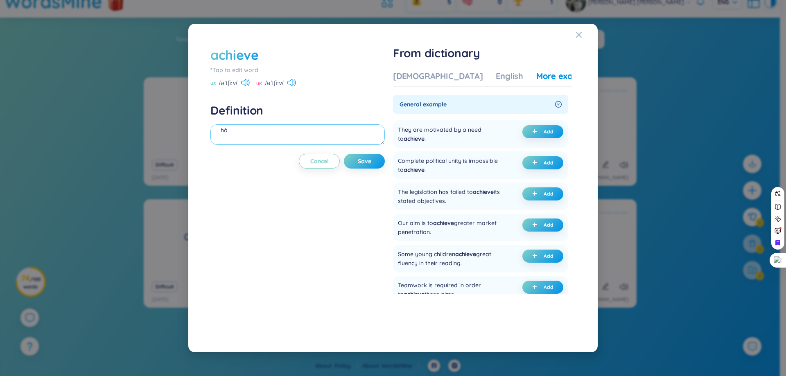
type textarea "h"
type textarea "d"
type textarea "đạt được"
click at [412, 161] on div "Complete political unity is impossible to achieve ." at bounding box center [453, 165] width 111 height 18
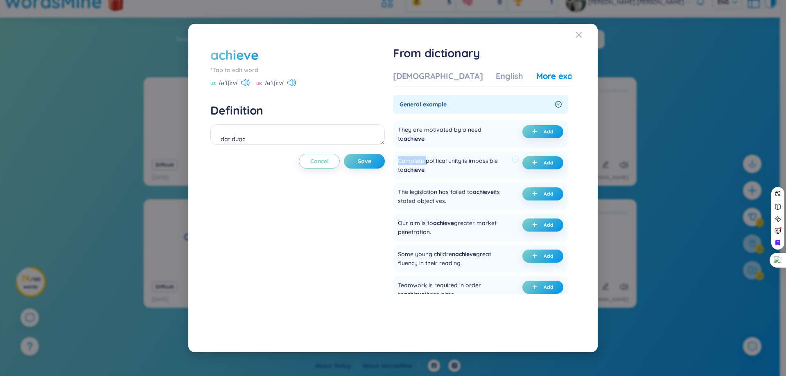
click at [412, 161] on div "Complete political unity is impossible to achieve ." at bounding box center [453, 165] width 111 height 18
click at [449, 161] on div "Complete political unity is impossible to achieve ." at bounding box center [453, 165] width 111 height 18
click at [490, 154] on div "Complete political unity is impossible to achieve . Add" at bounding box center [480, 166] width 175 height 28
drag, startPoint x: 442, startPoint y: 163, endPoint x: 456, endPoint y: 164, distance: 14.4
click at [454, 163] on div "Complete political unity is impossible to achieve ." at bounding box center [453, 165] width 111 height 18
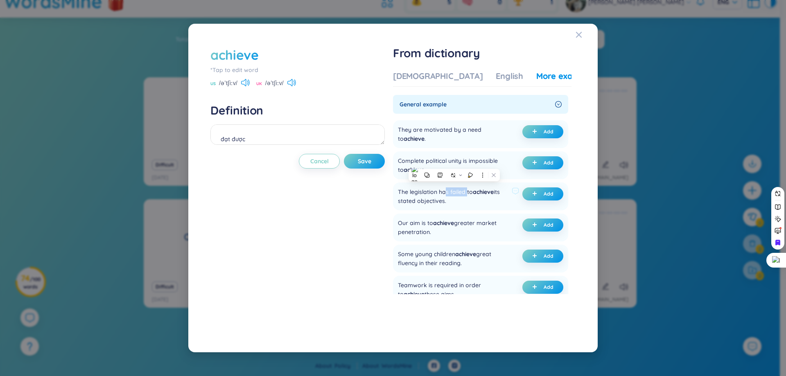
drag, startPoint x: 457, startPoint y: 192, endPoint x: 475, endPoint y: 195, distance: 19.1
click at [475, 195] on div "The legislation has failed to achieve its stated objectives." at bounding box center [453, 197] width 111 height 18
click at [464, 223] on div "Our aim is to achieve greater market penetration." at bounding box center [453, 228] width 111 height 18
drag, startPoint x: 404, startPoint y: 207, endPoint x: 433, endPoint y: 205, distance: 29.1
click at [433, 205] on div "The legislation has failed to achieve its stated objectives. Add" at bounding box center [480, 197] width 175 height 28
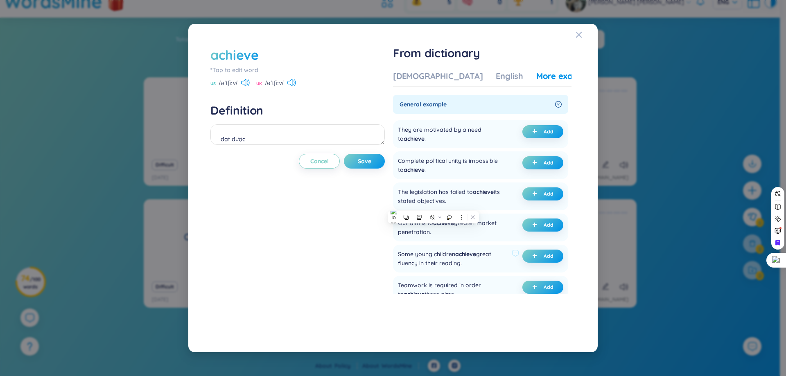
click at [448, 253] on div "Some young children achieve great fluency in their reading." at bounding box center [453, 259] width 111 height 18
click at [481, 206] on div "The legislation has failed to achieve its stated objectives. Add" at bounding box center [480, 197] width 175 height 28
drag, startPoint x: 417, startPoint y: 268, endPoint x: 455, endPoint y: 266, distance: 37.3
click at [455, 266] on div "Some young children achieve great fluency in their reading. Add" at bounding box center [480, 259] width 175 height 28
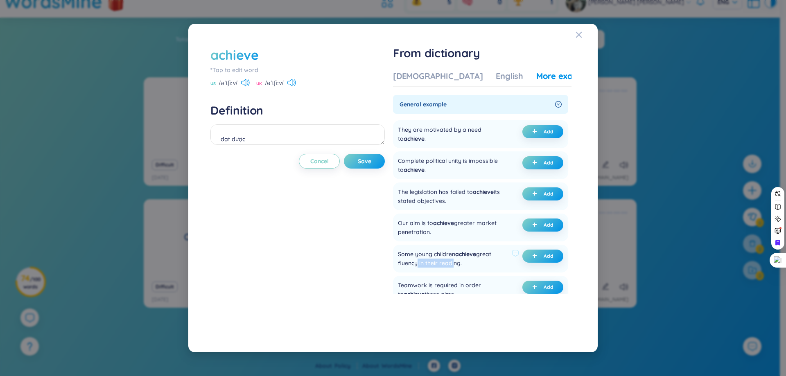
click at [455, 266] on div "Some young children achieve great fluency in their reading." at bounding box center [453, 259] width 111 height 18
click at [489, 216] on div "Our aim is to achieve greater market penetration. Add" at bounding box center [480, 228] width 175 height 28
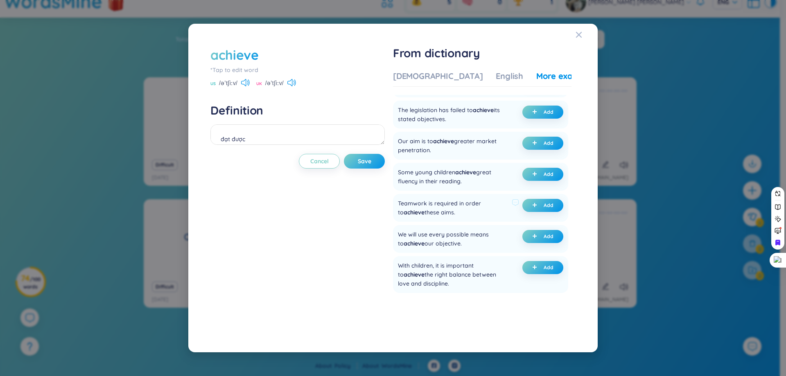
click at [470, 206] on div "Teamwork is required in order to achieve these aims." at bounding box center [453, 208] width 111 height 18
click at [490, 194] on div "Teamwork is required in order to achieve these aims. Add" at bounding box center [480, 208] width 175 height 28
drag, startPoint x: 403, startPoint y: 203, endPoint x: 410, endPoint y: 203, distance: 7.0
click at [410, 203] on div "Teamwork is required in order to achieve these aims." at bounding box center [453, 208] width 111 height 18
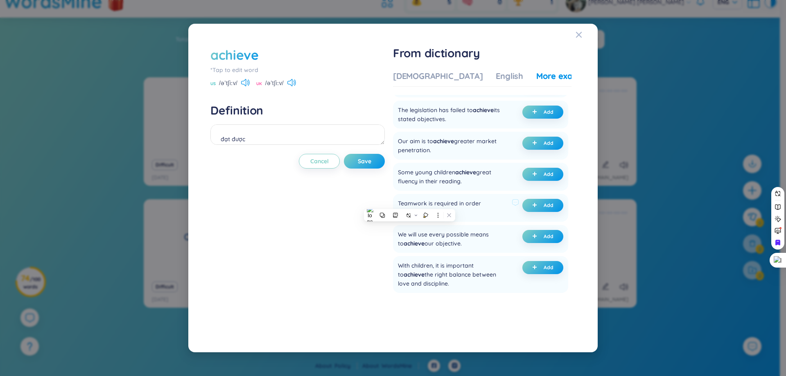
click at [471, 203] on div "Teamwork is required in order to achieve these aims." at bounding box center [453, 208] width 111 height 18
click at [507, 192] on ul "They are motivated by a need to achieve . Add Complete political unity is impos…" at bounding box center [480, 199] width 175 height 329
click at [447, 213] on div "Teamwork is required in order to achieve these aims." at bounding box center [453, 208] width 111 height 18
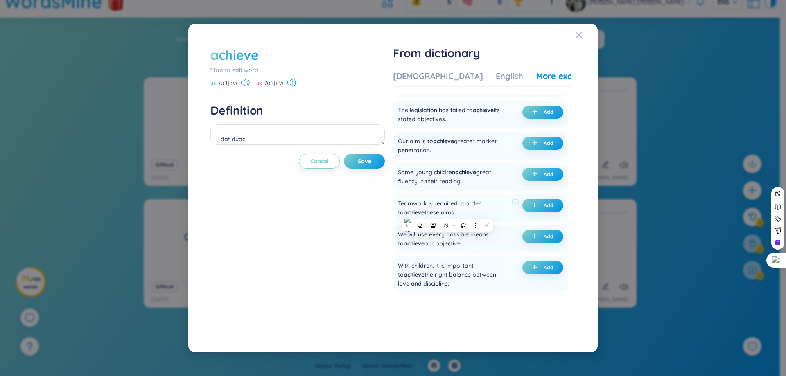
click at [471, 202] on div "Teamwork is required in order to achieve these aims." at bounding box center [453, 208] width 111 height 18
click at [449, 203] on div "Teamwork is required in order to achieve these aims." at bounding box center [453, 208] width 111 height 18
click at [471, 184] on div "Some young children achieve great fluency in their reading." at bounding box center [453, 177] width 111 height 18
click at [474, 201] on div "Teamwork is required in order to achieve these aims." at bounding box center [453, 208] width 111 height 18
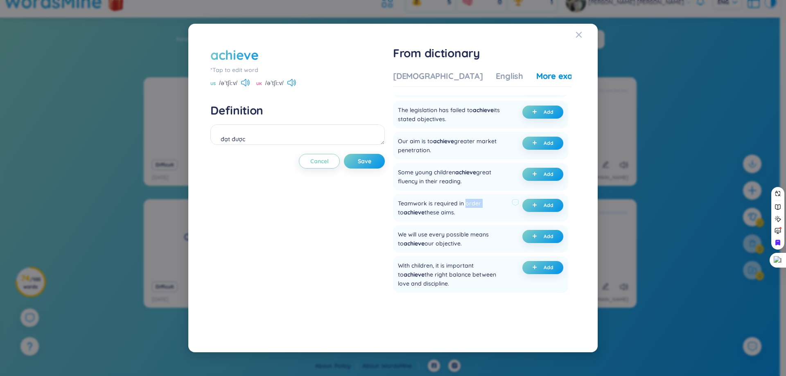
click at [474, 201] on div "Teamwork is required in order to achieve these aims." at bounding box center [453, 208] width 111 height 18
click at [469, 188] on div at bounding box center [469, 188] width 0 height 0
click at [485, 217] on div "Teamwork is required in order to achieve these aims. Add" at bounding box center [480, 208] width 175 height 28
click at [476, 206] on div "Teamwork is required in order to achieve these aims." at bounding box center [453, 208] width 111 height 18
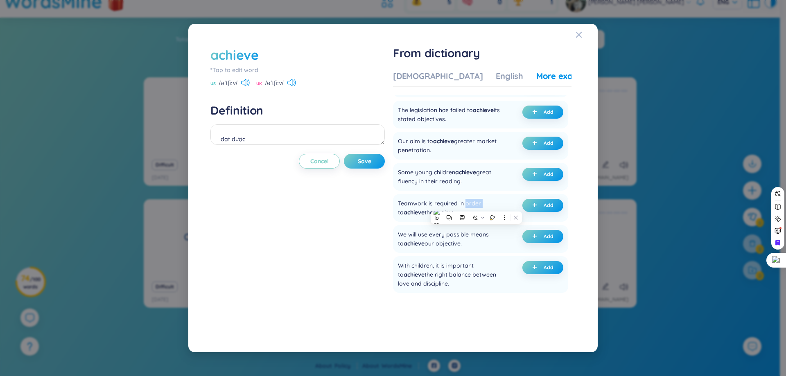
click at [471, 208] on div at bounding box center [471, 208] width 0 height 0
click at [480, 229] on div "We will use every possible means to achieve our objective. Add" at bounding box center [480, 239] width 175 height 28
drag, startPoint x: 416, startPoint y: 204, endPoint x: 466, endPoint y: 215, distance: 51.2
click at [466, 215] on div "Teamwork is required in order to achieve these aims." at bounding box center [453, 208] width 111 height 18
click at [490, 199] on div "Teamwork is required in order to achieve these aims." at bounding box center [453, 208] width 111 height 18
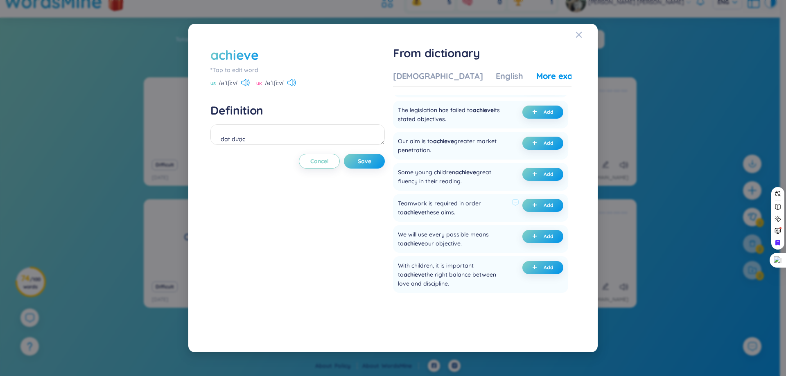
click at [403, 201] on div "Teamwork is required in order to achieve these aims." at bounding box center [453, 208] width 111 height 18
drag, startPoint x: 398, startPoint y: 201, endPoint x: 462, endPoint y: 212, distance: 64.8
click at [462, 212] on div "Teamwork is required in order to achieve these aims. Add" at bounding box center [480, 208] width 175 height 28
click at [548, 202] on span "Add" at bounding box center [549, 205] width 10 height 7
click at [408, 204] on div "Teamwork is required in order to achieve these aims." at bounding box center [453, 208] width 111 height 18
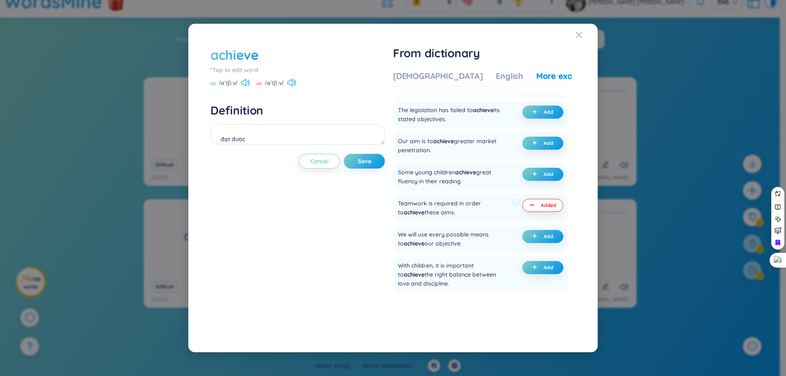
drag, startPoint x: 400, startPoint y: 203, endPoint x: 462, endPoint y: 216, distance: 62.8
click at [462, 216] on div "Teamwork is required in order to achieve these aims." at bounding box center [453, 208] width 111 height 18
click at [456, 217] on div at bounding box center [456, 217] width 0 height 0
click at [460, 211] on div "Teamwork is required in order to achieve these aims." at bounding box center [453, 208] width 111 height 18
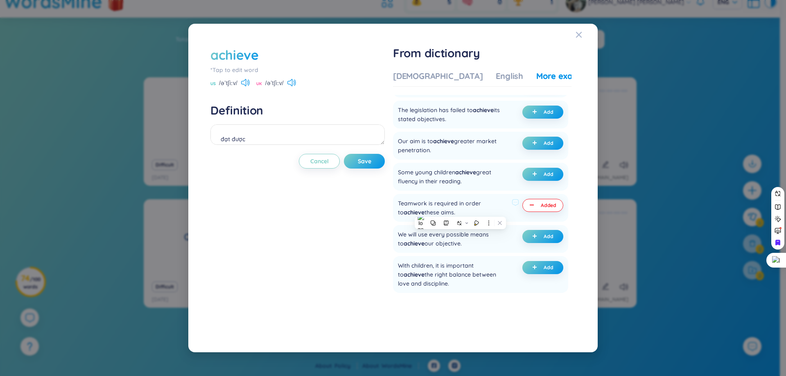
click at [417, 204] on div "Teamwork is required in order to achieve these aims." at bounding box center [453, 208] width 111 height 18
click at [411, 208] on div at bounding box center [411, 208] width 0 height 0
click at [455, 214] on div "Teamwork is required in order to achieve these aims." at bounding box center [453, 208] width 111 height 18
click at [380, 165] on button "Save" at bounding box center [364, 161] width 41 height 15
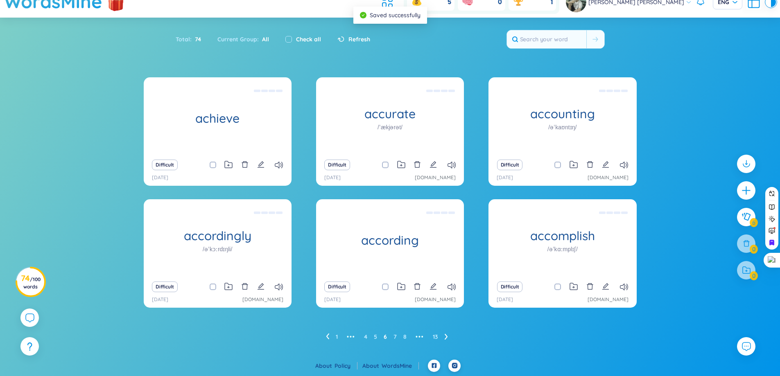
click at [211, 164] on span at bounding box center [213, 165] width 7 height 7
click at [214, 164] on input "checkbox" at bounding box center [217, 165] width 7 height 7
checkbox input "true"
click at [387, 168] on input "checkbox" at bounding box center [389, 165] width 7 height 7
checkbox input "true"
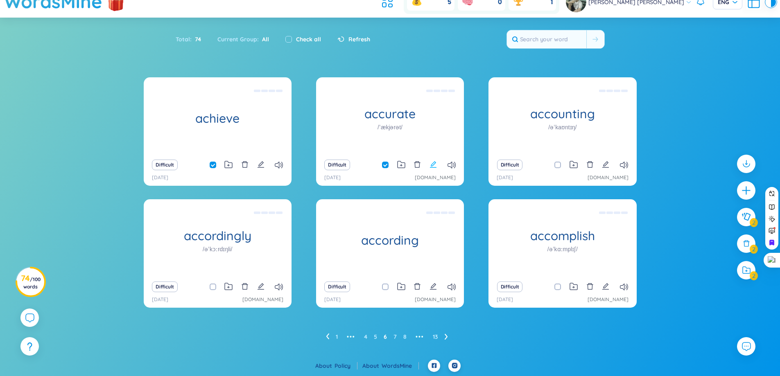
click at [436, 165] on icon "edit" at bounding box center [433, 164] width 7 height 7
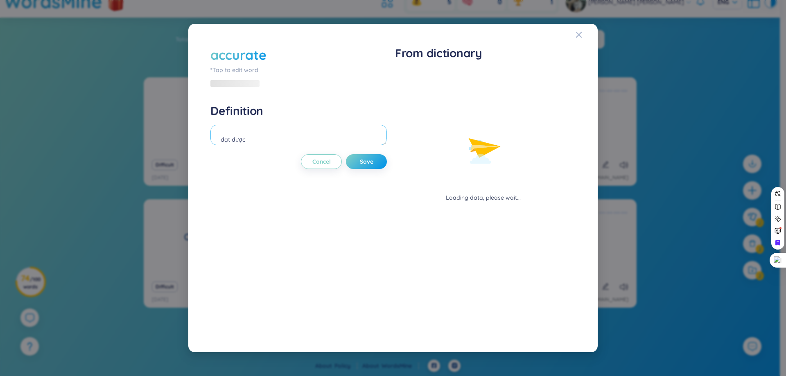
click at [295, 143] on textarea "đạt được" at bounding box center [299, 135] width 177 height 20
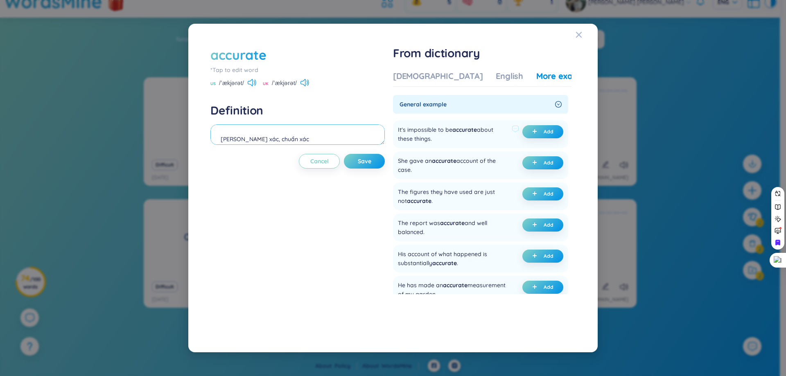
type textarea "[PERSON_NAME] xác, chuẩn xác"
drag, startPoint x: 399, startPoint y: 130, endPoint x: 440, endPoint y: 129, distance: 41.0
click at [440, 129] on div "It's impossible to be accurate about these things. Add" at bounding box center [480, 134] width 175 height 28
click at [440, 129] on div "It's impossible to be accurate about these things." at bounding box center [453, 134] width 111 height 18
drag, startPoint x: 441, startPoint y: 129, endPoint x: 401, endPoint y: 132, distance: 40.2
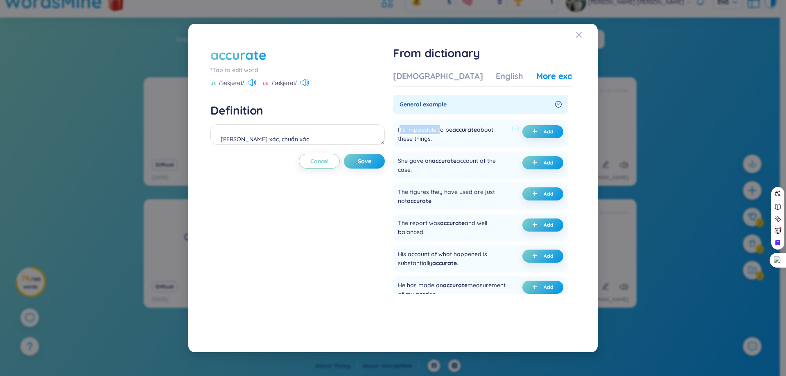
click at [401, 132] on div "It's impossible to be accurate about these things." at bounding box center [453, 134] width 111 height 18
click at [399, 132] on div "It's impossible to be accurate about these things. Add" at bounding box center [480, 134] width 175 height 28
drag, startPoint x: 399, startPoint y: 129, endPoint x: 437, endPoint y: 131, distance: 37.4
click at [437, 131] on div "It's impossible to be accurate about these things. Add" at bounding box center [480, 134] width 175 height 28
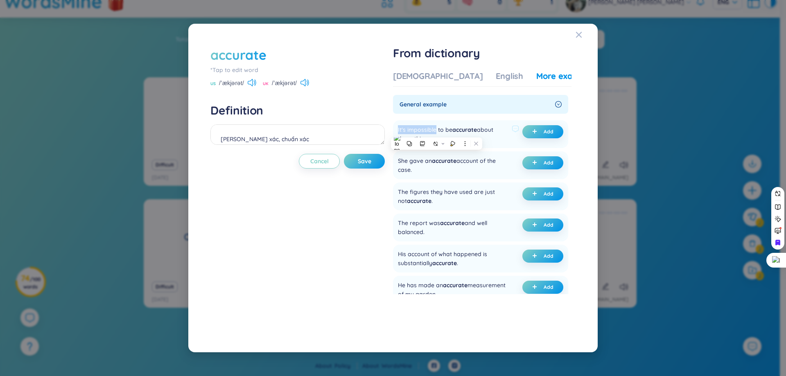
click at [431, 134] on div at bounding box center [431, 134] width 0 height 0
click at [480, 174] on div "She gave an accurate account of the case." at bounding box center [453, 165] width 111 height 18
drag, startPoint x: 439, startPoint y: 131, endPoint x: 452, endPoint y: 131, distance: 12.7
click at [452, 131] on div "It's impossible to be accurate about these things." at bounding box center [453, 134] width 111 height 18
click at [447, 134] on div at bounding box center [447, 134] width 0 height 0
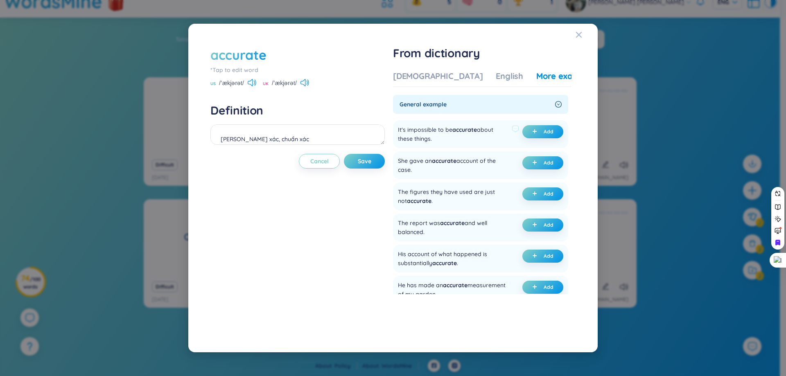
click at [455, 132] on span "accurate" at bounding box center [465, 129] width 25 height 7
drag, startPoint x: 453, startPoint y: 129, endPoint x: 439, endPoint y: 129, distance: 13.9
click at [439, 129] on div "It's impossible to be accurate about these things." at bounding box center [453, 134] width 111 height 18
click at [434, 115] on div at bounding box center [434, 115] width 0 height 0
click at [514, 173] on div at bounding box center [515, 165] width 7 height 18
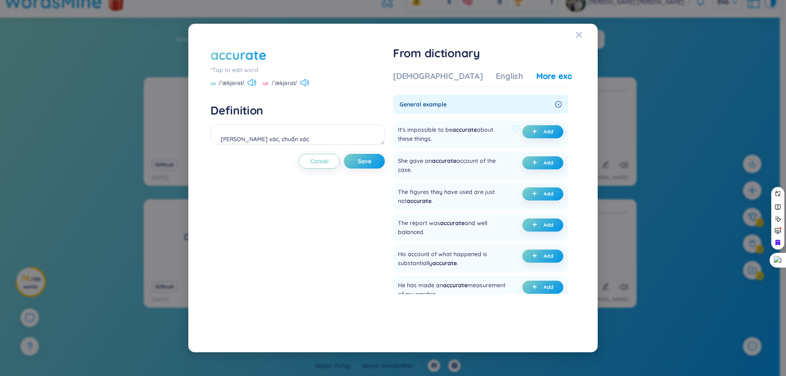
click at [426, 140] on div "It's impossible to be accurate about these things." at bounding box center [453, 134] width 111 height 18
click at [420, 143] on div at bounding box center [420, 143] width 0 height 0
click at [477, 376] on div at bounding box center [390, 376] width 780 height 0
click at [491, 180] on ul "It's impossible to be accurate about these things. Add She gave an accurate acc…" at bounding box center [480, 270] width 175 height 306
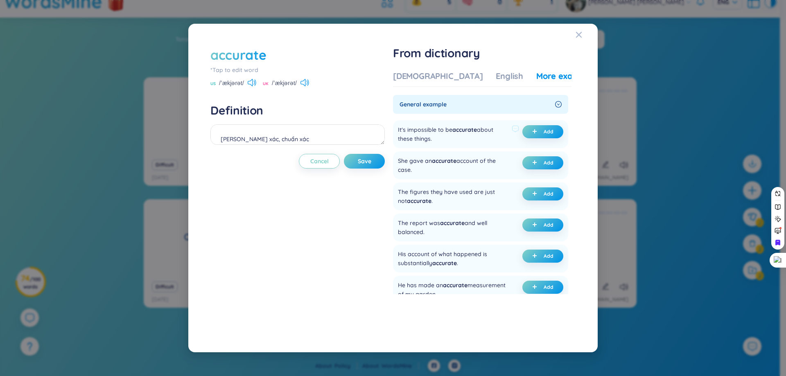
drag, startPoint x: 400, startPoint y: 129, endPoint x: 445, endPoint y: 140, distance: 46.2
click at [445, 140] on div "It's impossible to be accurate about these things." at bounding box center [453, 134] width 111 height 18
click at [477, 133] on span "accurate" at bounding box center [465, 129] width 25 height 7
drag, startPoint x: 438, startPoint y: 128, endPoint x: 453, endPoint y: 129, distance: 14.8
click at [453, 129] on div "It's impossible to be accurate about these things." at bounding box center [453, 134] width 111 height 18
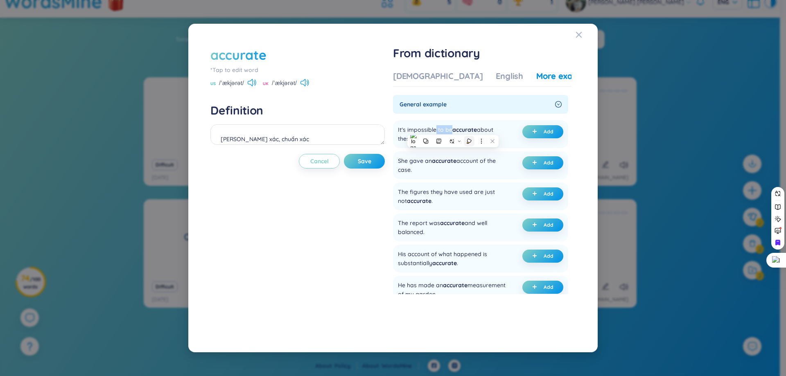
click at [473, 138] on button at bounding box center [469, 141] width 11 height 11
drag, startPoint x: 477, startPoint y: 170, endPoint x: 447, endPoint y: 156, distance: 33.5
click at [476, 170] on div "She gave an accurate account of the case." at bounding box center [453, 165] width 111 height 18
click at [425, 131] on div "It's impossible to be accurate about these things." at bounding box center [453, 134] width 111 height 18
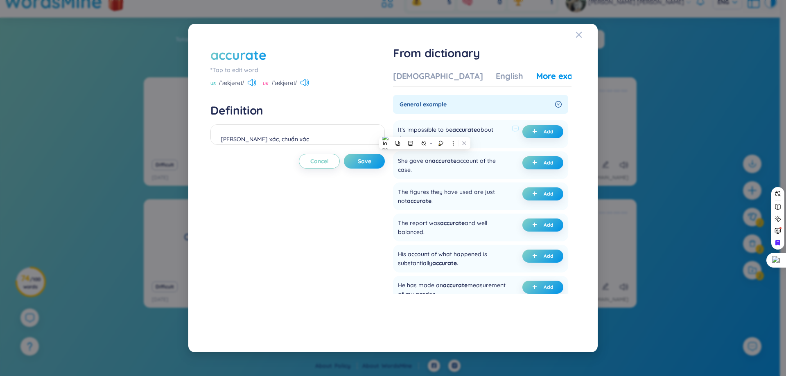
click at [405, 120] on div "It's impossible to be accurate about these things. Add" at bounding box center [480, 134] width 175 height 28
drag, startPoint x: 399, startPoint y: 129, endPoint x: 437, endPoint y: 131, distance: 37.8
click at [437, 131] on div "It's impossible to be accurate about these things. Add" at bounding box center [480, 134] width 175 height 28
click at [454, 143] on icon at bounding box center [453, 143] width 5 height 5
click at [478, 180] on ul "It's impossible to be accurate about these things. Add She gave an accurate acc…" at bounding box center [480, 270] width 175 height 306
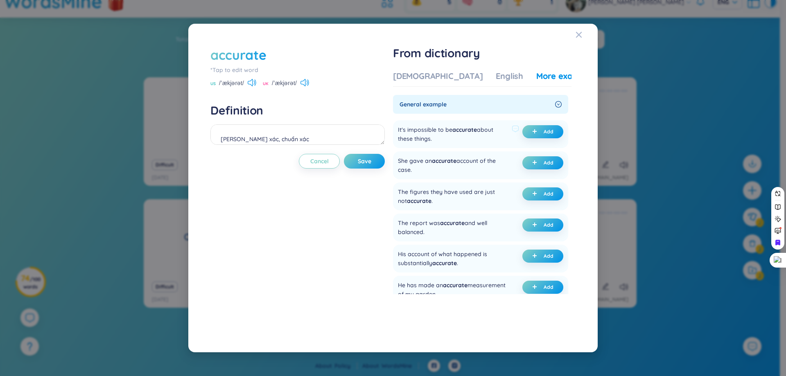
drag, startPoint x: 400, startPoint y: 130, endPoint x: 445, endPoint y: 141, distance: 46.5
click at [445, 141] on div "It's impossible to be accurate about these things." at bounding box center [453, 134] width 111 height 18
click at [440, 143] on div at bounding box center [440, 143] width 0 height 0
click at [556, 129] on button "Add" at bounding box center [543, 131] width 41 height 13
click at [377, 160] on button "Save" at bounding box center [364, 161] width 41 height 15
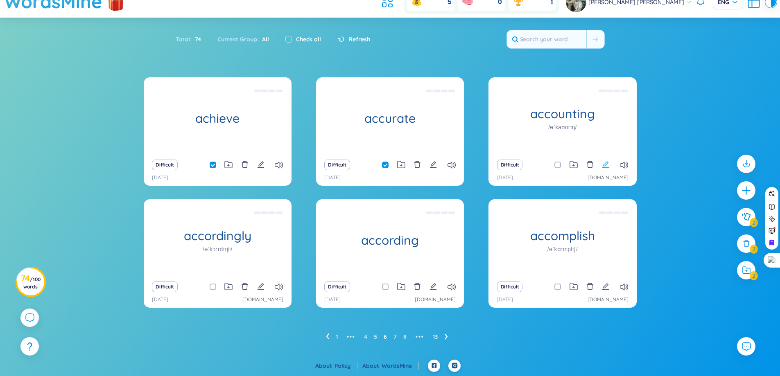
click at [608, 165] on icon "edit" at bounding box center [605, 164] width 7 height 7
click at [0, 0] on div "accurate *Tap to edit word US /ˈækjərət/ UK /ˈækjərət/ Definition [PERSON_NAME]…" at bounding box center [0, 0] width 0 height 0
click at [604, 164] on icon "edit" at bounding box center [605, 164] width 7 height 7
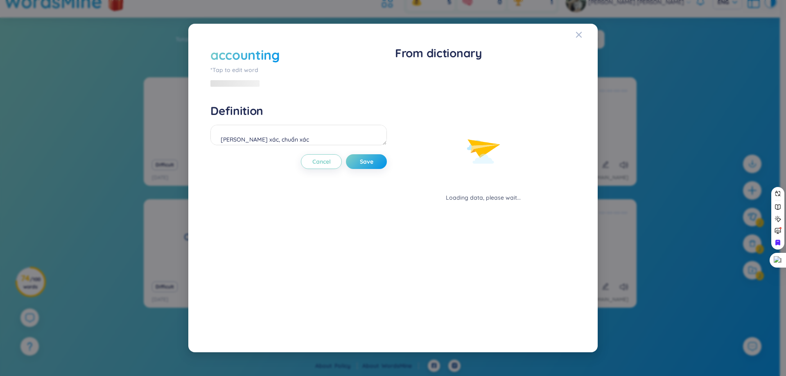
click at [368, 146] on div "[PERSON_NAME] xác, chuẩn xác" at bounding box center [299, 136] width 177 height 23
click at [360, 133] on textarea "[PERSON_NAME] xác, chuẩn xác" at bounding box center [299, 135] width 177 height 20
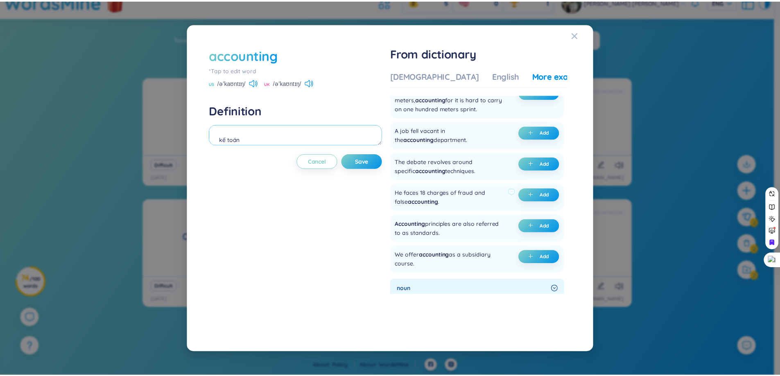
scroll to position [0, 0]
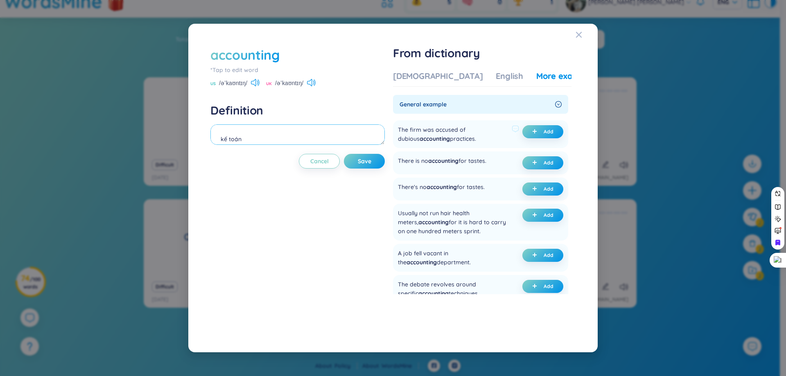
type textarea "kế toán"
click at [418, 129] on div "The firm was accused of dubious accounting practices." at bounding box center [453, 134] width 111 height 18
click at [427, 131] on div "The firm was accused of dubious accounting practices." at bounding box center [453, 134] width 111 height 18
click at [439, 131] on div "The firm was accused of dubious accounting practices." at bounding box center [453, 134] width 111 height 18
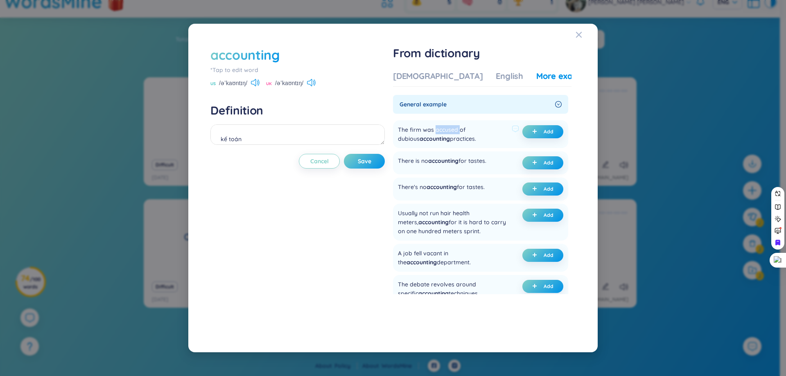
click at [439, 131] on div "The firm was accused of dubious accounting practices." at bounding box center [453, 134] width 111 height 18
click at [434, 134] on div at bounding box center [434, 134] width 0 height 0
click at [512, 154] on div "There is no accounting for tastes. Add" at bounding box center [480, 163] width 175 height 23
click at [452, 129] on div "The firm was accused of dubious accounting practices." at bounding box center [453, 134] width 111 height 18
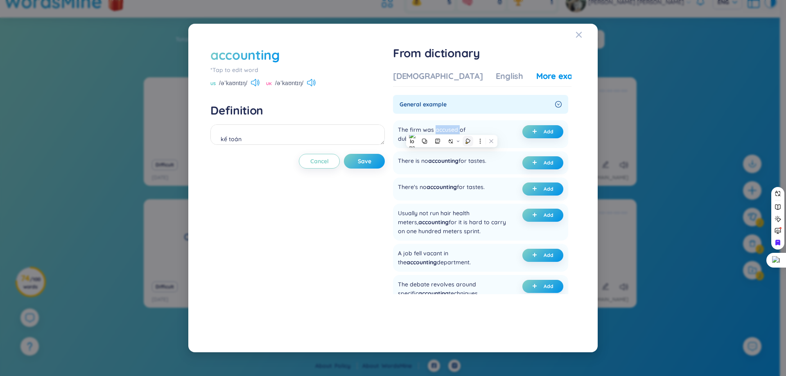
click at [466, 138] on div at bounding box center [446, 141] width 54 height 11
click at [479, 115] on div "General example The firm was accused of dubious accounting practices. Add There…" at bounding box center [480, 245] width 175 height 301
click at [452, 129] on div "The firm was accused of dubious accounting practices." at bounding box center [453, 134] width 111 height 18
click at [469, 142] on icon at bounding box center [468, 140] width 5 height 5
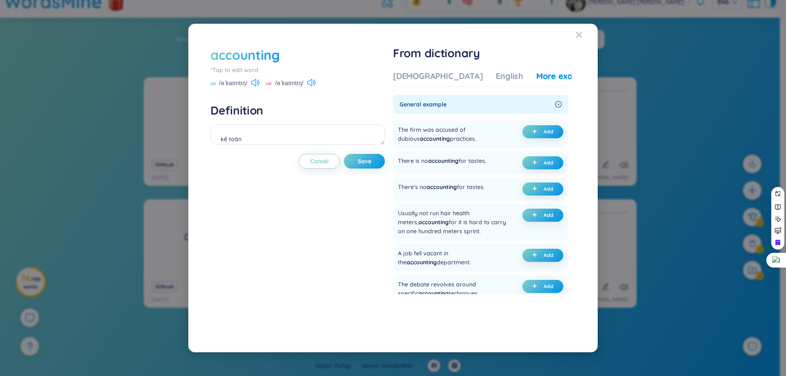
click at [494, 115] on div "General example The firm was accused of dubious accounting practices. Add There…" at bounding box center [480, 245] width 175 height 301
click at [475, 134] on div "The firm was accused of dubious accounting practices." at bounding box center [453, 134] width 111 height 18
click at [470, 134] on div at bounding box center [470, 134] width 0 height 0
click at [494, 125] on div "The firm was accused of dubious accounting practices. Add" at bounding box center [480, 134] width 175 height 28
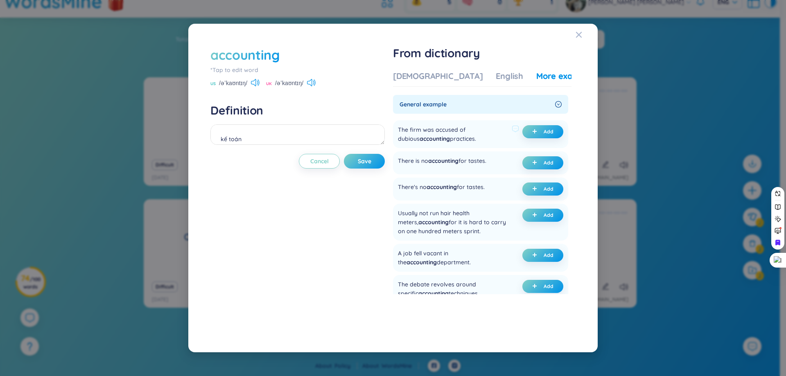
click at [445, 142] on div "The firm was accused of dubious accounting practices." at bounding box center [453, 134] width 111 height 18
click at [444, 130] on div "The firm was accused of dubious accounting practices." at bounding box center [453, 134] width 111 height 18
click at [447, 140] on div "The firm was accused of dubious accounting practices." at bounding box center [453, 134] width 111 height 18
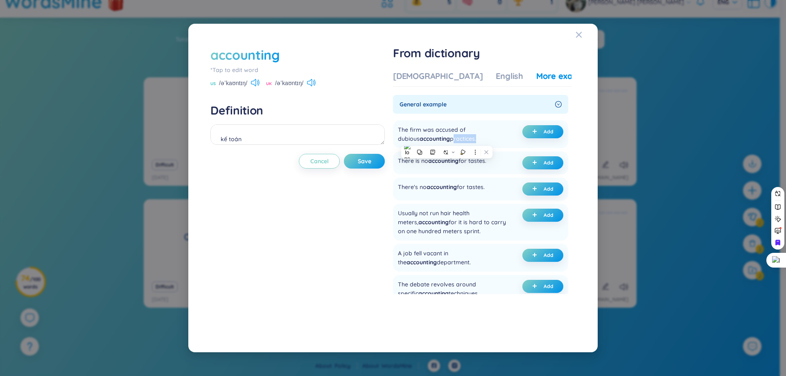
click at [441, 143] on div at bounding box center [441, 143] width 0 height 0
click at [511, 143] on div "The firm was accused of dubious accounting practices. Add" at bounding box center [480, 134] width 175 height 28
drag, startPoint x: 398, startPoint y: 128, endPoint x: 464, endPoint y: 142, distance: 67.4
click at [464, 142] on div "The firm was accused of dubious accounting practices. Add" at bounding box center [480, 134] width 175 height 28
click at [459, 143] on div at bounding box center [459, 143] width 0 height 0
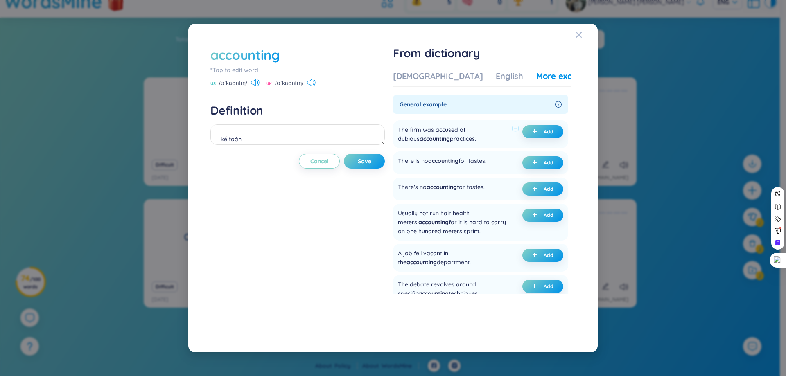
click at [468, 130] on div "The firm was accused of dubious accounting practices." at bounding box center [453, 134] width 111 height 18
click at [407, 131] on div "The firm was accused of dubious accounting practices." at bounding box center [453, 134] width 111 height 18
click at [419, 129] on div "The firm was accused of dubious accounting practices." at bounding box center [453, 134] width 111 height 18
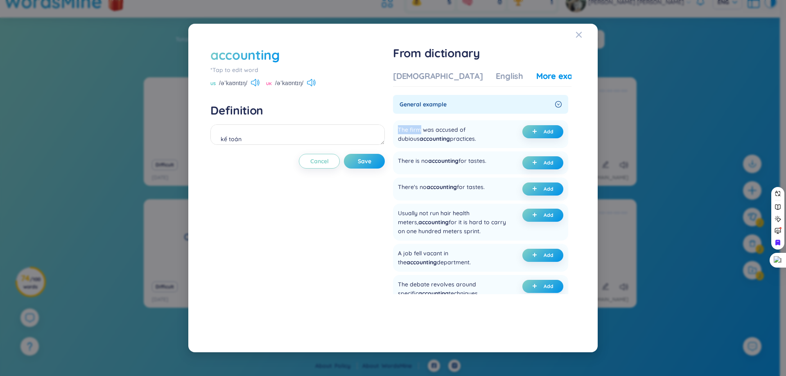
drag, startPoint x: 422, startPoint y: 128, endPoint x: 395, endPoint y: 130, distance: 27.5
click at [398, 128] on div "The firm was accused of dubious accounting practices. Add" at bounding box center [480, 134] width 175 height 28
click at [393, 115] on div at bounding box center [393, 115] width 0 height 0
click at [478, 143] on div "The firm was accused of dubious accounting practices." at bounding box center [453, 134] width 111 height 18
drag, startPoint x: 432, startPoint y: 138, endPoint x: 457, endPoint y: 140, distance: 25.1
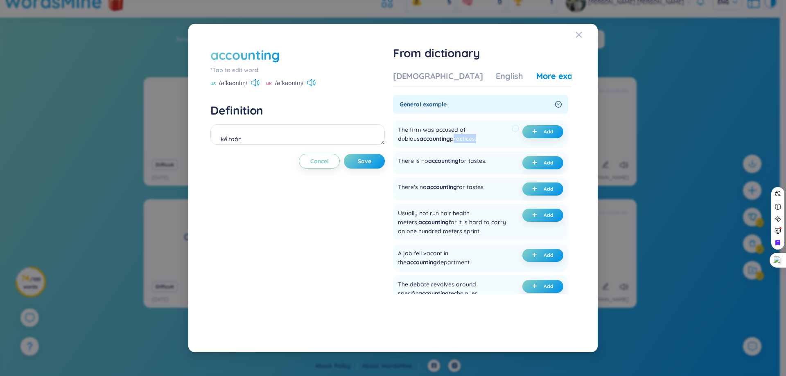
click at [457, 140] on div "The firm was accused of dubious accounting practices." at bounding box center [453, 134] width 111 height 18
click at [452, 143] on div at bounding box center [452, 143] width 0 height 0
click at [481, 139] on div "The firm was accused of dubious accounting practices." at bounding box center [453, 134] width 111 height 18
drag, startPoint x: 431, startPoint y: 139, endPoint x: 458, endPoint y: 141, distance: 27.1
click at [458, 141] on div "The firm was accused of dubious accounting practices." at bounding box center [453, 134] width 111 height 18
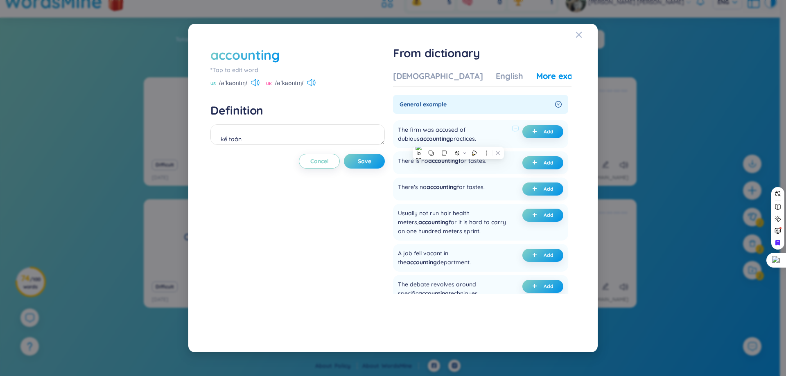
click at [485, 136] on div "The firm was accused of dubious accounting practices." at bounding box center [453, 134] width 111 height 18
drag, startPoint x: 403, startPoint y: 126, endPoint x: 473, endPoint y: 139, distance: 70.4
click at [473, 139] on div "The firm was accused of dubious accounting practices." at bounding box center [453, 134] width 111 height 18
click at [467, 143] on div at bounding box center [467, 143] width 0 height 0
click at [518, 126] on div "The firm was accused of dubious accounting practices. Add" at bounding box center [480, 134] width 175 height 28
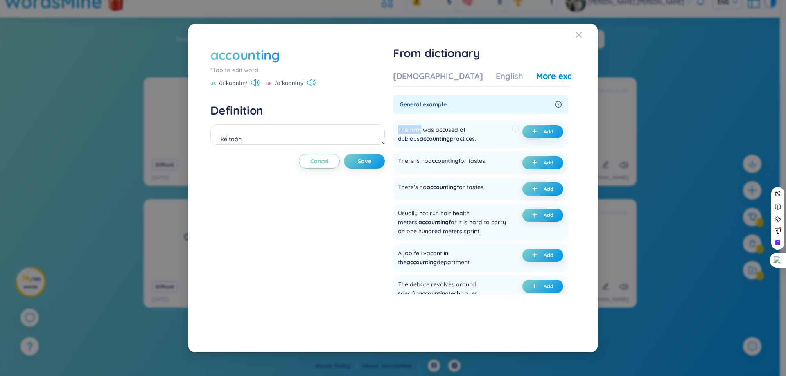
drag, startPoint x: 398, startPoint y: 130, endPoint x: 423, endPoint y: 131, distance: 24.2
click at [423, 131] on div "The firm was accused of dubious accounting practices. Add" at bounding box center [480, 134] width 175 height 28
click at [436, 143] on icon at bounding box center [439, 143] width 6 height 6
click at [473, 138] on div "The firm was accused of dubious accounting practices." at bounding box center [453, 134] width 111 height 18
drag, startPoint x: 468, startPoint y: 126, endPoint x: 493, endPoint y: 130, distance: 25.3
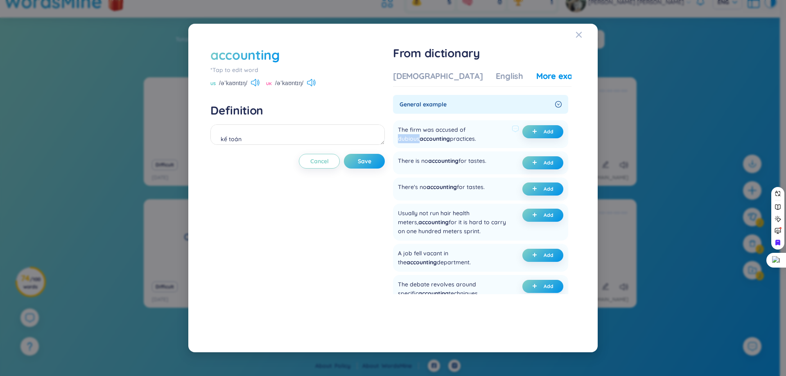
click at [493, 130] on div "The firm was accused of dubious accounting practices." at bounding box center [453, 134] width 111 height 18
click at [510, 143] on icon at bounding box center [509, 142] width 5 height 5
click at [473, 152] on div "There is no accounting for tastes. Add" at bounding box center [480, 163] width 175 height 23
drag, startPoint x: 430, startPoint y: 140, endPoint x: 463, endPoint y: 140, distance: 32.8
click at [463, 140] on div "The firm was accused of dubious accounting practices." at bounding box center [453, 134] width 111 height 18
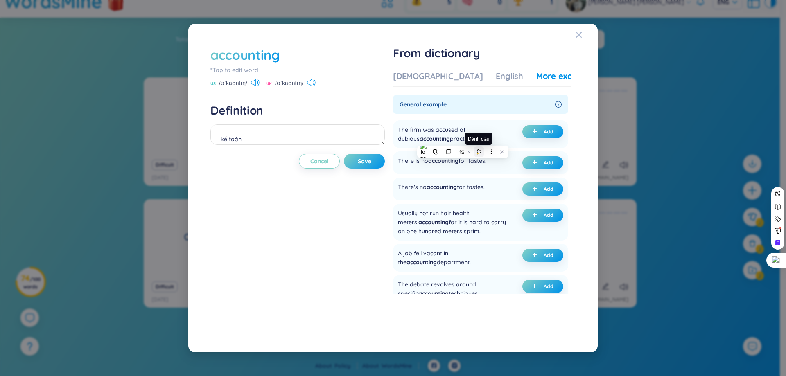
click at [477, 155] on button at bounding box center [479, 152] width 11 height 11
click at [492, 152] on div "There is no accounting for tastes. Add" at bounding box center [480, 163] width 175 height 23
click at [532, 132] on icon "plus" at bounding box center [534, 131] width 5 height 5
click at [377, 153] on div "accounting *Tap to edit word US /əˈkaʊntɪŋ/ UK /əˈkaʊntɪŋ/ Definition [PERSON_N…" at bounding box center [298, 188] width 174 height 285
click at [374, 157] on button "Save" at bounding box center [364, 161] width 41 height 15
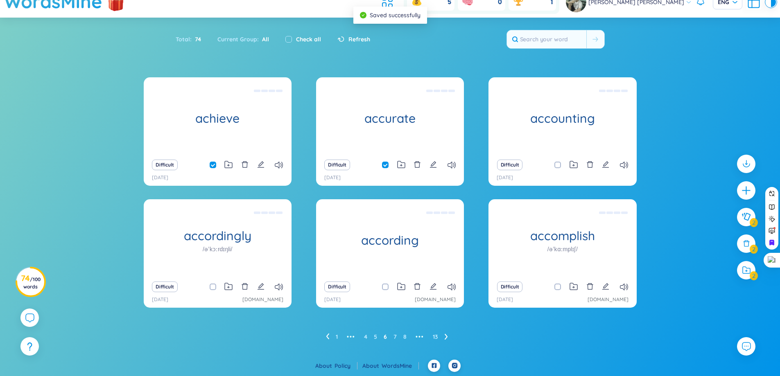
click at [555, 169] on label at bounding box center [558, 165] width 7 height 9
click at [559, 168] on input "checkbox" at bounding box center [562, 165] width 7 height 7
checkbox input "true"
click at [263, 286] on icon "edit" at bounding box center [261, 286] width 7 height 7
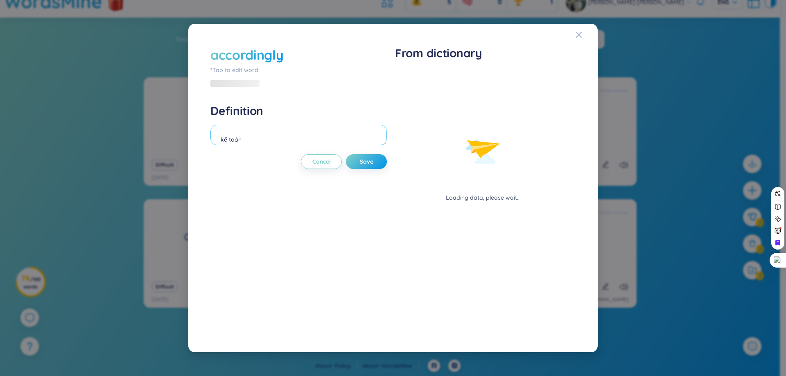
click at [270, 138] on textarea "kế toán" at bounding box center [299, 135] width 177 height 20
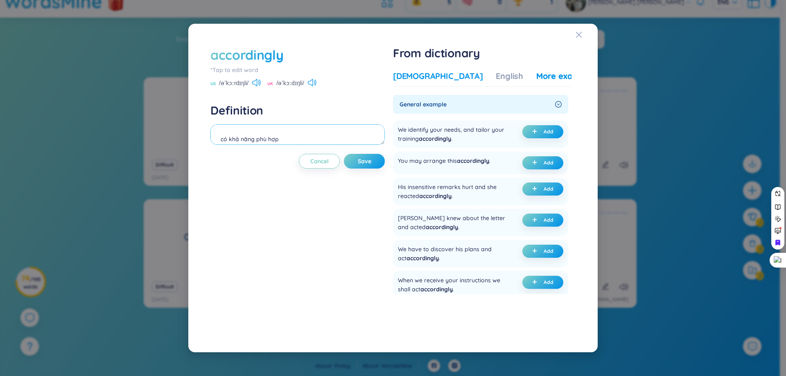
type textarea "có khả năng phù hợp"
click at [433, 79] on div "[DEMOGRAPHIC_DATA]" at bounding box center [438, 75] width 90 height 11
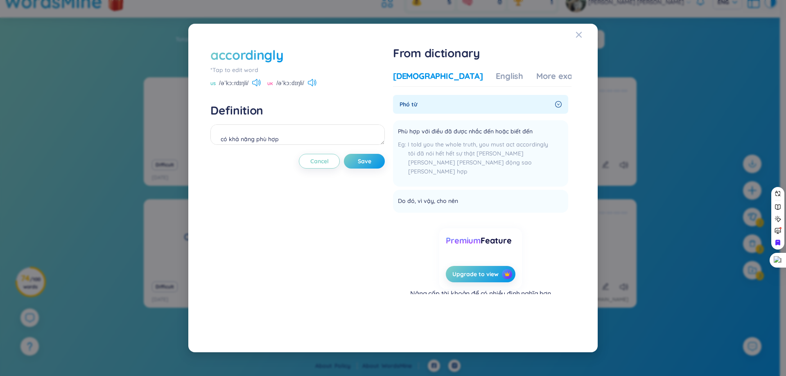
click at [535, 69] on div "Vietnamese English More examples Phó từ Phù hợp với điều đã được nhắc đến hoặc …" at bounding box center [482, 198] width 179 height 263
click at [537, 70] on div "More examples" at bounding box center [566, 75] width 59 height 11
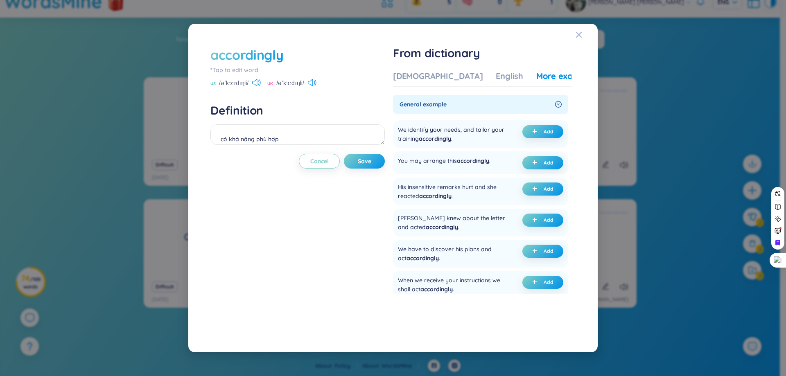
click at [537, 72] on div "More examples" at bounding box center [566, 75] width 59 height 11
drag, startPoint x: 393, startPoint y: 162, endPoint x: 491, endPoint y: 158, distance: 98.0
click at [491, 158] on div "accordingly *Tap to edit word US /əˈkɔːrdɪŋli/ UK /əˈkɔːdɪŋli/ Definition có kh…" at bounding box center [393, 188] width 374 height 293
click at [486, 146] on div at bounding box center [486, 146] width 0 height 0
click at [492, 147] on div "We identify your needs, and tailor your training accordingly . Add" at bounding box center [480, 134] width 175 height 28
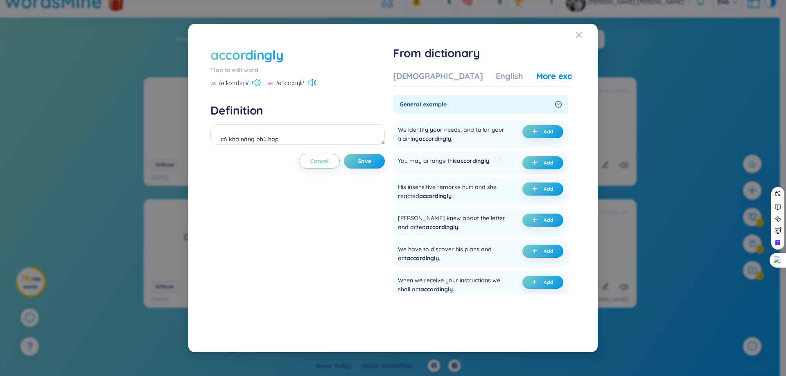
click at [482, 163] on span "accordingly" at bounding box center [473, 160] width 32 height 7
click at [490, 154] on div "You may arrange this accordingly . Add" at bounding box center [480, 163] width 175 height 23
click at [440, 163] on div "You may arrange this accordingly ." at bounding box center [444, 162] width 93 height 13
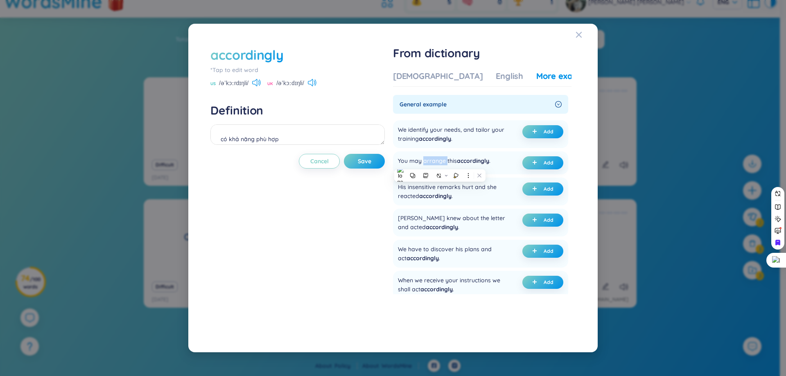
click at [435, 165] on div at bounding box center [435, 165] width 0 height 0
click at [470, 149] on ul "We identify your needs, and tailor your training accordingly . Add You may arra…" at bounding box center [480, 279] width 175 height 324
click at [438, 159] on div "You may arrange this accordingly ." at bounding box center [444, 162] width 93 height 13
click at [452, 171] on icon at bounding box center [455, 172] width 6 height 6
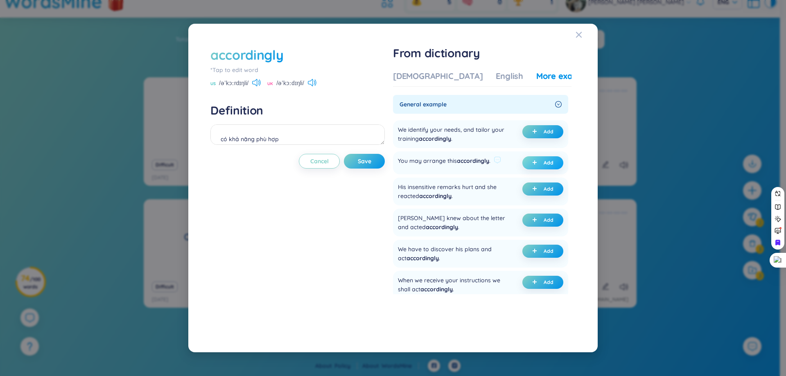
click at [523, 164] on button "Add" at bounding box center [543, 162] width 41 height 13
click at [371, 162] on span "Save" at bounding box center [365, 161] width 14 height 8
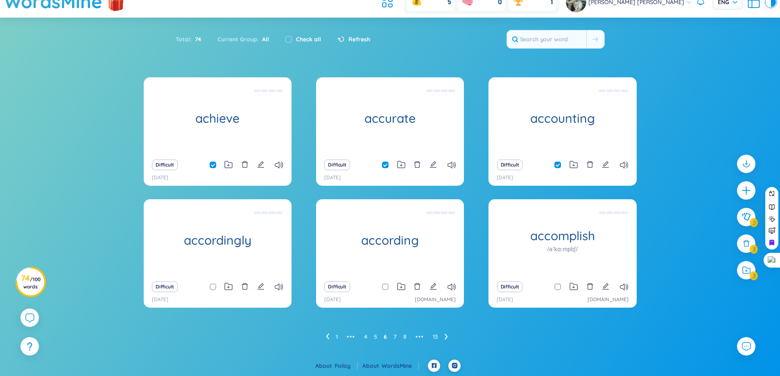
click at [216, 286] on input "checkbox" at bounding box center [217, 287] width 7 height 7
checkbox input "true"
click at [326, 336] on icon at bounding box center [327, 337] width 3 height 6
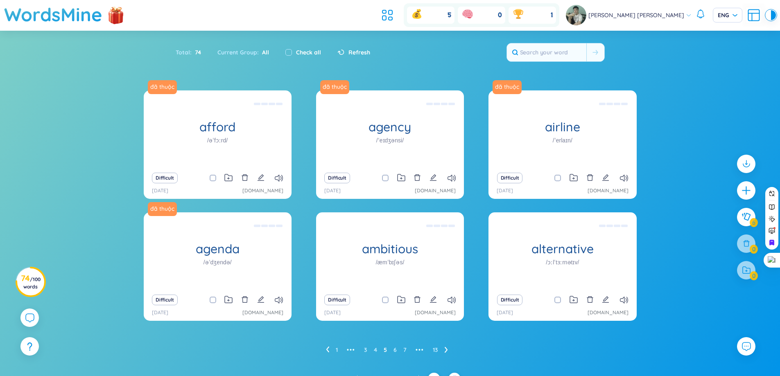
scroll to position [13, 0]
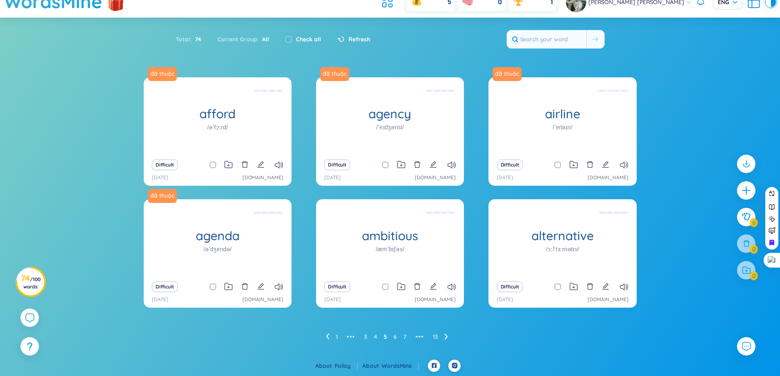
click at [328, 337] on icon at bounding box center [327, 337] width 3 height 6
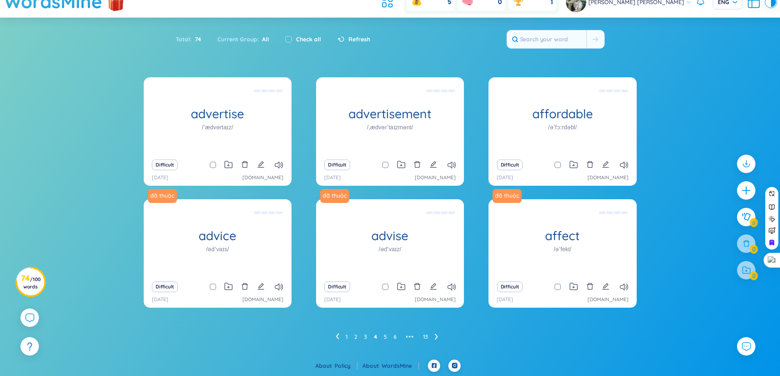
click at [435, 335] on icon at bounding box center [436, 337] width 3 height 6
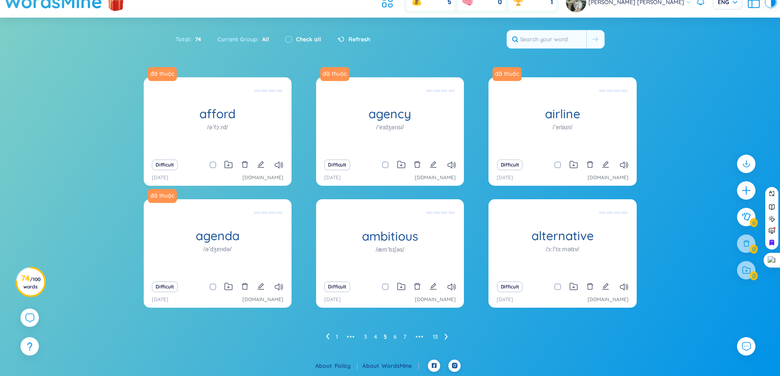
click at [446, 337] on icon at bounding box center [445, 337] width 3 height 6
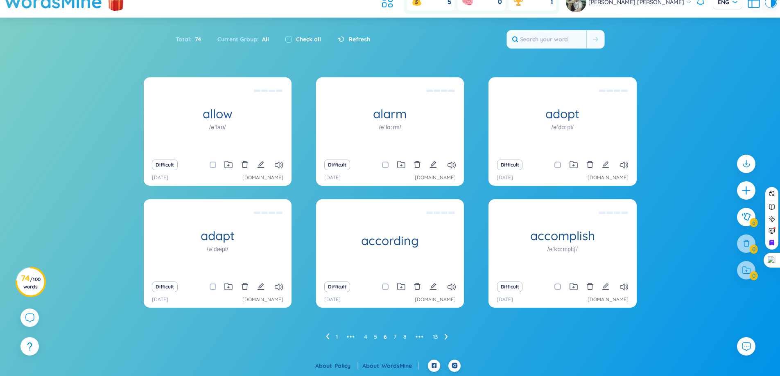
click at [450, 339] on ul "1 ••• 4 5 6 7 8 ••• 13" at bounding box center [390, 337] width 129 height 13
click at [446, 338] on icon at bounding box center [445, 337] width 3 height 6
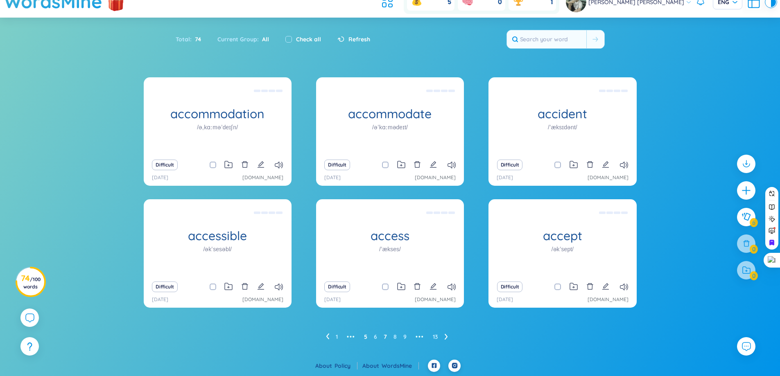
click at [367, 338] on link "5" at bounding box center [365, 337] width 3 height 12
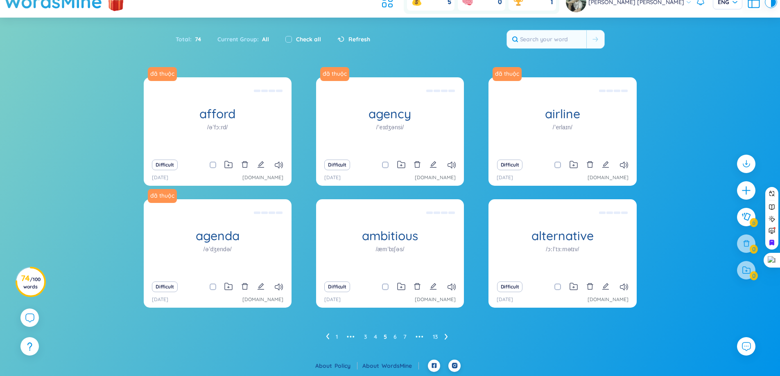
click at [340, 363] on link "Policy" at bounding box center [346, 365] width 23 height 7
click at [445, 338] on icon at bounding box center [446, 337] width 3 height 6
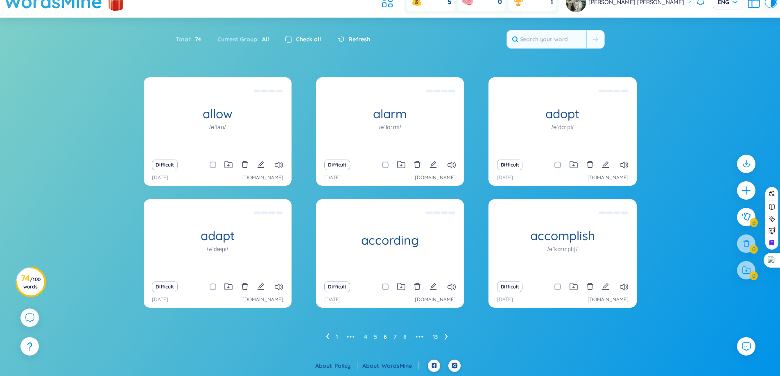
click at [289, 40] on input "checkbox" at bounding box center [288, 39] width 7 height 7
checkbox input "true"
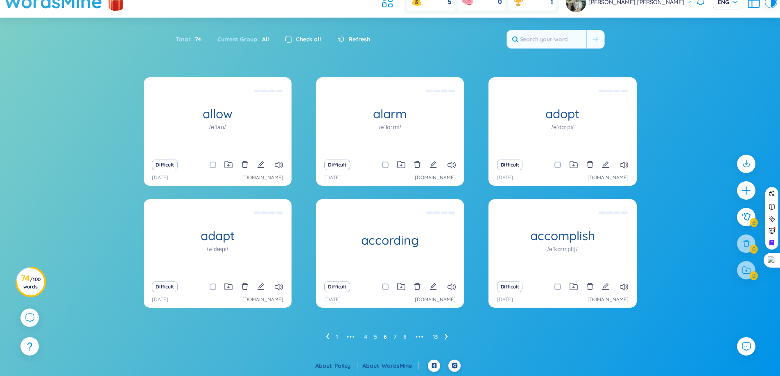
checkbox input "true"
click at [289, 40] on input "checkbox" at bounding box center [288, 39] width 7 height 7
checkbox input "false"
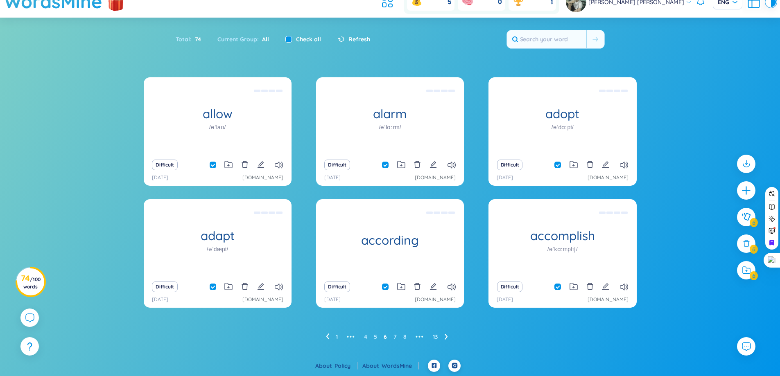
checkbox input "false"
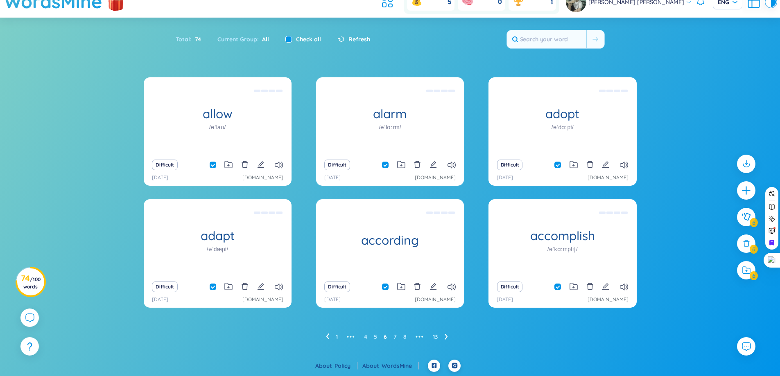
checkbox input "false"
click at [181, 39] on div "Total : 74" at bounding box center [193, 39] width 34 height 17
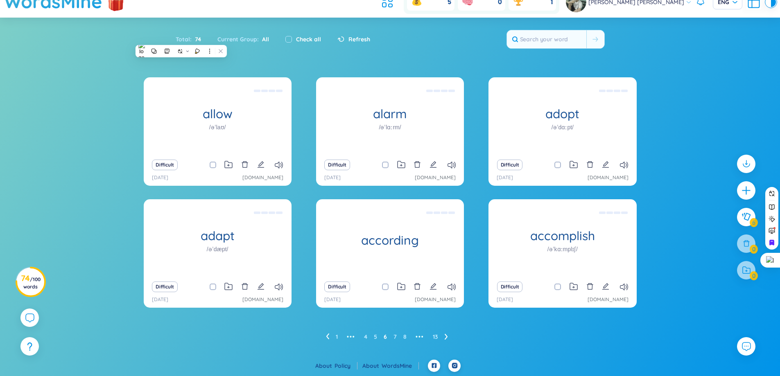
click at [190, 39] on div "Total : 74" at bounding box center [193, 39] width 34 height 17
drag, startPoint x: 272, startPoint y: 37, endPoint x: 267, endPoint y: 38, distance: 4.5
click at [268, 38] on div "Current Group : All" at bounding box center [243, 39] width 68 height 17
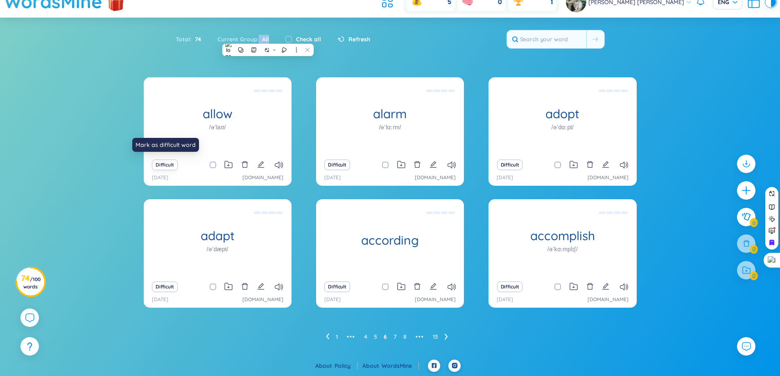
click at [171, 167] on button "Difficult" at bounding box center [165, 165] width 26 height 11
click at [165, 166] on button "Difficult" at bounding box center [165, 165] width 26 height 11
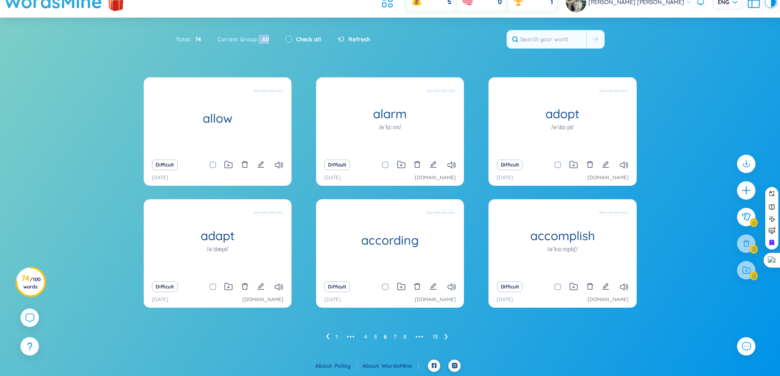
click at [238, 61] on div "Total : 74 Current Group : All Check all Refresh" at bounding box center [390, 43] width 511 height 35
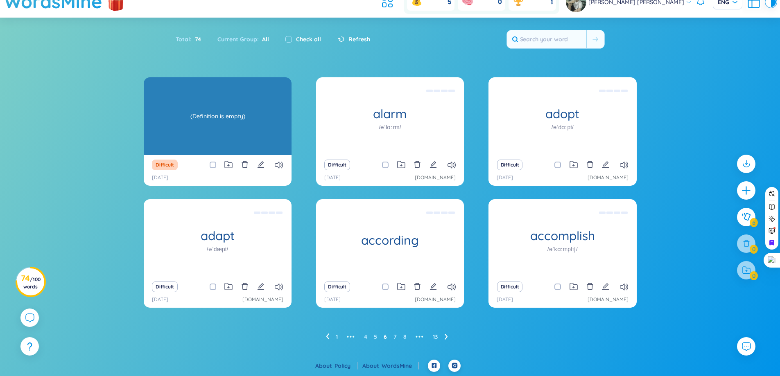
click at [206, 129] on div "allow" at bounding box center [218, 116] width 148 height 78
click at [206, 129] on div "(Definition is empty)" at bounding box center [218, 116] width 140 height 74
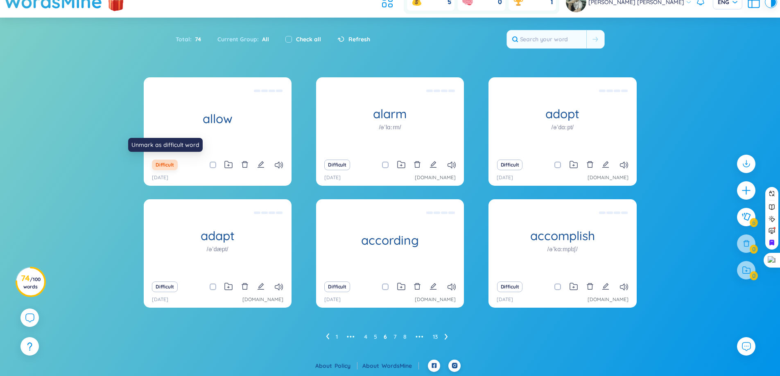
click at [163, 166] on button "Difficult" at bounding box center [165, 165] width 26 height 11
click at [326, 337] on icon at bounding box center [327, 337] width 3 height 6
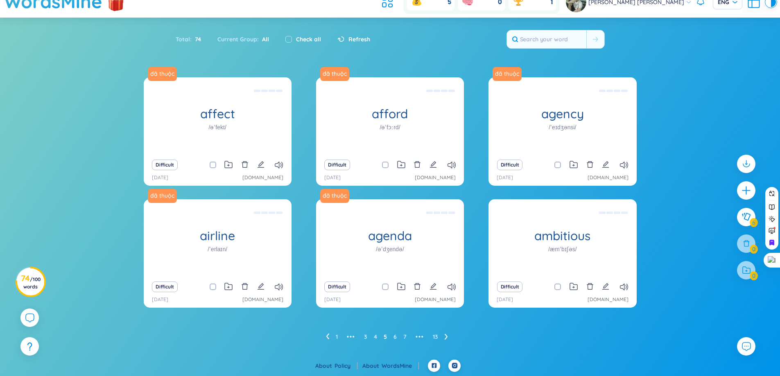
click at [445, 338] on icon at bounding box center [446, 337] width 3 height 6
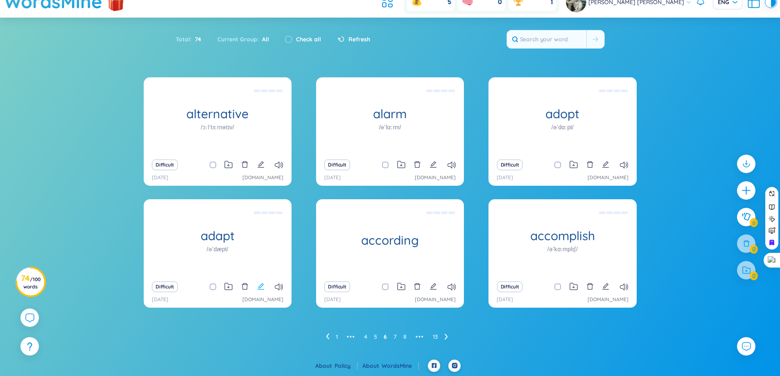
click at [262, 286] on icon "edit" at bounding box center [261, 286] width 7 height 7
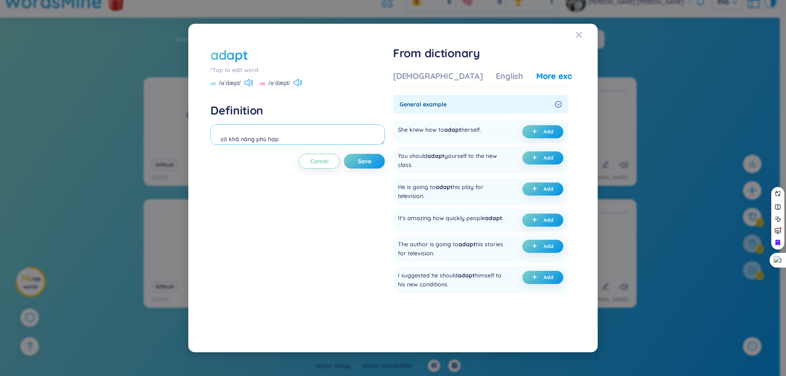
click at [334, 131] on textarea "có khả năng phù hợp" at bounding box center [298, 135] width 174 height 20
type textarea "[PERSON_NAME]"
click at [532, 131] on icon "plus" at bounding box center [534, 131] width 5 height 5
click at [404, 132] on div "She knew how to adapt herself." at bounding box center [439, 131] width 83 height 13
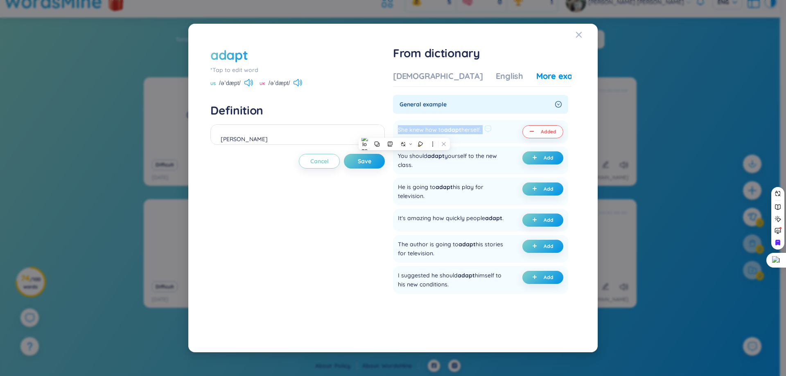
click at [404, 132] on div "She knew how to adapt herself." at bounding box center [439, 131] width 83 height 13
click at [399, 139] on div at bounding box center [399, 139] width 0 height 0
click at [364, 165] on span "Save" at bounding box center [365, 161] width 14 height 8
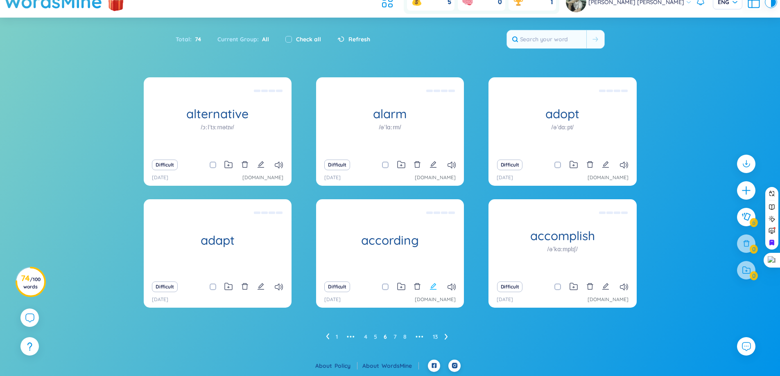
click at [435, 285] on icon "edit" at bounding box center [433, 286] width 7 height 7
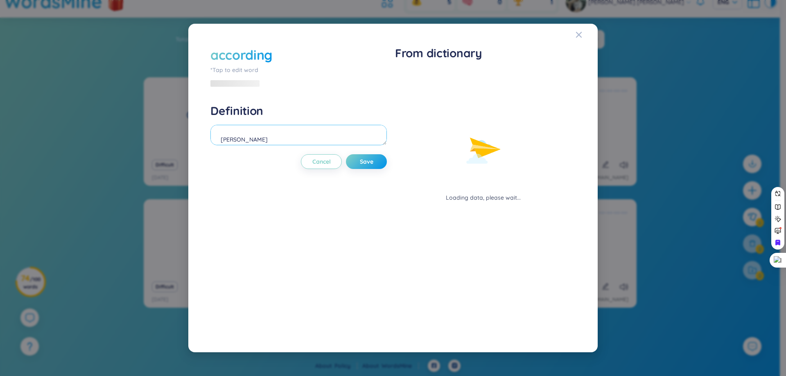
click at [328, 132] on textarea "[PERSON_NAME]" at bounding box center [299, 135] width 177 height 20
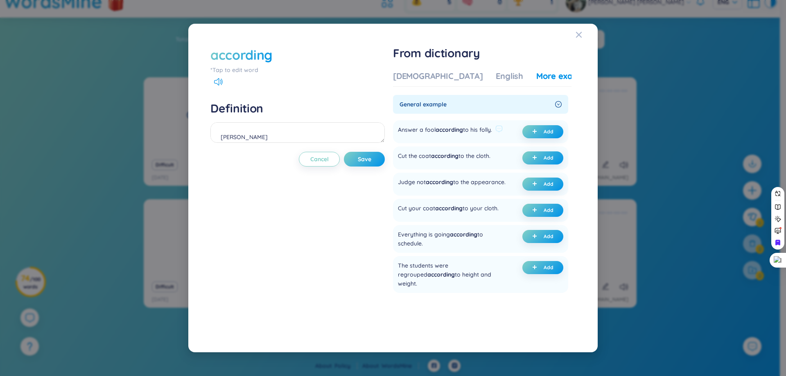
click at [430, 132] on div "Answer a fool according to his folly." at bounding box center [445, 131] width 94 height 13
click at [425, 134] on div at bounding box center [425, 134] width 0 height 0
click at [498, 111] on div "General example" at bounding box center [480, 104] width 175 height 19
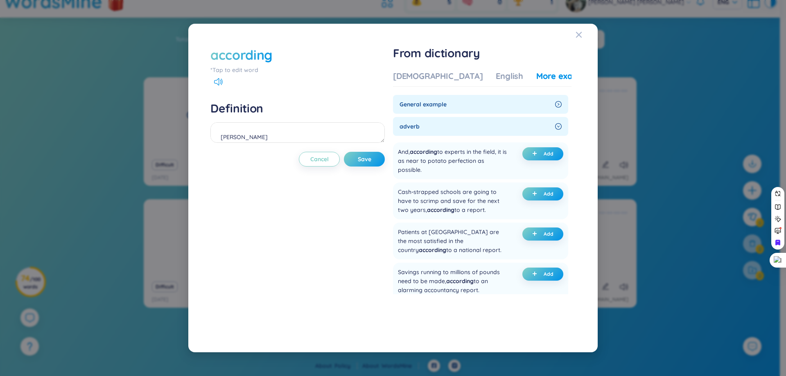
click at [491, 124] on span "adverb" at bounding box center [476, 126] width 152 height 9
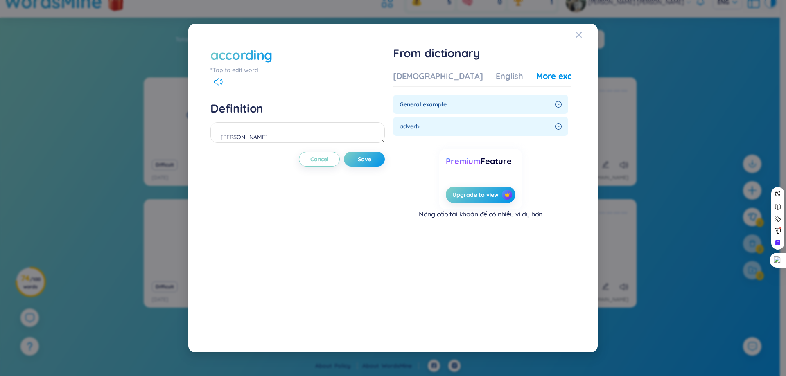
click at [491, 117] on div "adverb" at bounding box center [480, 126] width 175 height 19
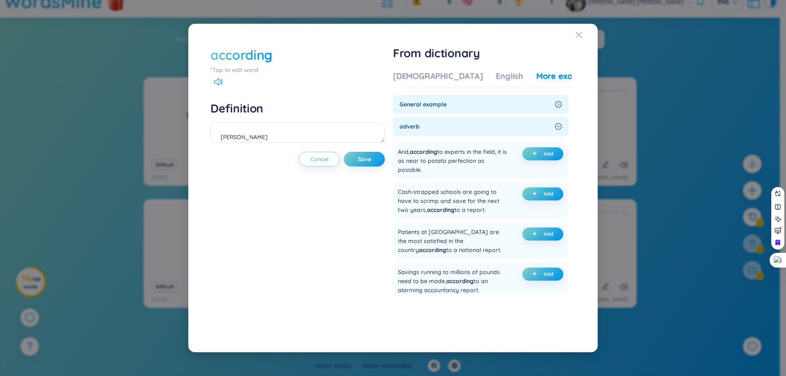
click at [489, 108] on span "General example" at bounding box center [476, 104] width 152 height 9
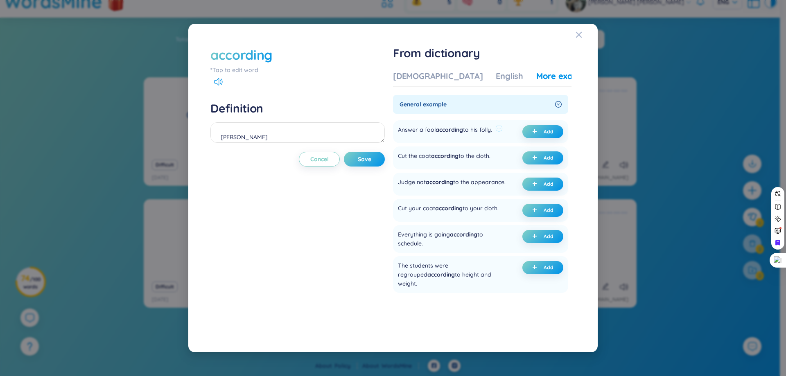
click at [452, 129] on span "according" at bounding box center [449, 129] width 27 height 7
click at [409, 82] on div "Vietnamese English More examples" at bounding box center [494, 78] width 203 height 16
click at [412, 79] on div "[DEMOGRAPHIC_DATA]" at bounding box center [438, 75] width 90 height 11
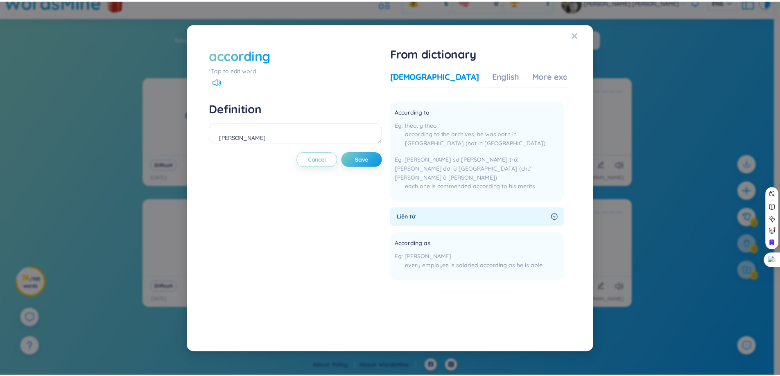
scroll to position [0, 0]
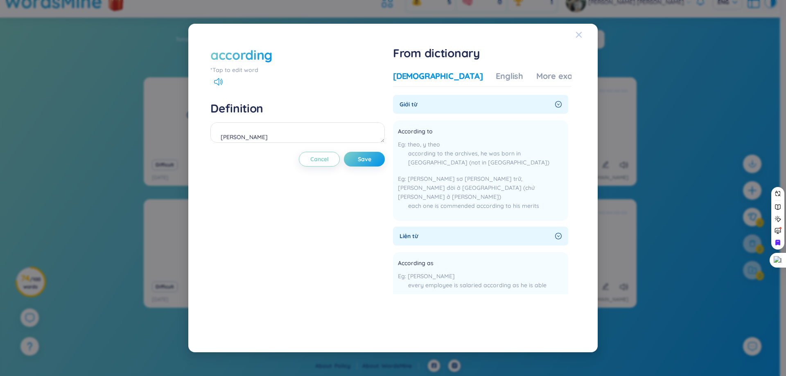
click at [579, 33] on icon "Close" at bounding box center [579, 35] width 7 height 7
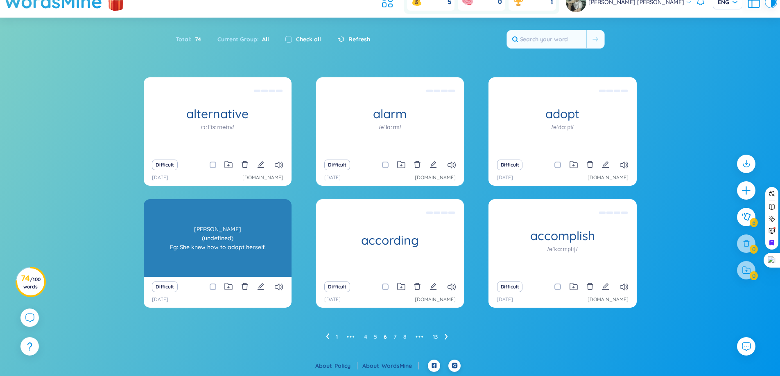
click at [198, 253] on div "adapt" at bounding box center [218, 238] width 148 height 78
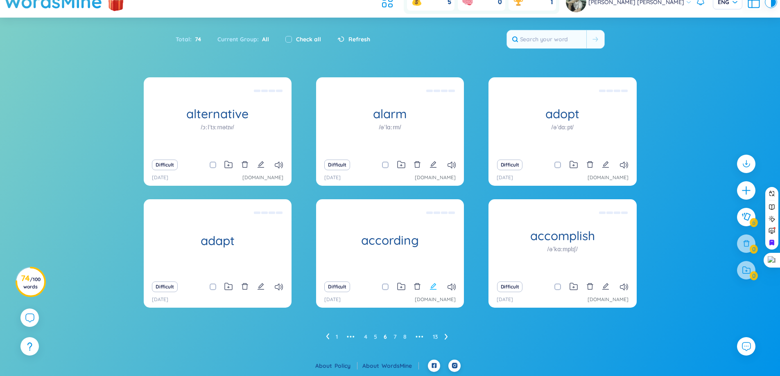
click at [436, 288] on icon "edit" at bounding box center [433, 286] width 7 height 7
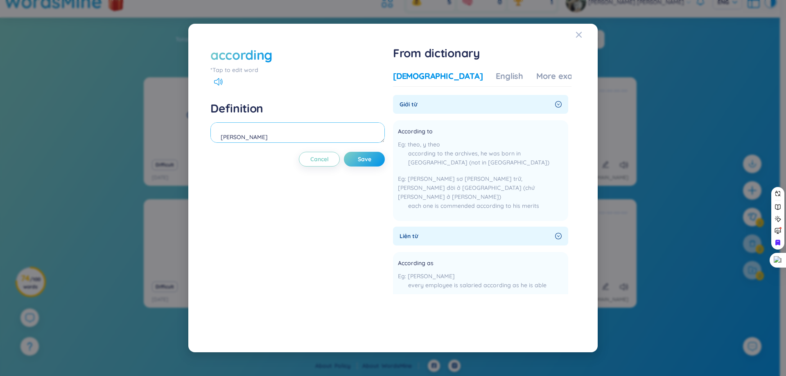
click at [317, 142] on textarea "[PERSON_NAME]" at bounding box center [298, 132] width 174 height 20
type textarea "s"
type textarea "dựa vào"
click at [540, 79] on div "More examples" at bounding box center [566, 75] width 59 height 11
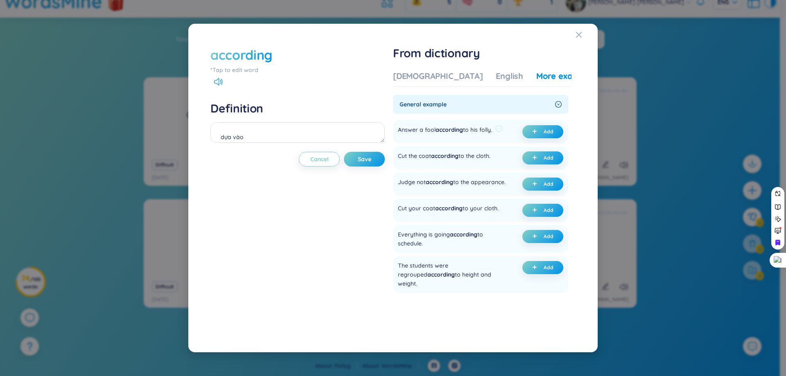
click at [491, 131] on div "Answer a fool according to his folly." at bounding box center [445, 131] width 94 height 13
click at [485, 134] on div at bounding box center [485, 134] width 0 height 0
click at [481, 264] on div "The students were regrouped according to height and weight. Add" at bounding box center [480, 274] width 175 height 37
click at [487, 131] on div "Answer a fool according to his folly." at bounding box center [445, 131] width 94 height 13
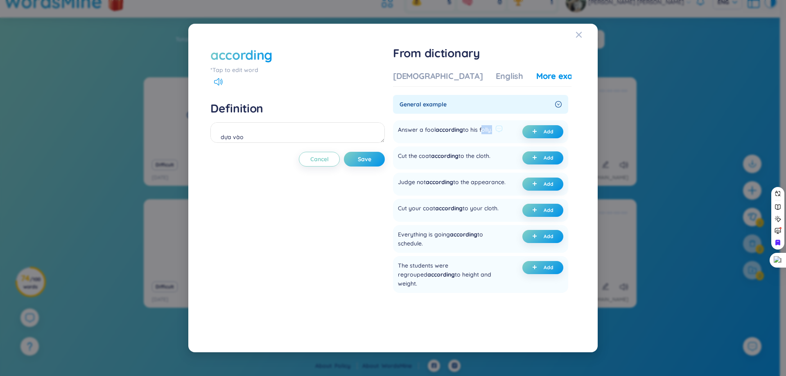
click at [487, 131] on div "Answer a fool according to his folly." at bounding box center [445, 131] width 94 height 13
click at [503, 142] on icon at bounding box center [503, 143] width 6 height 6
click at [416, 130] on div "Answer a fool according to his folly." at bounding box center [445, 131] width 94 height 13
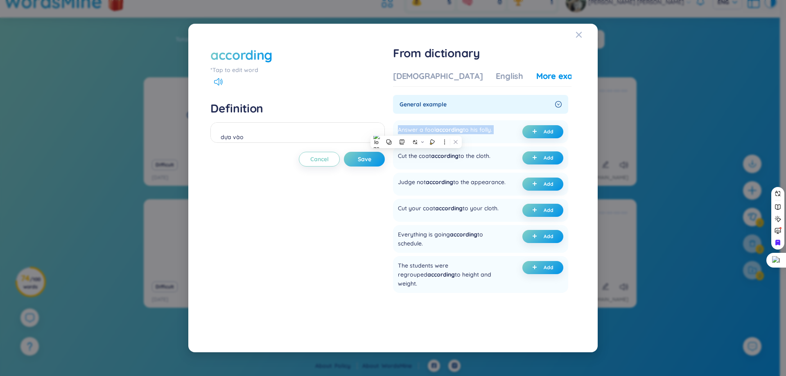
click at [411, 114] on div at bounding box center [411, 114] width 0 height 0
click at [309, 253] on div "according *Tap to edit word Definition dựa vào Cancel Save" at bounding box center [298, 188] width 174 height 285
click at [534, 140] on div "Answer a fool according to his folly. Add" at bounding box center [480, 131] width 175 height 23
click at [526, 134] on button "Add" at bounding box center [543, 131] width 41 height 13
click at [367, 156] on span "Save" at bounding box center [365, 159] width 14 height 8
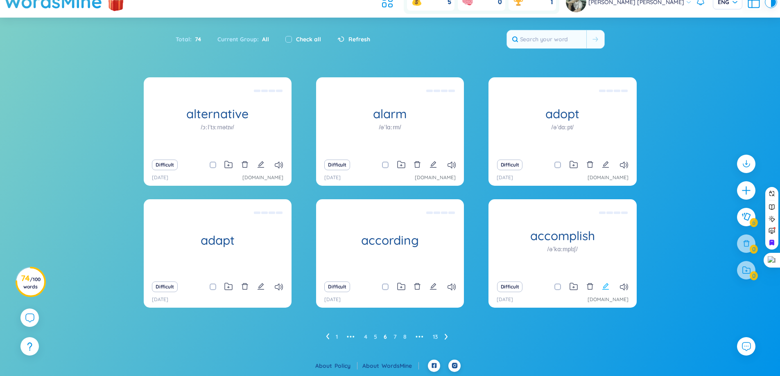
click at [605, 287] on icon "edit" at bounding box center [605, 286] width 7 height 7
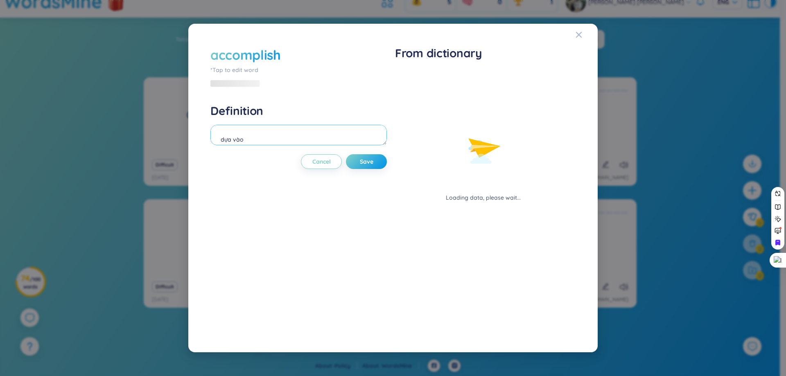
click at [333, 139] on textarea "dựa vào" at bounding box center [299, 135] width 177 height 20
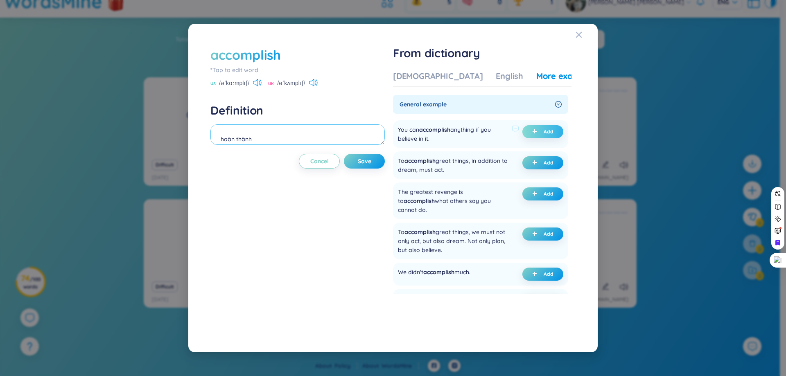
type textarea "hoàn thành"
click at [534, 136] on button "Add" at bounding box center [543, 131] width 41 height 13
drag, startPoint x: 408, startPoint y: 129, endPoint x: 476, endPoint y: 143, distance: 70.1
click at [476, 143] on div "You can accomplish anything if you believe in it." at bounding box center [453, 134] width 111 height 18
click at [471, 143] on div at bounding box center [471, 143] width 0 height 0
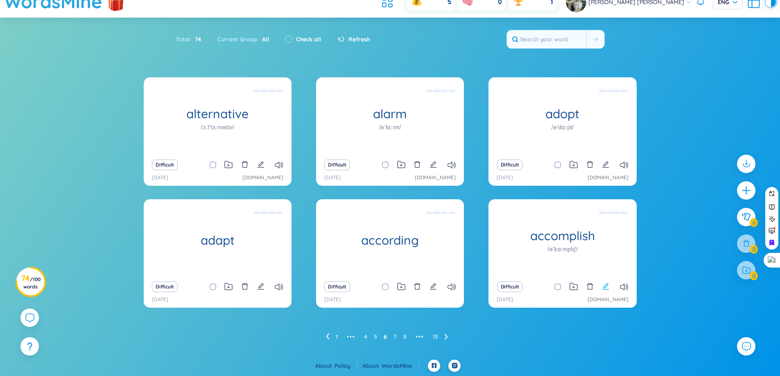
click at [603, 289] on icon "edit" at bounding box center [605, 286] width 7 height 7
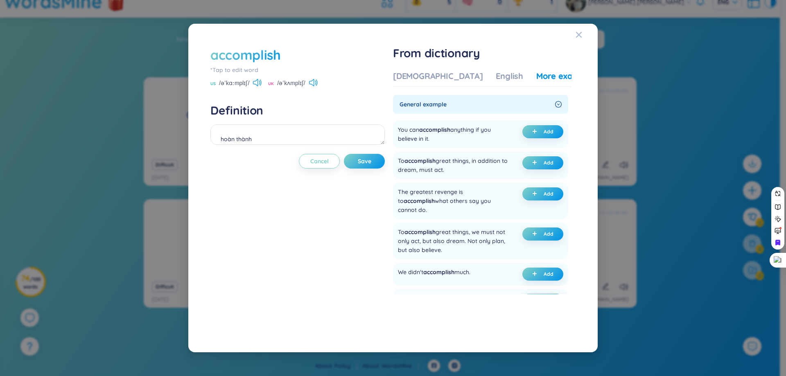
click at [296, 145] on div "hoàn thành" at bounding box center [298, 136] width 174 height 23
click at [292, 143] on textarea "hoàn thành" at bounding box center [298, 135] width 174 height 20
type textarea "hoàn thành"
click at [540, 137] on button "Add" at bounding box center [543, 131] width 41 height 13
click at [359, 156] on button "Save" at bounding box center [364, 161] width 41 height 15
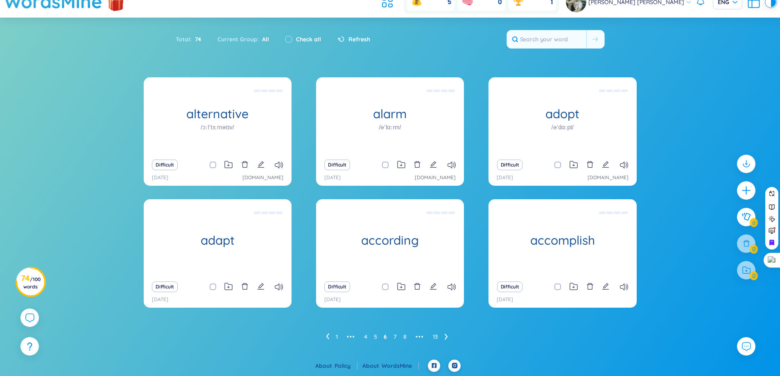
click at [212, 287] on span at bounding box center [213, 287] width 7 height 7
click at [214, 287] on input "checkbox" at bounding box center [217, 287] width 7 height 7
checkbox input "true"
click at [390, 286] on input "checkbox" at bounding box center [389, 287] width 7 height 7
checkbox input "true"
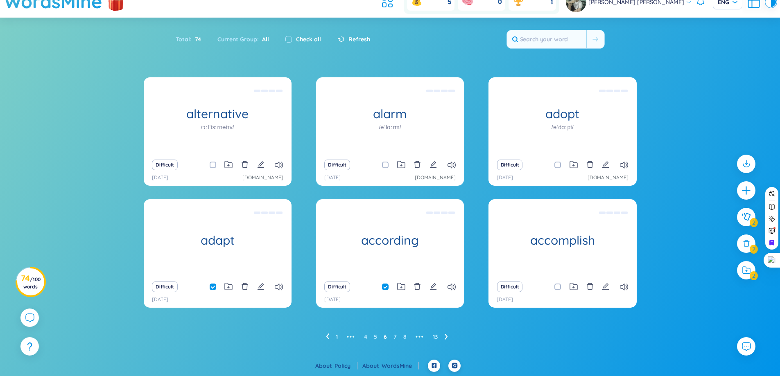
click at [558, 286] on span at bounding box center [558, 287] width 7 height 7
click at [559, 286] on input "checkbox" at bounding box center [562, 287] width 7 height 7
checkbox input "true"
click at [446, 338] on icon at bounding box center [446, 337] width 3 height 6
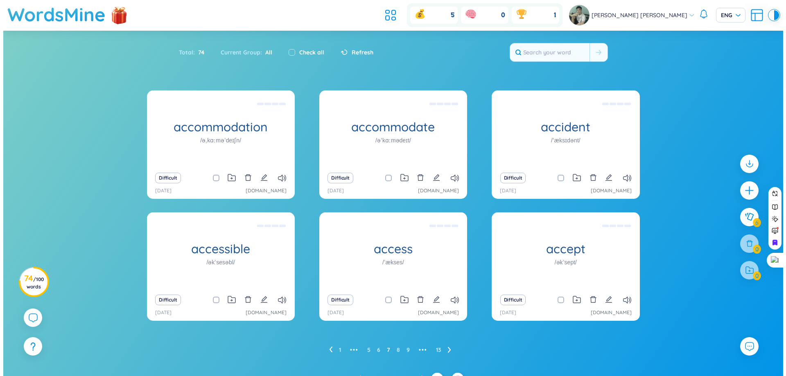
scroll to position [13, 0]
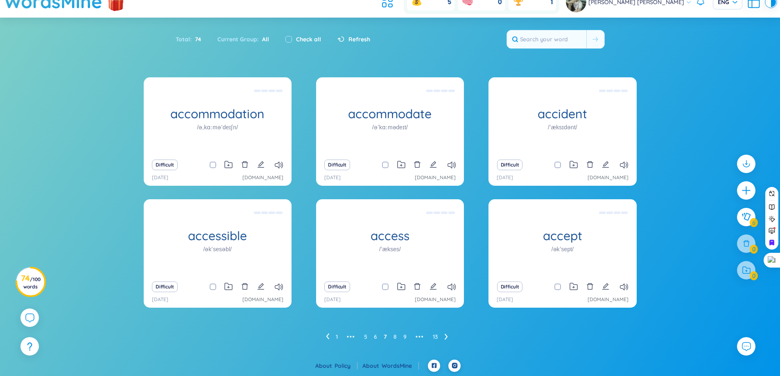
click at [254, 169] on div "Difficult" at bounding box center [218, 164] width 140 height 11
click at [262, 164] on icon "edit" at bounding box center [260, 164] width 7 height 7
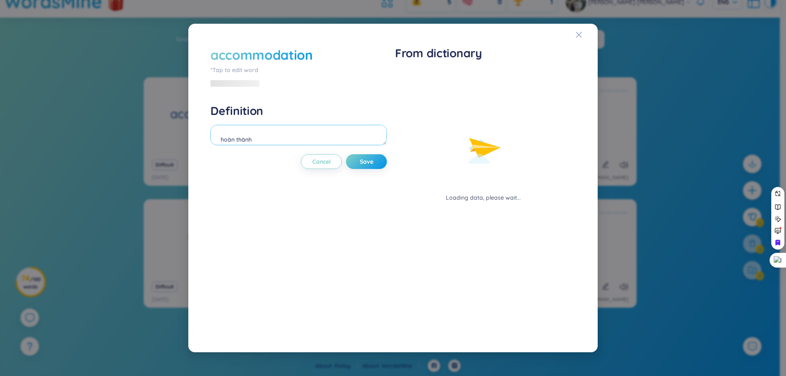
click at [294, 144] on textarea "hoàn thành" at bounding box center [299, 135] width 177 height 20
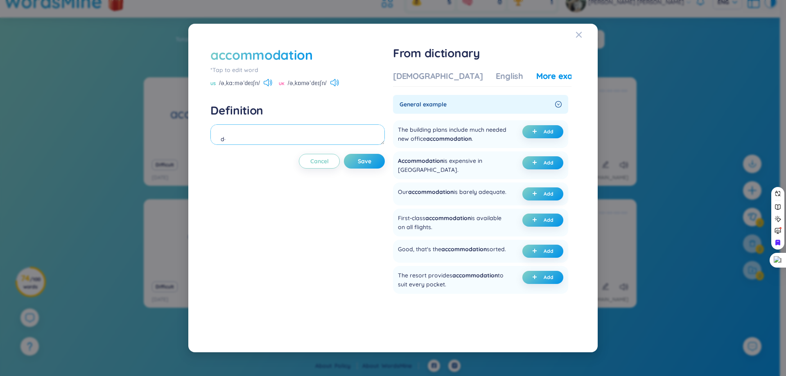
type textarea "d"
click at [438, 84] on div "Vietnamese English More examples" at bounding box center [494, 78] width 203 height 16
click at [431, 76] on div "[DEMOGRAPHIC_DATA]" at bounding box center [438, 75] width 90 height 11
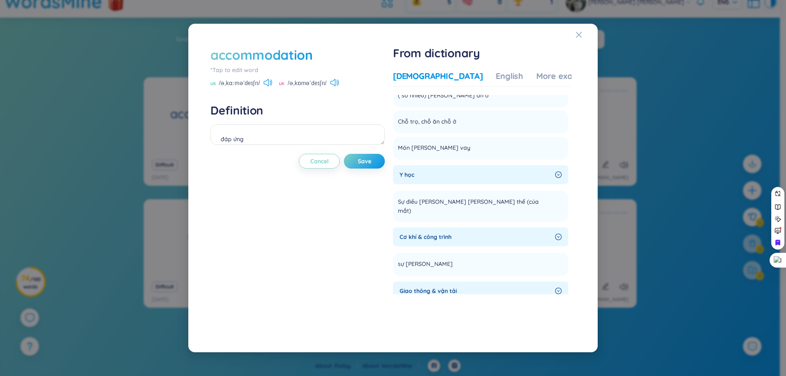
scroll to position [0, 0]
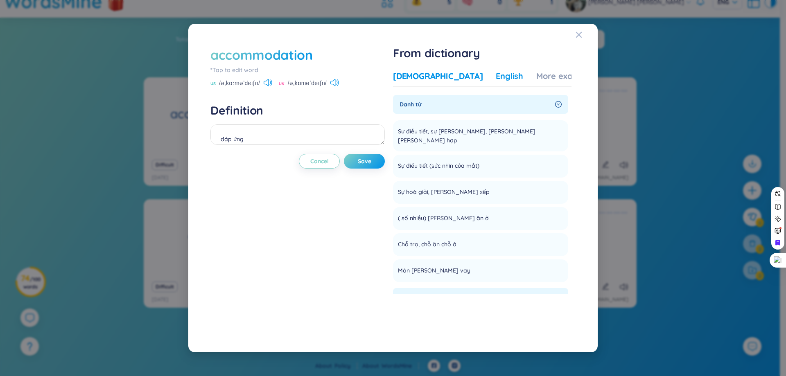
click at [496, 73] on div "English" at bounding box center [509, 75] width 27 height 11
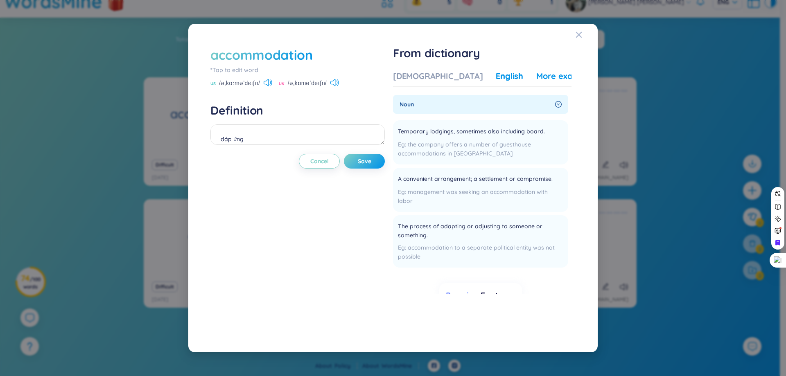
click at [537, 79] on div "More examples" at bounding box center [566, 75] width 59 height 11
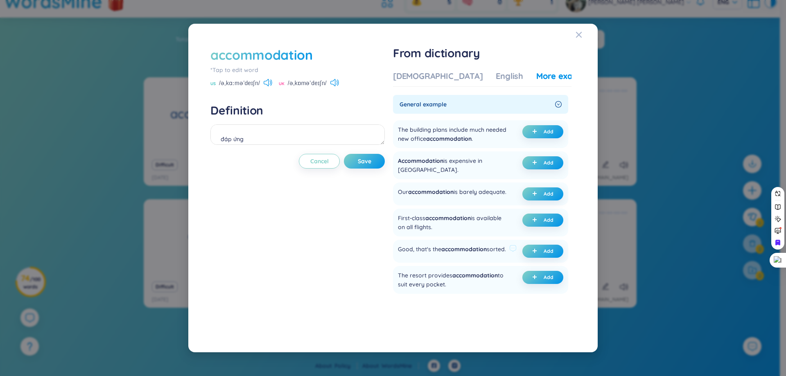
click at [412, 258] on div "Good, that's the accommodation sorted." at bounding box center [452, 251] width 108 height 13
click at [411, 258] on div "Good, that's the accommodation sorted." at bounding box center [452, 251] width 108 height 13
click at [405, 263] on div at bounding box center [405, 263] width 0 height 0
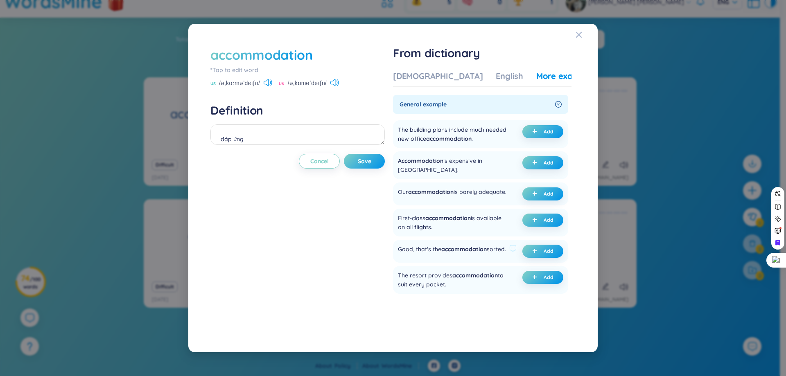
click at [473, 249] on span "accommodation" at bounding box center [463, 249] width 45 height 7
drag, startPoint x: 398, startPoint y: 249, endPoint x: 443, endPoint y: 258, distance: 45.6
click at [443, 258] on div "Good, that's the accommodation sorted. Add" at bounding box center [480, 251] width 175 height 23
click at [438, 263] on div at bounding box center [438, 263] width 0 height 0
click at [444, 268] on ul "The building plans include much needed new office accommodation . Add Accommoda…" at bounding box center [480, 267] width 175 height 301
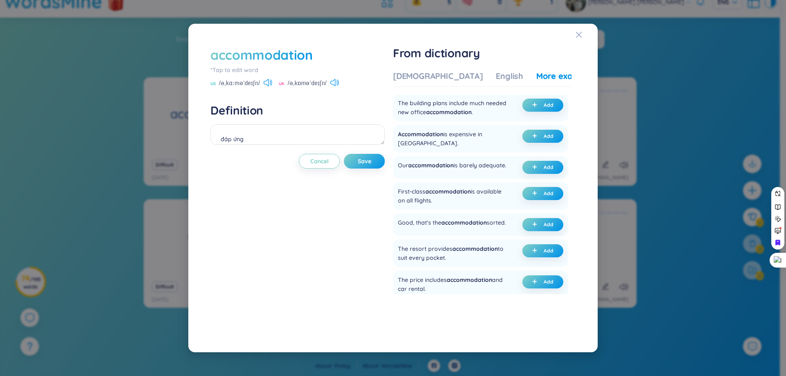
scroll to position [41, 0]
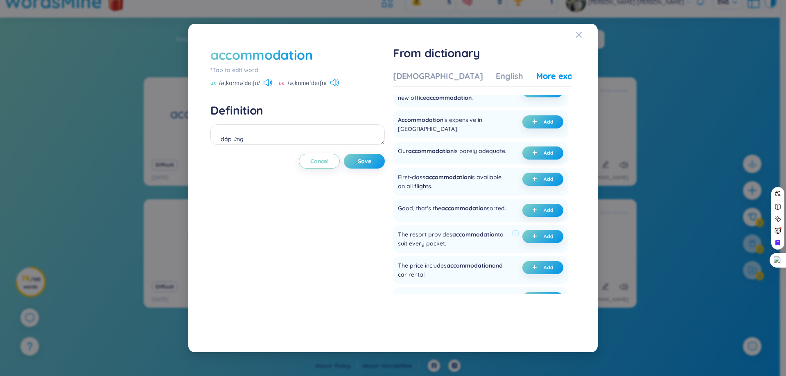
click at [435, 240] on div "The resort provides accommodation to suit every pocket." at bounding box center [453, 239] width 111 height 18
click at [430, 244] on div at bounding box center [430, 244] width 0 height 0
click at [462, 248] on div "The resort provides accommodation to suit every pocket." at bounding box center [453, 239] width 111 height 18
drag, startPoint x: 437, startPoint y: 250, endPoint x: 454, endPoint y: 253, distance: 17.8
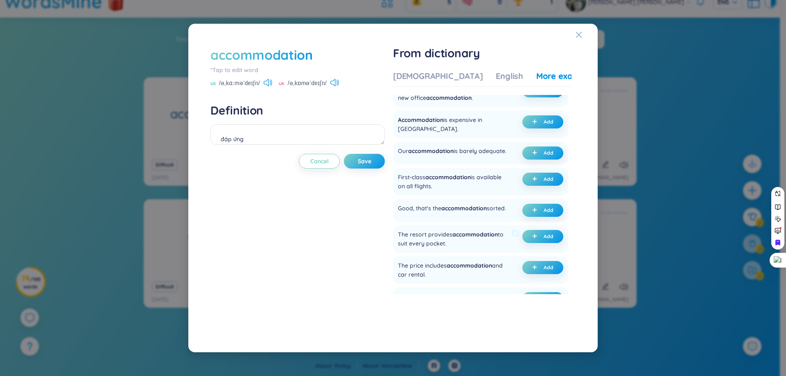
click at [454, 248] on div "The resort provides accommodation to suit every pocket." at bounding box center [453, 239] width 111 height 18
click at [449, 253] on div at bounding box center [449, 253] width 0 height 0
click at [482, 253] on div "The resort provides accommodation to suit every pocket. Add" at bounding box center [480, 239] width 175 height 28
drag, startPoint x: 407, startPoint y: 249, endPoint x: 417, endPoint y: 249, distance: 10.6
click at [417, 248] on div "The resort provides accommodation to suit every pocket." at bounding box center [453, 239] width 111 height 18
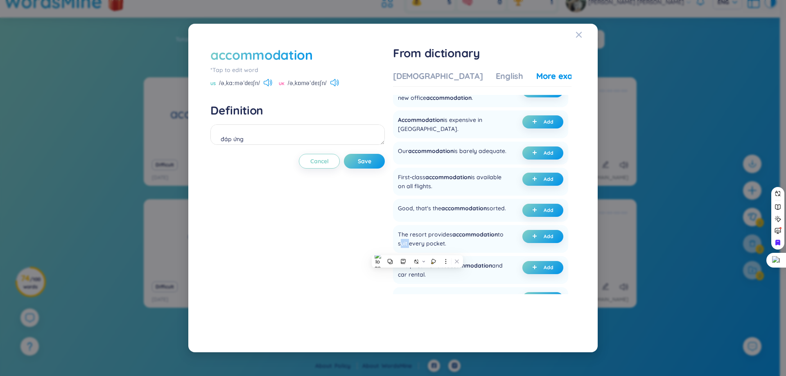
click at [412, 253] on div at bounding box center [412, 253] width 0 height 0
click at [448, 259] on ul "The building plans include much needed new office accommodation . Add Accommoda…" at bounding box center [480, 226] width 175 height 301
drag, startPoint x: 406, startPoint y: 249, endPoint x: 476, endPoint y: 252, distance: 70.1
click at [476, 248] on div "The resort provides accommodation to suit every pocket." at bounding box center [453, 239] width 111 height 18
click at [471, 253] on div at bounding box center [471, 253] width 0 height 0
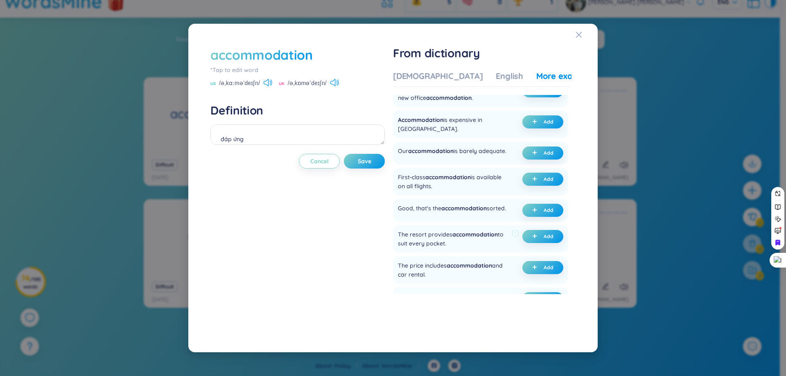
click at [473, 253] on div "The resort provides accommodation to suit every pocket. Add" at bounding box center [480, 239] width 175 height 28
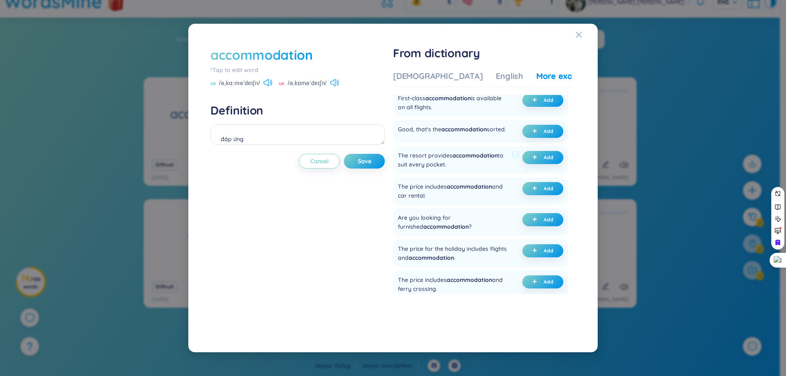
scroll to position [123, 0]
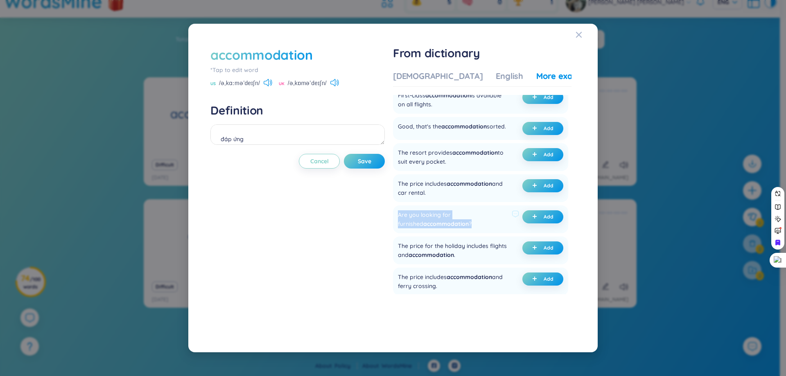
drag, startPoint x: 398, startPoint y: 221, endPoint x: 455, endPoint y: 236, distance: 58.9
click at [455, 233] on div "Are you looking for furnished accommodation ? Add" at bounding box center [480, 220] width 175 height 28
click at [450, 233] on div at bounding box center [450, 233] width 0 height 0
click at [455, 251] on div "The price for the holiday includes flights and accommodation ." at bounding box center [453, 251] width 111 height 18
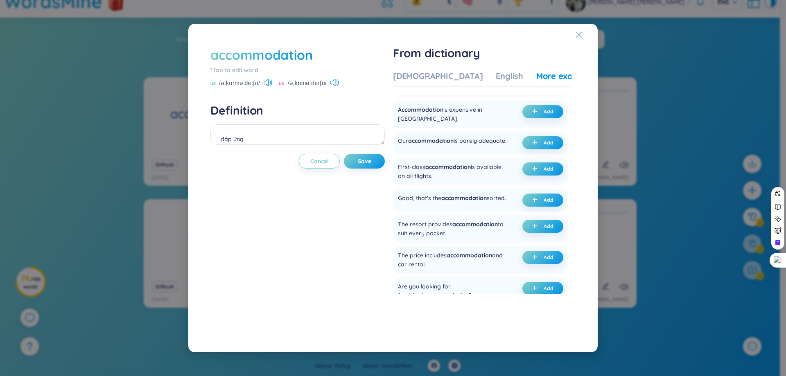
scroll to position [41, 0]
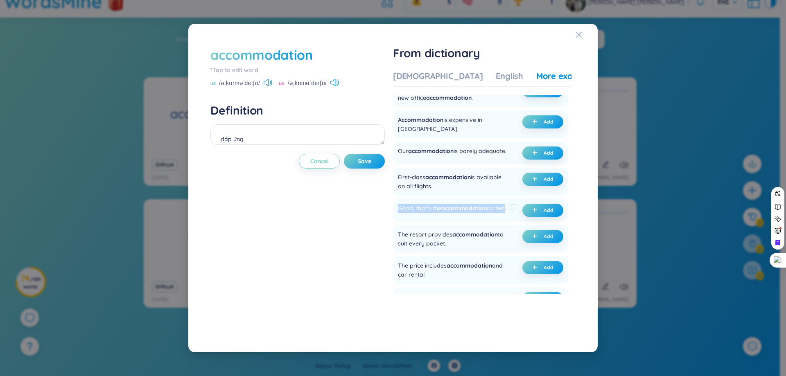
drag, startPoint x: 404, startPoint y: 210, endPoint x: 419, endPoint y: 217, distance: 17.2
click at [417, 215] on div "Good, that's the accommodation sorted. Add" at bounding box center [480, 210] width 175 height 23
click at [306, 211] on div "accommodation *Tap to edit word US /əˌkɑːməˈdeɪʃn/ UK /əˌkɒməˈdeɪʃn/ Definition…" at bounding box center [298, 188] width 174 height 285
click at [410, 80] on div "[DEMOGRAPHIC_DATA]" at bounding box center [438, 75] width 90 height 11
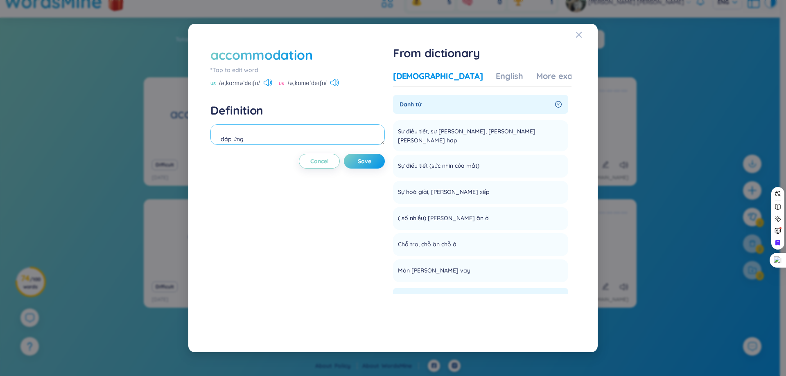
click at [288, 145] on textarea "đáp ứng" at bounding box center [298, 135] width 174 height 20
type textarea "[PERSON_NAME]"
click at [537, 75] on div "More examples" at bounding box center [566, 75] width 59 height 11
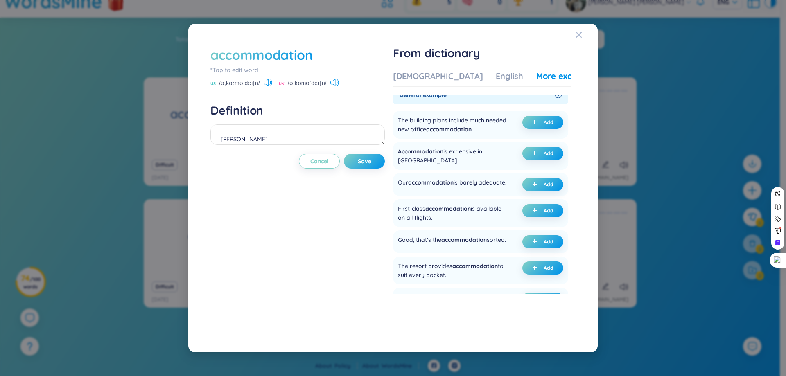
scroll to position [0, 0]
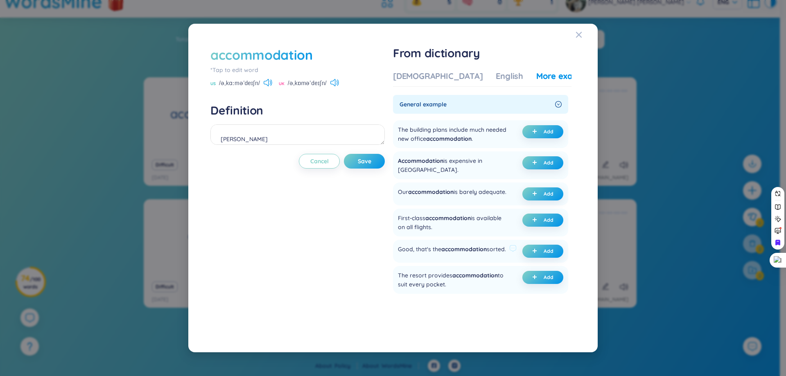
click at [410, 258] on div "Good, that's the accommodation sorted." at bounding box center [452, 251] width 108 height 13
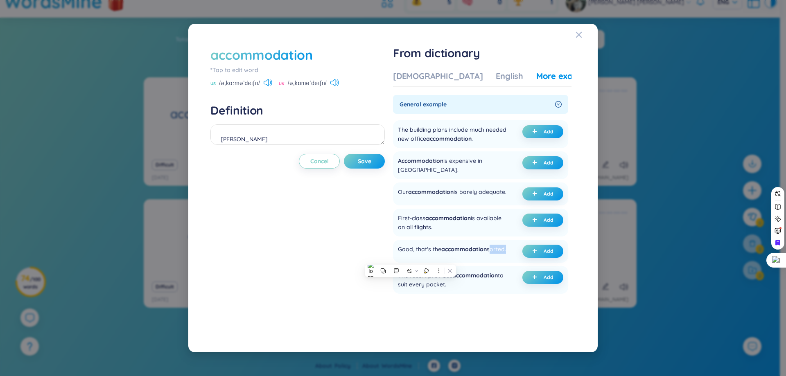
click at [405, 263] on div at bounding box center [405, 263] width 0 height 0
click at [460, 269] on ul "The building plans include much needed new office accommodation . Add Accommoda…" at bounding box center [480, 267] width 175 height 301
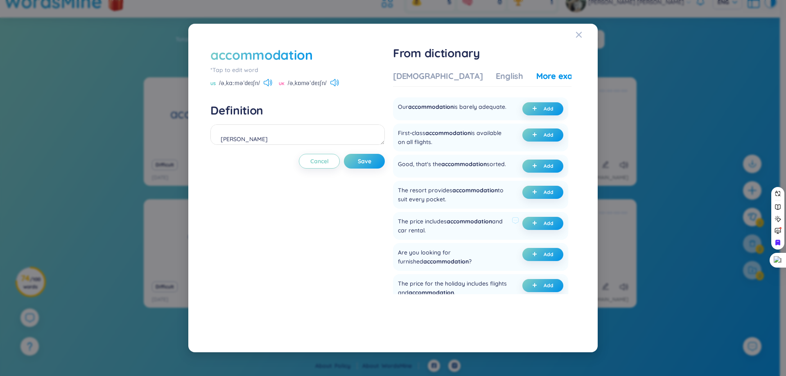
scroll to position [82, 0]
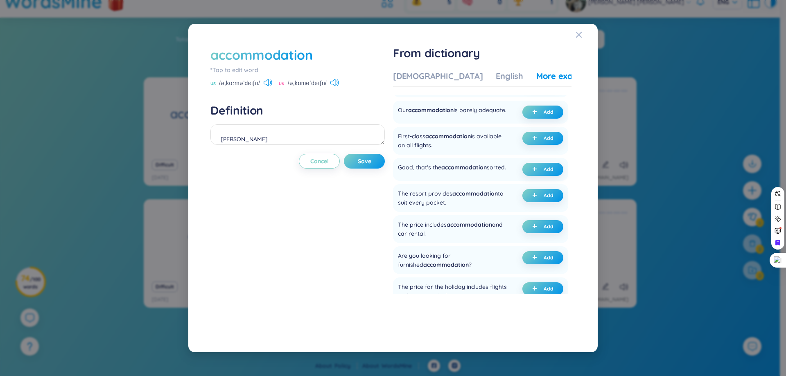
click at [316, 146] on div "[PERSON_NAME]" at bounding box center [298, 136] width 174 height 23
click at [314, 143] on textarea "[PERSON_NAME]" at bounding box center [298, 135] width 174 height 20
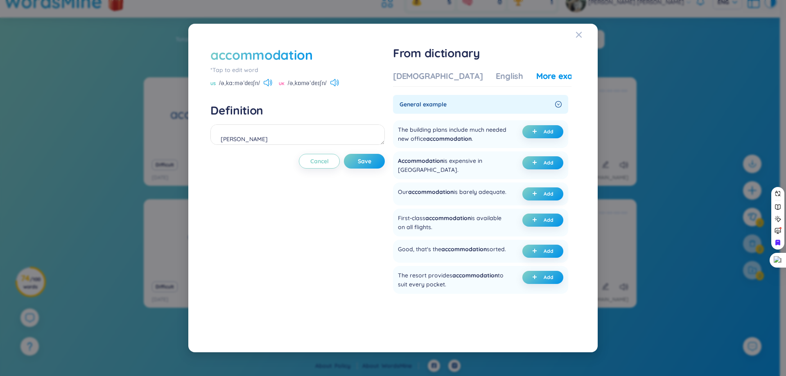
scroll to position [82, 0]
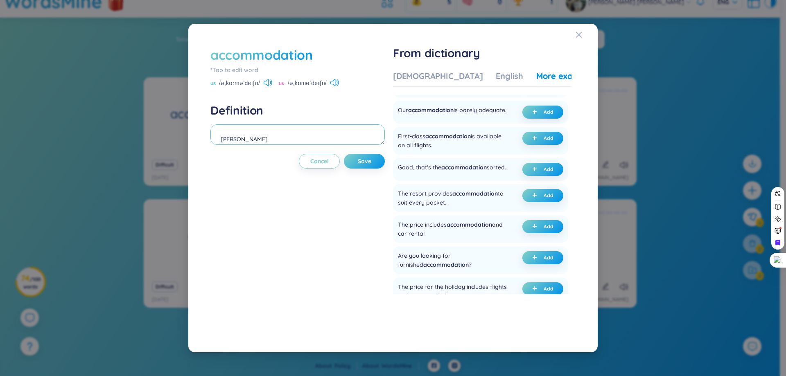
click at [231, 136] on textarea "[PERSON_NAME]" at bounding box center [298, 135] width 174 height 20
type textarea "chỗ ở"
click at [470, 260] on div "Are you looking for furnished accommodation ?" at bounding box center [453, 260] width 111 height 18
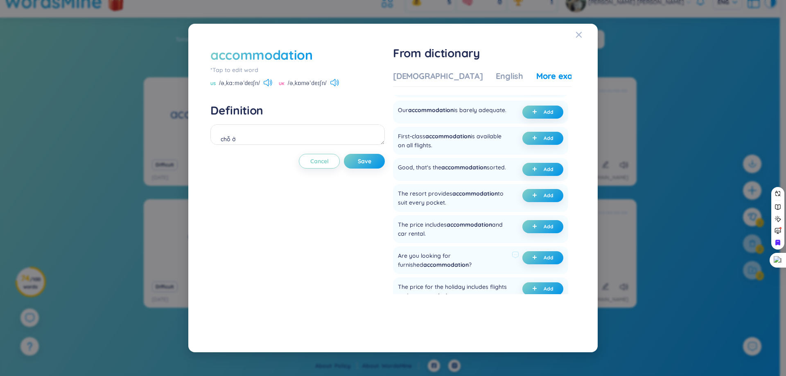
click at [470, 260] on div "Are you looking for furnished accommodation ?" at bounding box center [453, 260] width 111 height 18
click at [408, 174] on div "Good, that's the accommodation sorted." at bounding box center [452, 169] width 108 height 13
click at [421, 163] on div "Good, that's the accommodation sorted." at bounding box center [452, 169] width 108 height 13
click at [414, 176] on div "Good, that's the accommodation sorted." at bounding box center [452, 169] width 108 height 13
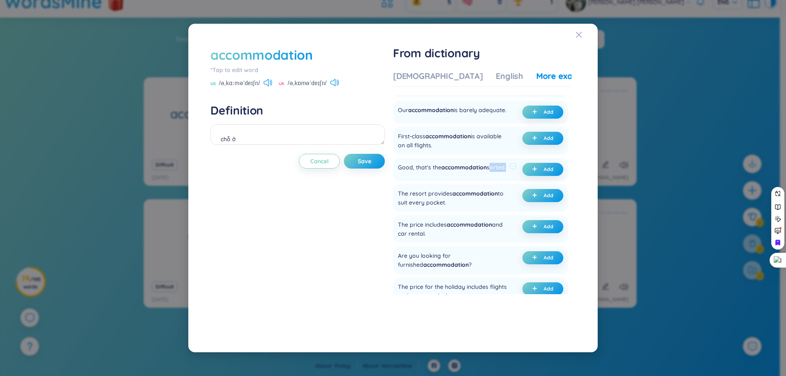
click at [414, 176] on div "Good, that's the accommodation sorted." at bounding box center [452, 169] width 108 height 13
click at [409, 161] on div at bounding box center [409, 161] width 0 height 0
click at [494, 204] on div "The resort provides accommodation to suit every pocket." at bounding box center [453, 198] width 111 height 18
click at [413, 176] on div "Good, that's the accommodation sorted." at bounding box center [452, 169] width 108 height 13
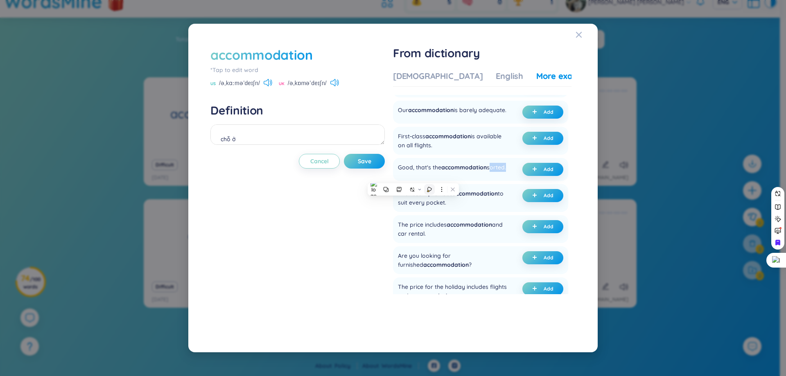
click at [432, 189] on button at bounding box center [429, 189] width 11 height 11
click at [478, 170] on span "accommodation" at bounding box center [463, 167] width 45 height 7
drag, startPoint x: 401, startPoint y: 168, endPoint x: 435, endPoint y: 177, distance: 35.7
click at [435, 176] on div "Good, that's the accommodation sorted." at bounding box center [452, 169] width 108 height 13
click at [430, 181] on div at bounding box center [430, 181] width 0 height 0
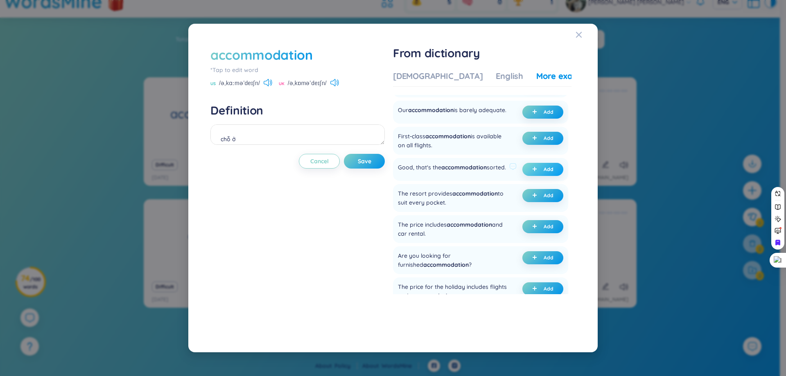
click at [545, 170] on span "Add" at bounding box center [549, 169] width 10 height 7
click at [365, 168] on button "Save" at bounding box center [364, 161] width 41 height 15
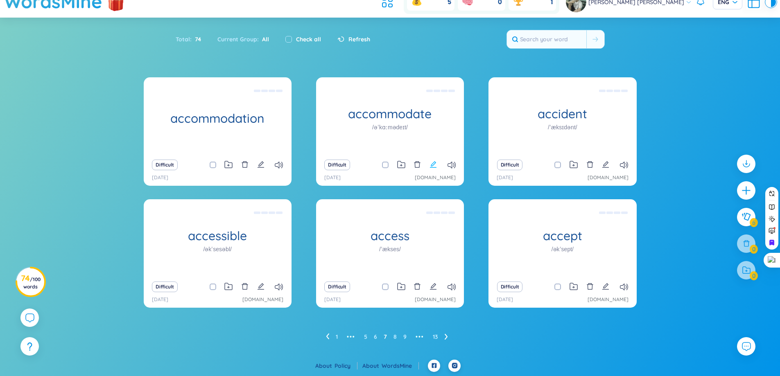
click at [432, 164] on icon "edit" at bounding box center [433, 164] width 7 height 7
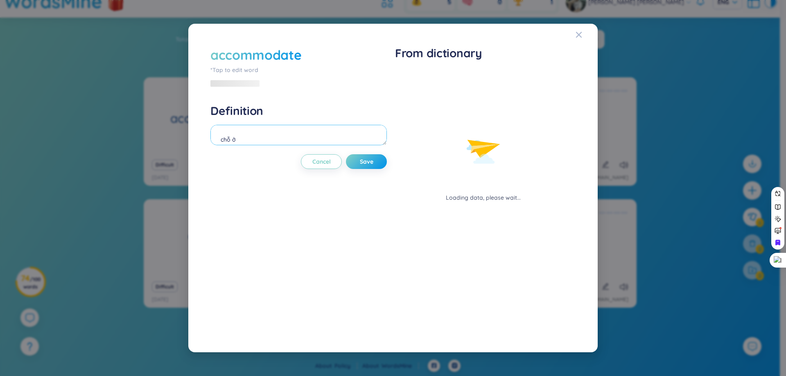
click at [337, 137] on textarea "chỗ ở" at bounding box center [299, 135] width 177 height 20
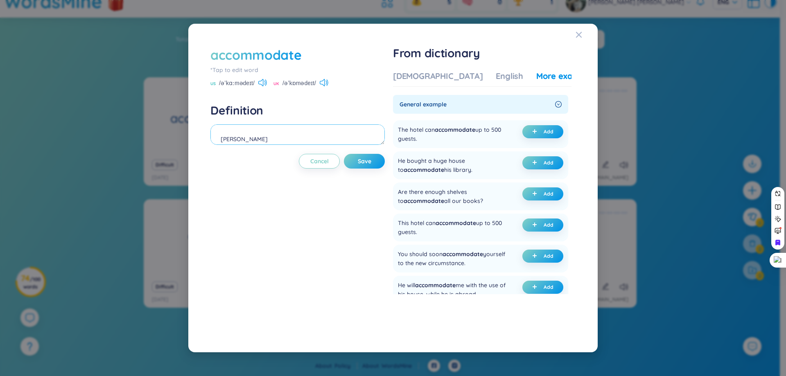
click at [266, 143] on textarea "[PERSON_NAME]" at bounding box center [298, 135] width 174 height 20
type textarea "[PERSON_NAME]"
click at [423, 75] on div "[DEMOGRAPHIC_DATA]" at bounding box center [438, 75] width 90 height 11
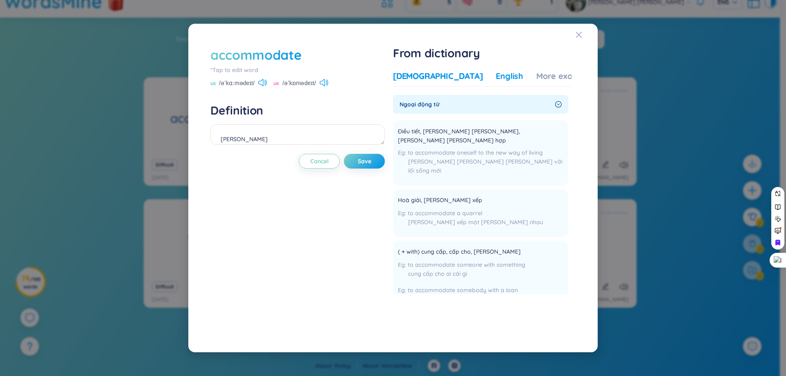
click at [496, 74] on div "English" at bounding box center [509, 75] width 27 height 11
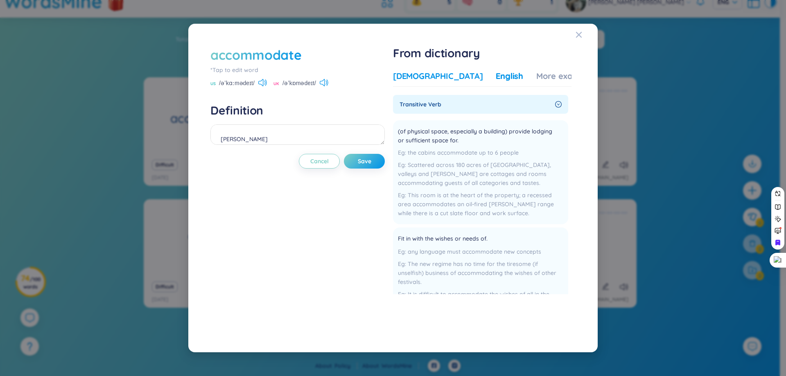
click at [430, 75] on div "[DEMOGRAPHIC_DATA]" at bounding box center [438, 75] width 90 height 11
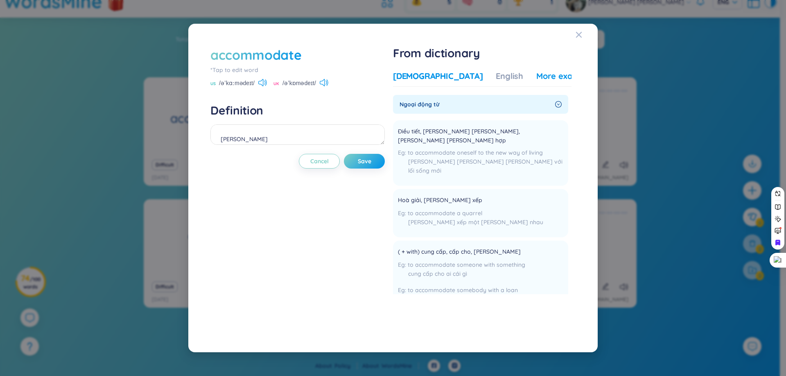
click at [537, 72] on div "More examples" at bounding box center [566, 75] width 59 height 11
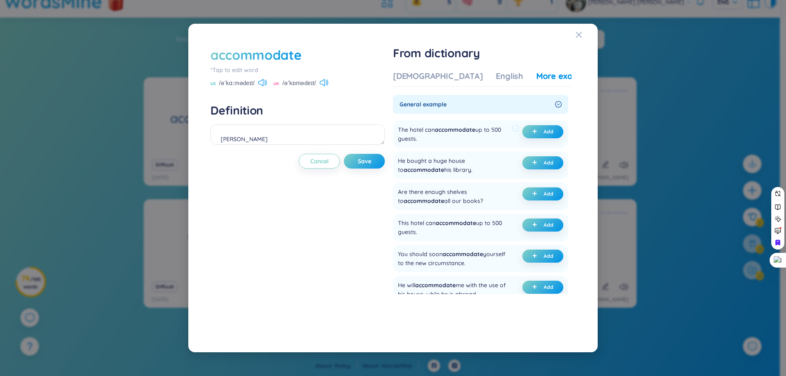
click at [408, 143] on div "The hotel can accommodate up to 500 guests." at bounding box center [453, 134] width 111 height 18
click at [470, 376] on div "Close" at bounding box center [390, 376] width 780 height 0
drag, startPoint x: 408, startPoint y: 132, endPoint x: 435, endPoint y: 138, distance: 27.6
click at [417, 135] on div "The hotel can accommodate up to 500 guests." at bounding box center [453, 134] width 111 height 18
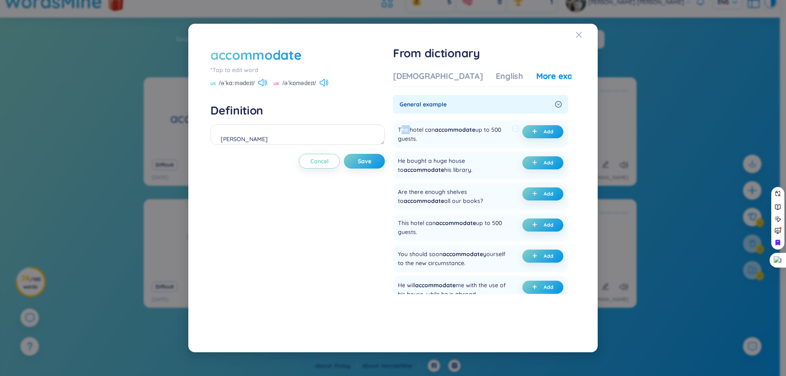
click at [432, 138] on div "The hotel can accommodate up to 500 guests." at bounding box center [453, 134] width 111 height 18
click at [435, 138] on div "The hotel can accommodate up to 500 guests." at bounding box center [453, 134] width 111 height 18
drag, startPoint x: 400, startPoint y: 128, endPoint x: 421, endPoint y: 136, distance: 23.0
click at [421, 136] on div "The hotel can accommodate up to 500 guests. Add" at bounding box center [480, 134] width 175 height 28
click at [416, 143] on div at bounding box center [416, 143] width 0 height 0
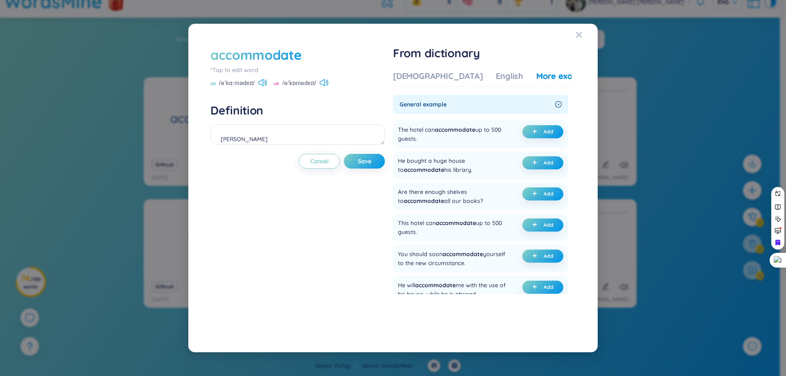
click at [585, 137] on div "accommodate *Tap to edit word US /əˈkɑːmədeɪt/ UK /əˈkɒmədeɪt/ Definition [PERS…" at bounding box center [393, 188] width 390 height 309
click at [540, 142] on div "Add" at bounding box center [543, 134] width 41 height 18
click at [540, 136] on button "Add" at bounding box center [543, 131] width 41 height 13
click at [547, 125] on button "Add" at bounding box center [543, 131] width 41 height 13
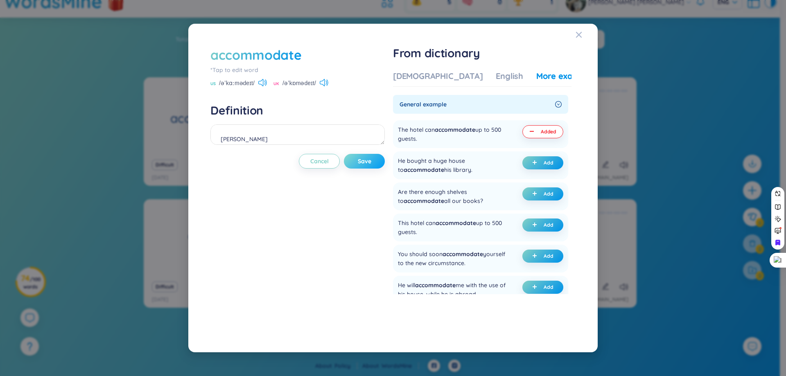
click at [356, 154] on button "Save" at bounding box center [364, 161] width 41 height 15
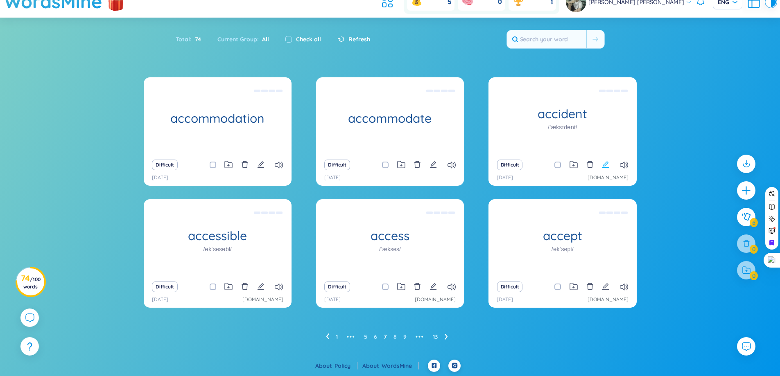
click at [604, 163] on icon "edit" at bounding box center [605, 164] width 7 height 7
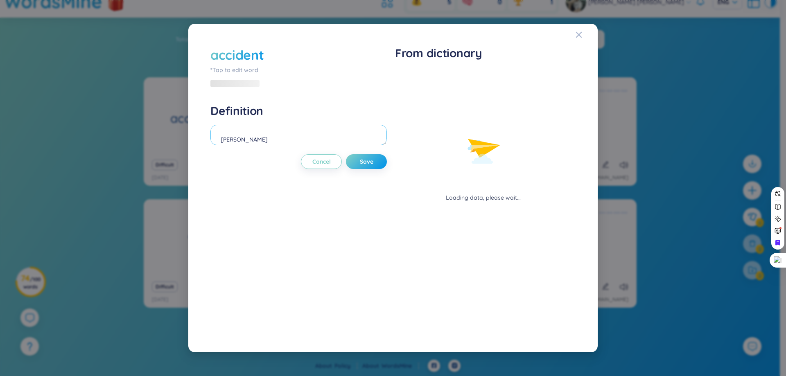
click at [330, 142] on textarea "[PERSON_NAME]" at bounding box center [299, 135] width 177 height 20
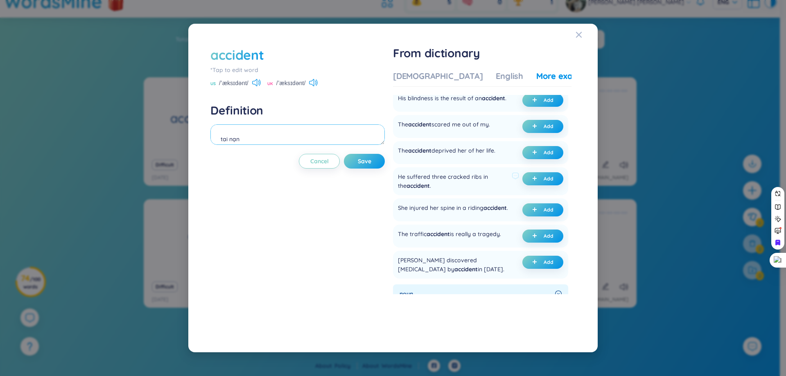
scroll to position [123, 0]
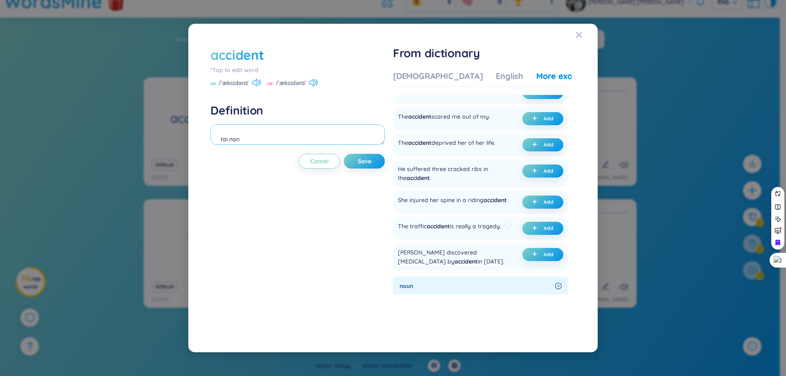
type textarea "tai nạn"
click at [497, 235] on div "The traffic accident is really a tragedy." at bounding box center [449, 228] width 103 height 13
click at [492, 240] on div at bounding box center [492, 240] width 0 height 0
click at [497, 240] on div "The traffic accident is really a tragedy. Add" at bounding box center [480, 228] width 175 height 23
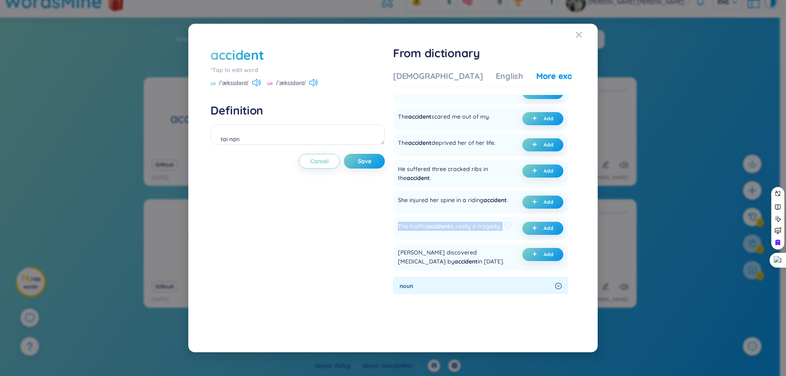
drag, startPoint x: 401, startPoint y: 228, endPoint x: 507, endPoint y: 234, distance: 106.3
click at [507, 234] on div "The traffic accident is really a tragedy. Add" at bounding box center [480, 228] width 175 height 23
click at [501, 220] on div at bounding box center [501, 220] width 0 height 0
click at [485, 240] on div "The traffic accident is really a tragedy. Add" at bounding box center [480, 228] width 175 height 23
click at [446, 230] on span "accident" at bounding box center [438, 226] width 23 height 7
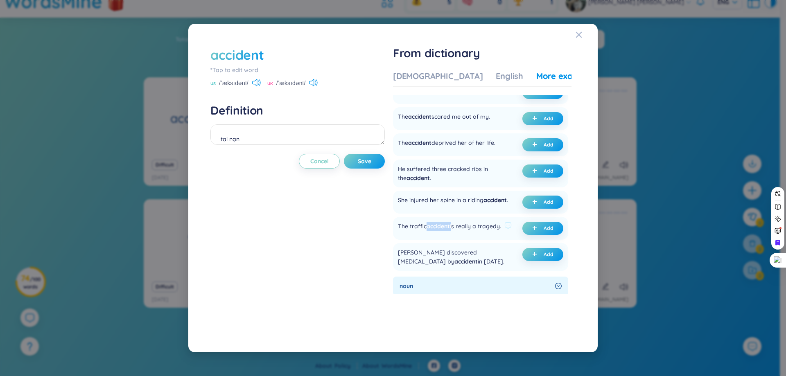
click at [446, 230] on span "accident" at bounding box center [438, 226] width 23 height 7
click at [476, 247] on icon at bounding box center [475, 250] width 6 height 6
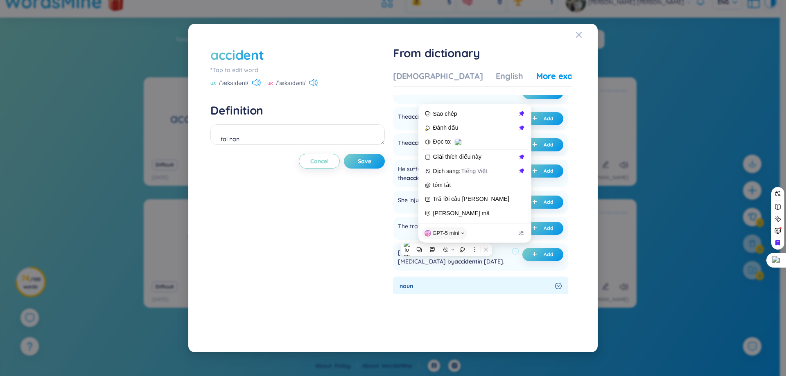
click at [502, 256] on div "[PERSON_NAME] discovered [MEDICAL_DATA] by accident in [DATE]. Add" at bounding box center [480, 257] width 175 height 28
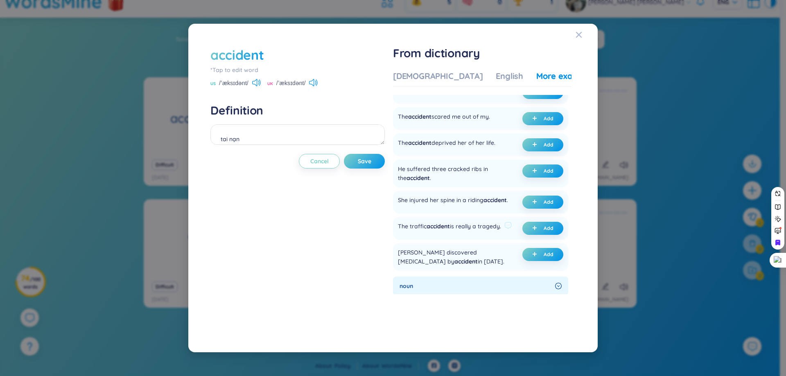
click at [501, 235] on div "The traffic accident is really a tragedy." at bounding box center [449, 228] width 103 height 13
click at [497, 240] on div at bounding box center [497, 240] width 0 height 0
click at [498, 255] on div "[PERSON_NAME] discovered [MEDICAL_DATA] by accident in [DATE]. Add" at bounding box center [480, 257] width 175 height 28
click at [496, 235] on div "The traffic accident is really a tragedy." at bounding box center [449, 228] width 103 height 13
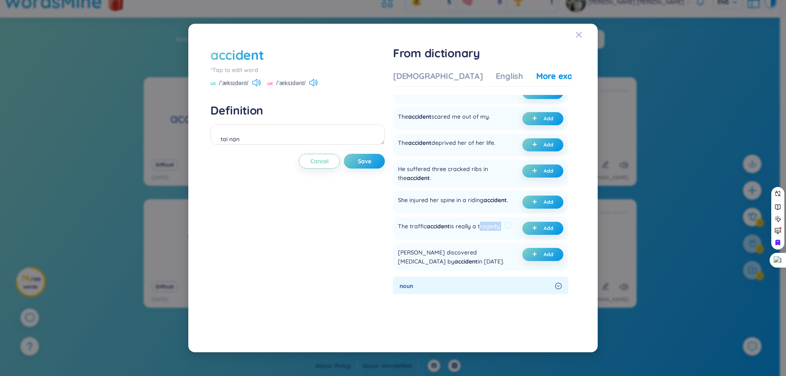
click at [496, 235] on div "The traffic accident is really a tragedy." at bounding box center [449, 228] width 103 height 13
click at [514, 248] on icon at bounding box center [512, 249] width 5 height 5
click at [449, 230] on span "accident" at bounding box center [438, 226] width 23 height 7
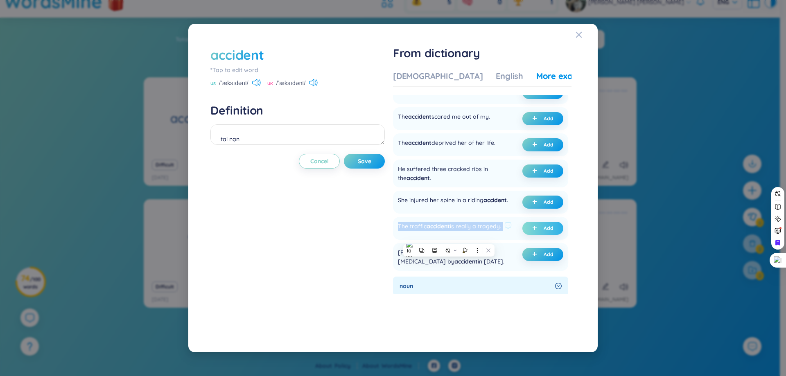
click at [527, 235] on button "Add" at bounding box center [543, 228] width 41 height 13
click at [364, 154] on button "Save" at bounding box center [364, 161] width 41 height 15
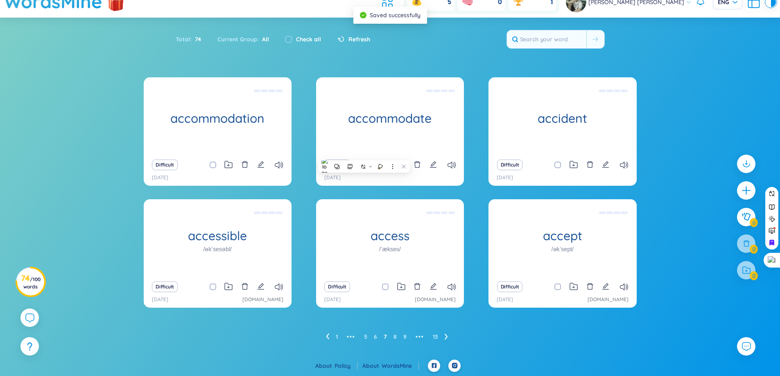
click at [556, 164] on span at bounding box center [558, 165] width 7 height 7
click at [559, 164] on input "checkbox" at bounding box center [562, 165] width 7 height 7
checkbox input "true"
click at [387, 167] on input "checkbox" at bounding box center [389, 165] width 7 height 7
checkbox input "true"
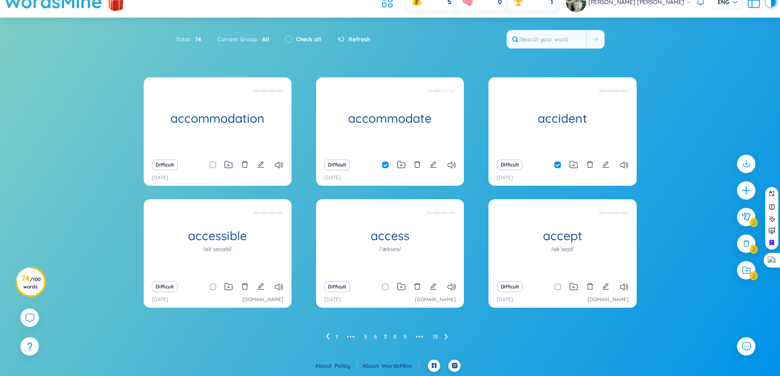
click at [211, 164] on span at bounding box center [213, 165] width 7 height 7
click at [214, 164] on input "checkbox" at bounding box center [217, 165] width 7 height 7
checkbox input "true"
click at [264, 290] on icon "edit" at bounding box center [260, 286] width 7 height 7
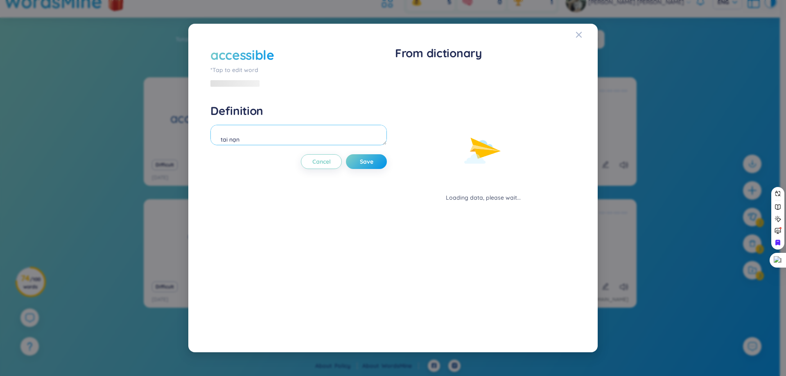
click at [334, 136] on textarea "tai nạn" at bounding box center [299, 135] width 177 height 20
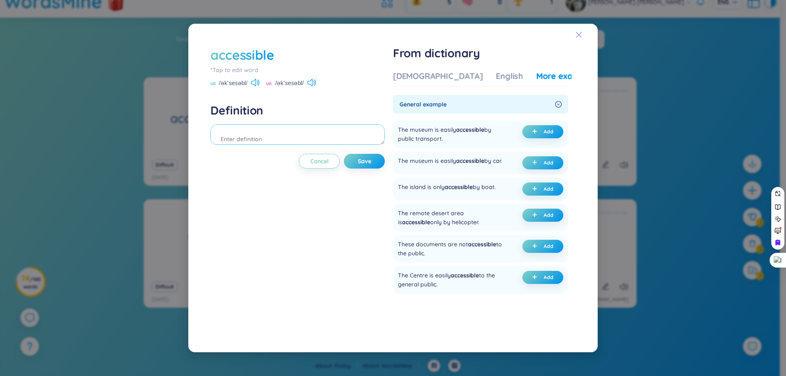
type textarea "c"
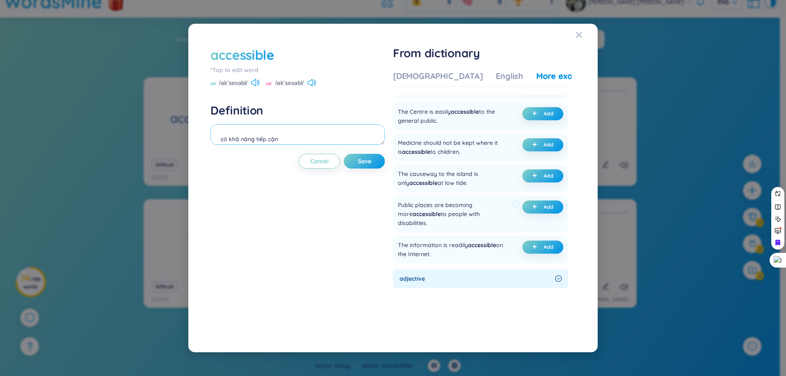
scroll to position [246, 0]
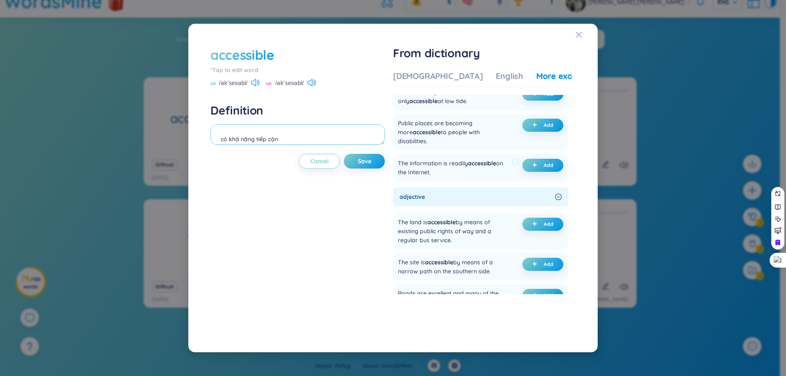
type textarea "có khả năng tiếp cận"
click at [429, 161] on div "The information is readily accessible on the Internet." at bounding box center [453, 168] width 111 height 18
click at [490, 160] on span "accessible" at bounding box center [482, 163] width 28 height 7
click at [464, 161] on div "The information is readily accessible on the Internet." at bounding box center [453, 168] width 111 height 18
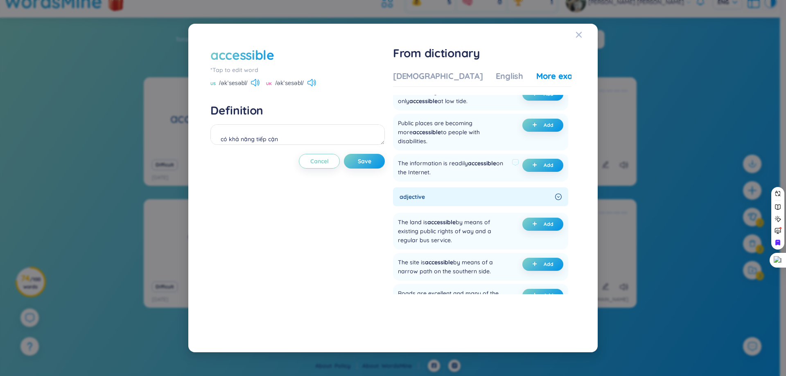
click at [464, 161] on div "The information is readily accessible on the Internet." at bounding box center [453, 168] width 111 height 18
click at [496, 160] on span "accessible" at bounding box center [482, 163] width 28 height 7
drag, startPoint x: 392, startPoint y: 156, endPoint x: 450, endPoint y: 168, distance: 58.4
click at [450, 168] on div "accessible *Tap to edit word US /əkˈsesəbl/ UK /əkˈsesəbl/ Definition có khả nă…" at bounding box center [393, 188] width 374 height 293
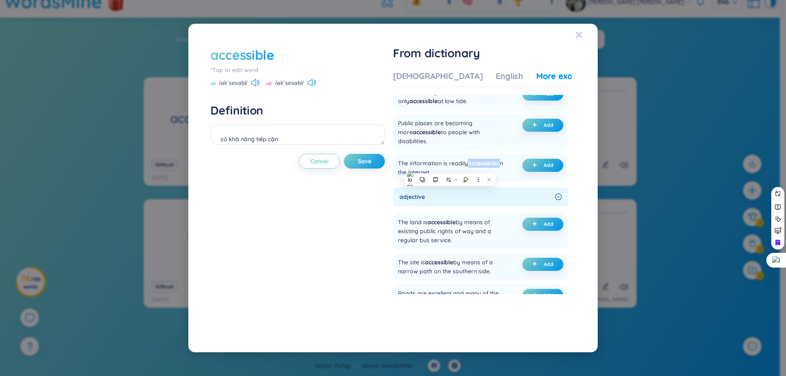
click at [444, 172] on div at bounding box center [444, 172] width 0 height 0
click at [507, 136] on div "Public places are becoming more accessible to people with disabilities." at bounding box center [458, 132] width 121 height 27
drag, startPoint x: 402, startPoint y: 160, endPoint x: 441, endPoint y: 161, distance: 38.9
click at [440, 161] on div "The information is readily accessible on the Internet." at bounding box center [453, 168] width 111 height 18
click at [462, 161] on div "The information is readily accessible on the Internet." at bounding box center [453, 168] width 111 height 18
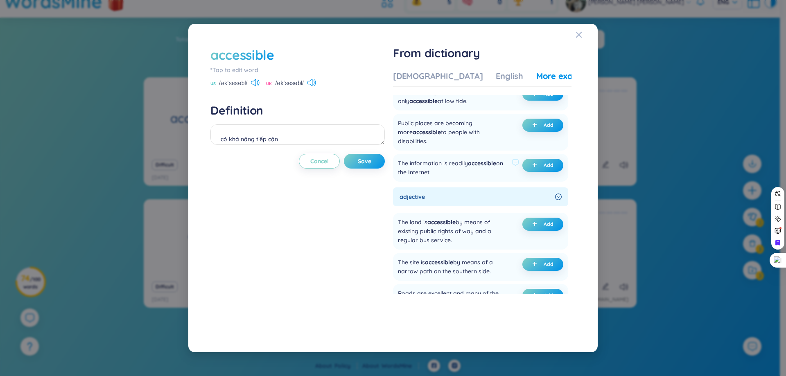
click at [462, 161] on div "The information is readily accessible on the Internet." at bounding box center [453, 168] width 111 height 18
click at [457, 163] on div at bounding box center [457, 163] width 0 height 0
click at [485, 143] on div "Public places are becoming more accessible to people with disabilities. Add" at bounding box center [480, 132] width 175 height 37
click at [460, 164] on div "The information is readily accessible on the Internet." at bounding box center [453, 168] width 111 height 18
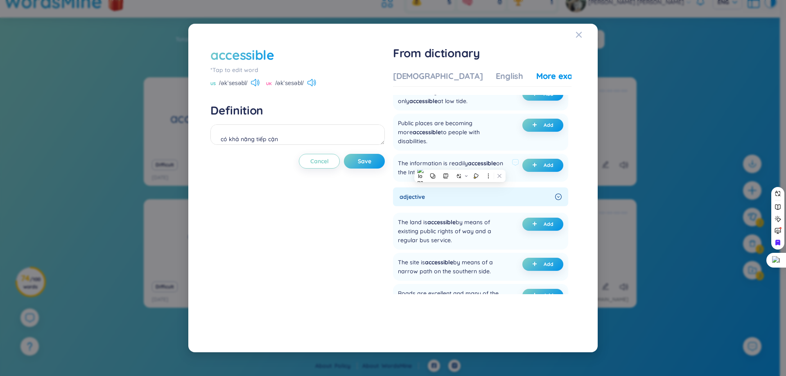
click at [460, 163] on div "The information is readily accessible on the Internet." at bounding box center [453, 168] width 111 height 18
click at [472, 174] on button at bounding box center [476, 175] width 11 height 11
click at [484, 131] on div "Public places are becoming more accessible to people with disabilities." at bounding box center [453, 132] width 111 height 27
click at [545, 163] on span "Add" at bounding box center [549, 165] width 10 height 7
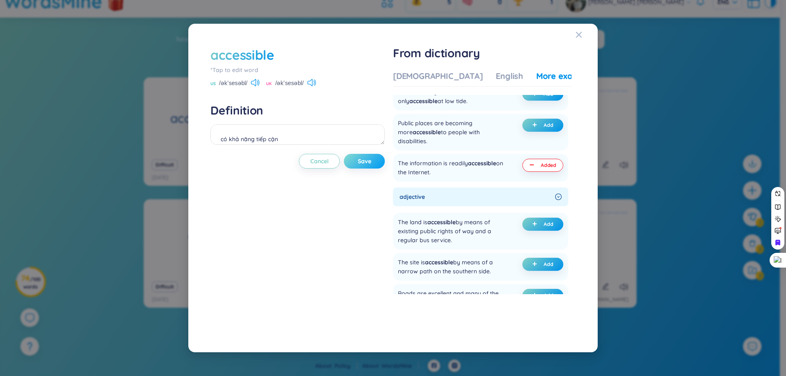
click at [371, 163] on span "Save" at bounding box center [365, 161] width 14 height 8
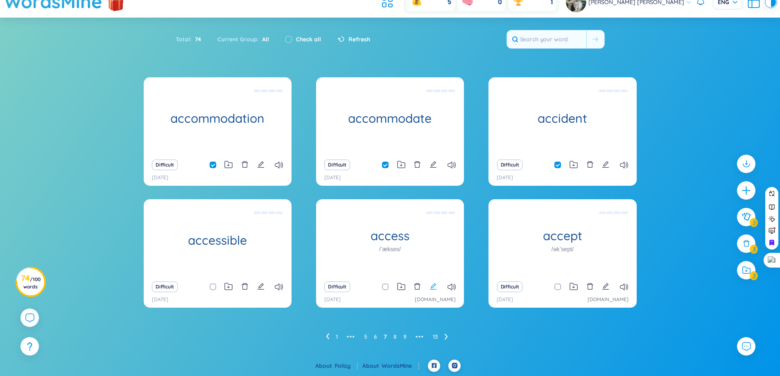
click at [433, 290] on icon "edit" at bounding box center [433, 286] width 7 height 7
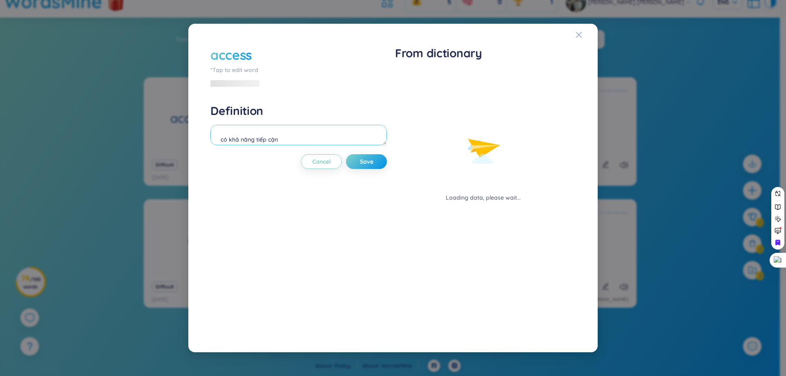
click at [285, 143] on textarea "có khả năng tiếp cận" at bounding box center [299, 135] width 177 height 20
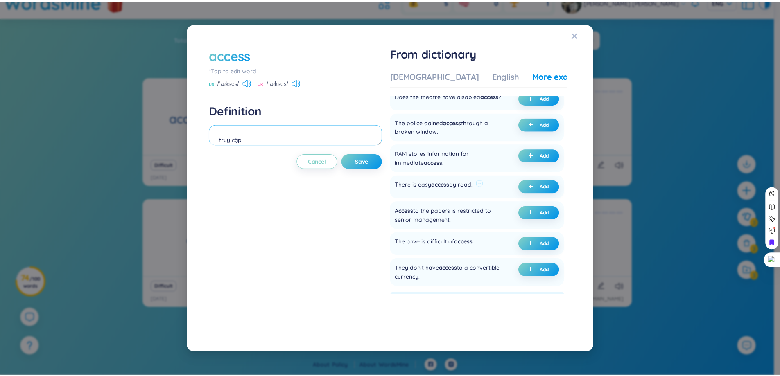
scroll to position [123, 0]
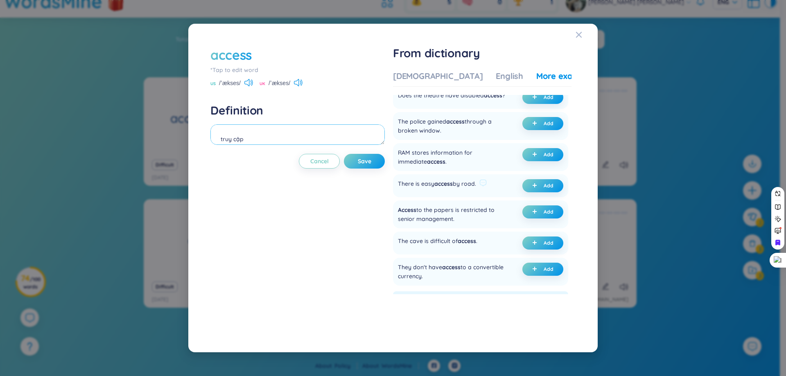
type textarea "truy cập"
drag, startPoint x: 464, startPoint y: 195, endPoint x: 486, endPoint y: 194, distance: 21.7
click at [486, 192] on div "There is easy access by road." at bounding box center [442, 185] width 89 height 13
click at [463, 192] on div "There is easy access by road." at bounding box center [437, 185] width 78 height 13
drag, startPoint x: 458, startPoint y: 197, endPoint x: 479, endPoint y: 197, distance: 20.9
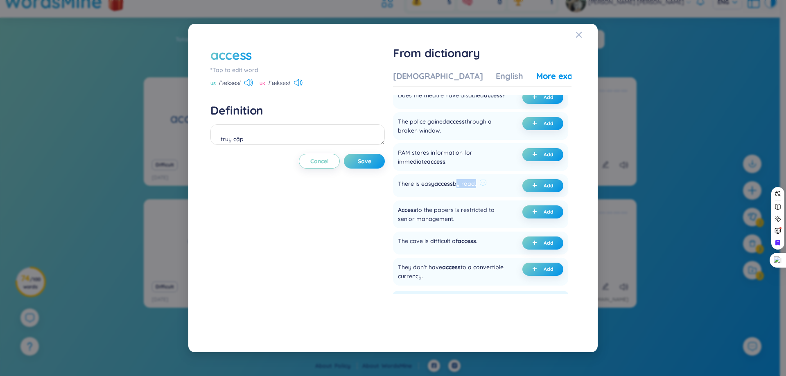
click at [476, 192] on div "There is easy access by road." at bounding box center [437, 185] width 78 height 13
click at [473, 198] on div at bounding box center [473, 198] width 0 height 0
click at [486, 210] on ul "Only authorized personnel have access to the computer system. Add Dropped [PERS…" at bounding box center [480, 140] width 175 height 292
click at [468, 192] on div "There is easy access by road." at bounding box center [437, 185] width 78 height 13
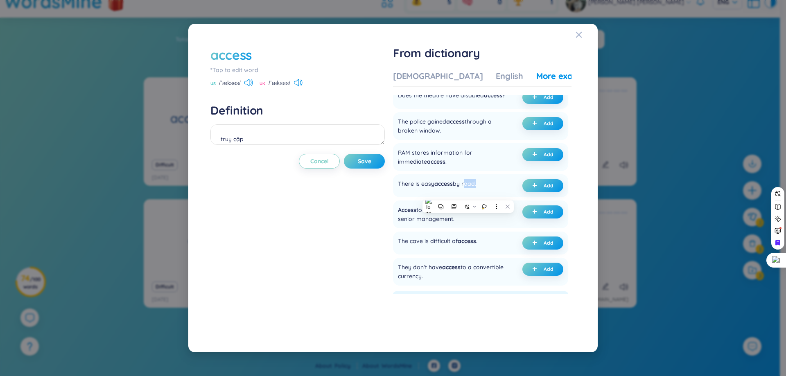
click at [463, 198] on div at bounding box center [463, 198] width 0 height 0
drag, startPoint x: 455, startPoint y: 195, endPoint x: 480, endPoint y: 199, distance: 25.3
click at [480, 192] on div "There is easy access by road." at bounding box center [442, 185] width 89 height 13
click at [475, 198] on div at bounding box center [475, 198] width 0 height 0
click at [479, 208] on ul "Only authorized personnel have access to the computer system. Add Dropped [PERS…" at bounding box center [480, 140] width 175 height 292
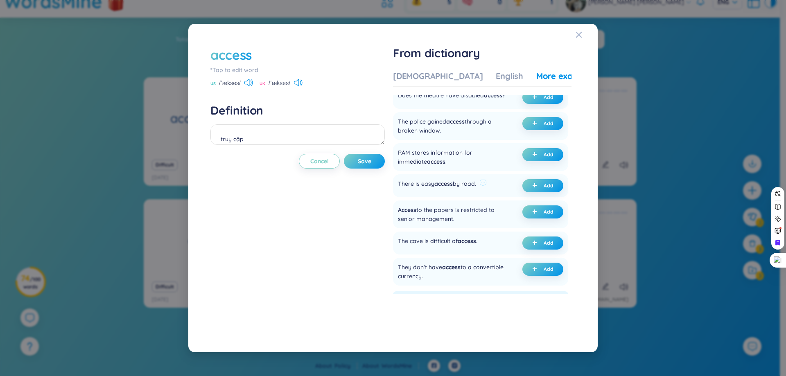
click at [450, 188] on span "access" at bounding box center [444, 183] width 18 height 7
click at [445, 179] on div at bounding box center [445, 179] width 0 height 0
click at [465, 192] on div "There is easy access by road." at bounding box center [437, 185] width 78 height 13
drag, startPoint x: 402, startPoint y: 193, endPoint x: 481, endPoint y: 192, distance: 78.6
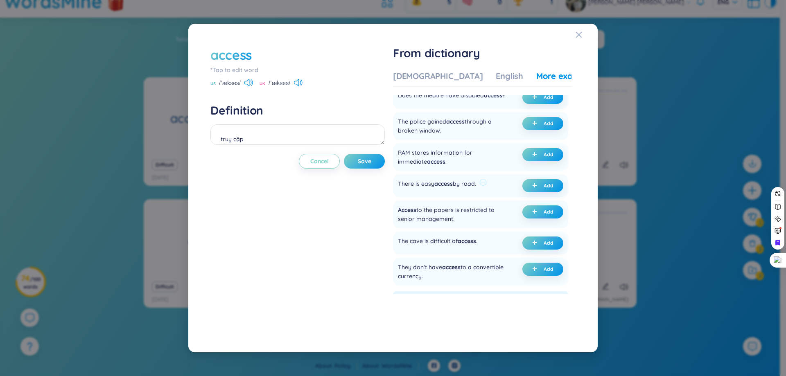
click at [481, 192] on div "There is easy access by road." at bounding box center [442, 185] width 89 height 13
click at [503, 193] on span "Đánh dấu" at bounding box center [496, 191] width 21 height 6
click at [396, 191] on div "There is easy access by road. Add" at bounding box center [480, 185] width 175 height 23
drag, startPoint x: 396, startPoint y: 191, endPoint x: 481, endPoint y: 203, distance: 85.6
click at [481, 197] on div "There is easy access by road. Add" at bounding box center [480, 185] width 175 height 23
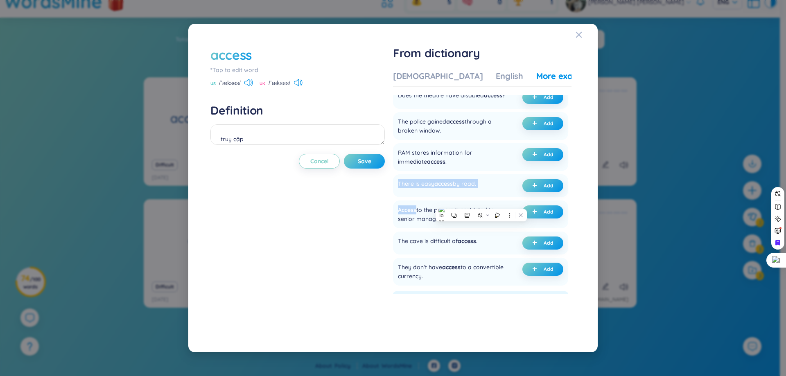
click at [476, 178] on div at bounding box center [476, 178] width 0 height 0
click at [485, 187] on icon at bounding box center [483, 182] width 7 height 7
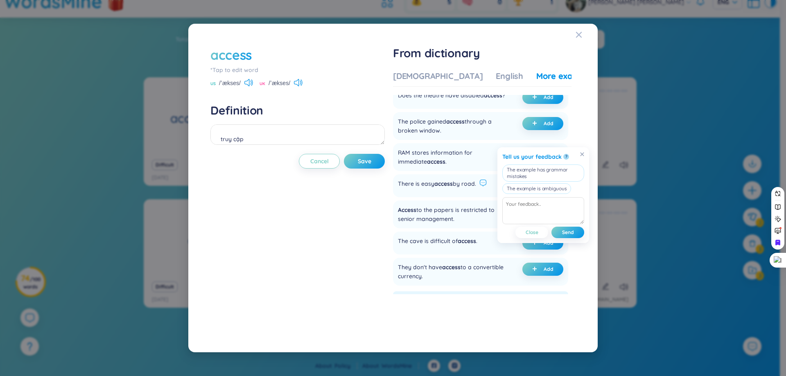
click at [485, 187] on icon at bounding box center [483, 182] width 7 height 7
click at [473, 197] on div "There is easy access by road. Add" at bounding box center [480, 185] width 175 height 23
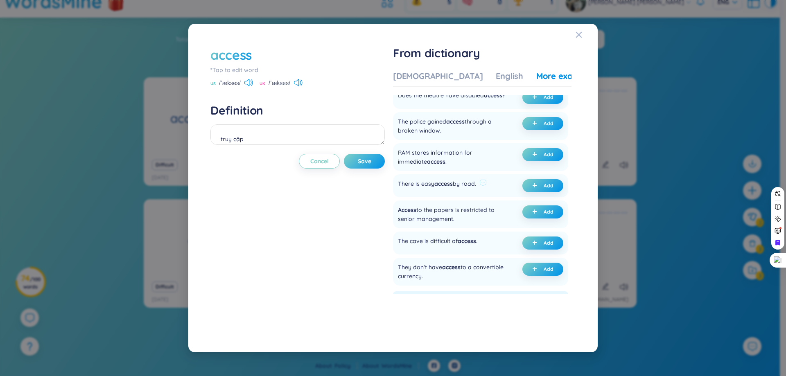
click at [427, 192] on div "There is easy access by road." at bounding box center [437, 185] width 78 height 13
click at [422, 179] on div at bounding box center [422, 179] width 0 height 0
click at [472, 208] on ul "Only authorized personnel have access to the computer system. Add Dropped [PERS…" at bounding box center [480, 140] width 175 height 292
click at [452, 188] on span "access" at bounding box center [444, 183] width 18 height 7
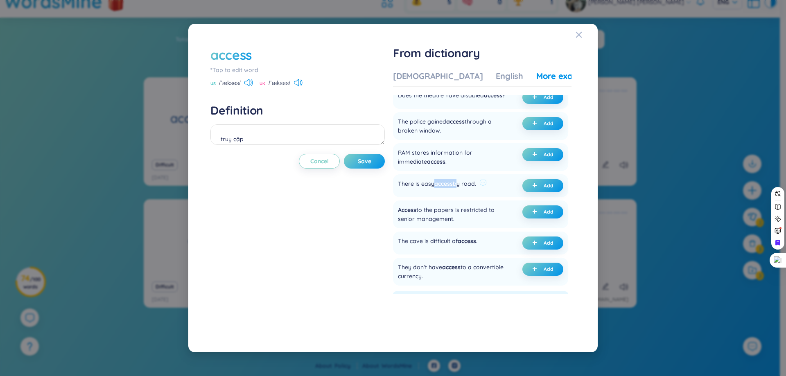
click at [452, 188] on span "access" at bounding box center [444, 183] width 18 height 7
click at [447, 178] on div at bounding box center [447, 178] width 0 height 0
click at [538, 189] on span "plus" at bounding box center [536, 186] width 8 height 6
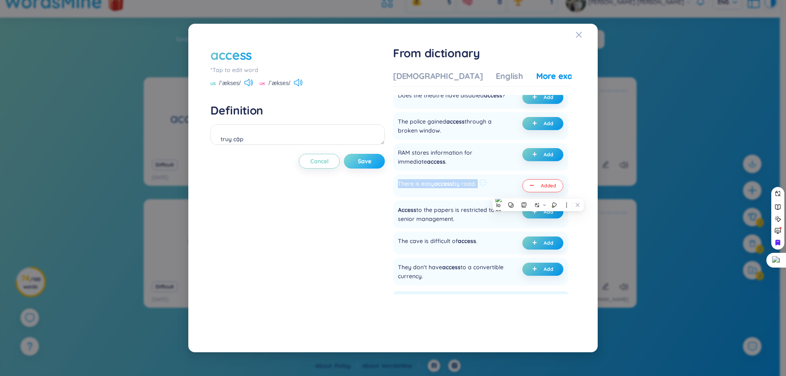
click at [367, 161] on span "Save" at bounding box center [365, 161] width 14 height 8
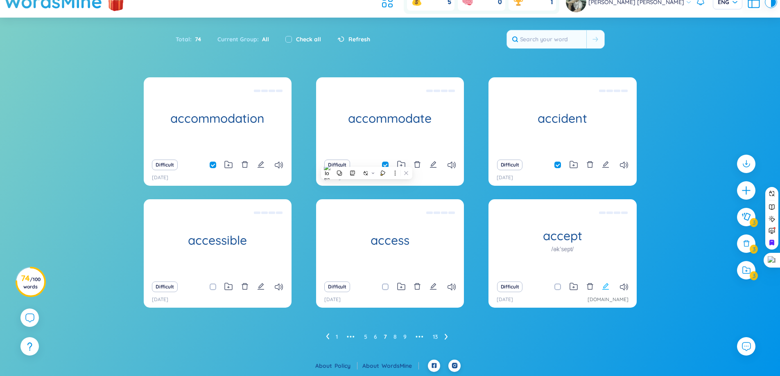
click at [608, 288] on icon "edit" at bounding box center [605, 286] width 7 height 7
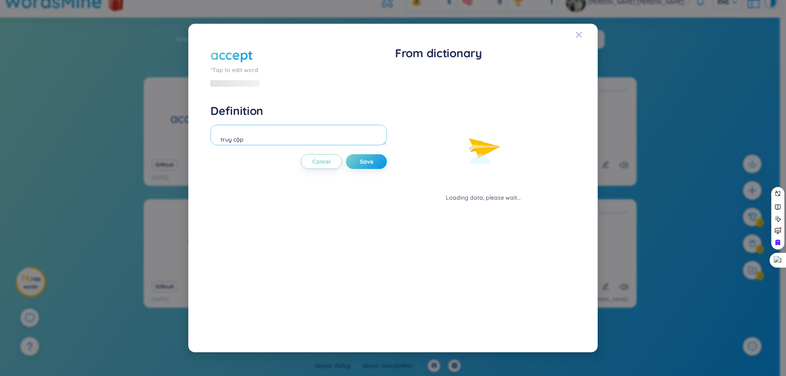
click at [256, 128] on textarea "truy cập" at bounding box center [299, 135] width 177 height 20
click at [261, 134] on textarea "truy cập" at bounding box center [299, 135] width 177 height 20
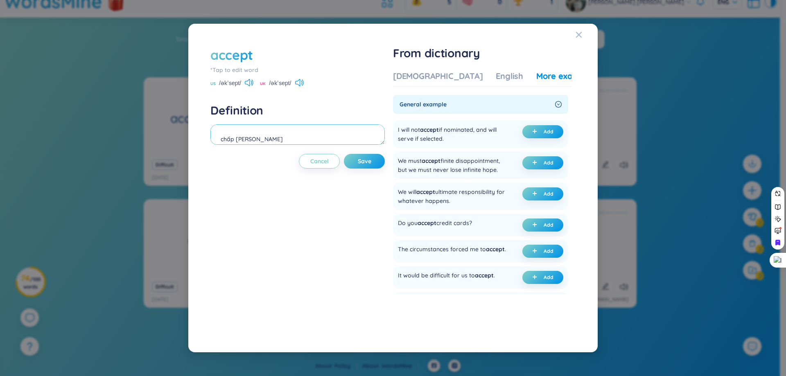
click at [262, 134] on textarea "chấp [PERSON_NAME]" at bounding box center [298, 135] width 174 height 20
type textarea "chấp nhận"
drag, startPoint x: 486, startPoint y: 129, endPoint x: 493, endPoint y: 130, distance: 7.4
click at [493, 130] on div "I will not accept if nominated, and will serve if selected." at bounding box center [453, 134] width 111 height 18
drag, startPoint x: 442, startPoint y: 220, endPoint x: 470, endPoint y: 228, distance: 28.8
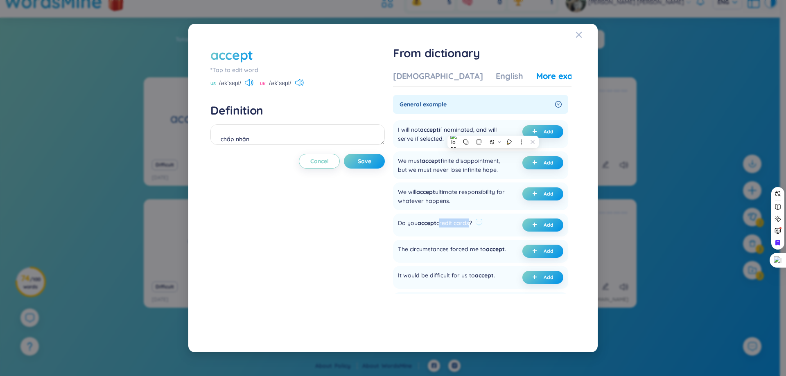
click at [470, 228] on div "Do you accept credit cards?" at bounding box center [435, 225] width 74 height 13
click at [465, 227] on div at bounding box center [465, 227] width 0 height 0
click at [475, 269] on ul "I will not accept if nominated, and will serve if selected. Add We must accept …" at bounding box center [480, 260] width 175 height 287
drag, startPoint x: 401, startPoint y: 224, endPoint x: 475, endPoint y: 225, distance: 73.7
click at [472, 225] on div "Do you accept credit cards?" at bounding box center [435, 225] width 74 height 13
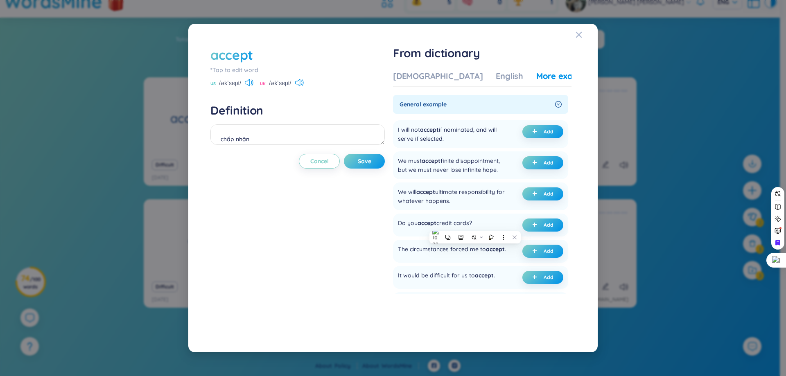
click at [470, 227] on div at bounding box center [470, 227] width 0 height 0
click at [466, 238] on ul "I will not accept if nominated, and will serve if selected. Add We must accept …" at bounding box center [480, 260] width 175 height 287
click at [540, 230] on button "Add" at bounding box center [543, 225] width 41 height 13
drag, startPoint x: 458, startPoint y: 226, endPoint x: 474, endPoint y: 223, distance: 15.8
click at [472, 223] on div "Do you accept credit cards?" at bounding box center [435, 225] width 74 height 13
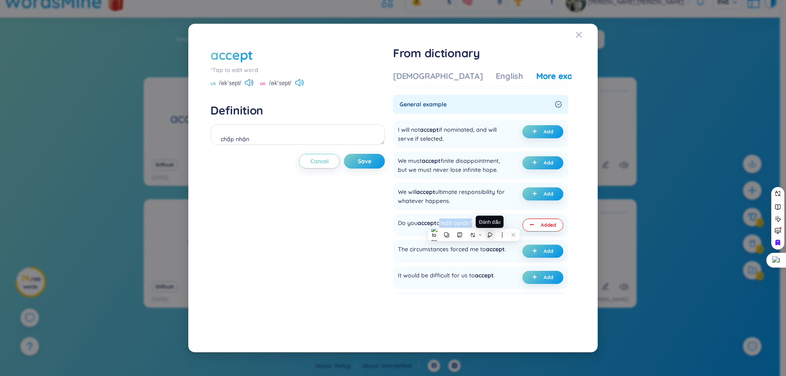
click at [489, 233] on icon at bounding box center [490, 235] width 5 height 5
click at [382, 165] on button "Save" at bounding box center [364, 161] width 41 height 15
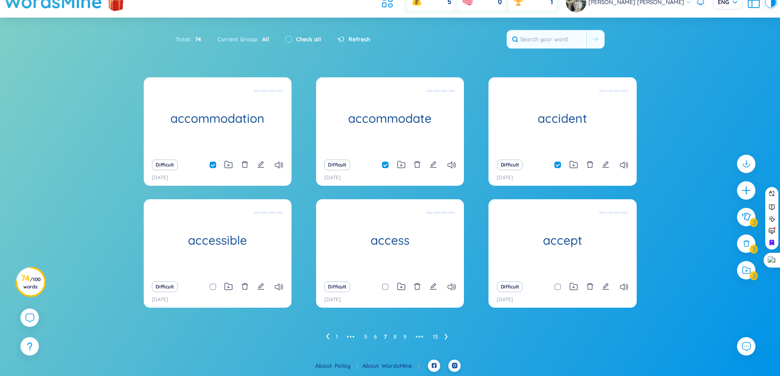
click at [448, 338] on icon at bounding box center [446, 337] width 3 height 6
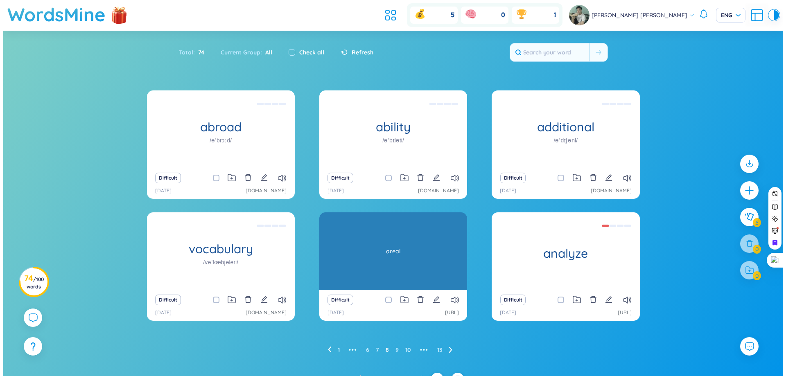
scroll to position [13, 0]
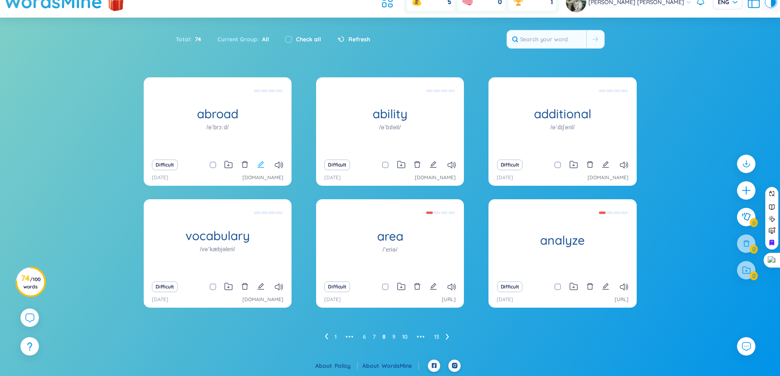
click at [257, 162] on icon "edit" at bounding box center [260, 164] width 7 height 7
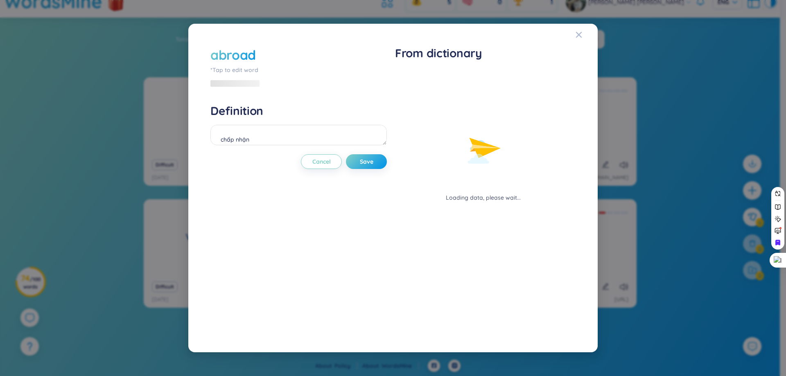
click at [308, 146] on div "chấp nhận" at bounding box center [299, 136] width 177 height 23
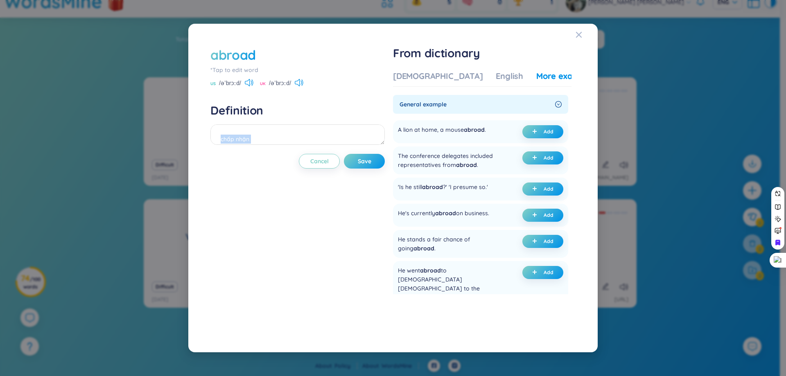
click at [308, 146] on div "chấp nhận" at bounding box center [298, 136] width 174 height 23
click at [306, 145] on textarea "chấp nhận" at bounding box center [298, 135] width 174 height 20
type textarea "o"
type textarea "ơ"
type textarea "ở nước ngoài"
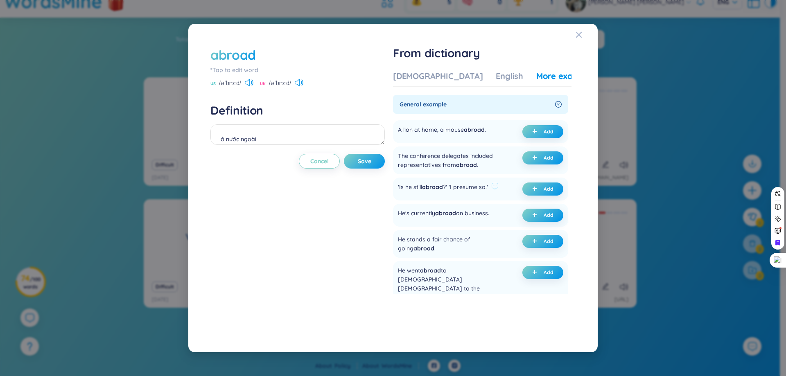
click at [466, 189] on div "'Is he still abroad ?' 'I presume so.'" at bounding box center [443, 189] width 90 height 13
drag, startPoint x: 468, startPoint y: 195, endPoint x: 481, endPoint y: 198, distance: 13.3
click at [460, 191] on div at bounding box center [460, 191] width 0 height 0
click at [502, 179] on div "'Is he still abroad ?' 'I presume so.' Add" at bounding box center [480, 189] width 175 height 23
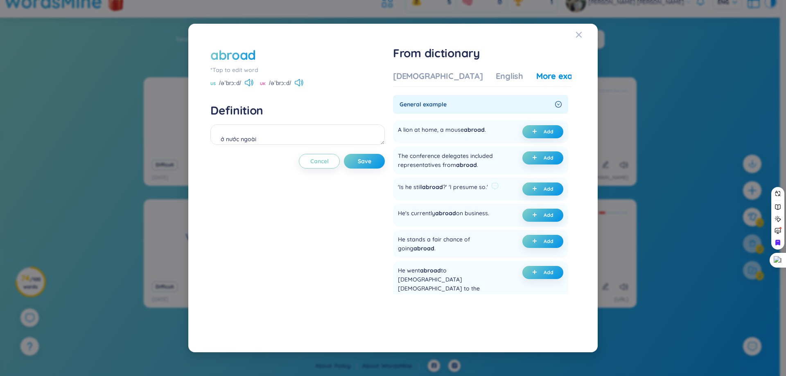
click at [485, 183] on div "'Is he still abroad ?' 'I presume so.'" at bounding box center [443, 189] width 90 height 13
click at [480, 172] on div at bounding box center [480, 172] width 0 height 0
click at [504, 163] on div "The conference delegates included representatives from abroad ." at bounding box center [453, 161] width 111 height 18
drag, startPoint x: 403, startPoint y: 187, endPoint x: 503, endPoint y: 189, distance: 100.4
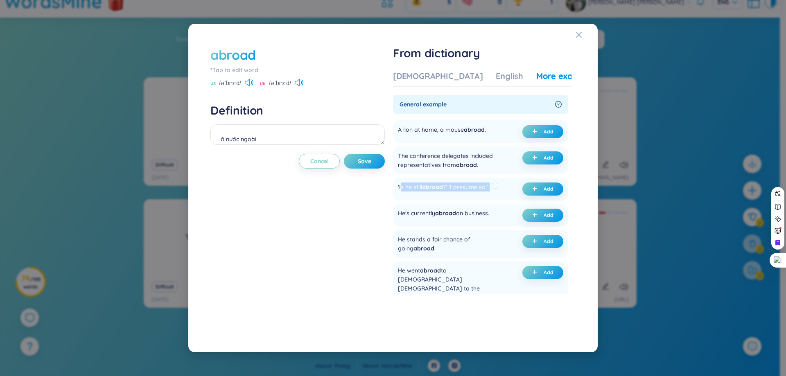
click at [507, 188] on div "'Is he still abroad ?' 'I presume so.' Add" at bounding box center [480, 189] width 175 height 23
click at [502, 171] on div at bounding box center [502, 171] width 0 height 0
click at [466, 187] on div "'Is he still abroad ?' 'I presume so.'" at bounding box center [443, 189] width 90 height 13
click at [461, 191] on div at bounding box center [461, 191] width 0 height 0
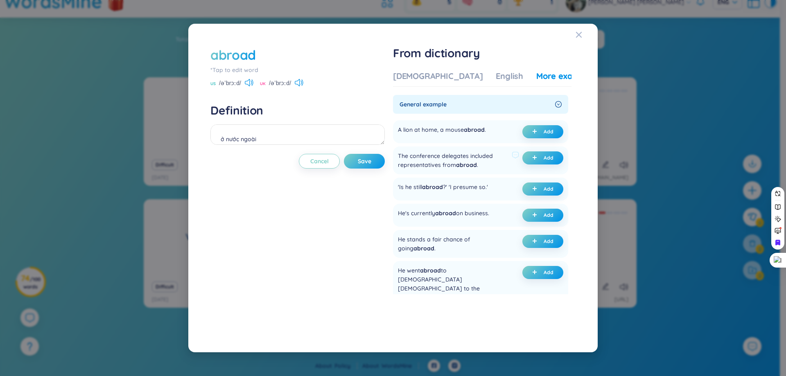
click at [495, 161] on div "The conference delegates included representatives from abroad ." at bounding box center [453, 161] width 111 height 18
drag, startPoint x: 399, startPoint y: 185, endPoint x: 508, endPoint y: 188, distance: 108.6
click at [508, 188] on div "'Is he still abroad ?' 'I presume so.' Add" at bounding box center [480, 189] width 175 height 23
click at [567, 190] on section "General example A lion at home, a mouse abroad . Add The conference delegates i…" at bounding box center [482, 194] width 179 height 199
click at [551, 190] on button "Add" at bounding box center [543, 189] width 41 height 13
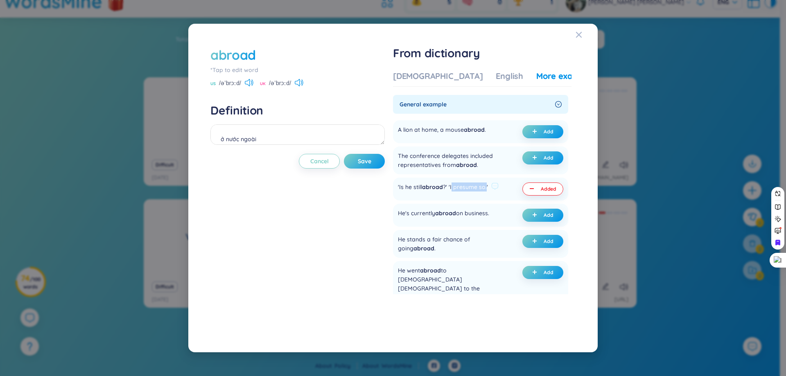
drag, startPoint x: 454, startPoint y: 188, endPoint x: 488, endPoint y: 190, distance: 34.4
click at [488, 190] on div "'Is he still abroad ?' 'I presume so.'" at bounding box center [443, 189] width 90 height 13
click at [483, 191] on div at bounding box center [483, 191] width 0 height 0
click at [498, 172] on div "The conference delegates included representatives from abroad . Add" at bounding box center [480, 161] width 175 height 28
drag, startPoint x: 456, startPoint y: 188, endPoint x: 479, endPoint y: 188, distance: 23.3
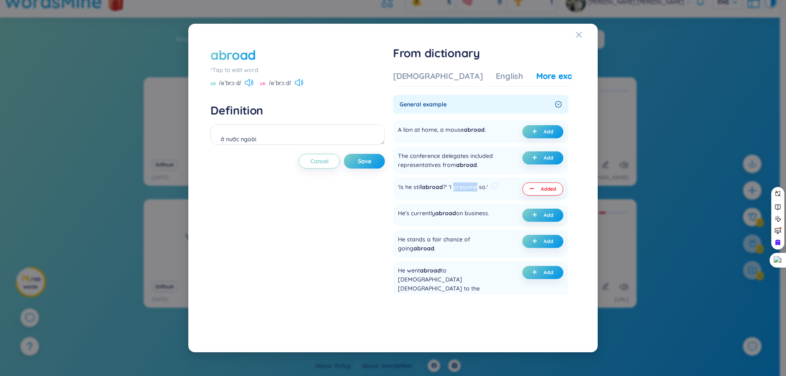
click at [479, 188] on div "'Is he still abroad ?' 'I presume so.'" at bounding box center [443, 189] width 90 height 13
click at [495, 200] on icon at bounding box center [496, 200] width 6 height 6
click at [341, 206] on div "abroad *Tap to edit word US /əˈbrɔːd/ UK /əˈbrɔːd/ Definition ở nước ngoài (und…" at bounding box center [298, 188] width 174 height 285
click at [382, 169] on div "abroad *Tap to edit word US /əˈbrɔːd/ UK /əˈbrɔːd/ Definition ở nước ngoài (und…" at bounding box center [298, 188] width 174 height 285
click at [379, 165] on button "Save" at bounding box center [364, 161] width 41 height 15
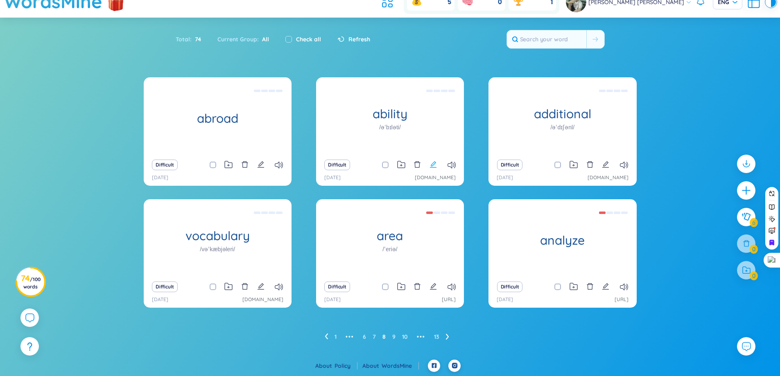
click at [432, 166] on icon "edit" at bounding box center [433, 164] width 7 height 7
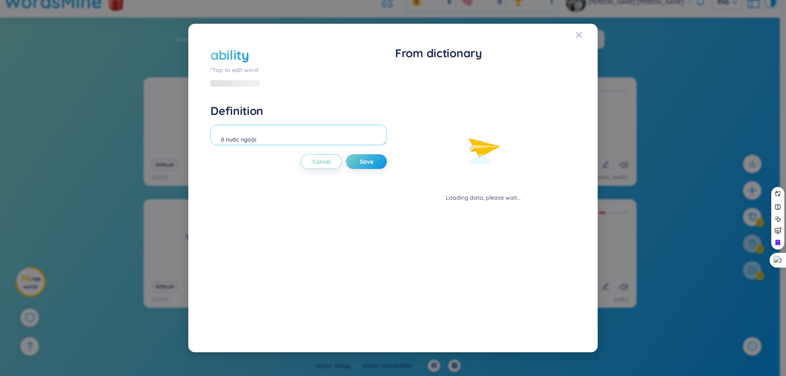
click at [322, 142] on textarea "ở nước ngoài" at bounding box center [299, 135] width 177 height 20
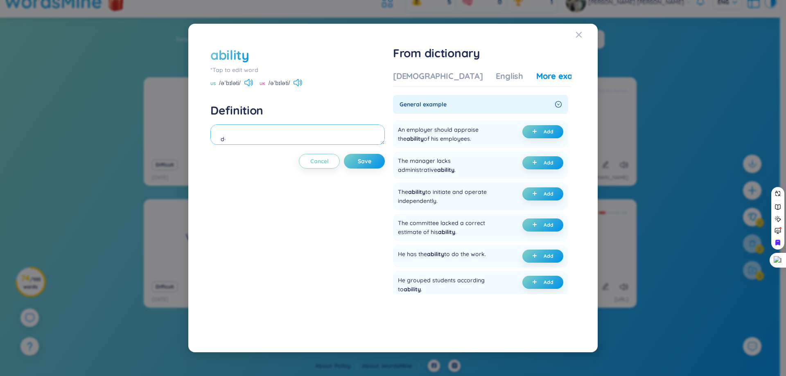
type textarea "d"
type textarea "đủ khả năng"
click at [407, 76] on div "[DEMOGRAPHIC_DATA]" at bounding box center [438, 75] width 90 height 11
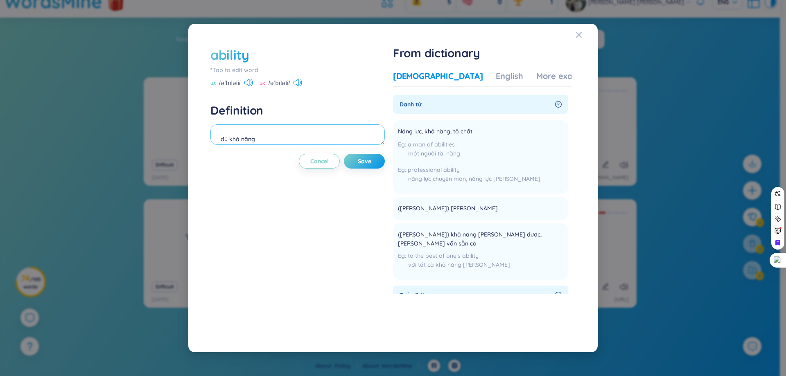
scroll to position [9, 0]
drag, startPoint x: 300, startPoint y: 136, endPoint x: 143, endPoint y: 138, distance: 157.7
click at [143, 138] on div "ability *Tap to edit word US /əˈbɪləti/ UK /əˈbɪləti/ Definition đủ khả năng Ca…" at bounding box center [393, 188] width 786 height 376
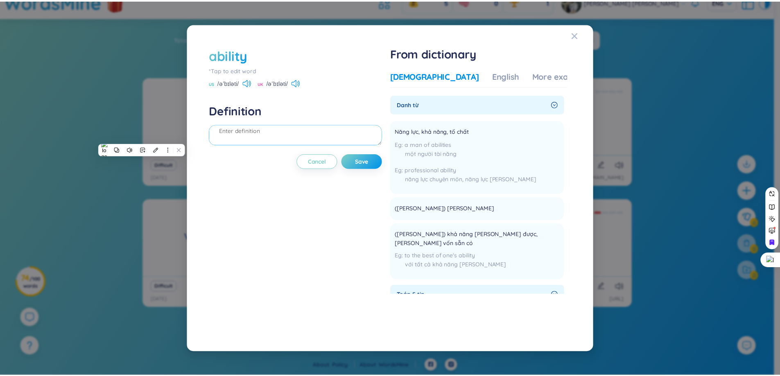
scroll to position [0, 0]
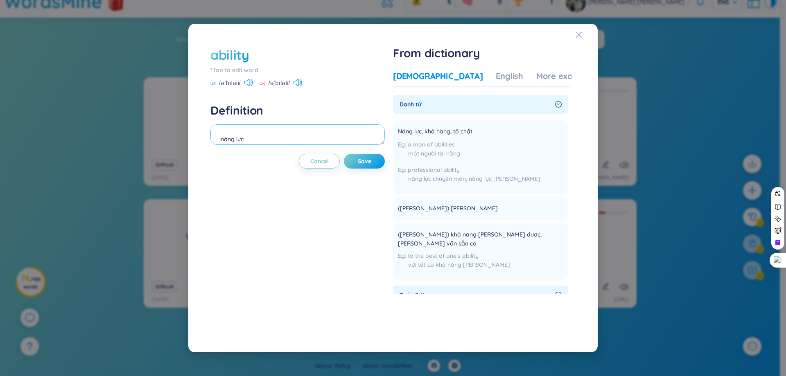
type textarea "năng lực"
click at [506, 93] on div "Vietnamese English More examples [PERSON_NAME] từ [PERSON_NAME], khả năng, tố c…" at bounding box center [482, 182] width 179 height 224
click at [537, 77] on div "More examples" at bounding box center [566, 75] width 59 height 11
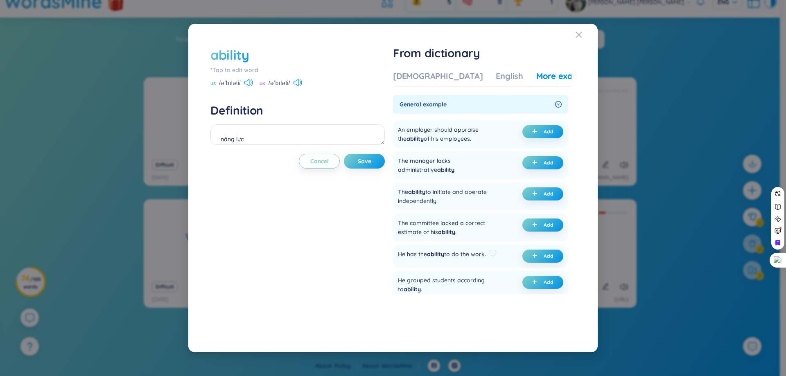
drag, startPoint x: 466, startPoint y: 256, endPoint x: 491, endPoint y: 257, distance: 25.0
click at [491, 257] on div "He has the ability to do the work." at bounding box center [447, 256] width 99 height 13
click at [486, 258] on div at bounding box center [486, 258] width 0 height 0
click at [486, 266] on div "He has the ability to do the work. Add" at bounding box center [480, 256] width 175 height 23
drag, startPoint x: 398, startPoint y: 252, endPoint x: 484, endPoint y: 249, distance: 86.5
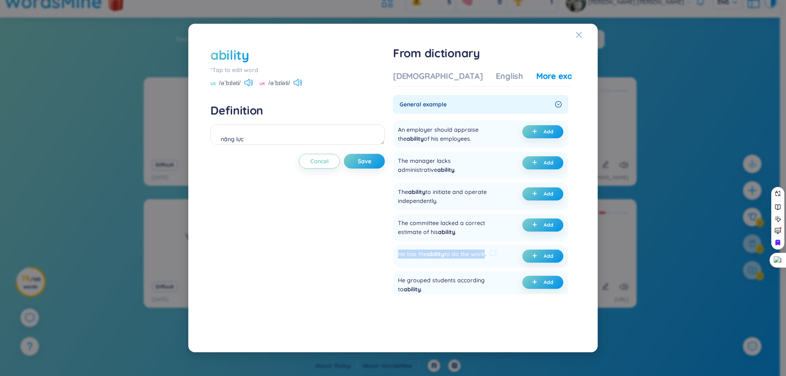
click at [484, 249] on div "He has the ability to do the work. Add" at bounding box center [480, 256] width 175 height 23
click at [479, 239] on div at bounding box center [479, 239] width 0 height 0
click at [459, 265] on div "He has the ability to do the work. Add" at bounding box center [480, 256] width 175 height 23
drag, startPoint x: 400, startPoint y: 256, endPoint x: 490, endPoint y: 256, distance: 90.5
click at [490, 256] on div "He has the ability to do the work. Add" at bounding box center [480, 256] width 175 height 23
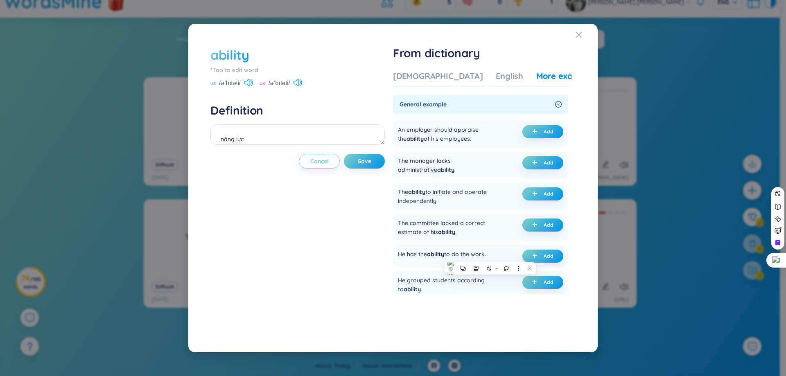
click at [485, 258] on div at bounding box center [485, 258] width 0 height 0
click at [534, 260] on button "Add" at bounding box center [543, 256] width 41 height 13
click at [375, 166] on button "Save" at bounding box center [364, 161] width 41 height 15
